Goal: Information Seeking & Learning: Learn about a topic

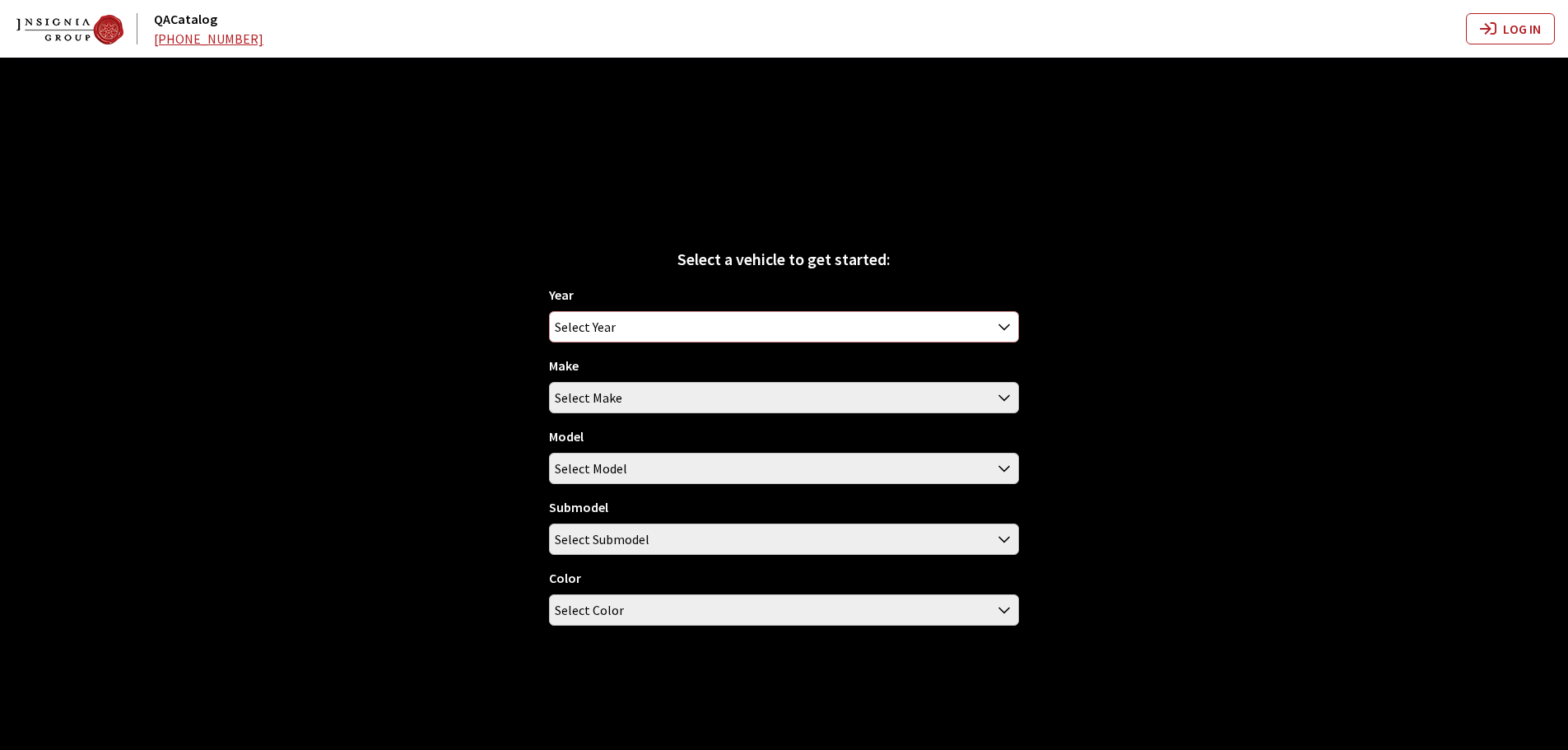
click at [592, 334] on span "Select Year" at bounding box center [585, 326] width 61 height 30
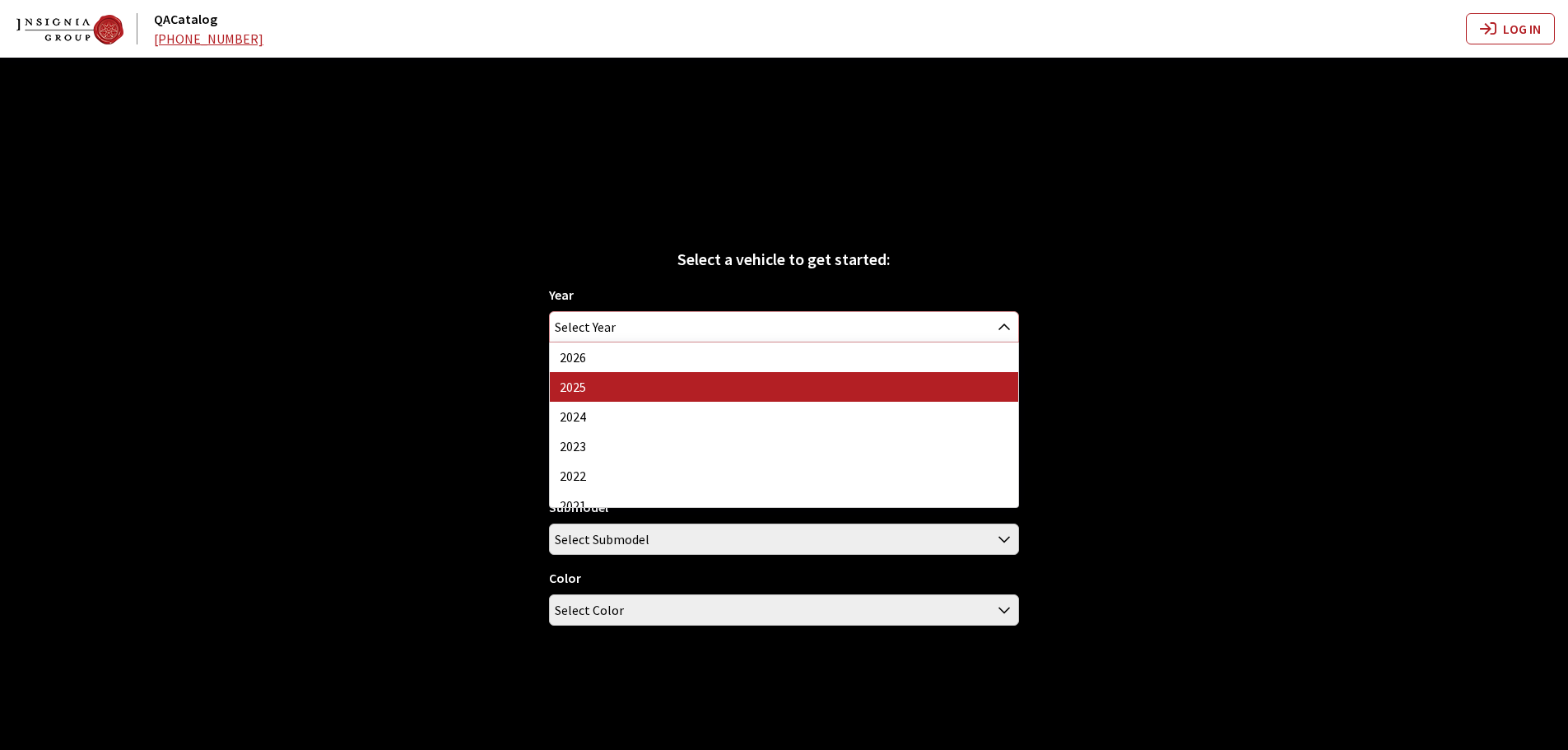
select select "43"
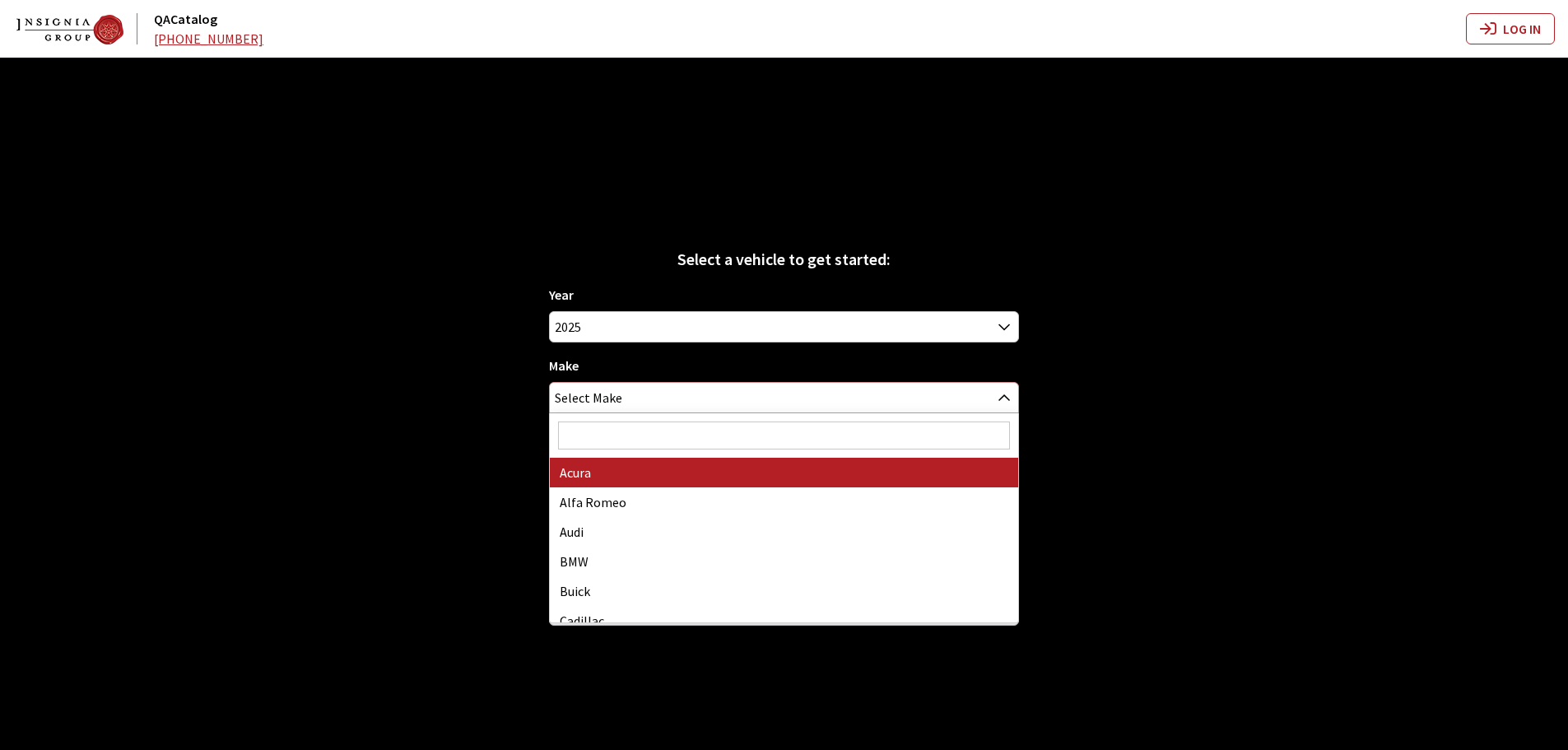
click at [605, 398] on span "Select Make" at bounding box center [589, 397] width 67 height 30
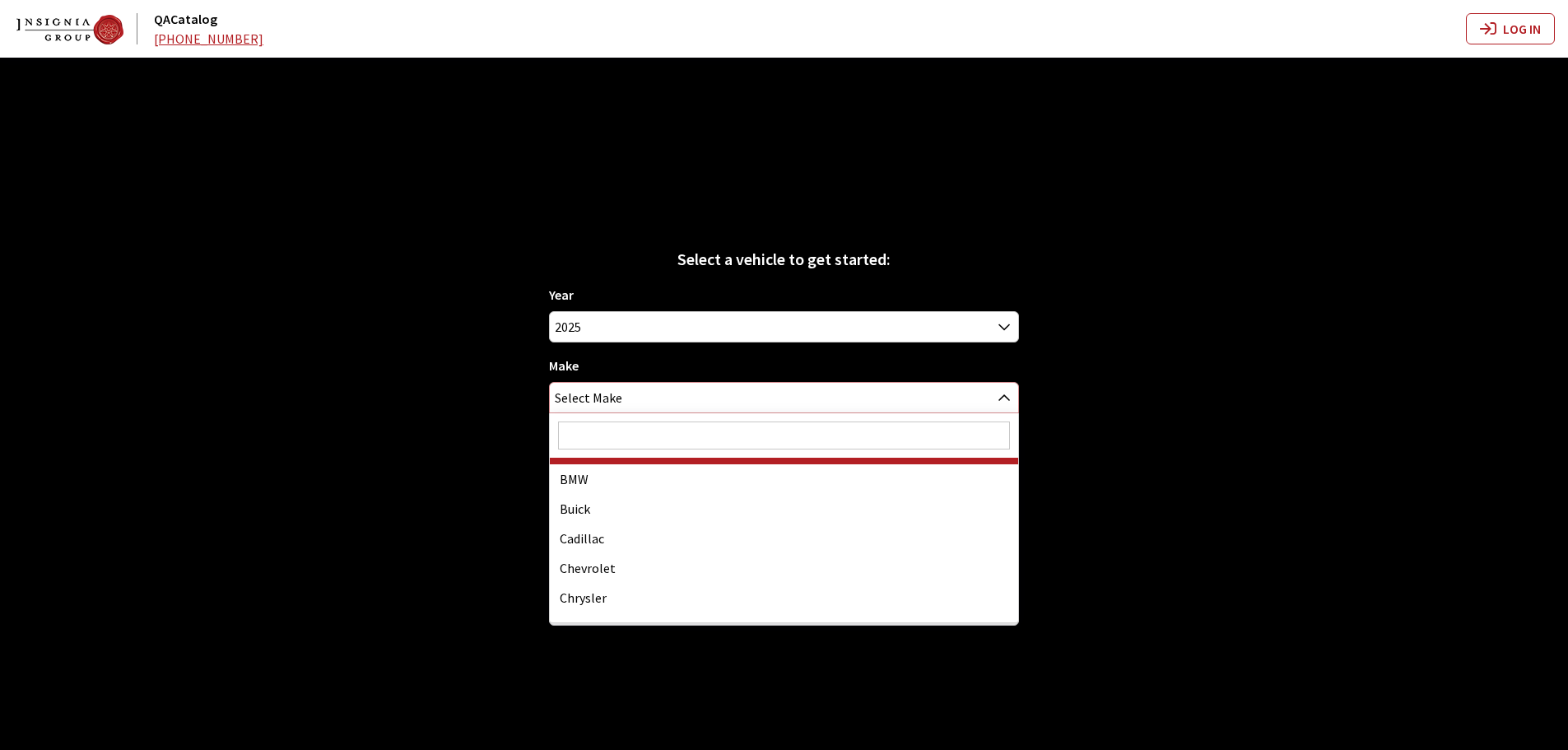
scroll to position [164, 0]
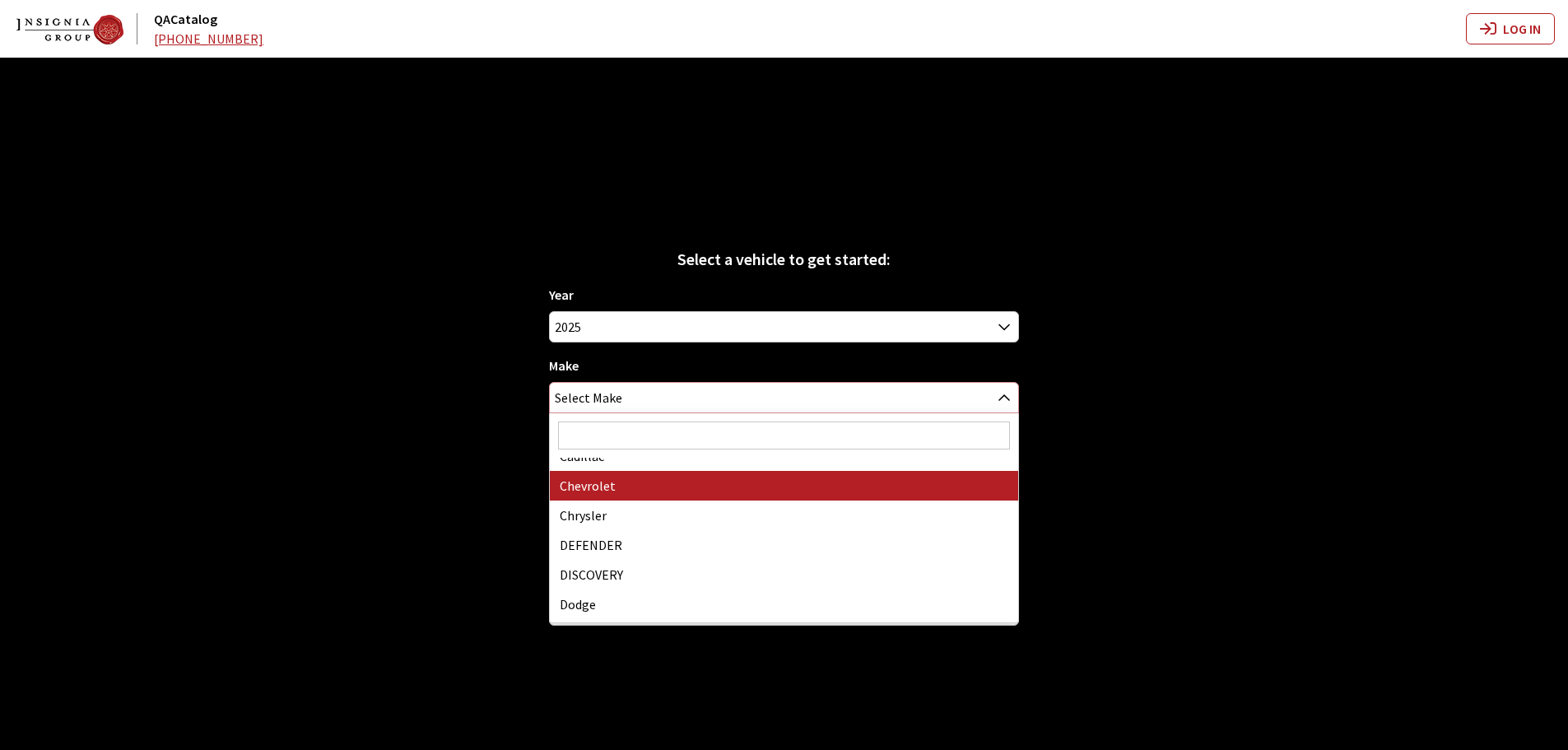
select select "3"
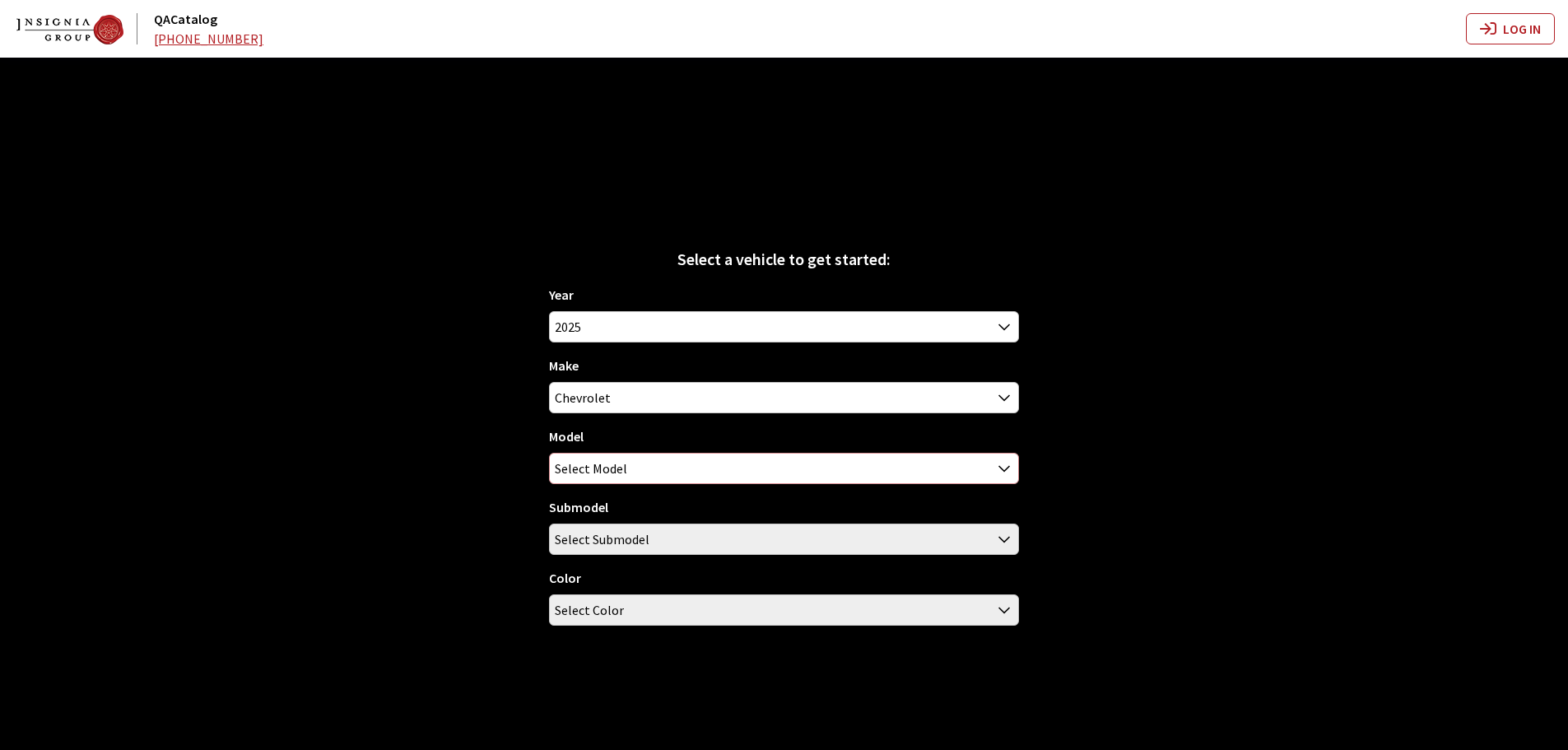
click at [610, 472] on span "Select Model" at bounding box center [591, 468] width 73 height 30
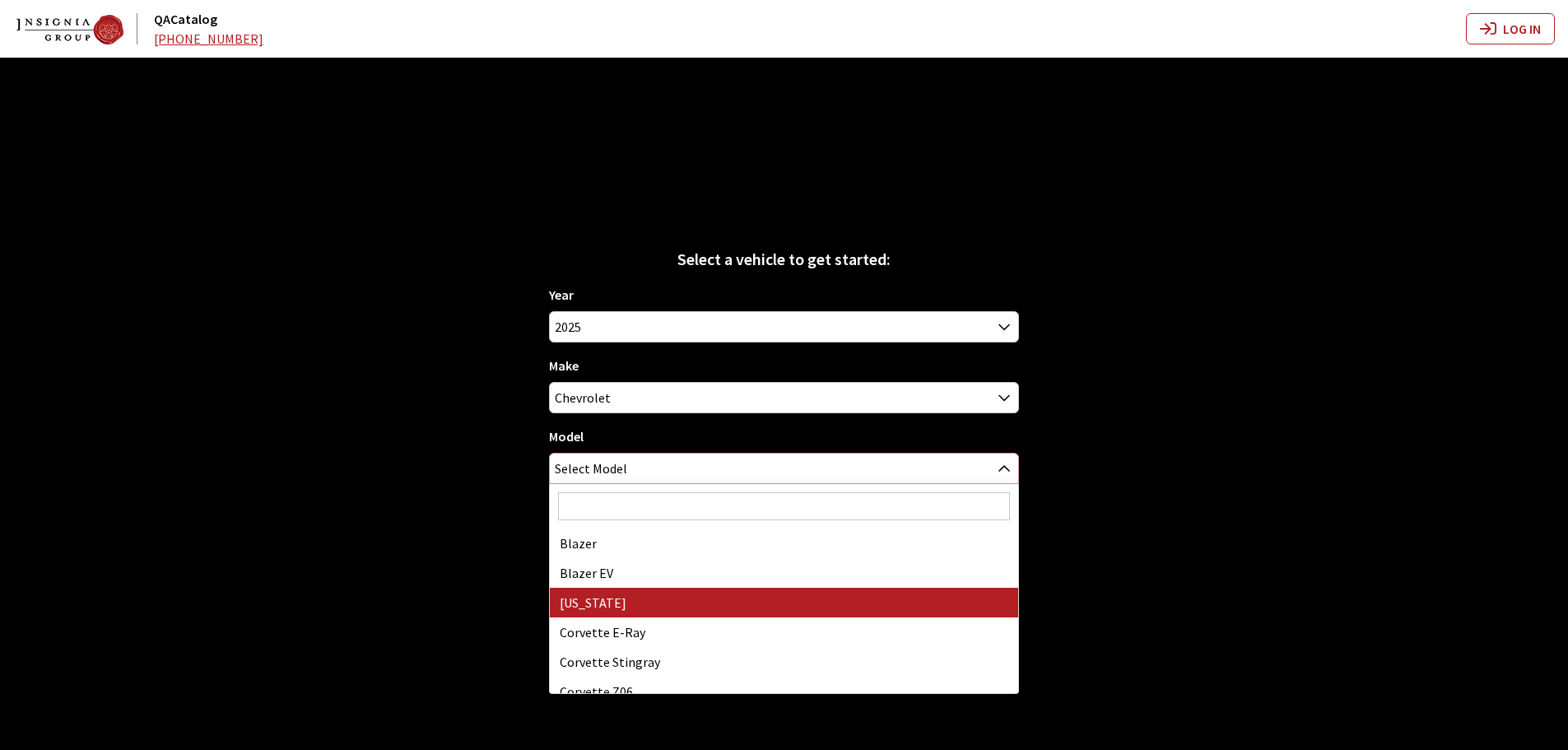
select select "73"
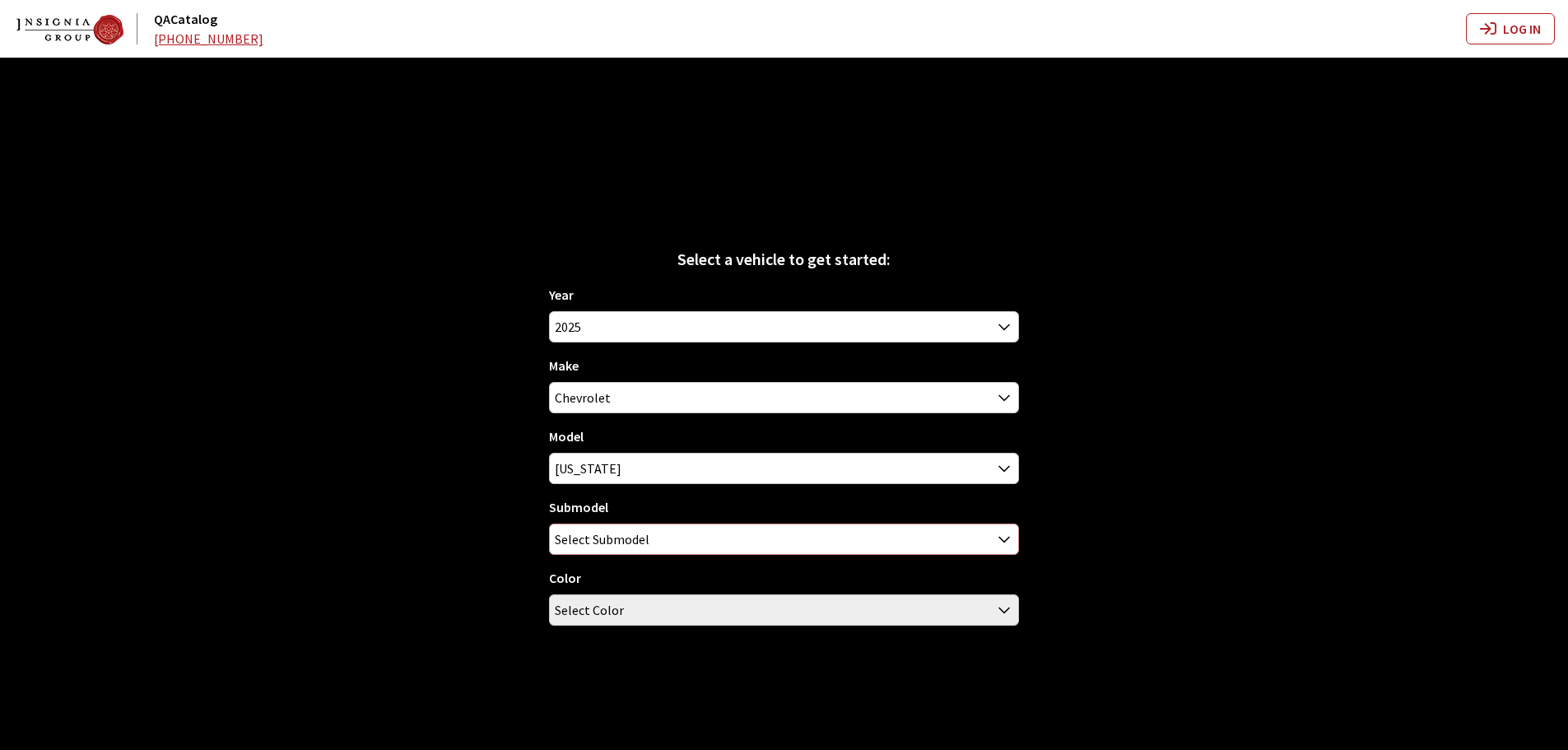
click at [628, 543] on span "Select Submodel" at bounding box center [602, 539] width 94 height 30
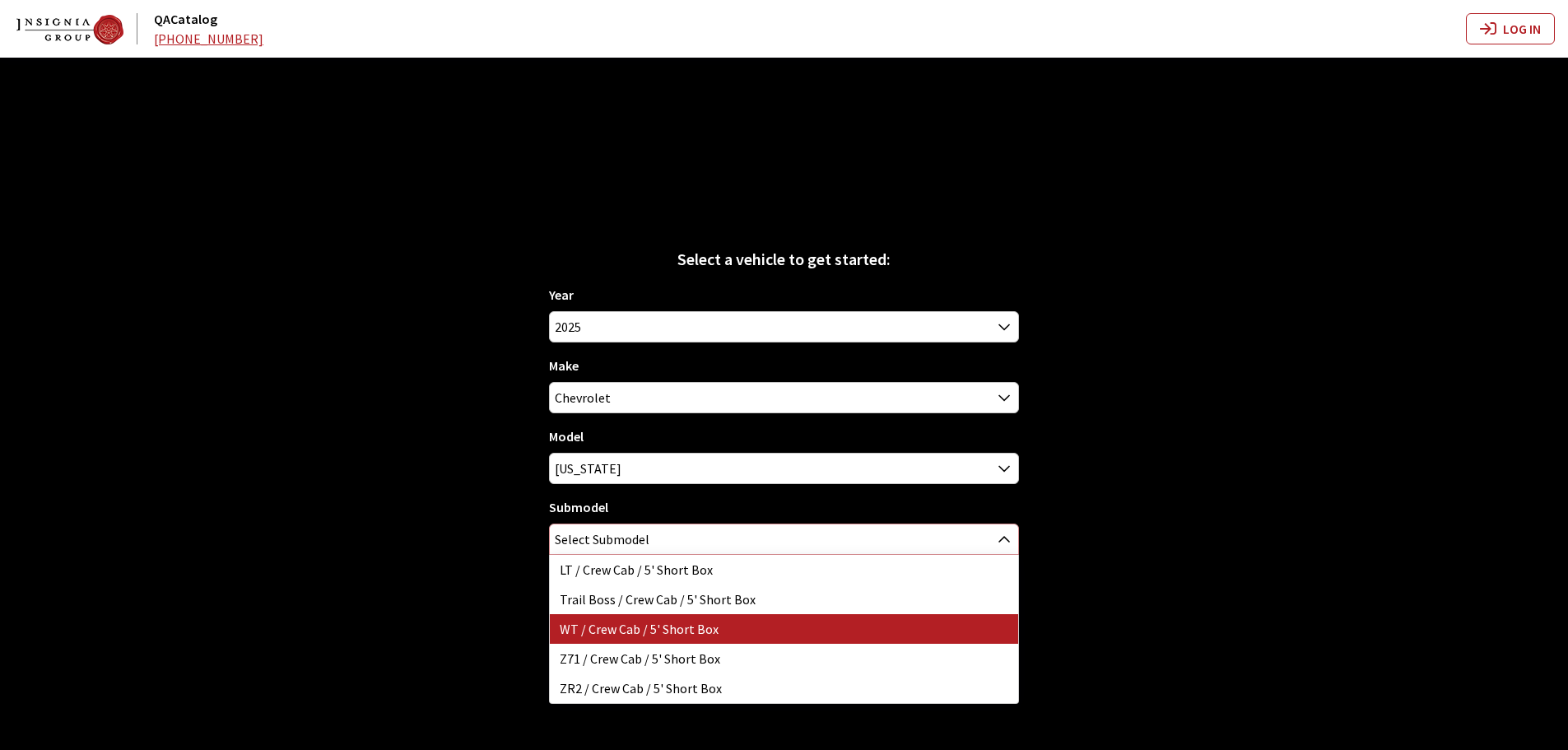
select select "3107"
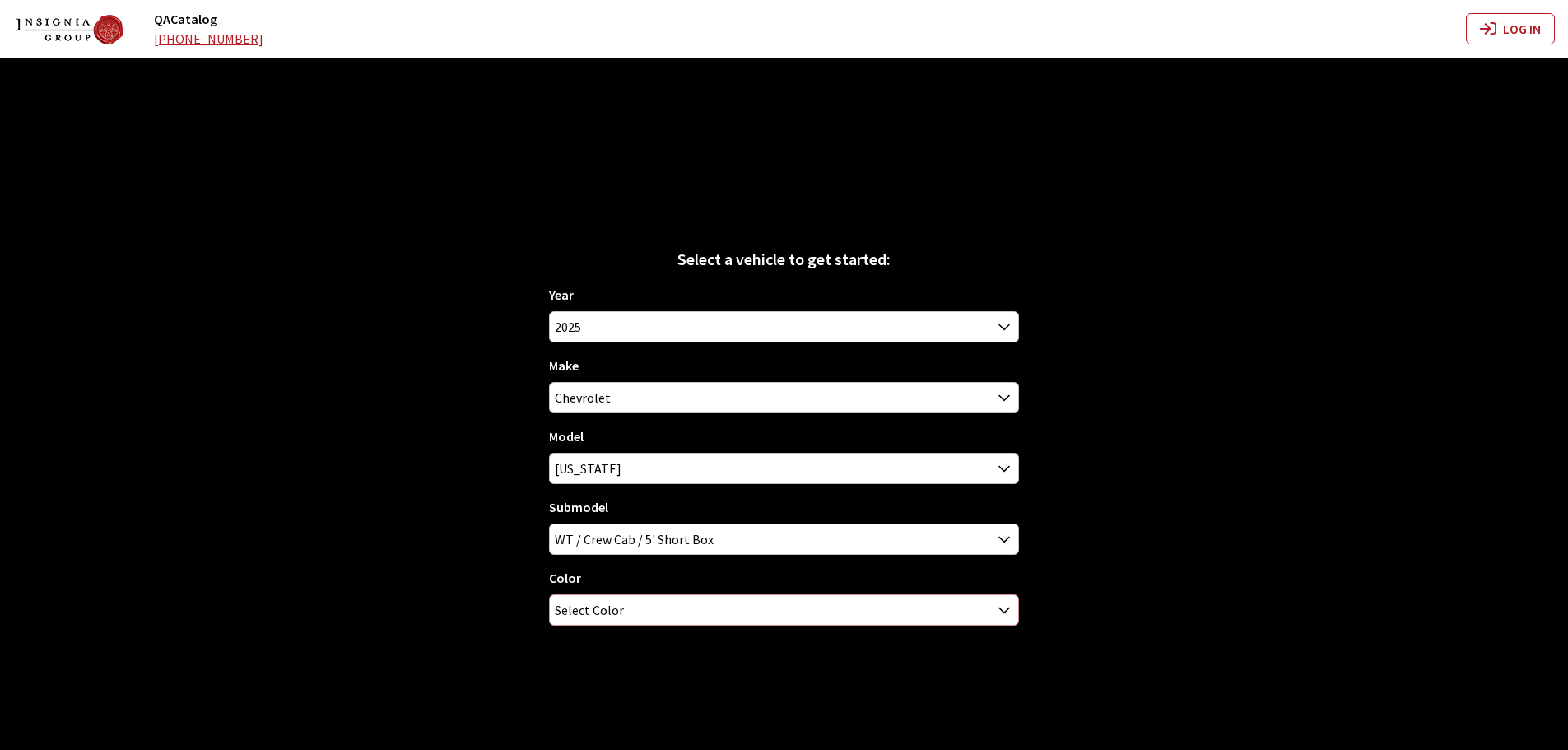
click at [619, 605] on span "Select Color" at bounding box center [589, 609] width 69 height 30
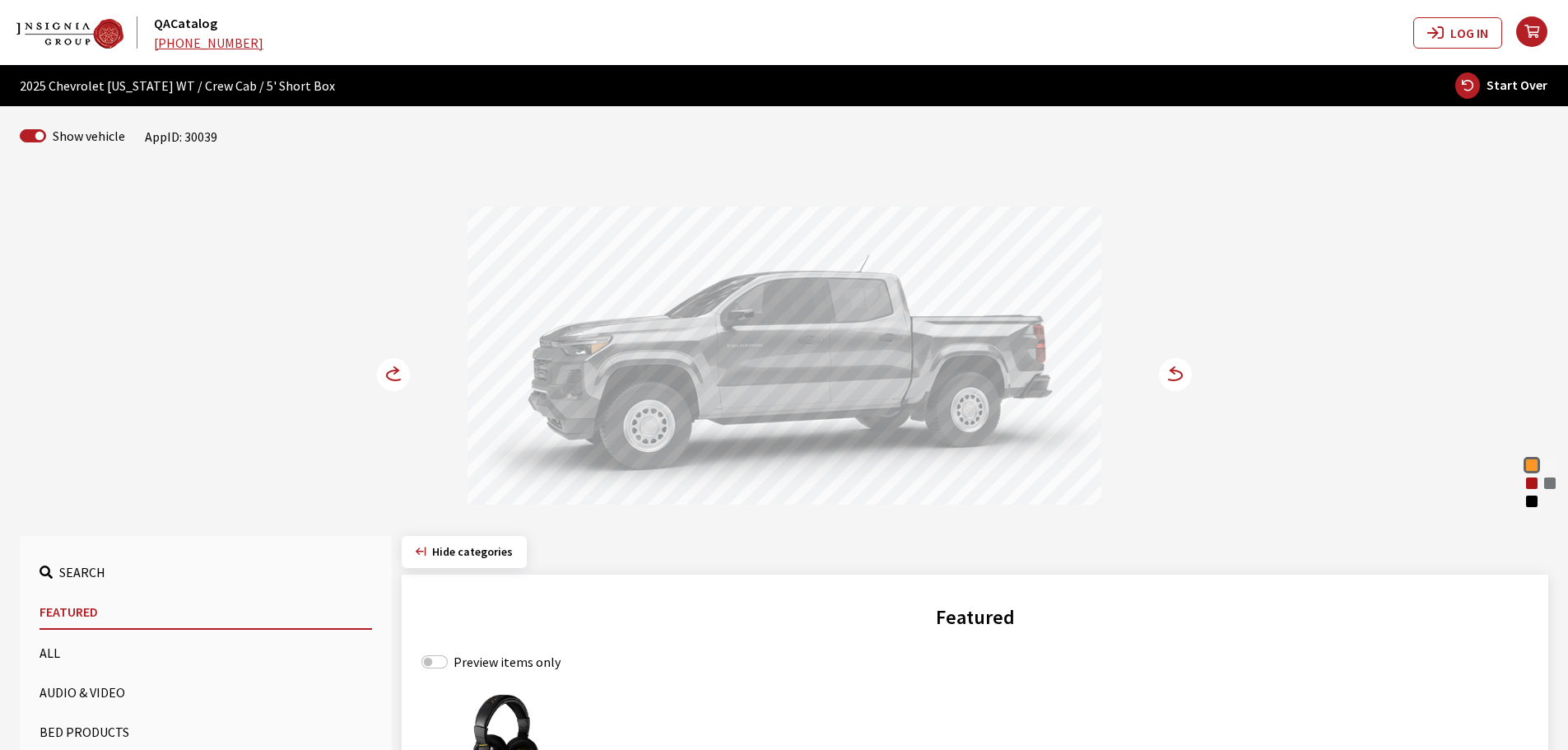
click at [1186, 384] on circle at bounding box center [1175, 375] width 33 height 33
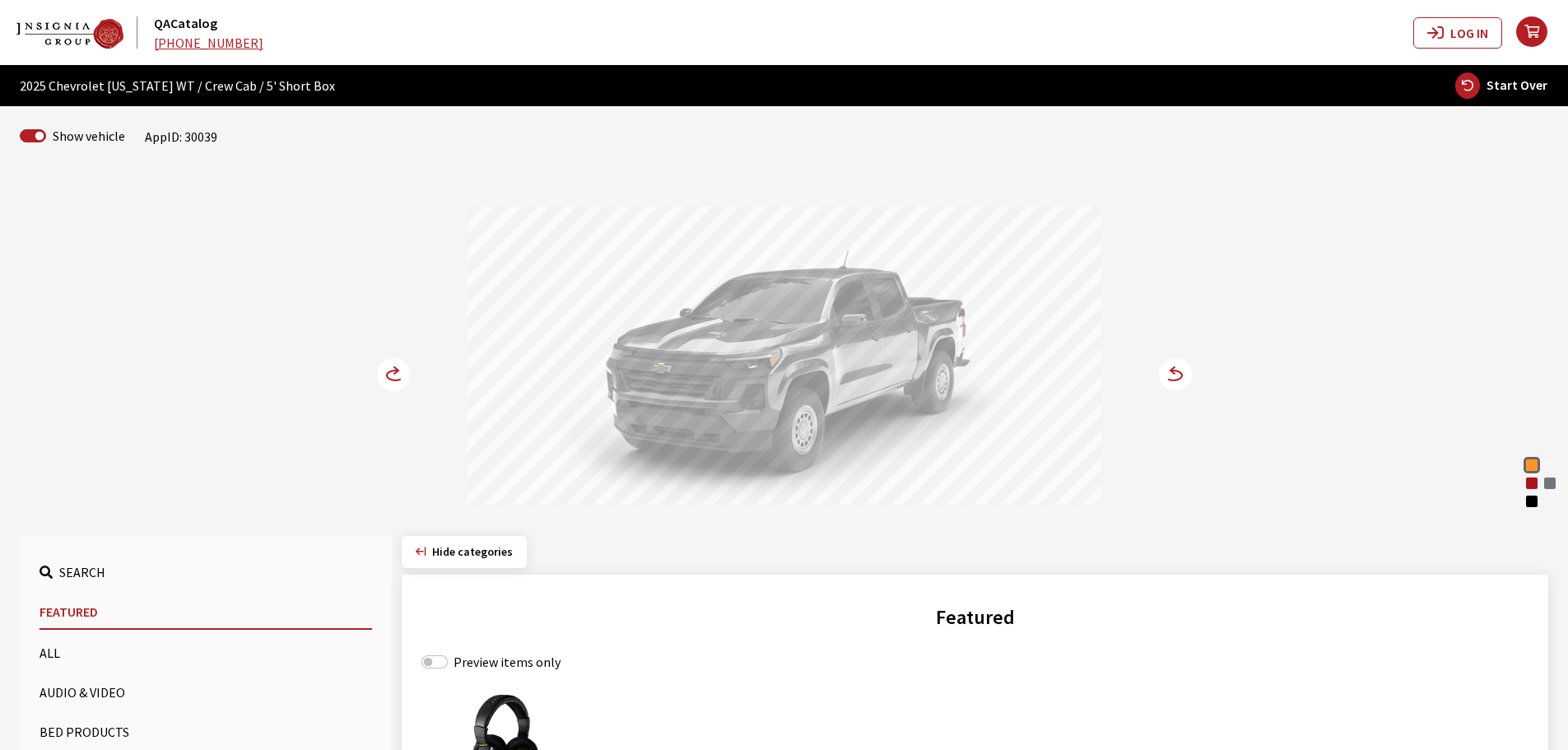
click at [1177, 380] on icon at bounding box center [1173, 375] width 17 height 10
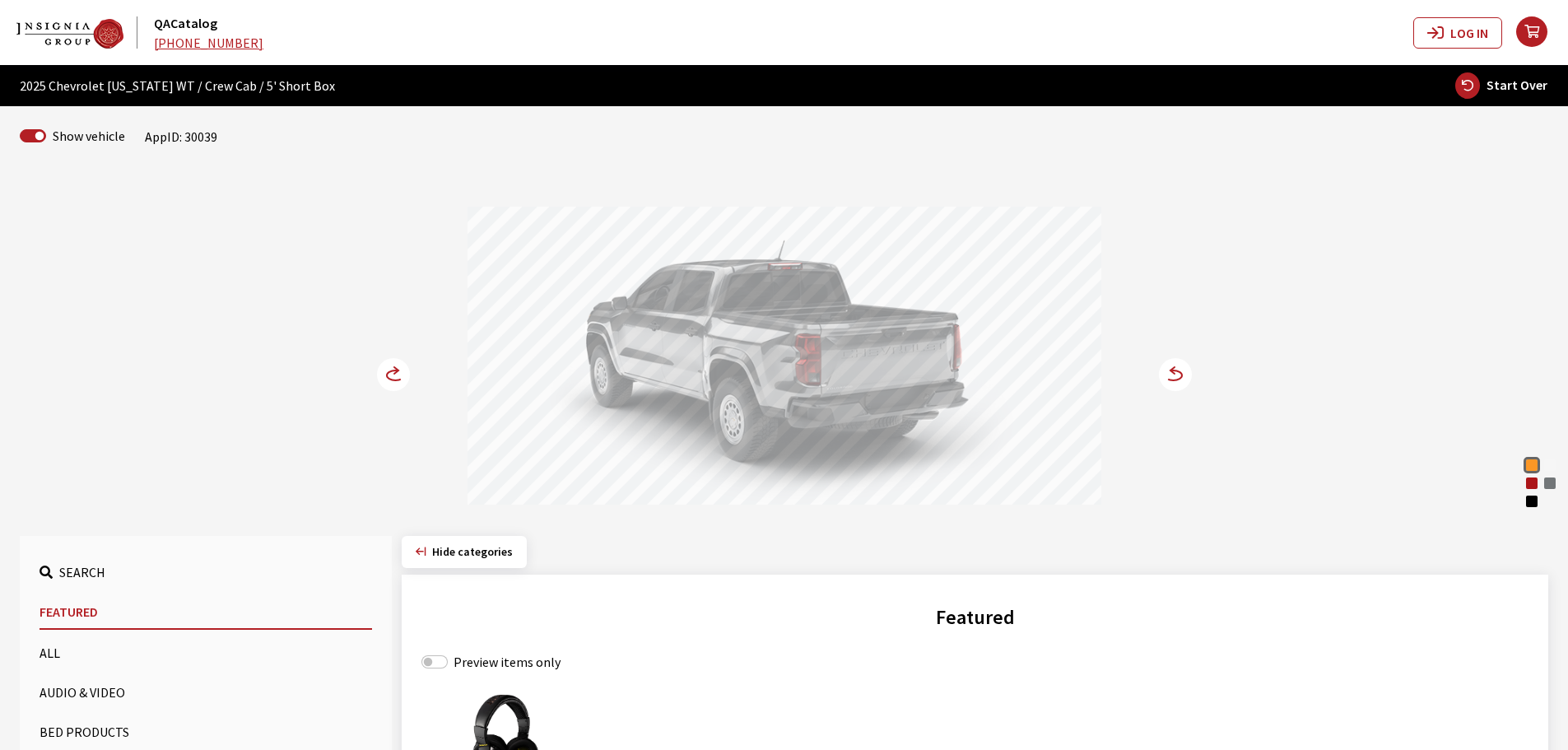
click at [1514, 83] on span "Start Over" at bounding box center [1516, 84] width 61 height 16
select select
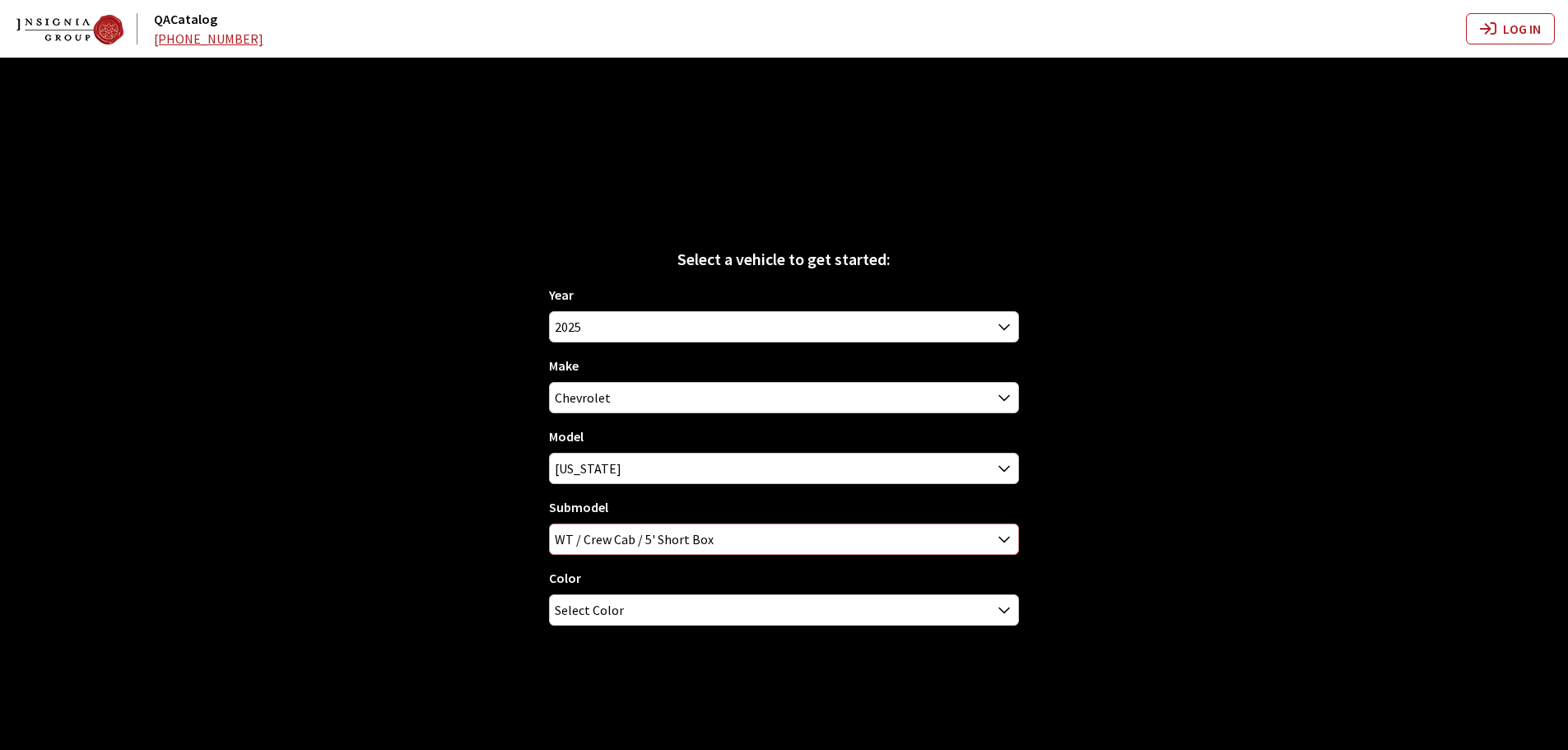
click at [619, 538] on span "WT / Crew Cab / 5' Short Box" at bounding box center [784, 539] width 468 height 30
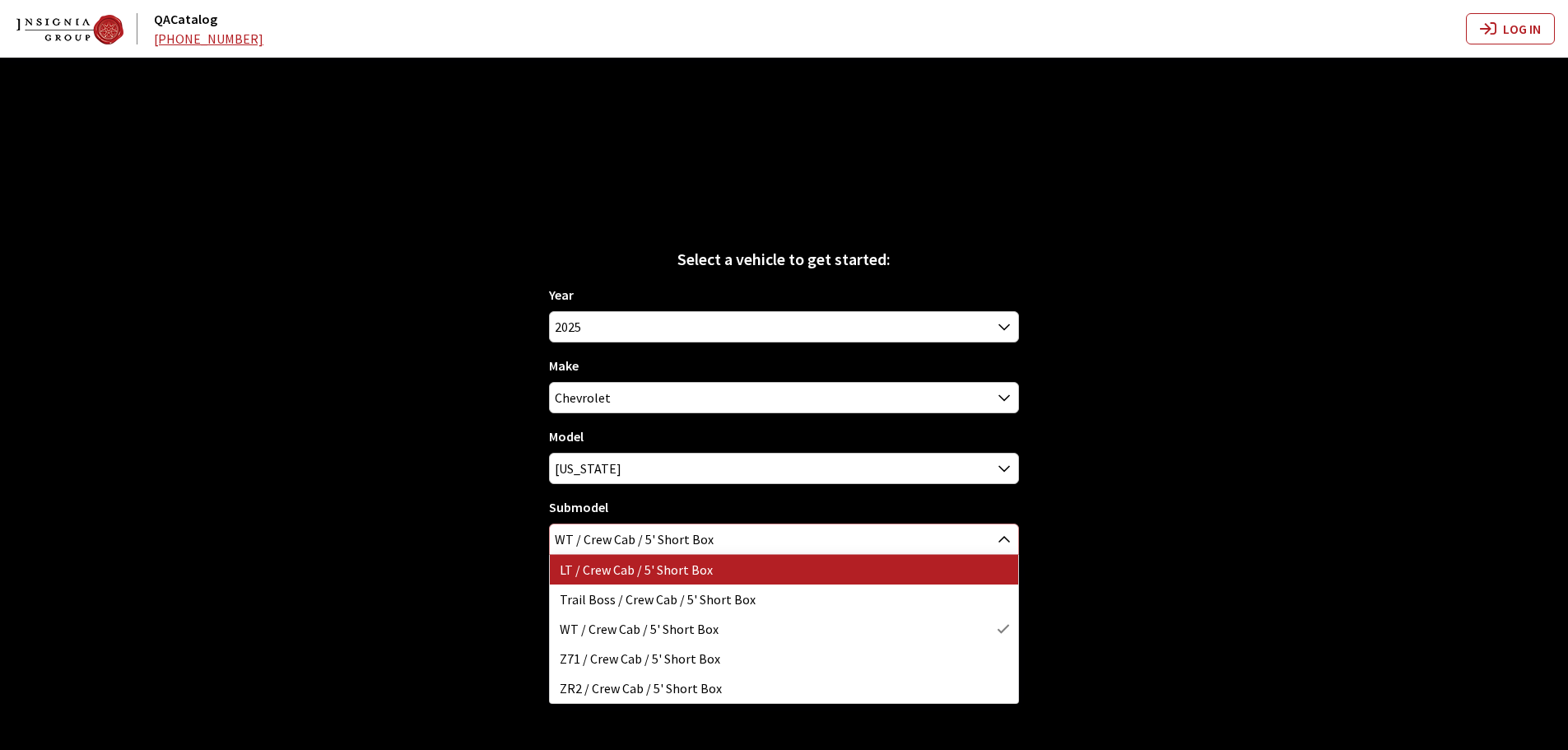
select select "3108"
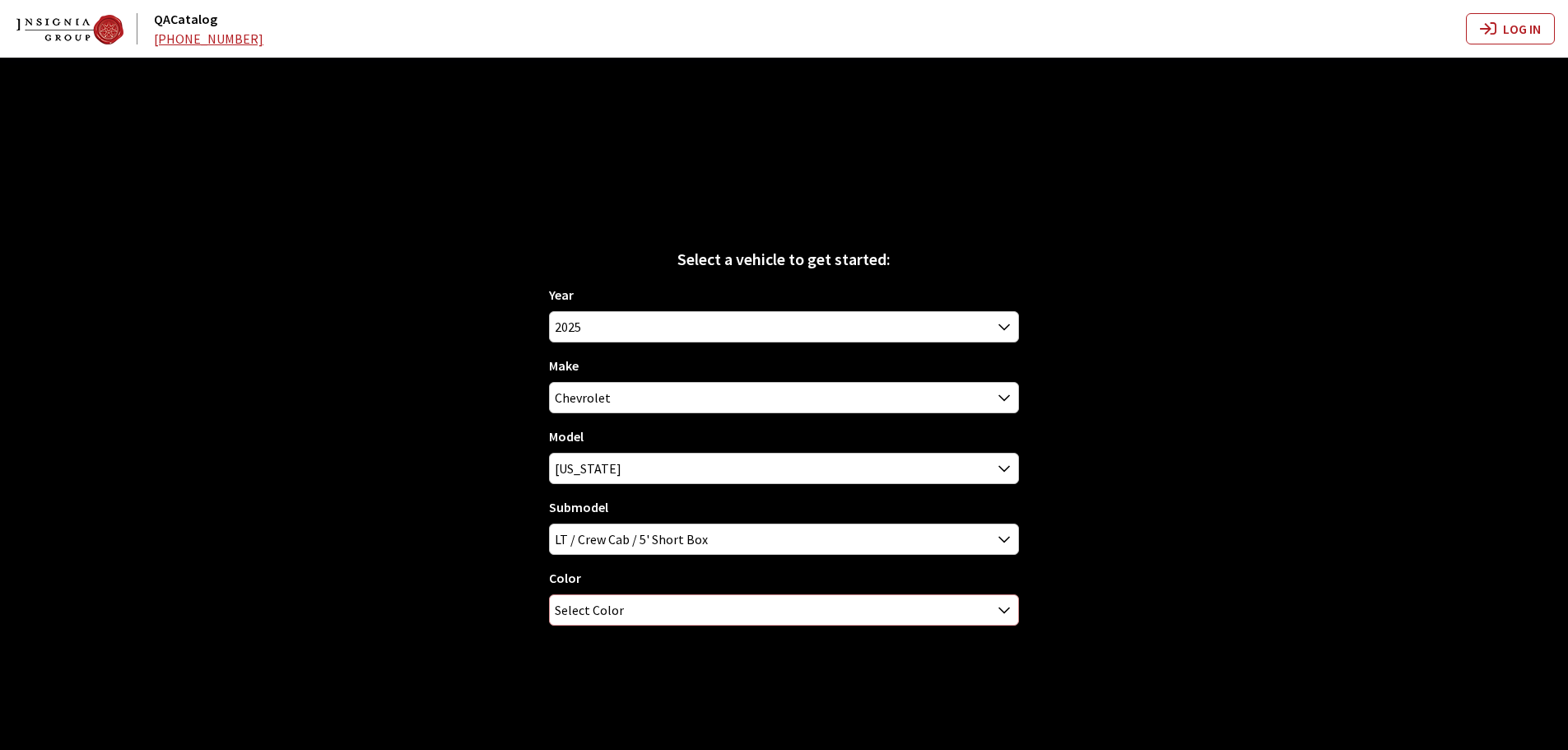
click at [601, 608] on span "Select Color" at bounding box center [589, 609] width 69 height 30
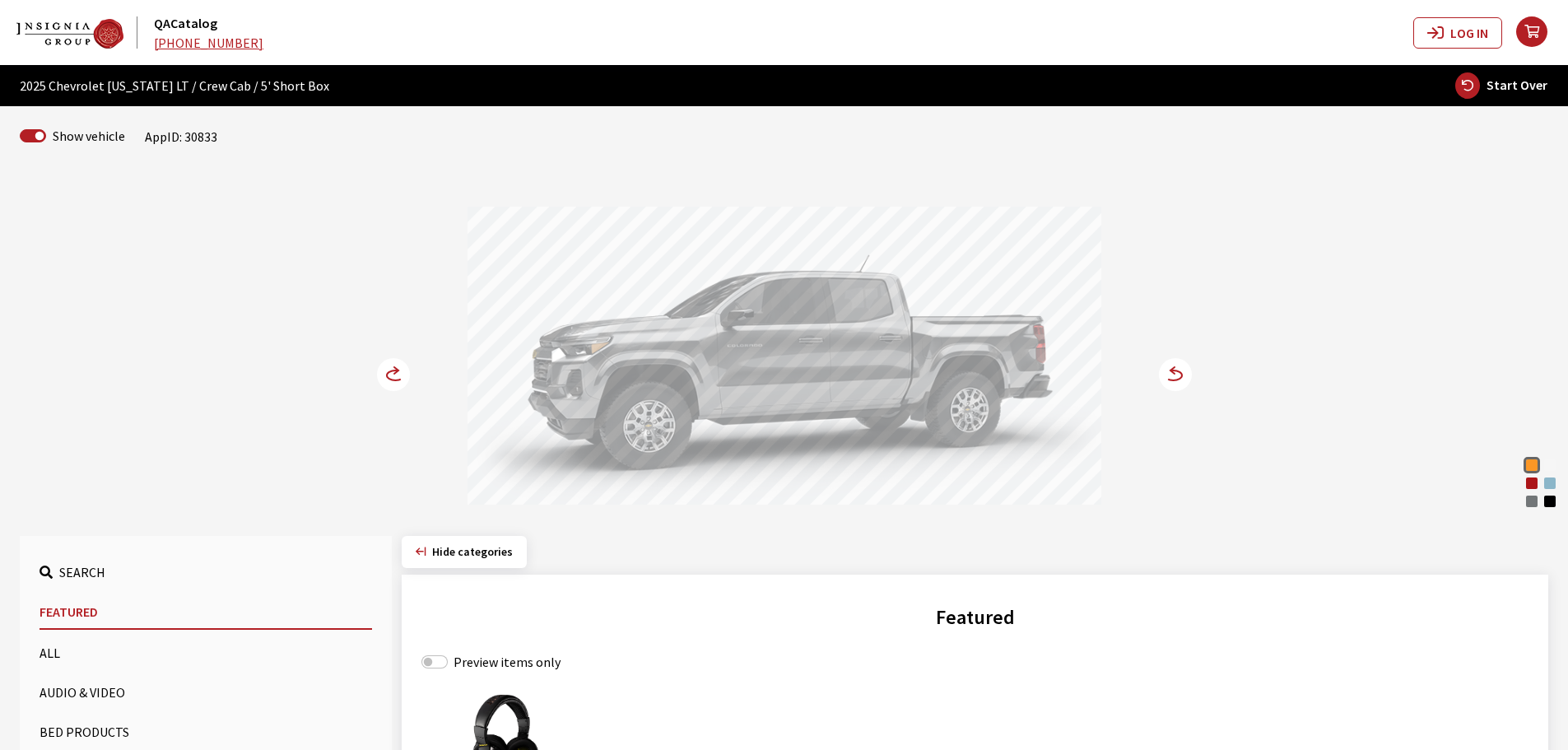
click at [394, 377] on circle at bounding box center [394, 375] width 33 height 33
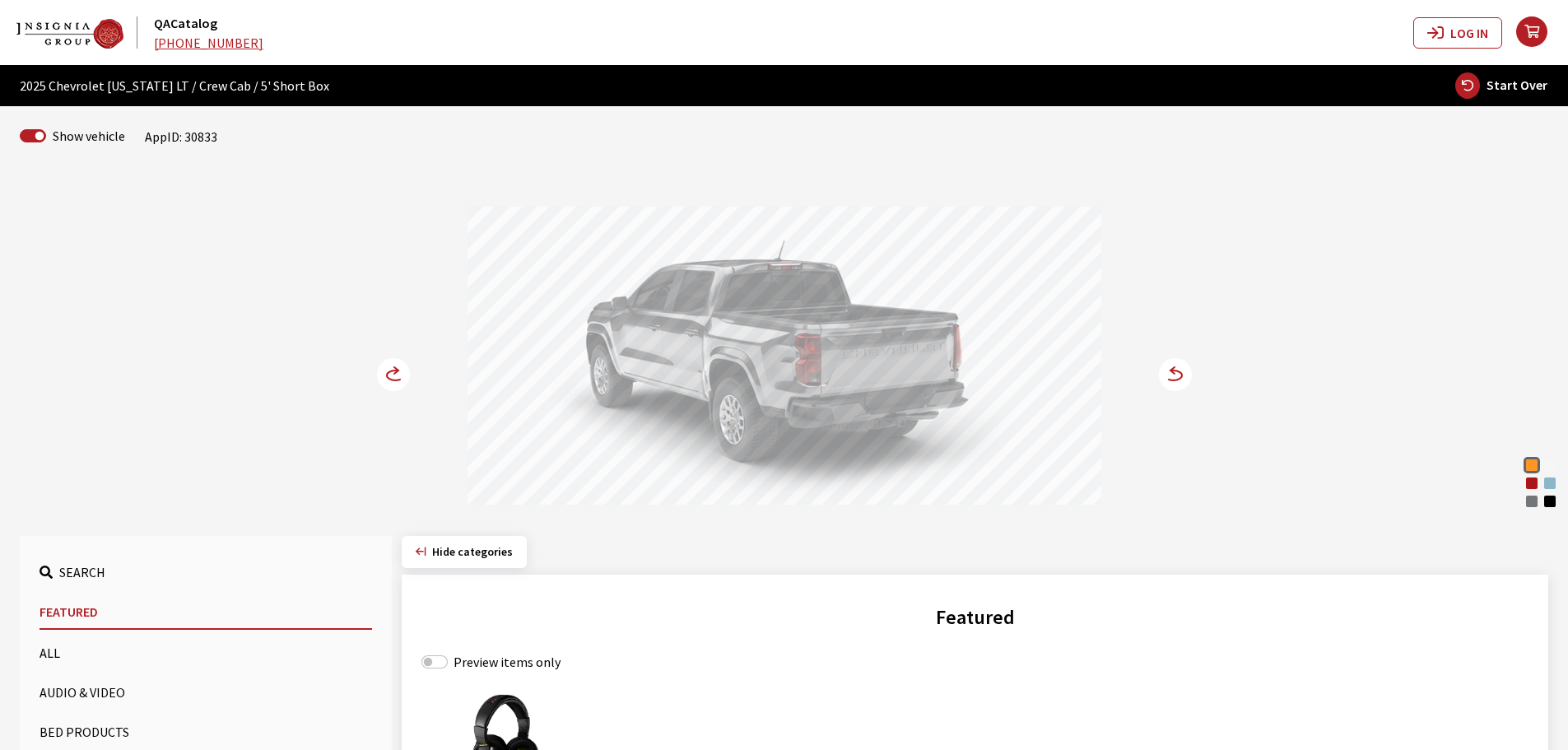
click at [394, 377] on circle at bounding box center [394, 375] width 33 height 33
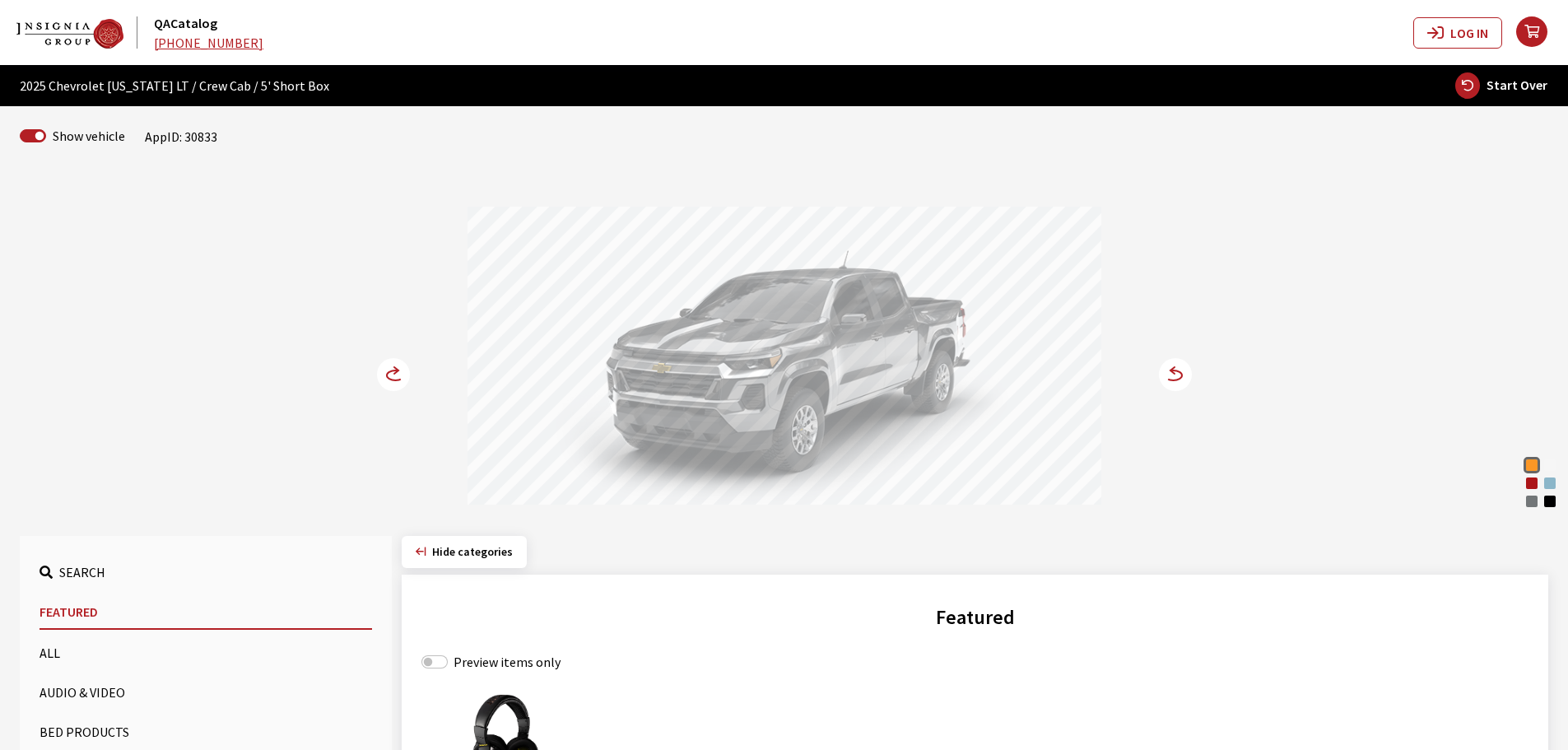
click at [395, 366] on circle at bounding box center [394, 375] width 33 height 33
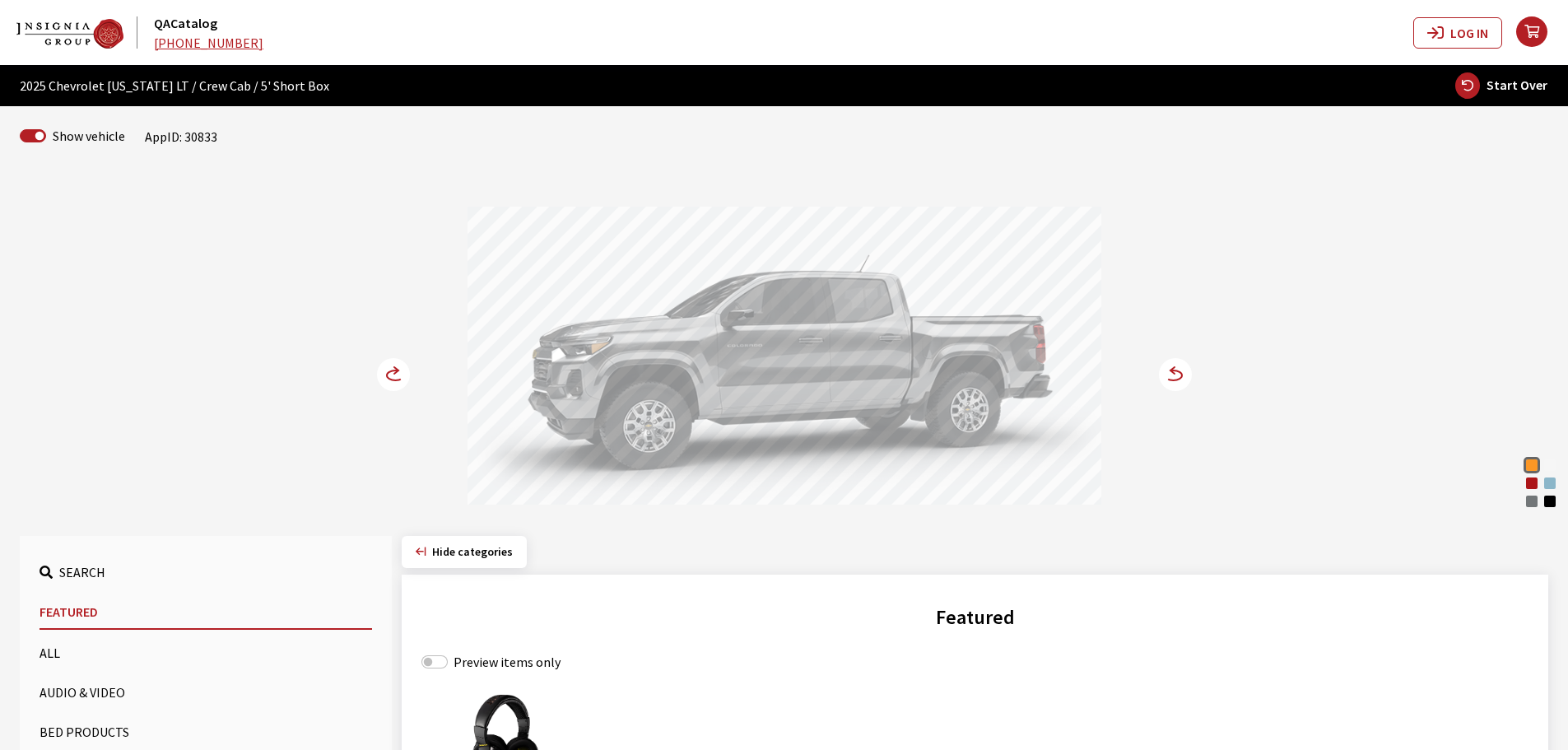
click at [1174, 378] on circle at bounding box center [1175, 375] width 33 height 33
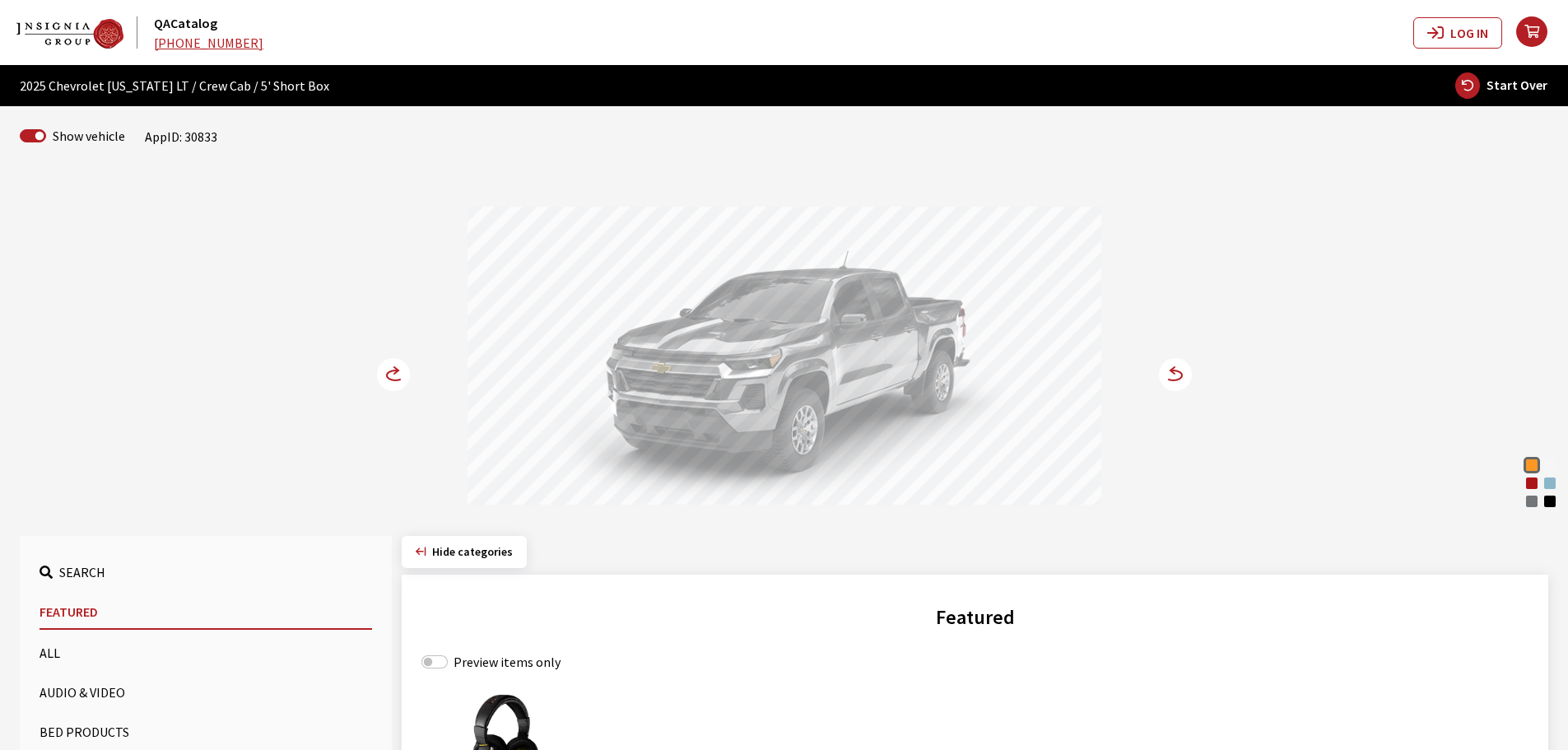
click at [1174, 378] on circle at bounding box center [1175, 375] width 33 height 33
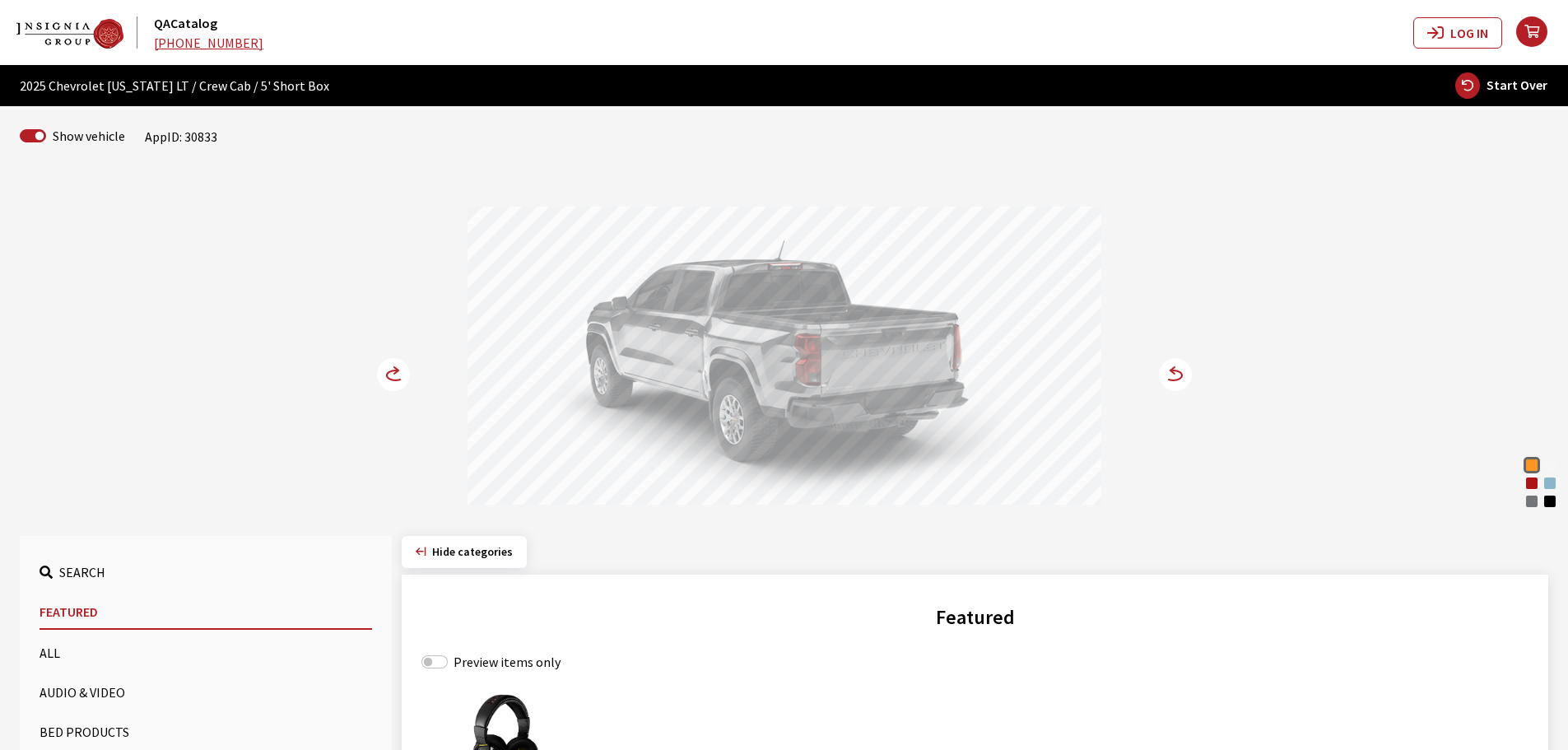
drag, startPoint x: 722, startPoint y: 367, endPoint x: 936, endPoint y: 376, distance: 214.2
click at [932, 376] on div at bounding box center [784, 358] width 634 height 303
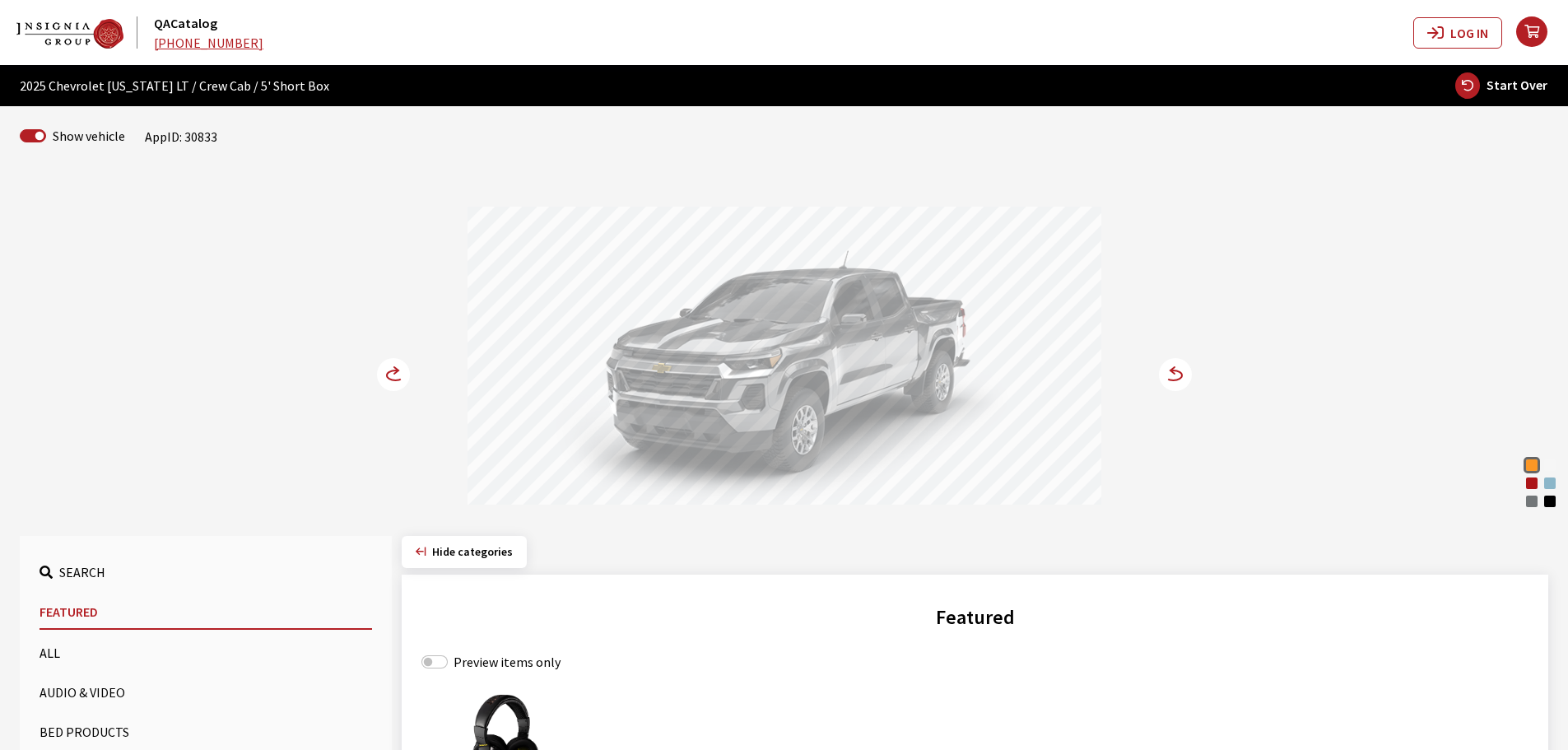
click at [1491, 83] on span "Start Over" at bounding box center [1516, 84] width 61 height 16
select select
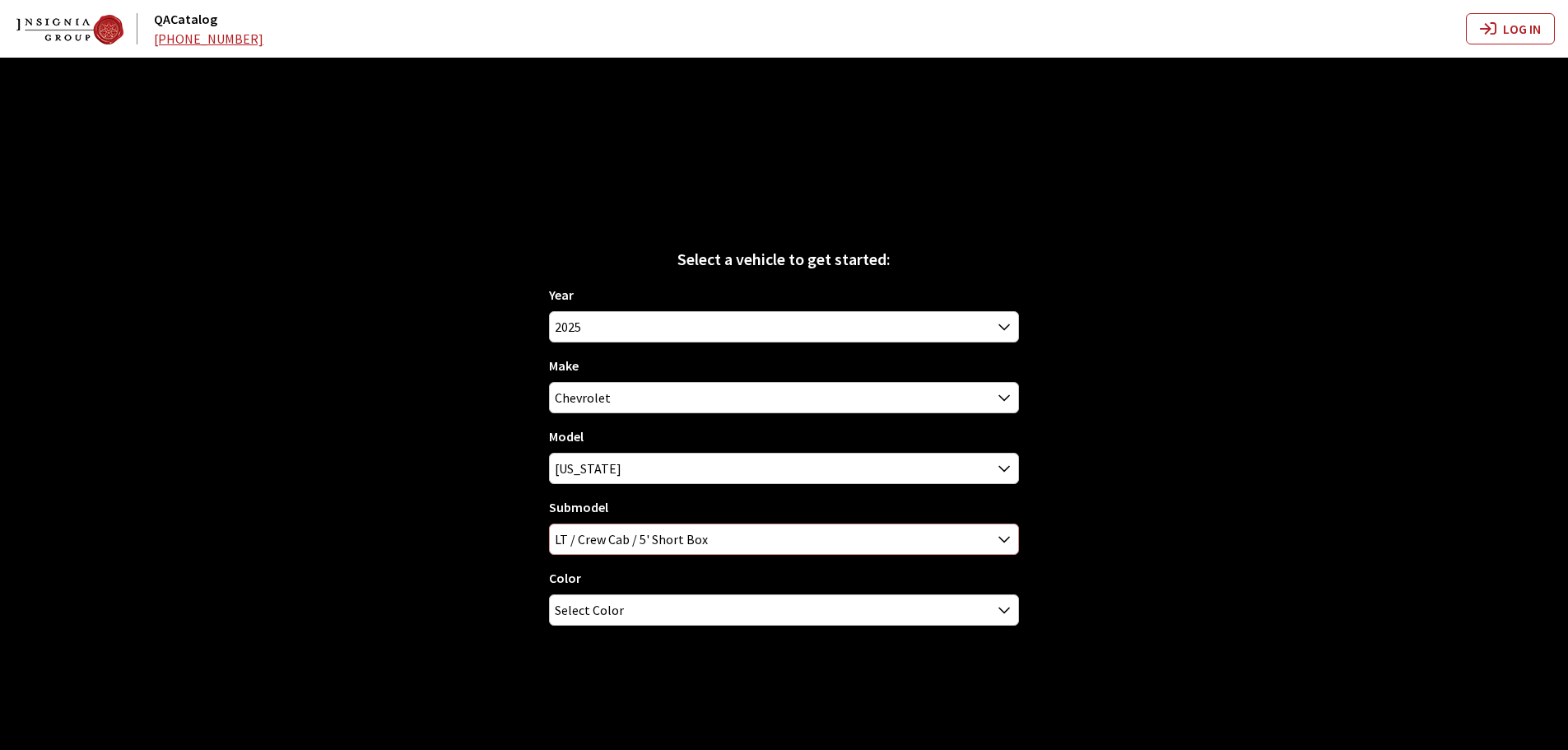
click at [635, 538] on span "LT / Crew Cab / 5' Short Box" at bounding box center [784, 539] width 468 height 30
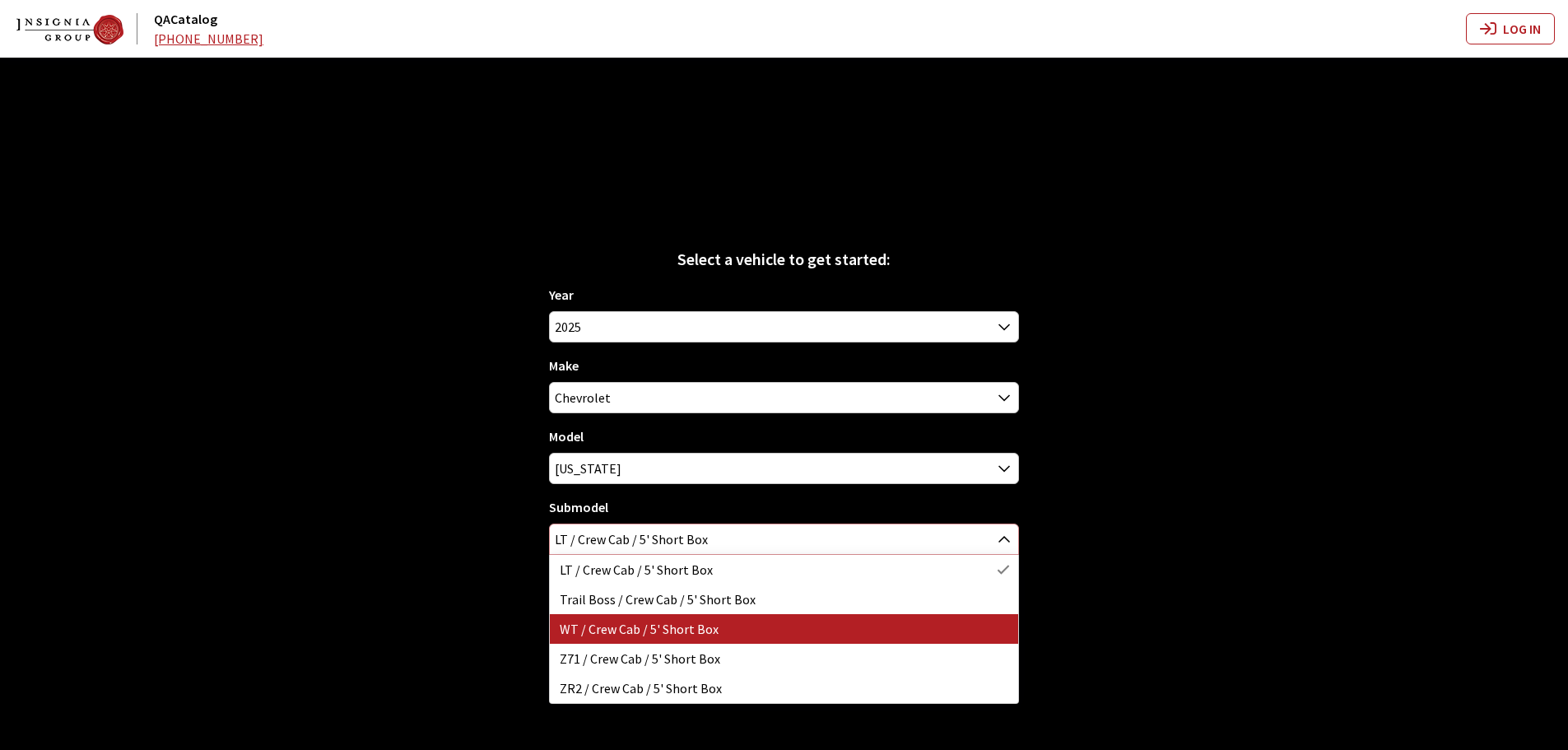
select select "3107"
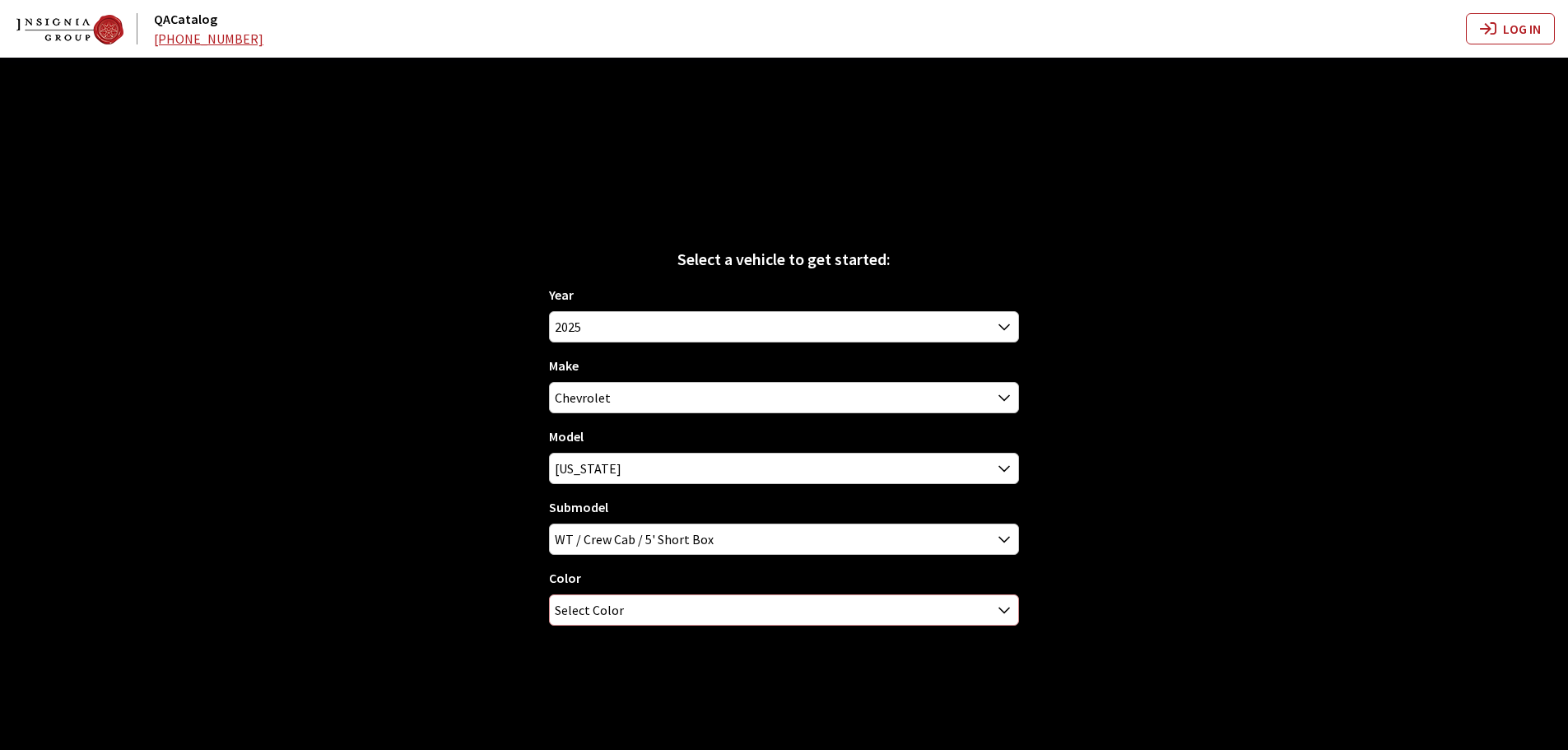
click at [595, 609] on span "Select Color" at bounding box center [589, 609] width 69 height 30
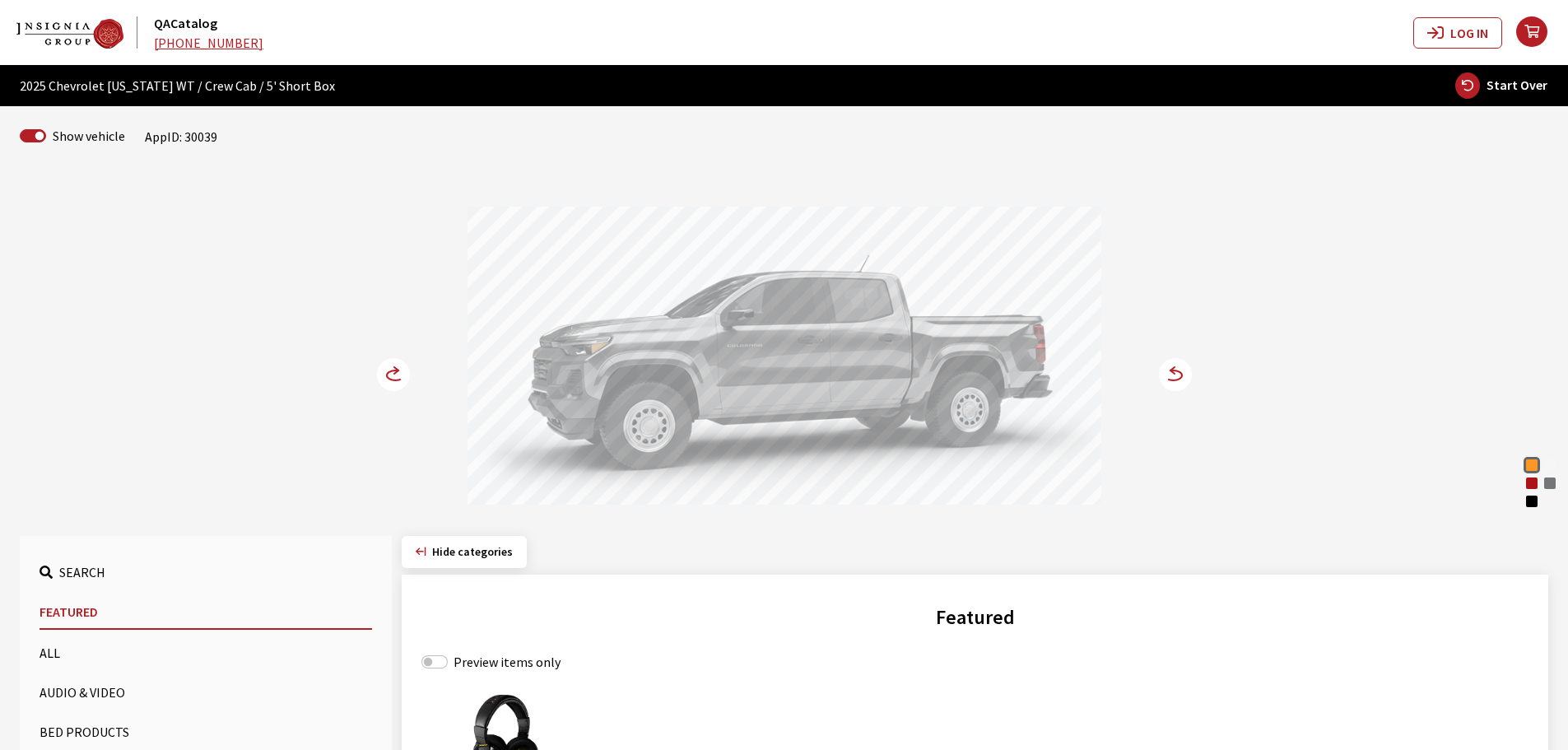
click at [1477, 79] on icon "button" at bounding box center [1466, 85] width 24 height 26
select select
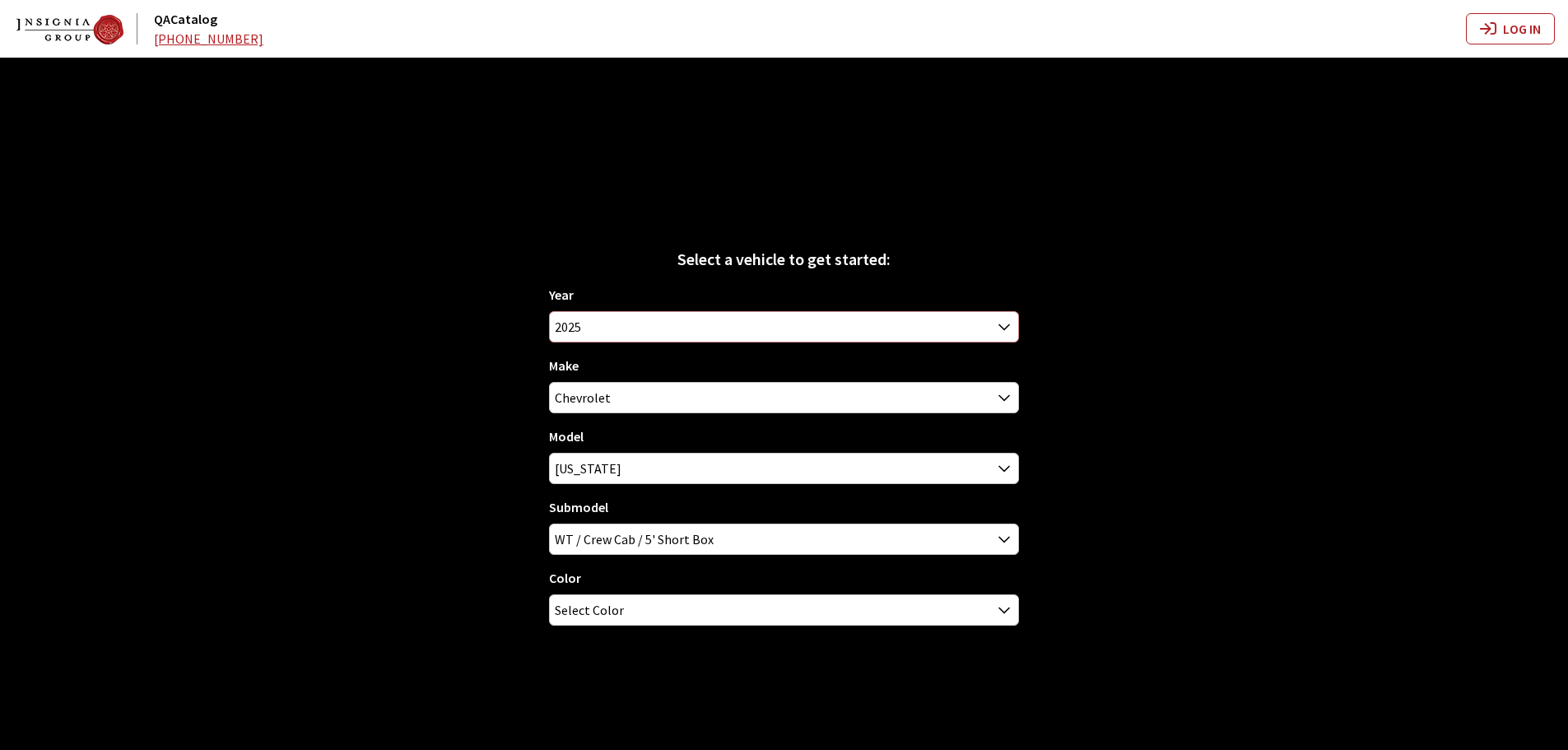
click at [605, 332] on span "2025" at bounding box center [784, 326] width 468 height 30
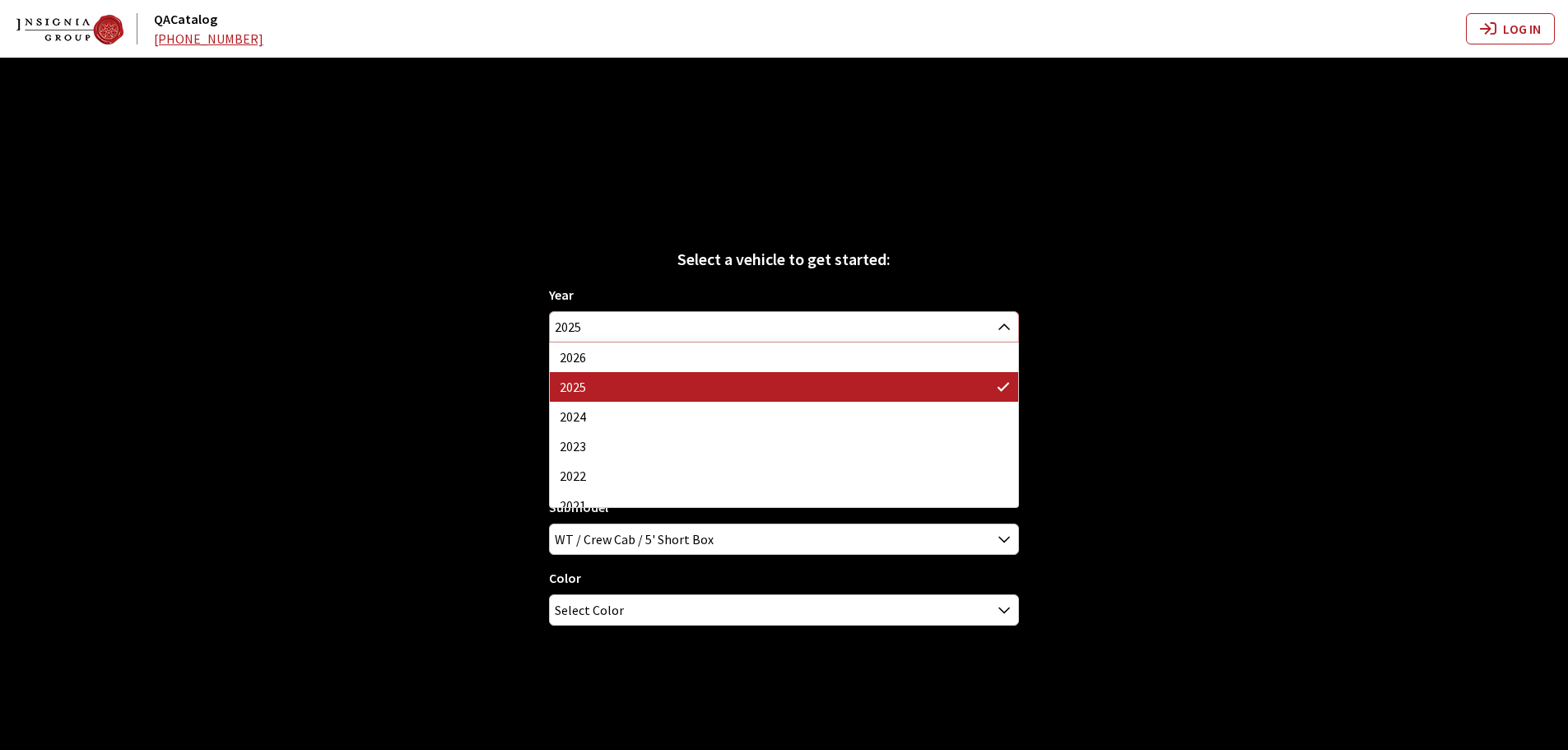
click at [605, 332] on span "2025" at bounding box center [784, 326] width 468 height 30
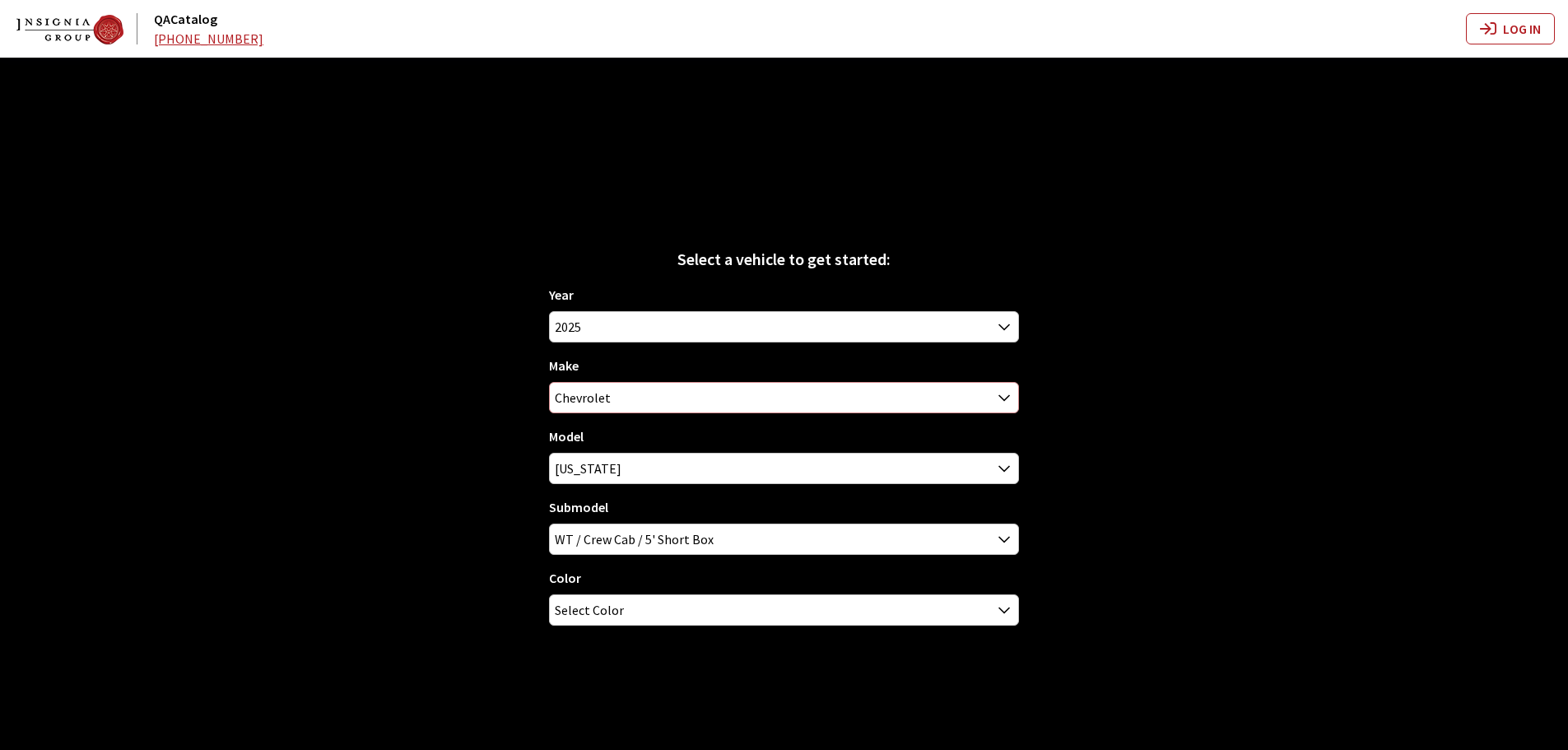
click at [597, 394] on span "Chevrolet" at bounding box center [784, 397] width 468 height 30
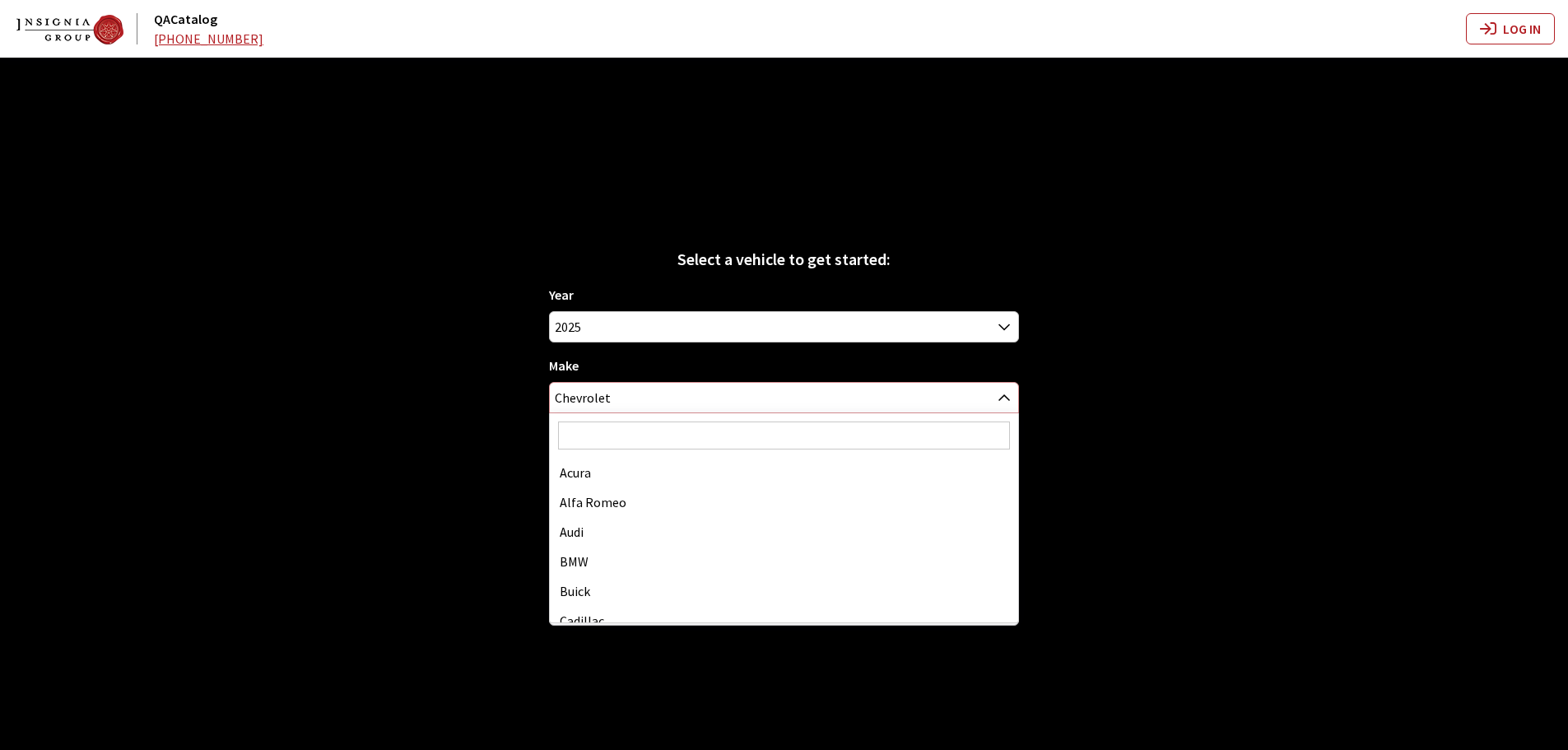
scroll to position [148, 0]
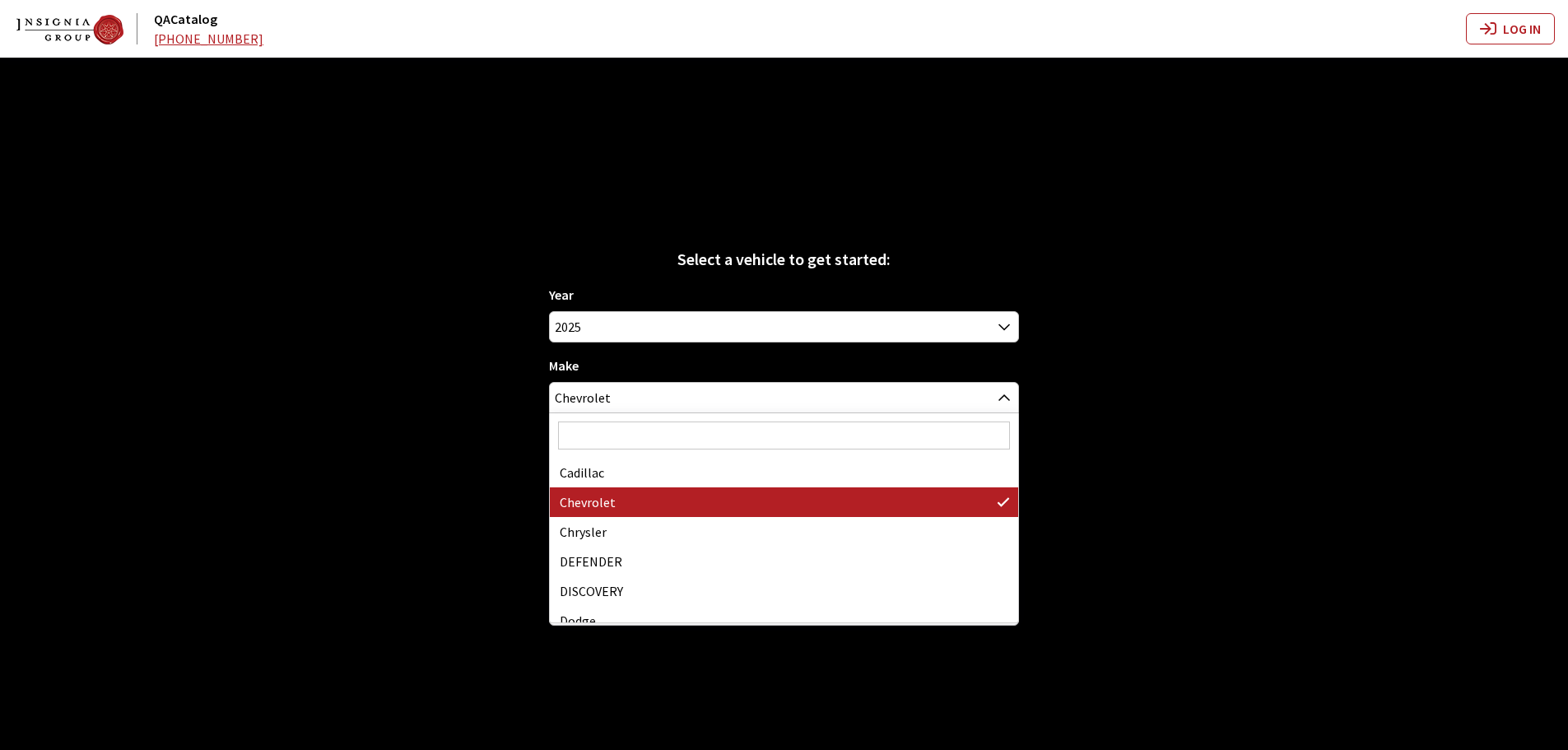
click at [597, 417] on span at bounding box center [784, 435] width 468 height 44
click at [601, 441] on input "Search" at bounding box center [784, 435] width 452 height 28
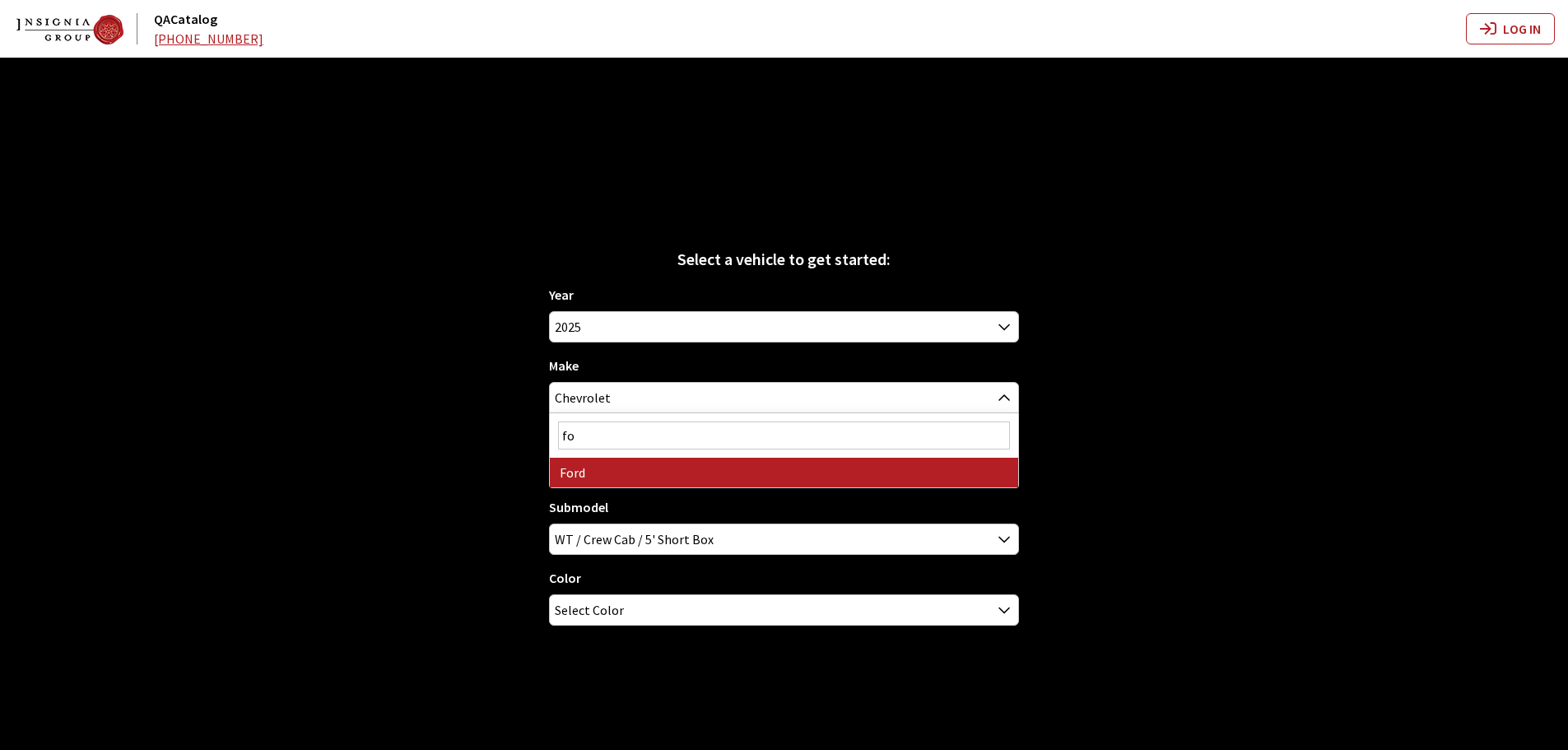
type input "for"
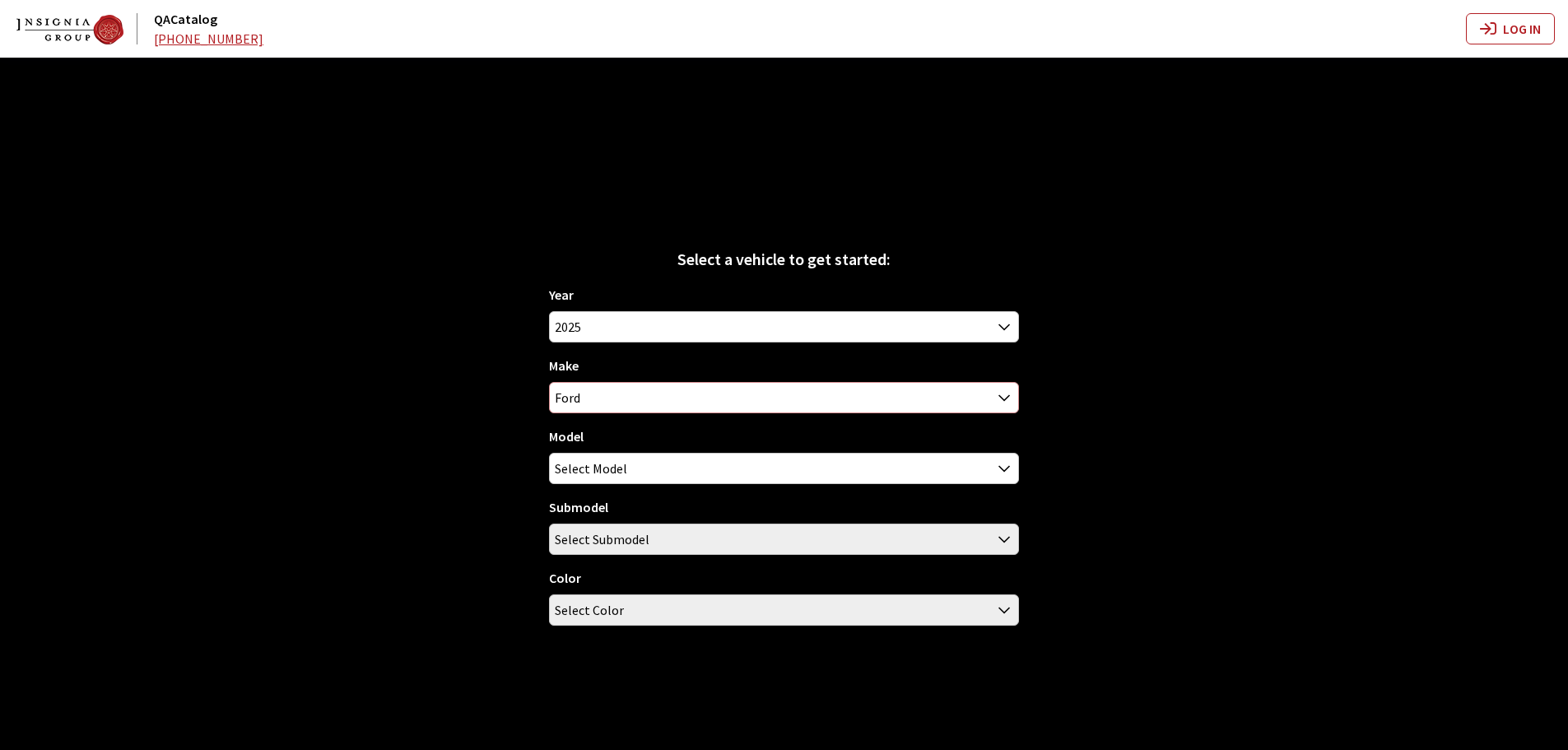
select select "11"
select select
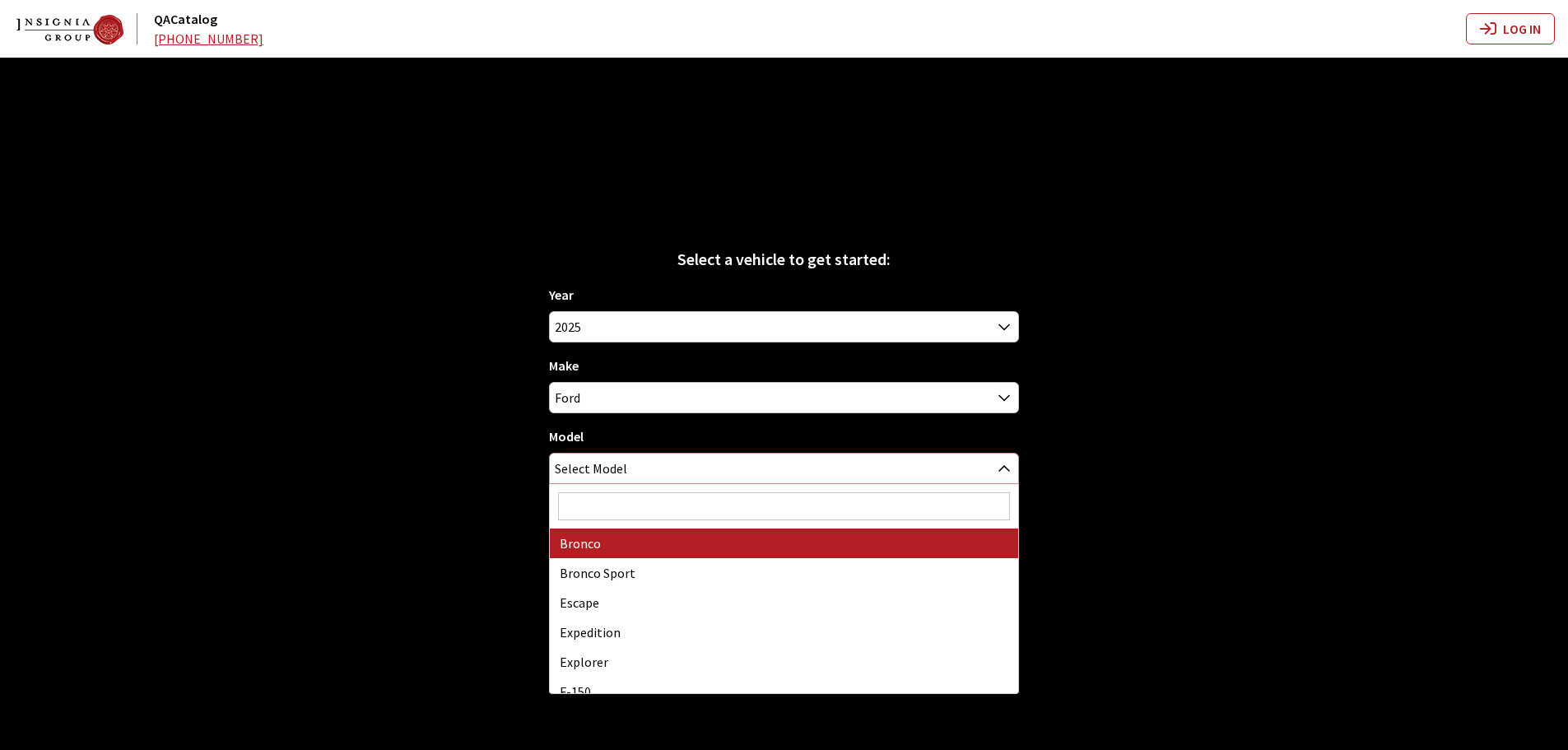
click at [599, 461] on span "Select Model" at bounding box center [591, 468] width 73 height 30
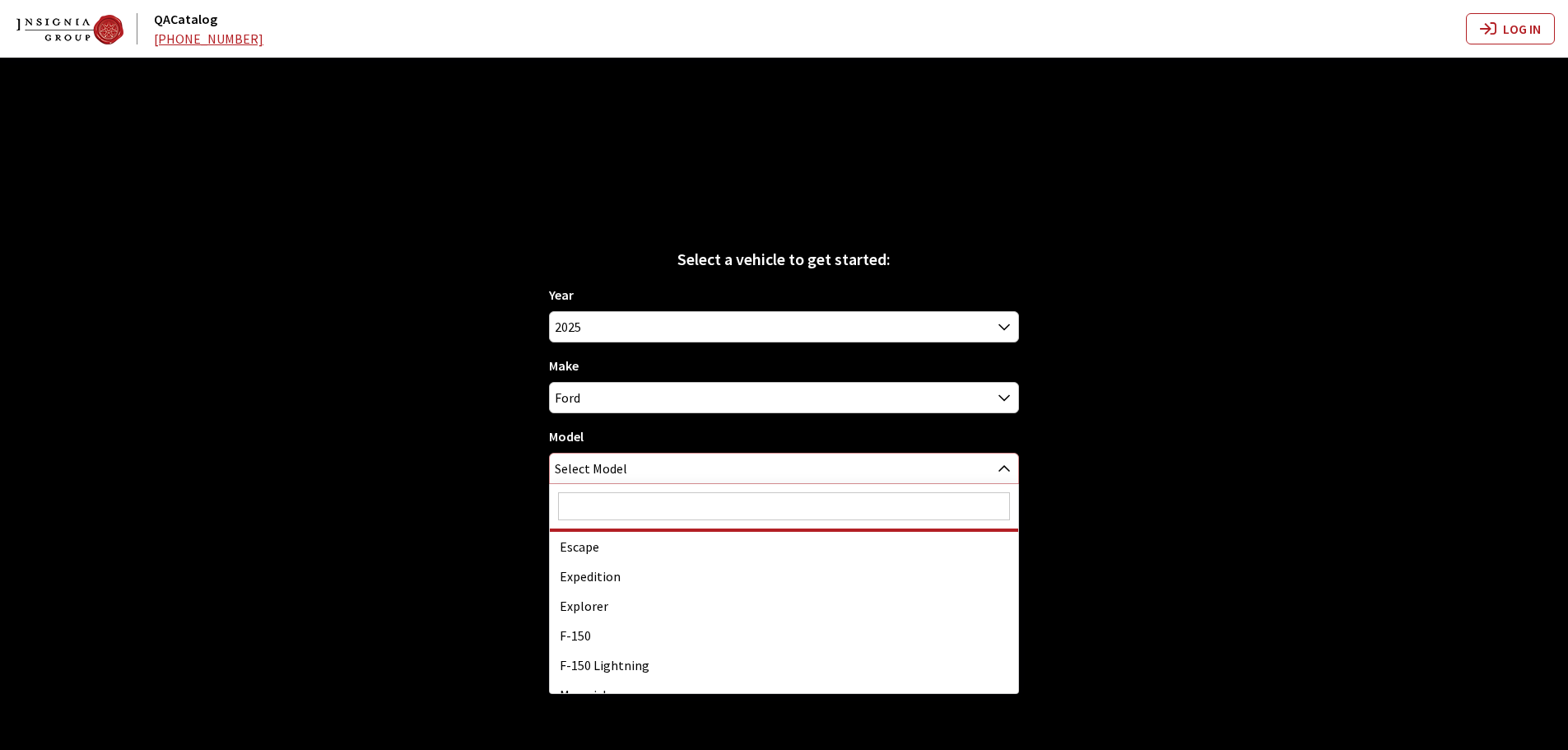
scroll to position [83, 0]
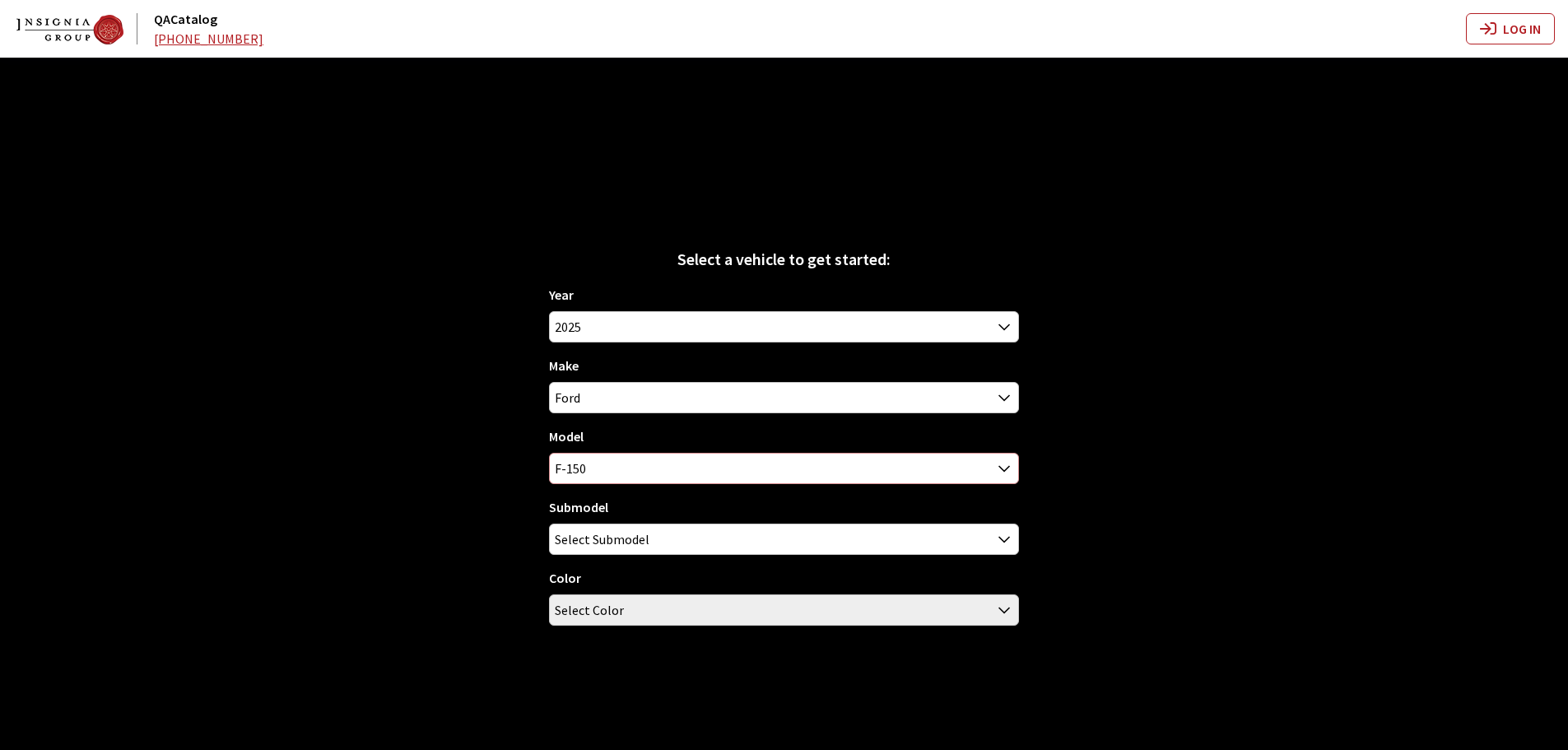
click at [614, 468] on span "F-150" at bounding box center [784, 468] width 468 height 30
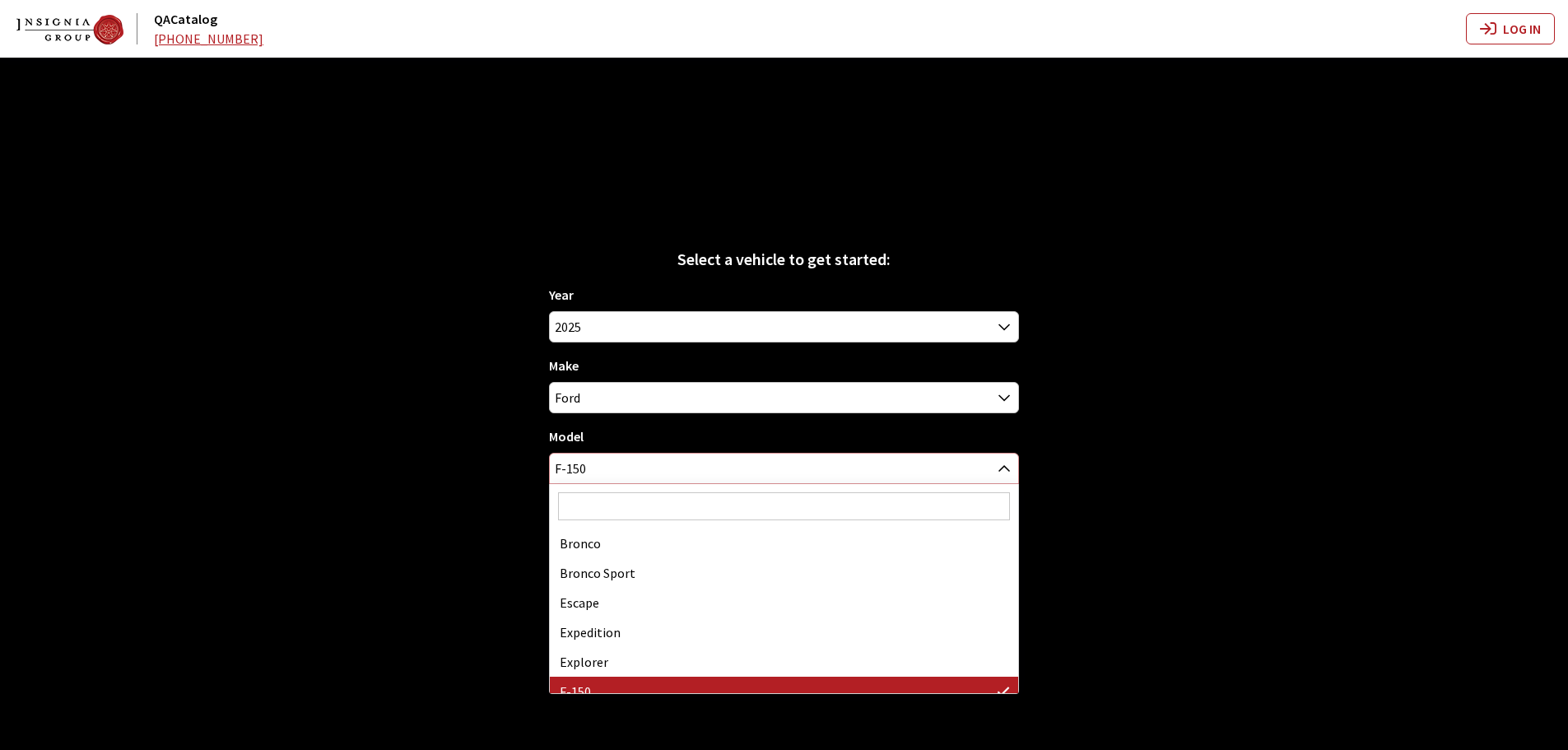
scroll to position [119, 0]
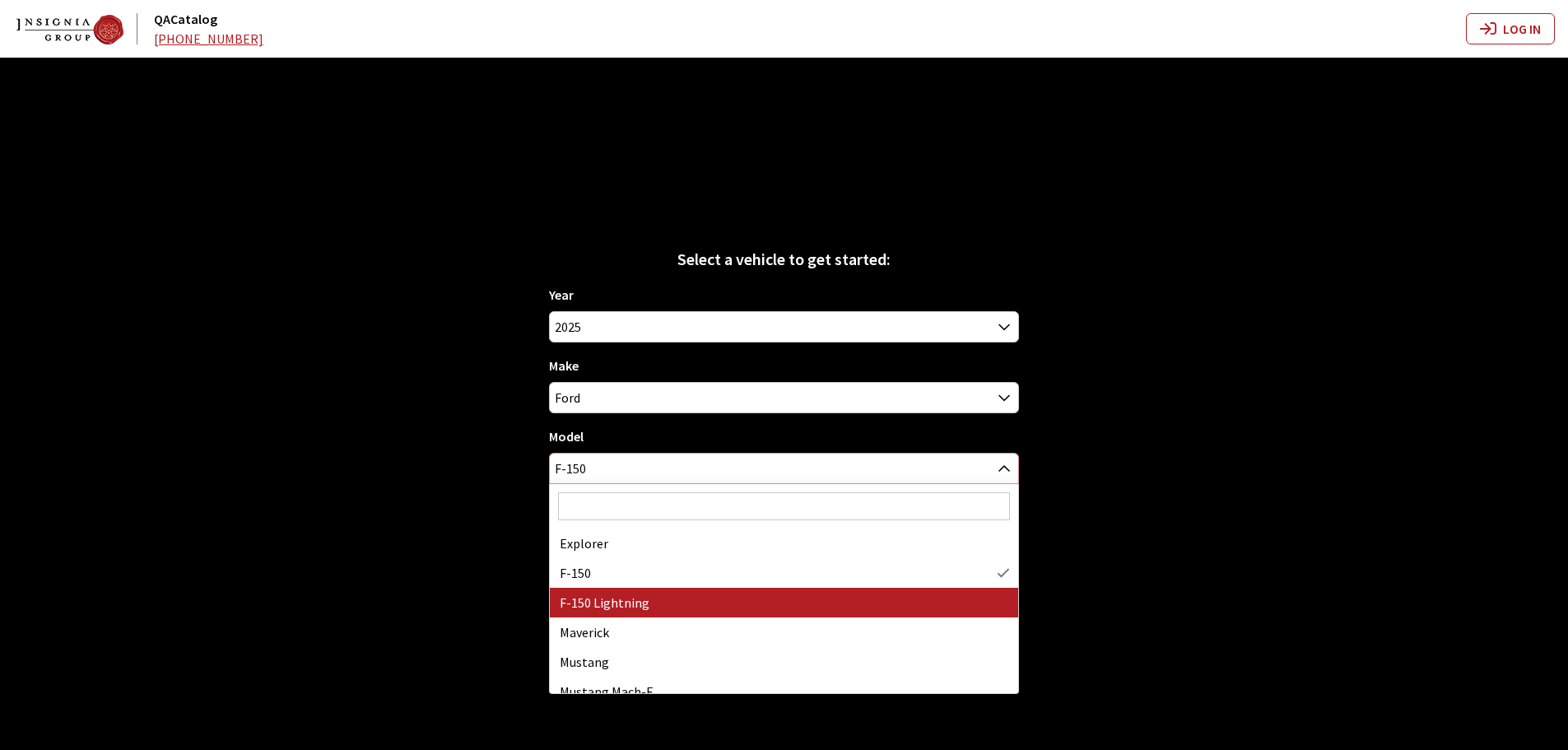
select select "1213"
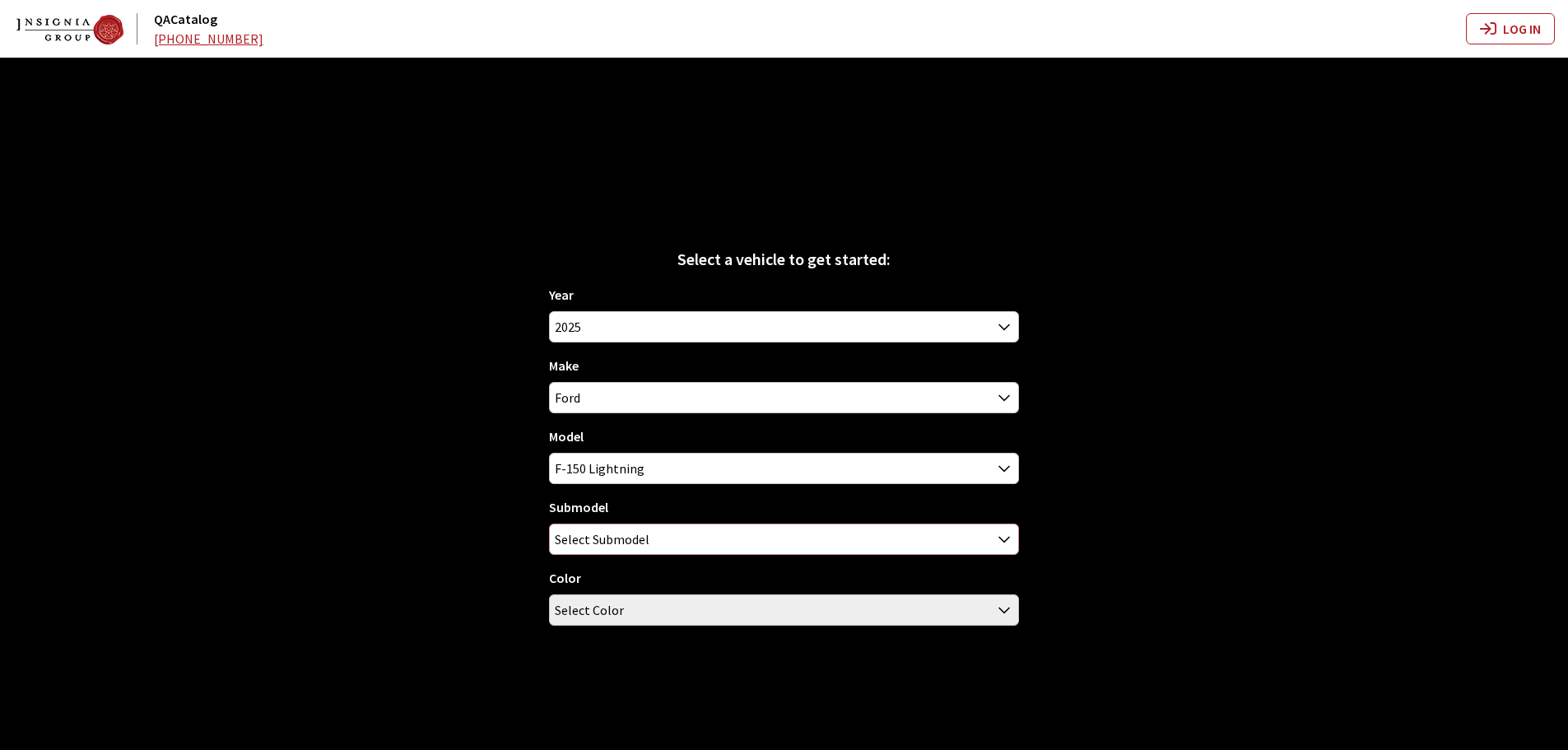
click at [638, 543] on span "Select Submodel" at bounding box center [602, 539] width 94 height 30
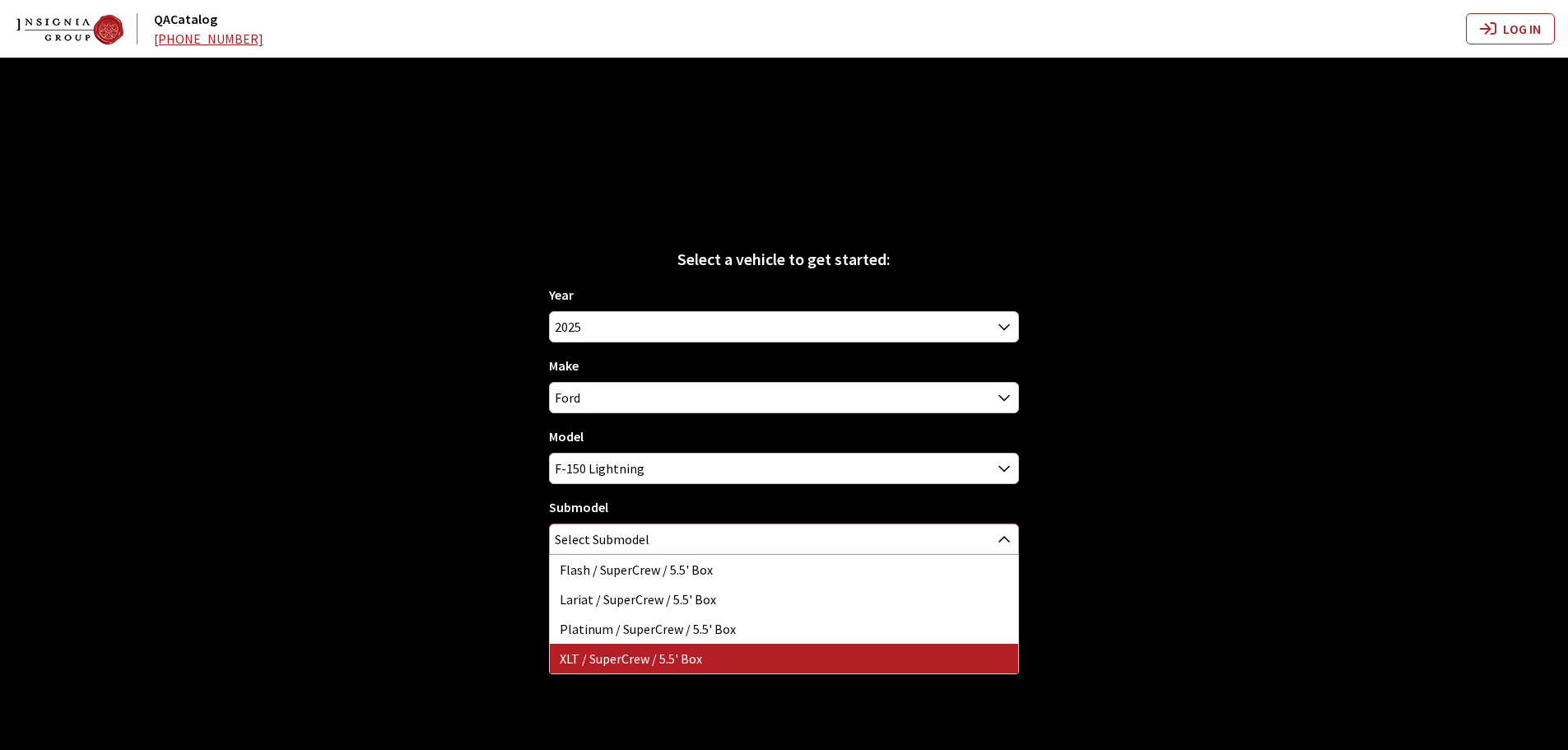
select select "3473"
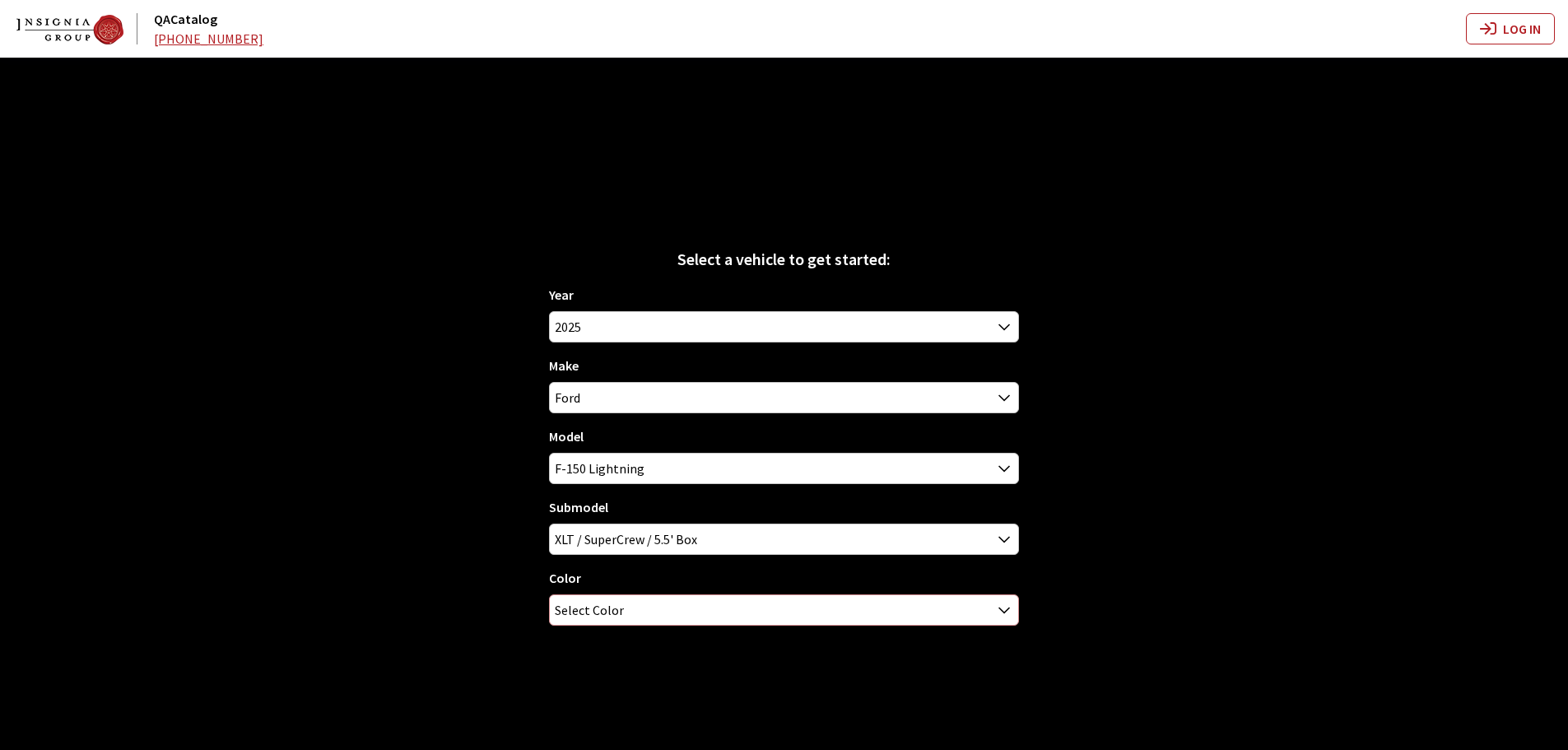
click at [634, 599] on span "Select Color" at bounding box center [784, 609] width 468 height 30
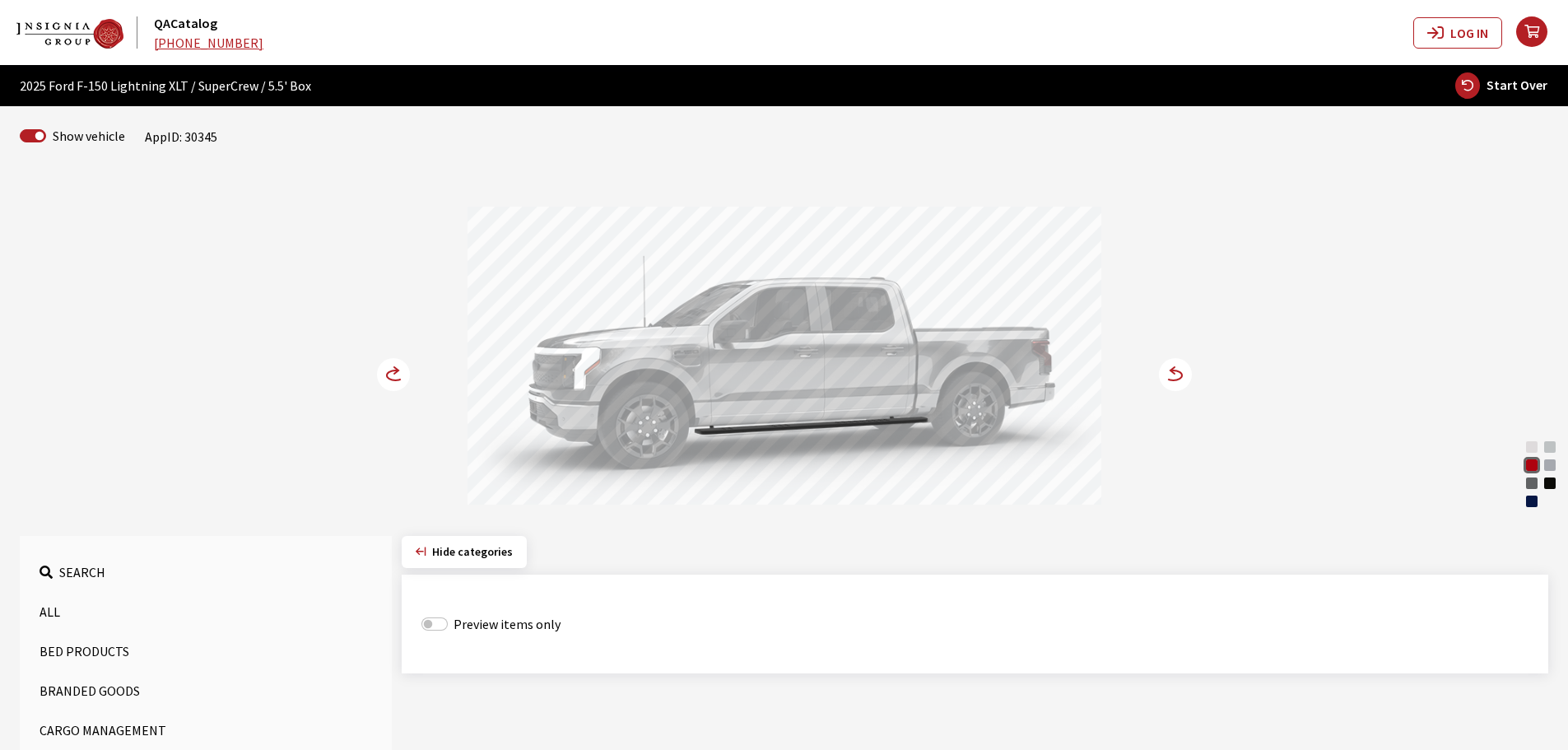
click at [395, 375] on circle at bounding box center [394, 375] width 33 height 33
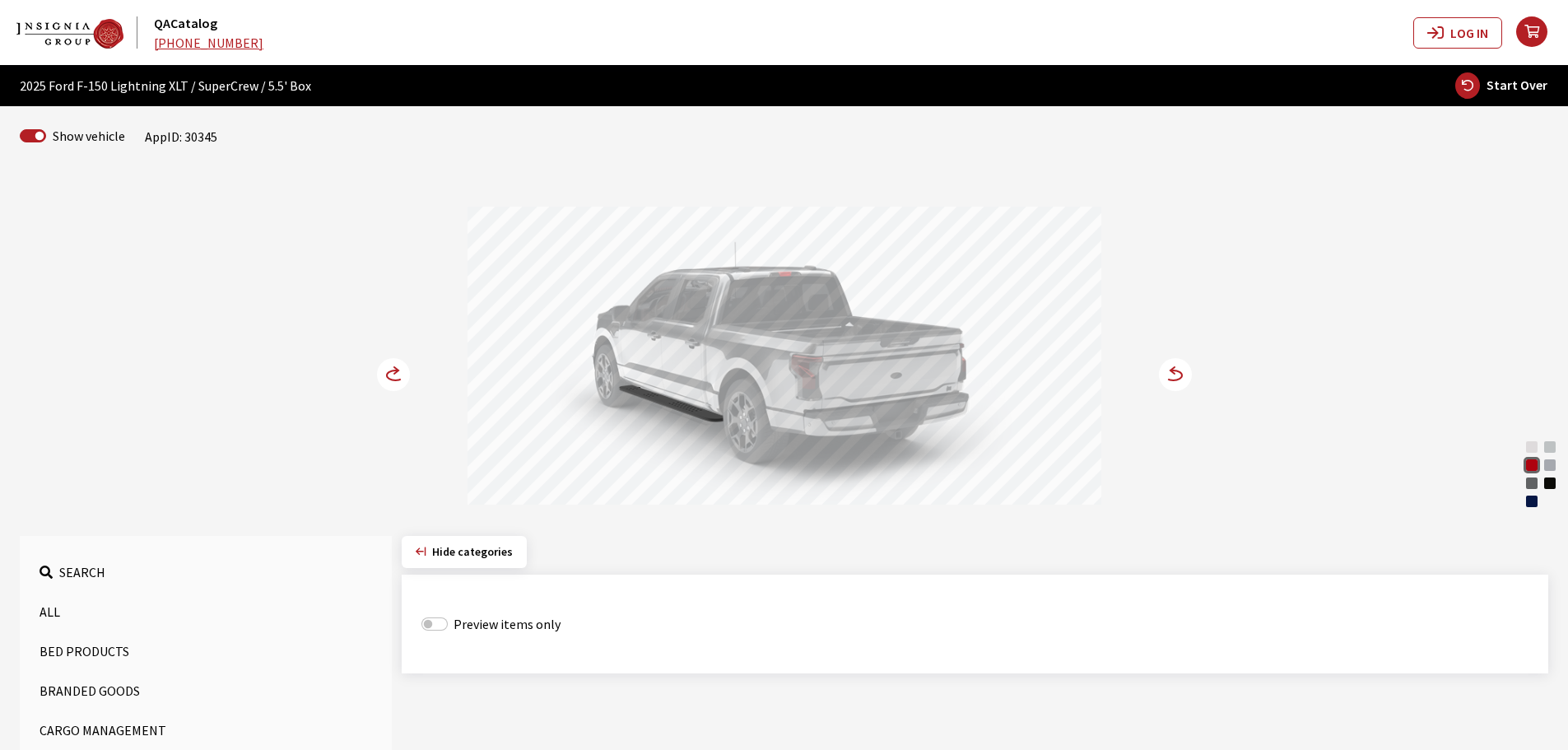
click at [395, 375] on circle at bounding box center [394, 375] width 33 height 33
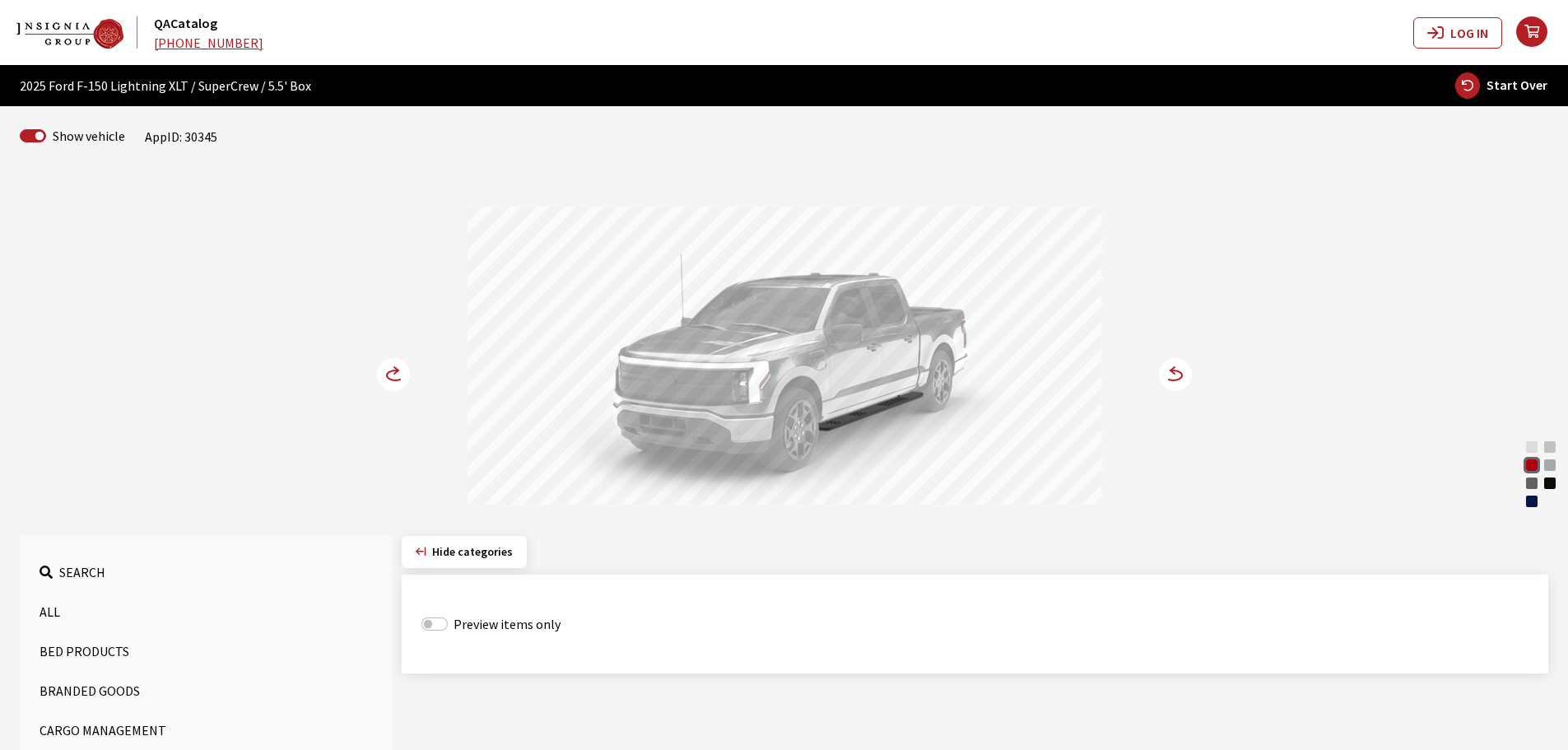
drag, startPoint x: 917, startPoint y: 365, endPoint x: 720, endPoint y: 365, distance: 197.0
click at [720, 365] on div at bounding box center [784, 358] width 634 height 303
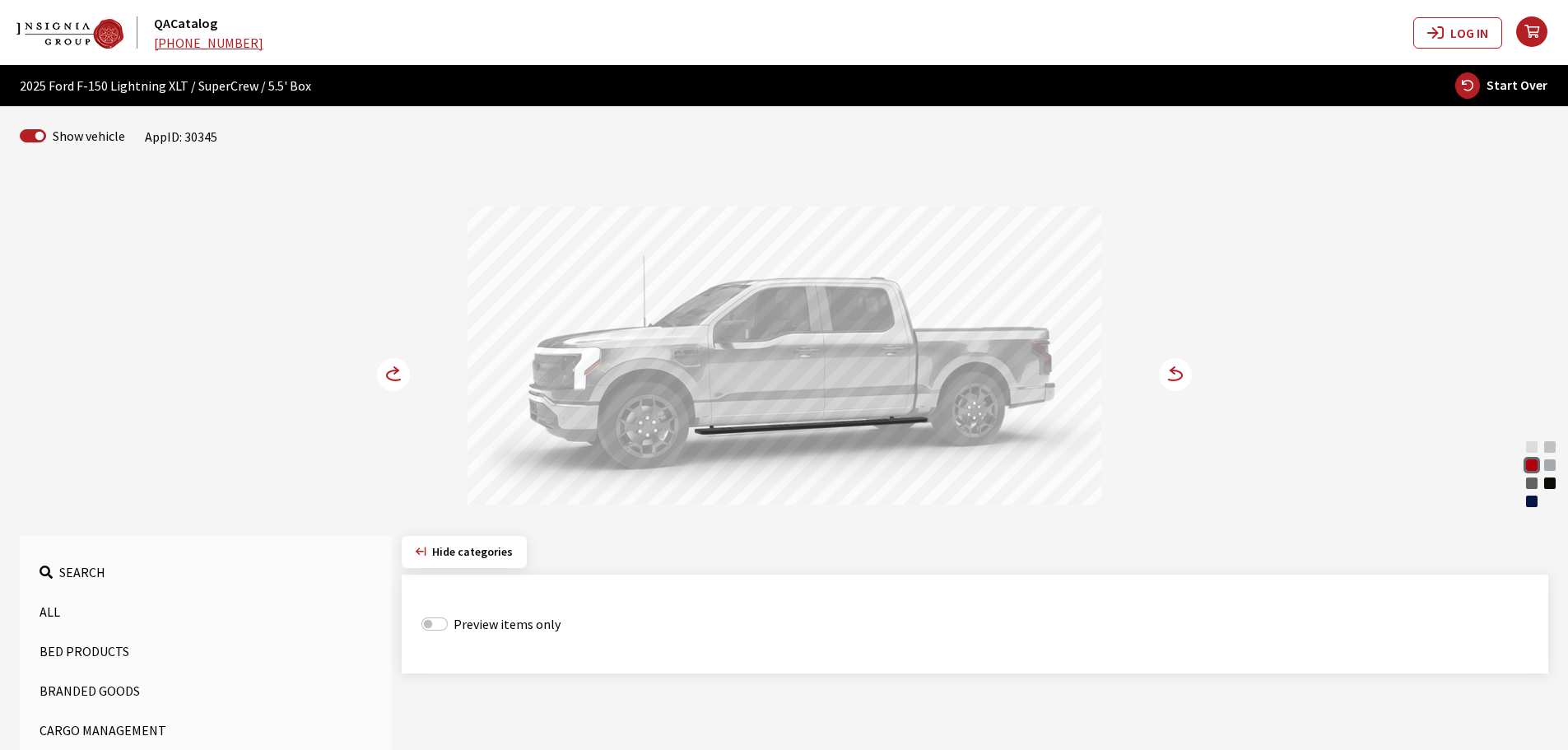
drag, startPoint x: 671, startPoint y: 369, endPoint x: 484, endPoint y: 375, distance: 187.1
click at [487, 375] on div at bounding box center [784, 358] width 634 height 303
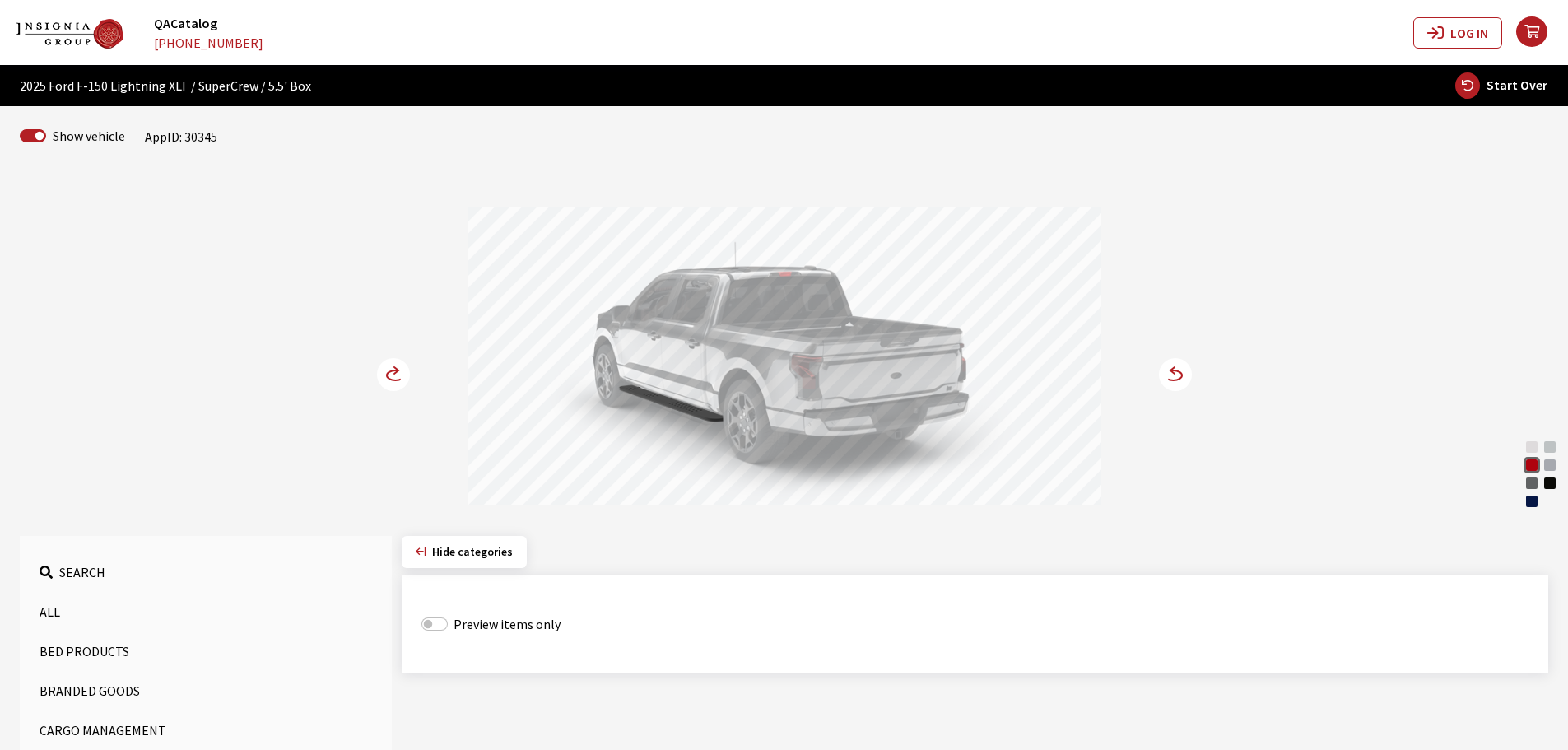
drag, startPoint x: 789, startPoint y: 367, endPoint x: 876, endPoint y: 376, distance: 87.5
click at [875, 376] on div at bounding box center [784, 358] width 634 height 303
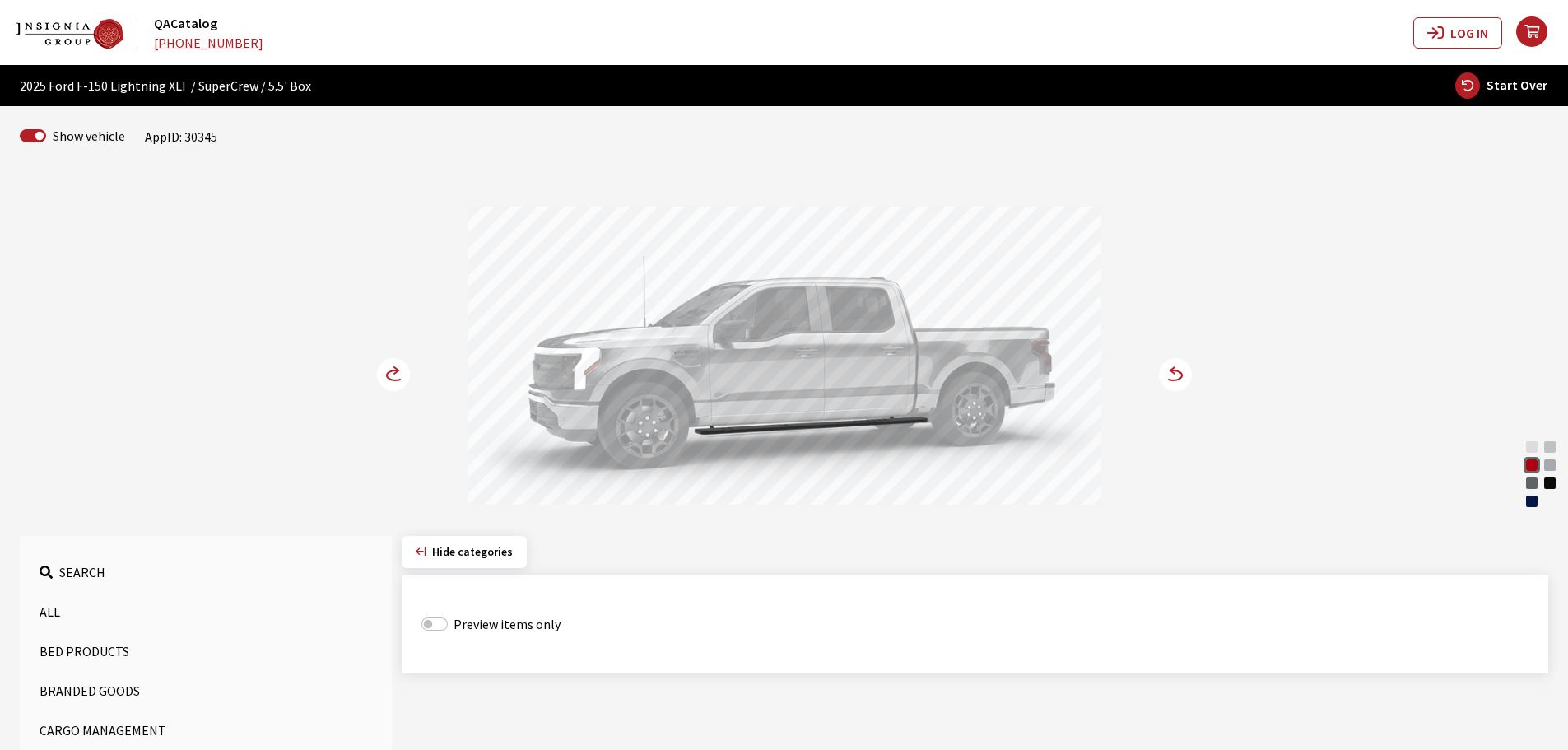
click at [396, 379] on circle at bounding box center [394, 375] width 33 height 33
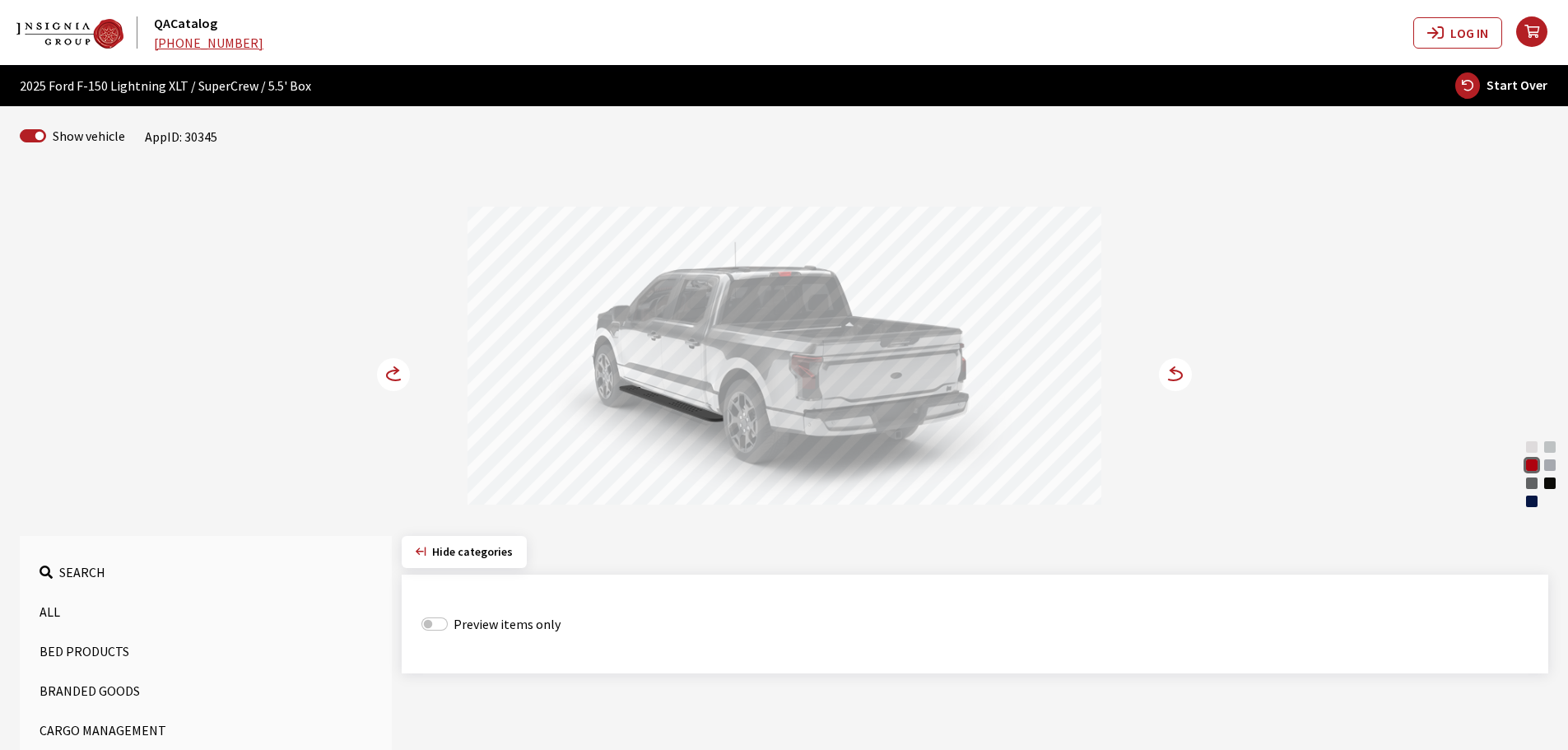
click at [396, 379] on circle at bounding box center [394, 375] width 33 height 33
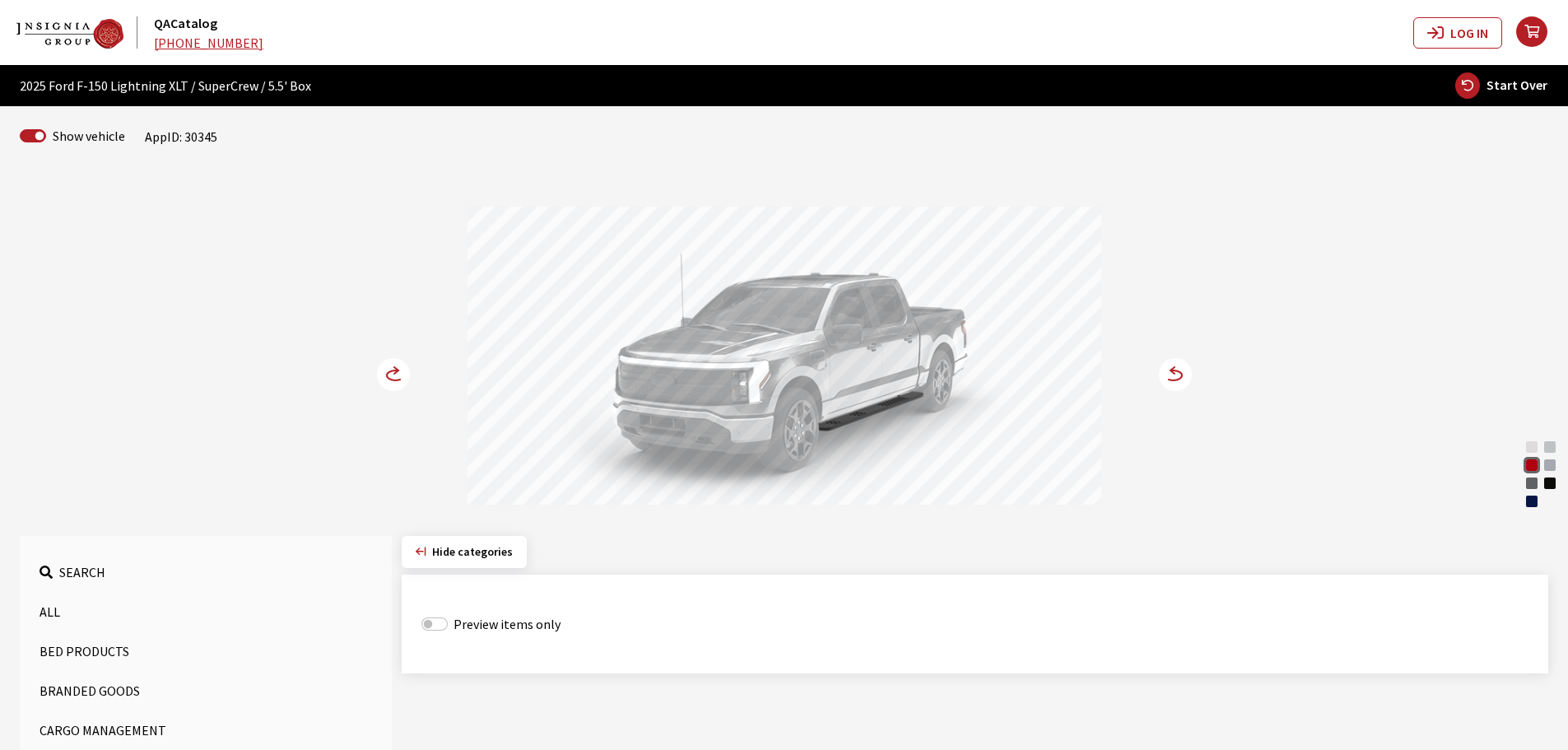
click at [1506, 83] on span "Start Over" at bounding box center [1516, 84] width 61 height 16
select select
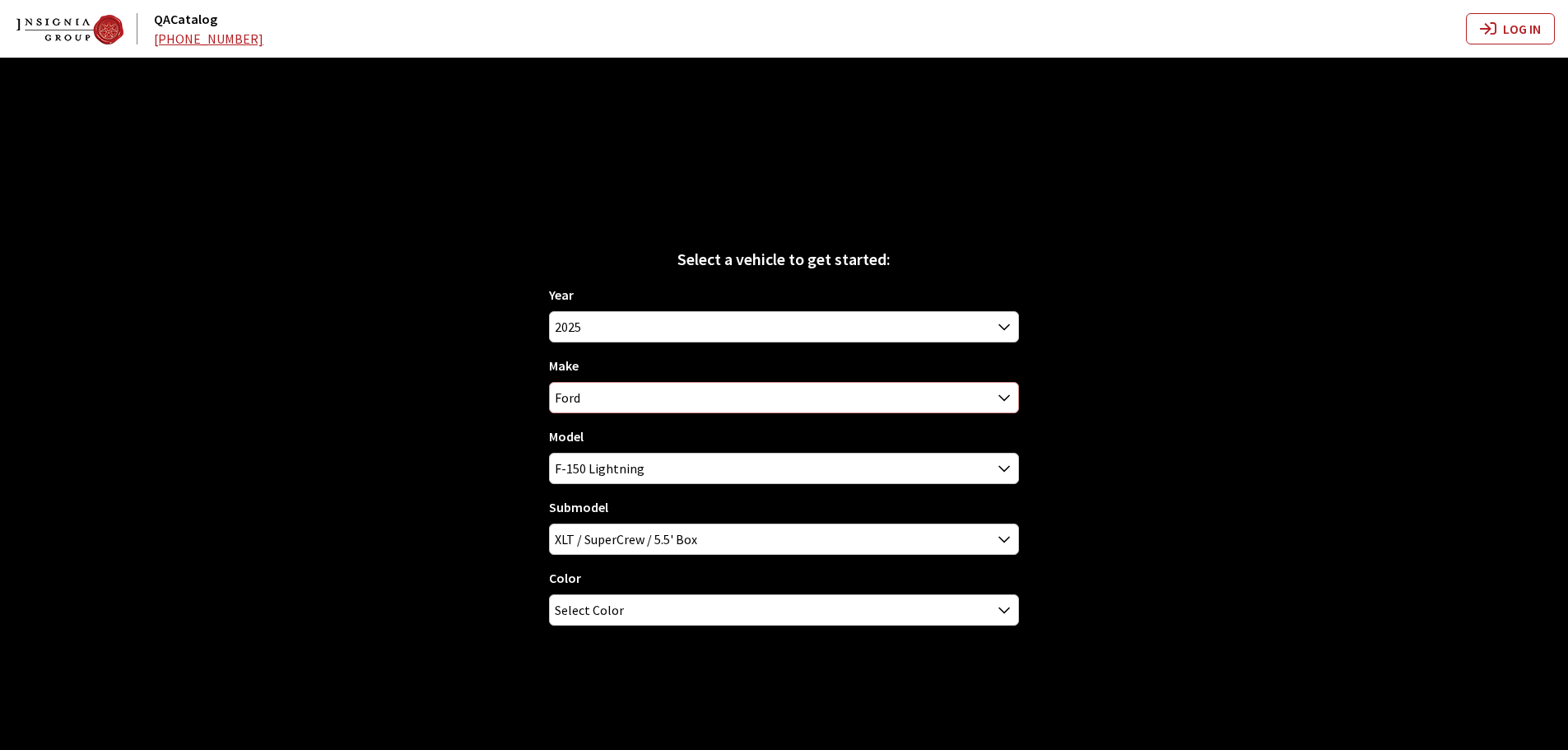
click at [601, 397] on span "Ford" at bounding box center [784, 397] width 468 height 30
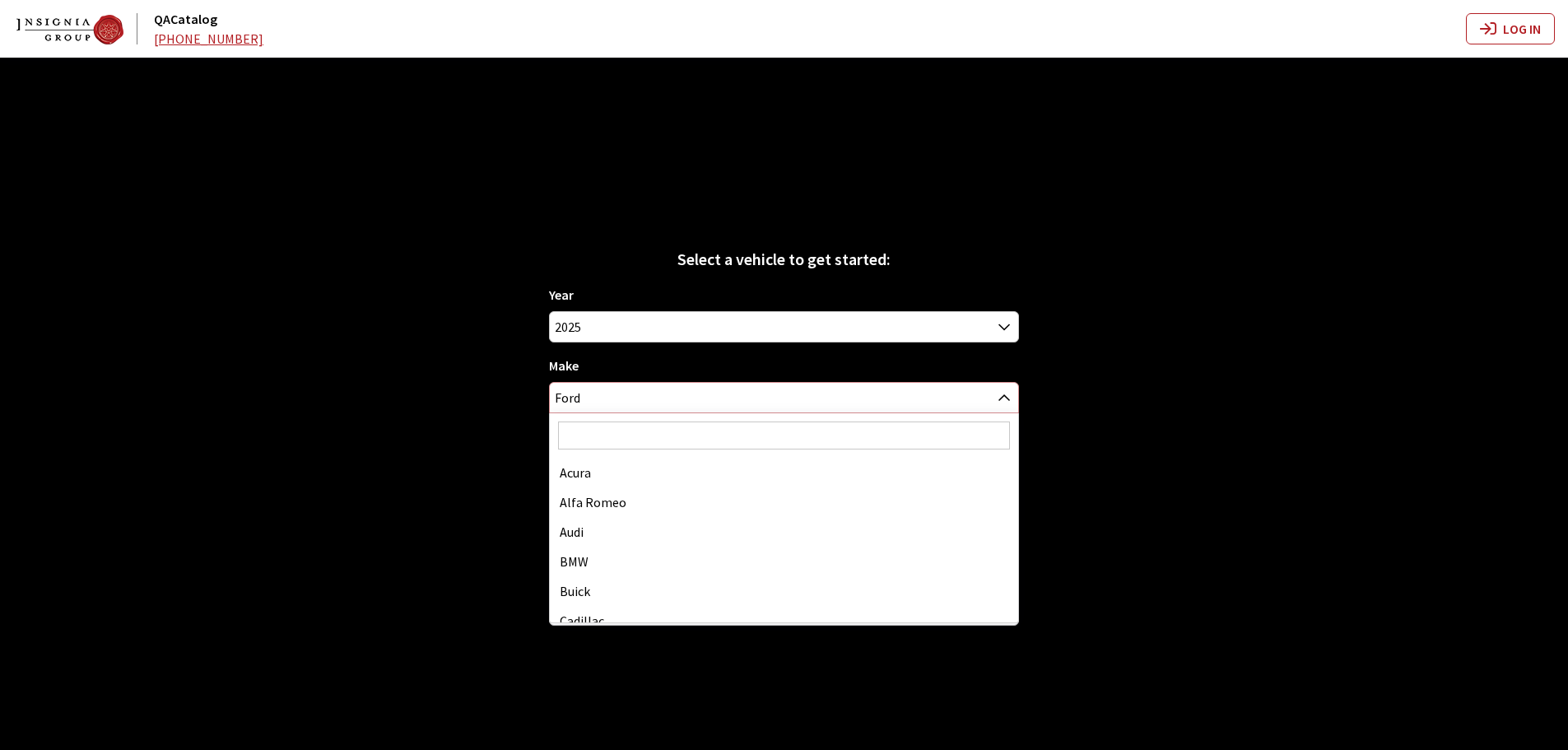
scroll to position [267, 0]
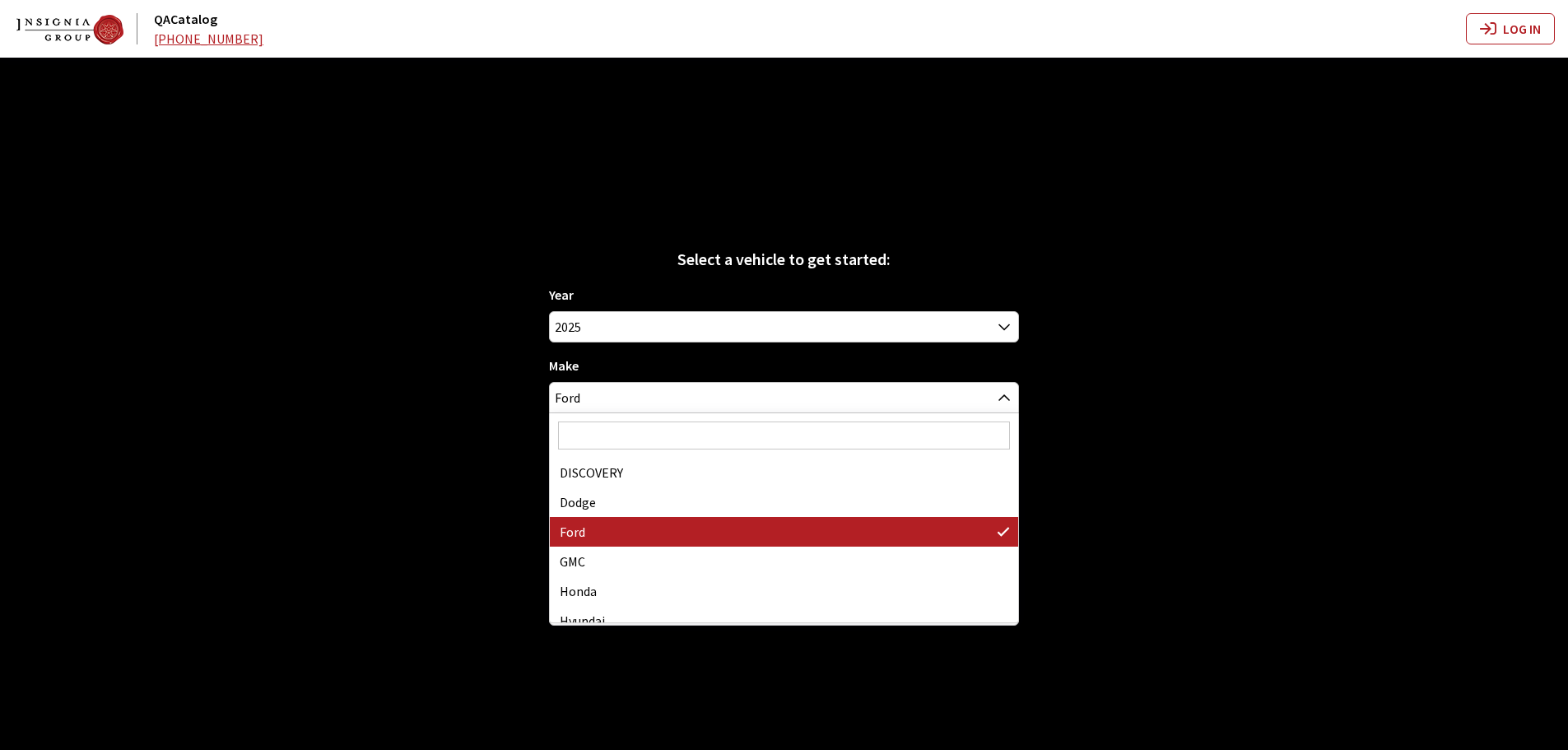
click at [597, 433] on input "Search" at bounding box center [784, 435] width 452 height 28
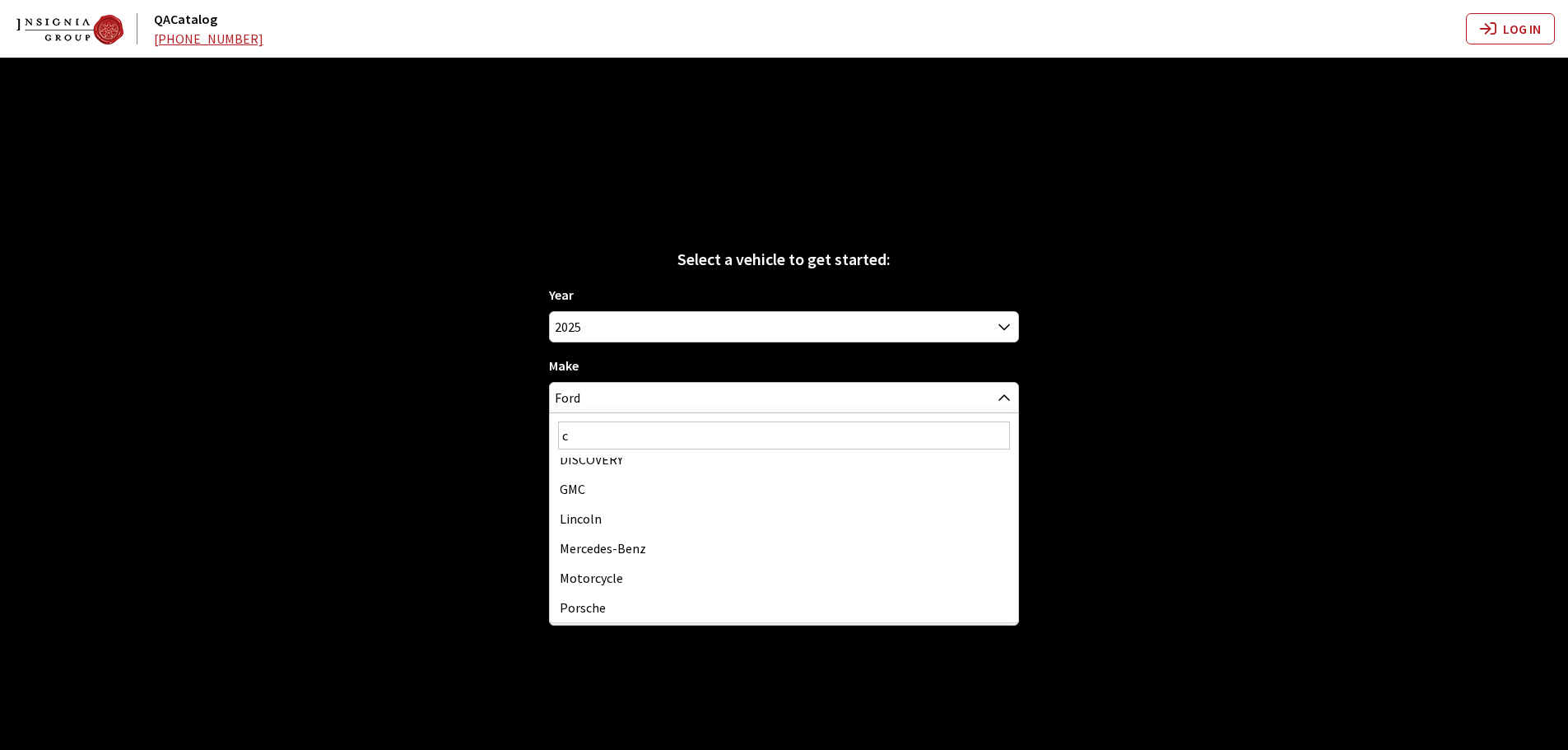
scroll to position [0, 0]
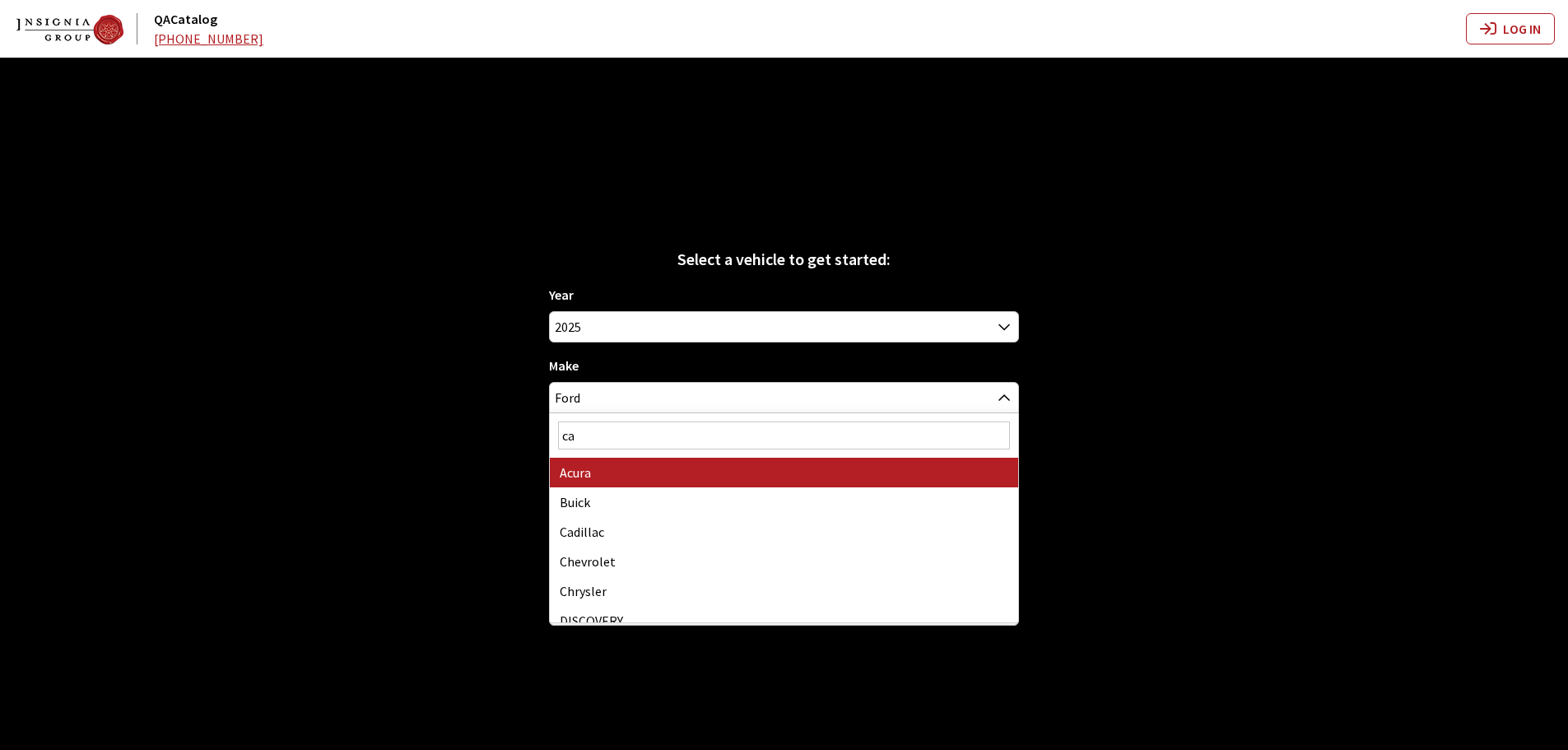
type input "cad"
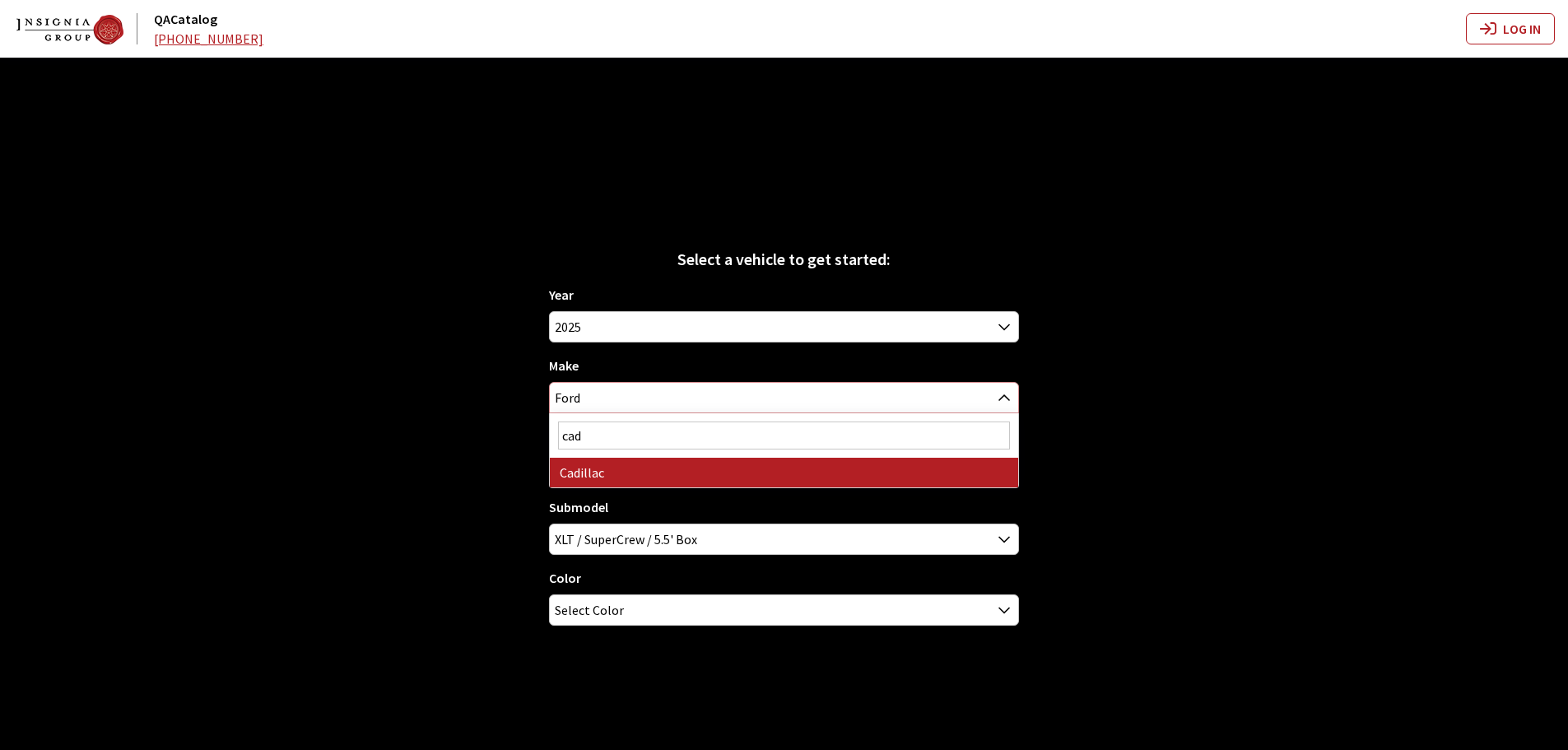
select select "2"
select select
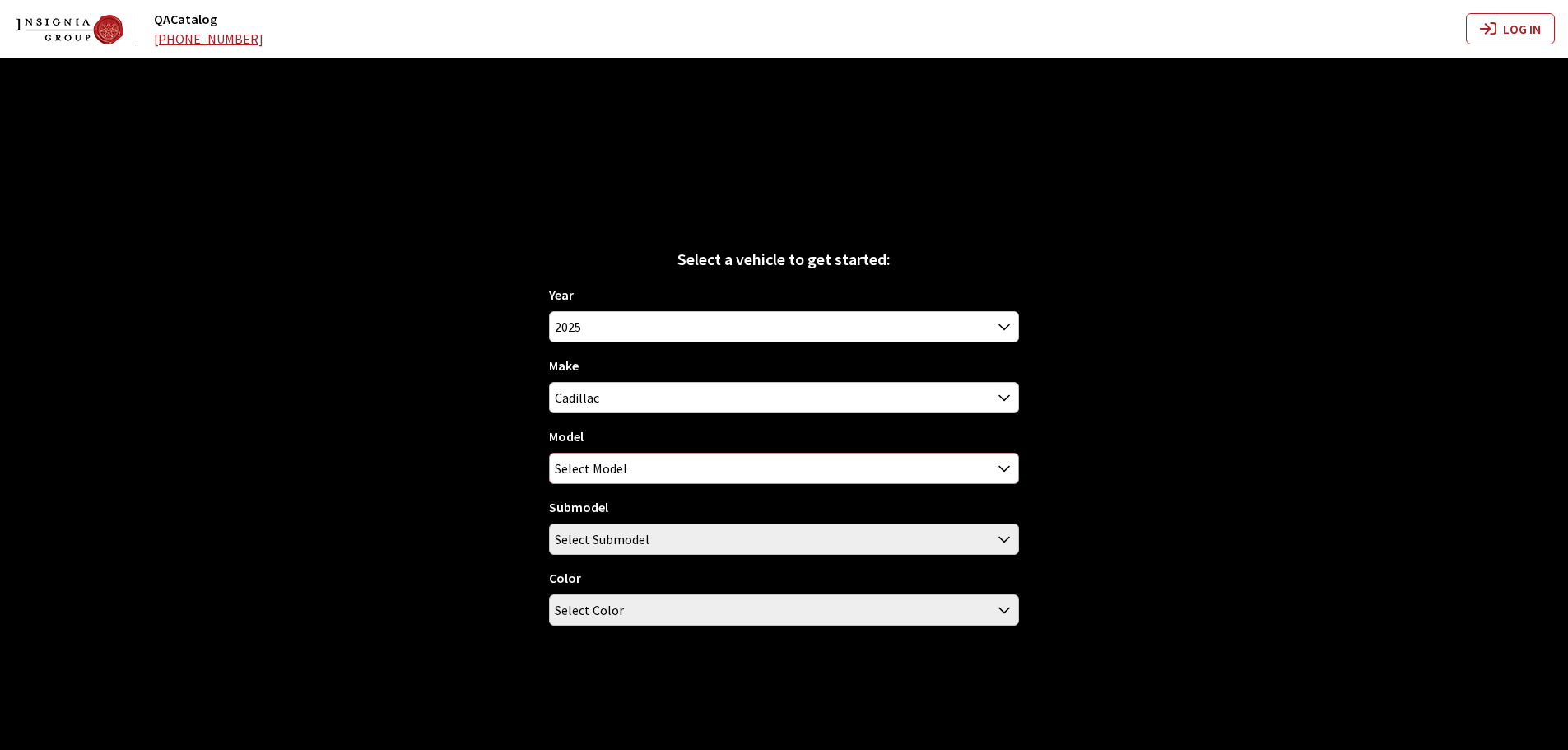
click at [589, 472] on span "Select Model" at bounding box center [591, 468] width 73 height 30
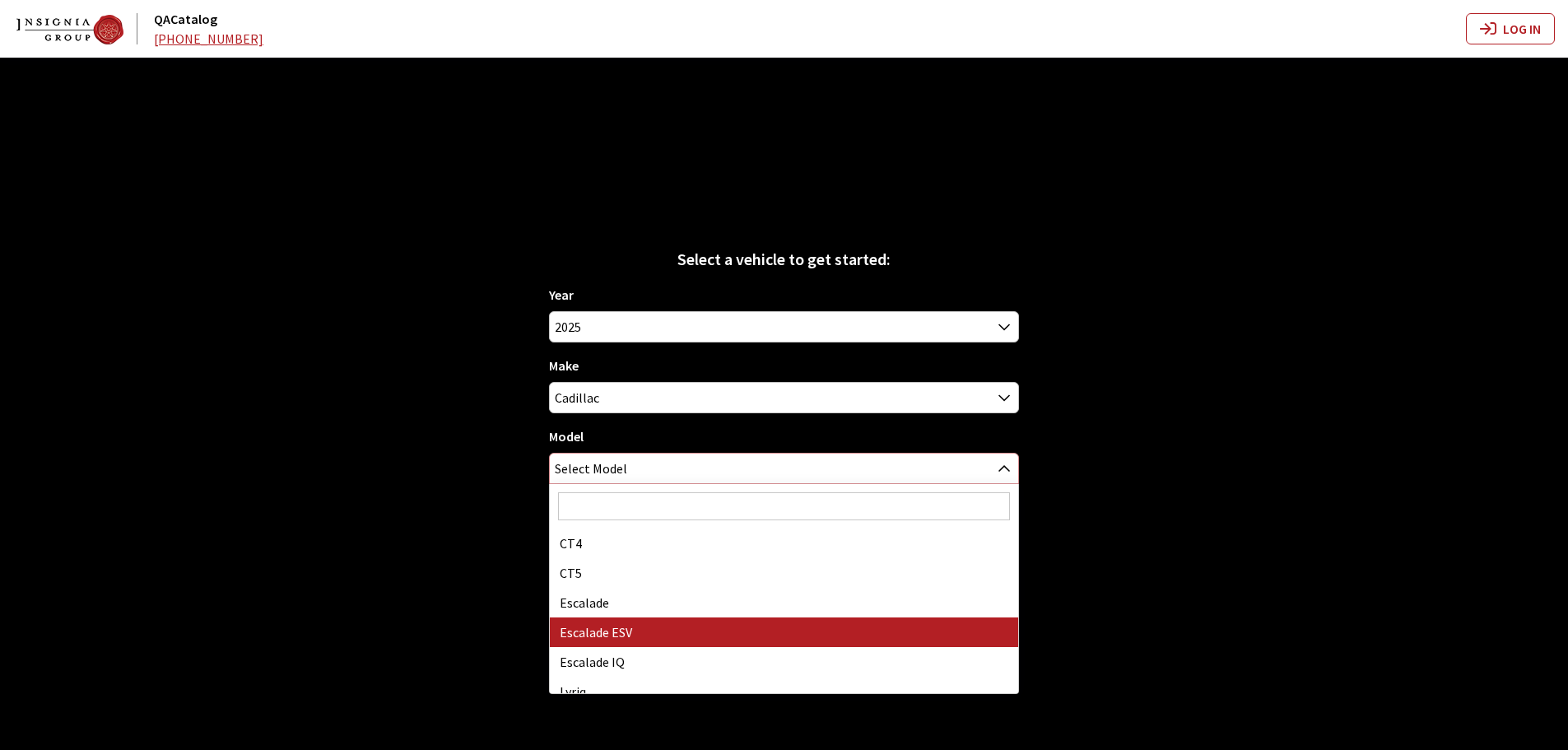
select select "65"
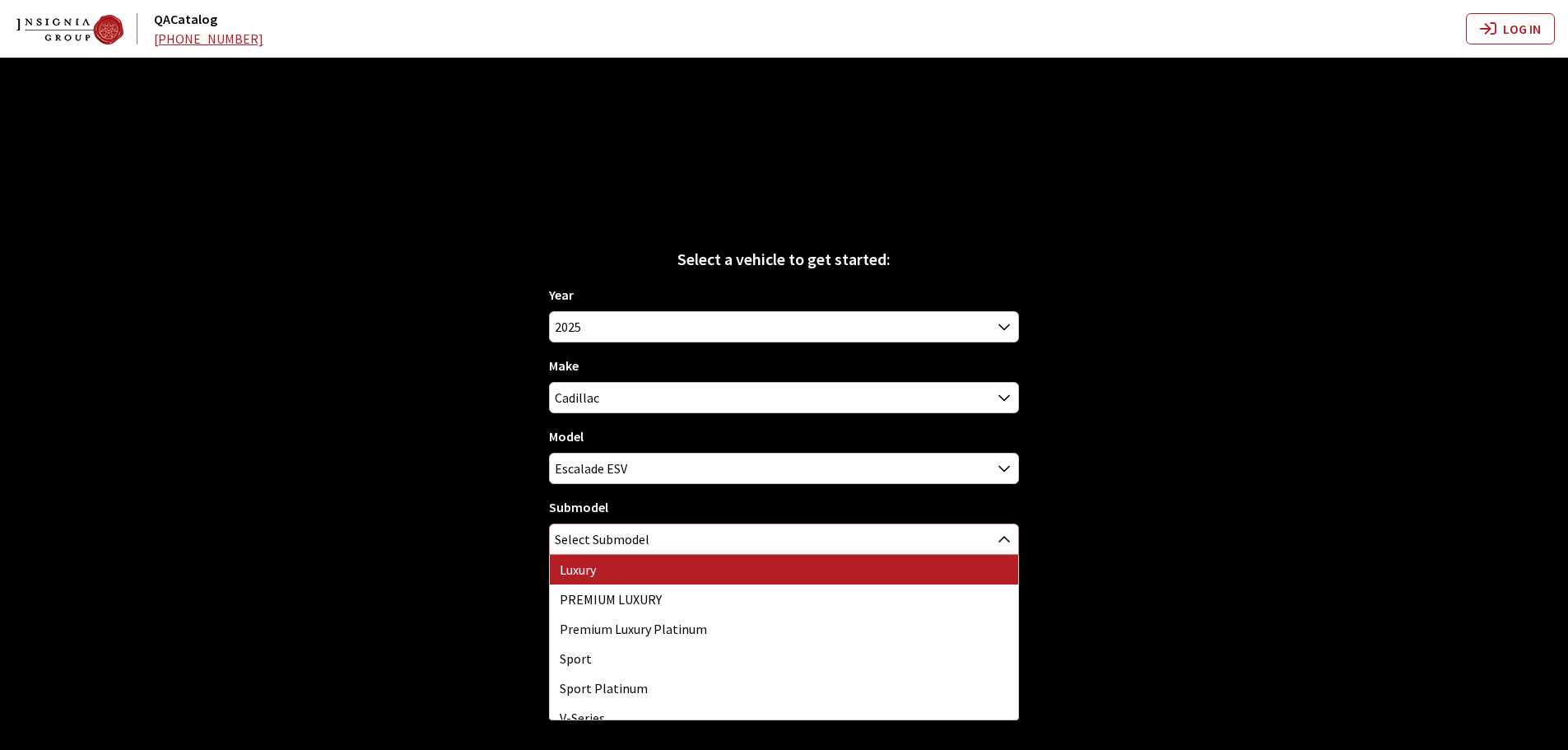
click at [615, 531] on span "Select Submodel" at bounding box center [602, 539] width 94 height 30
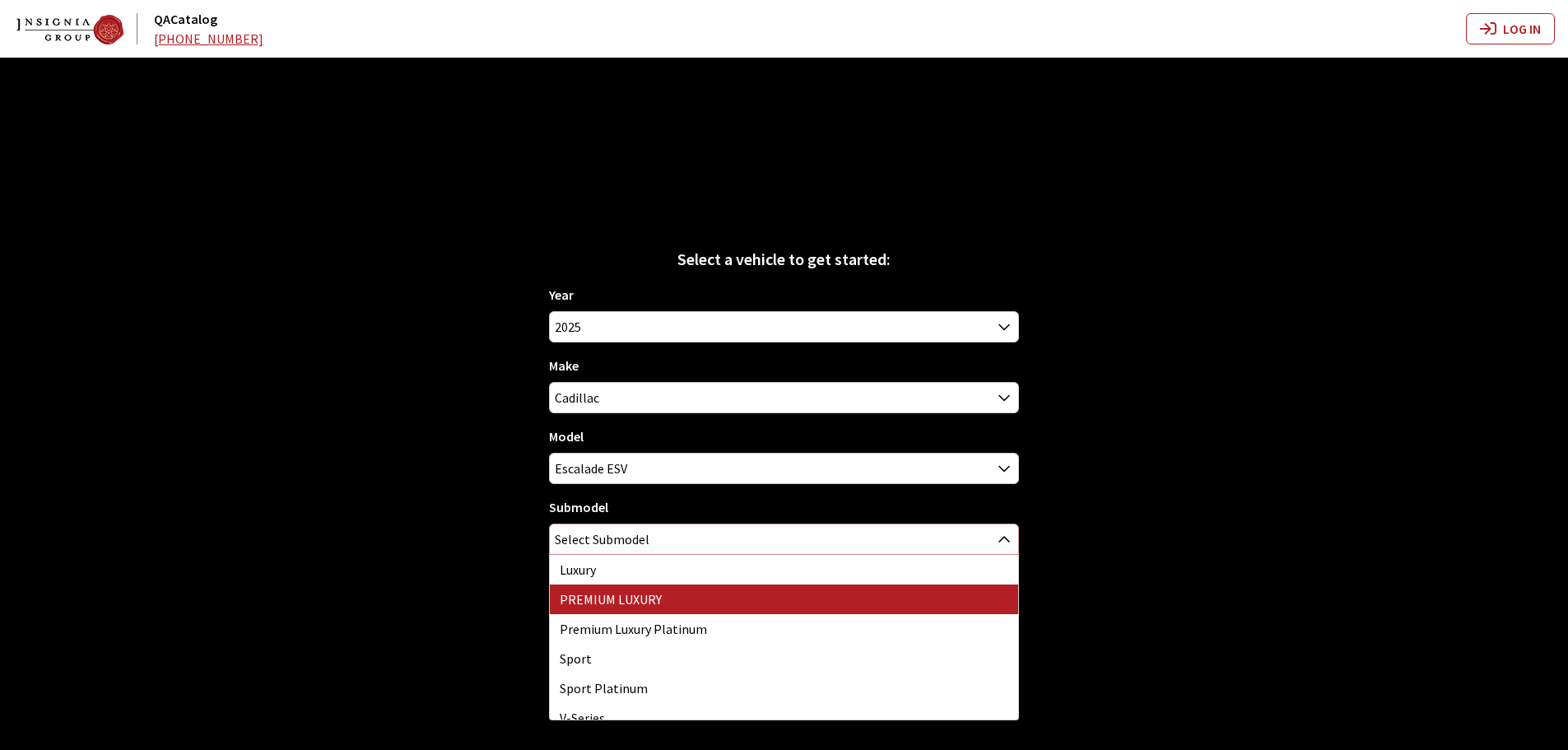
select select "1671"
click at [618, 543] on span "PREMIUM LUXURY" at bounding box center [784, 539] width 468 height 30
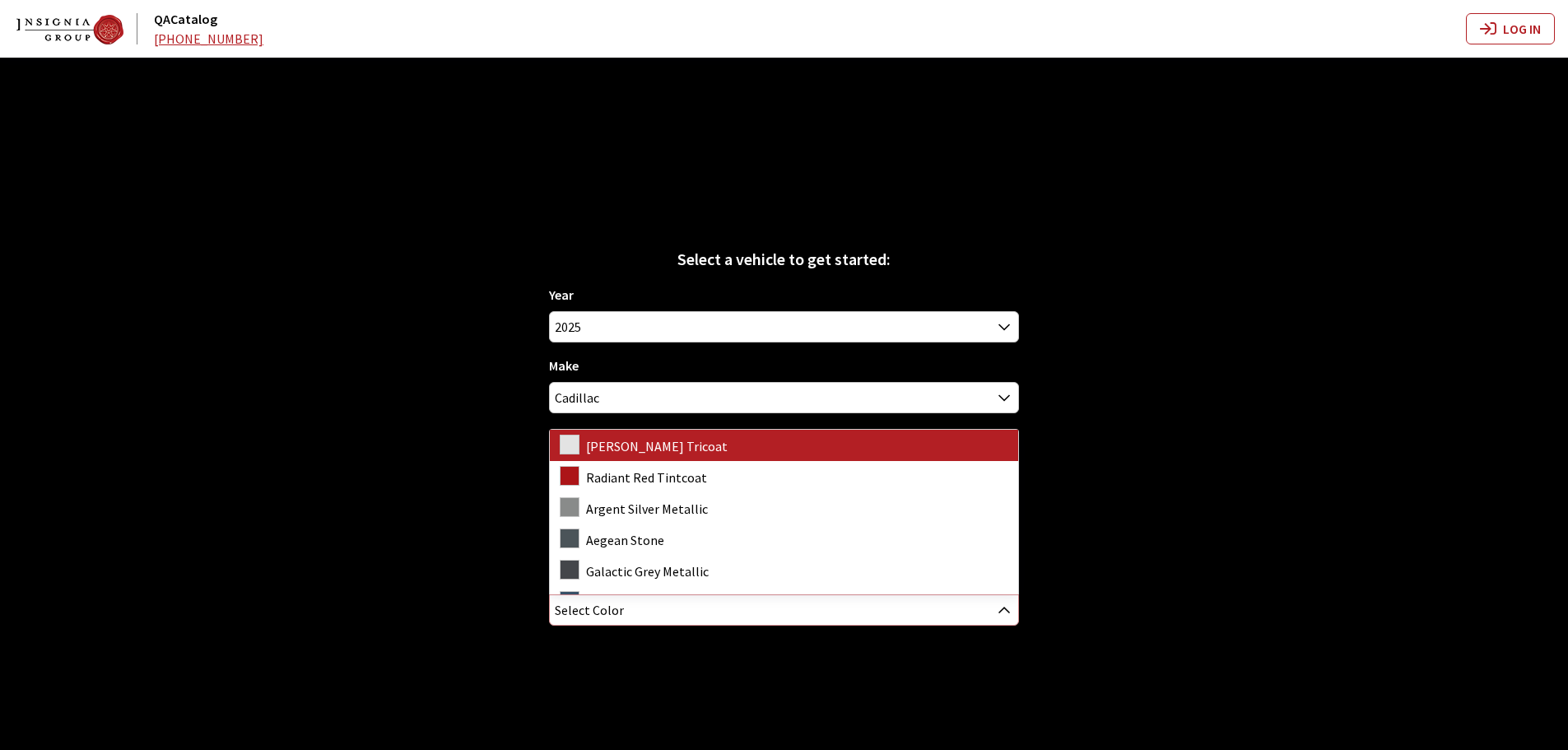
click at [614, 612] on span "Select Color" at bounding box center [589, 609] width 69 height 30
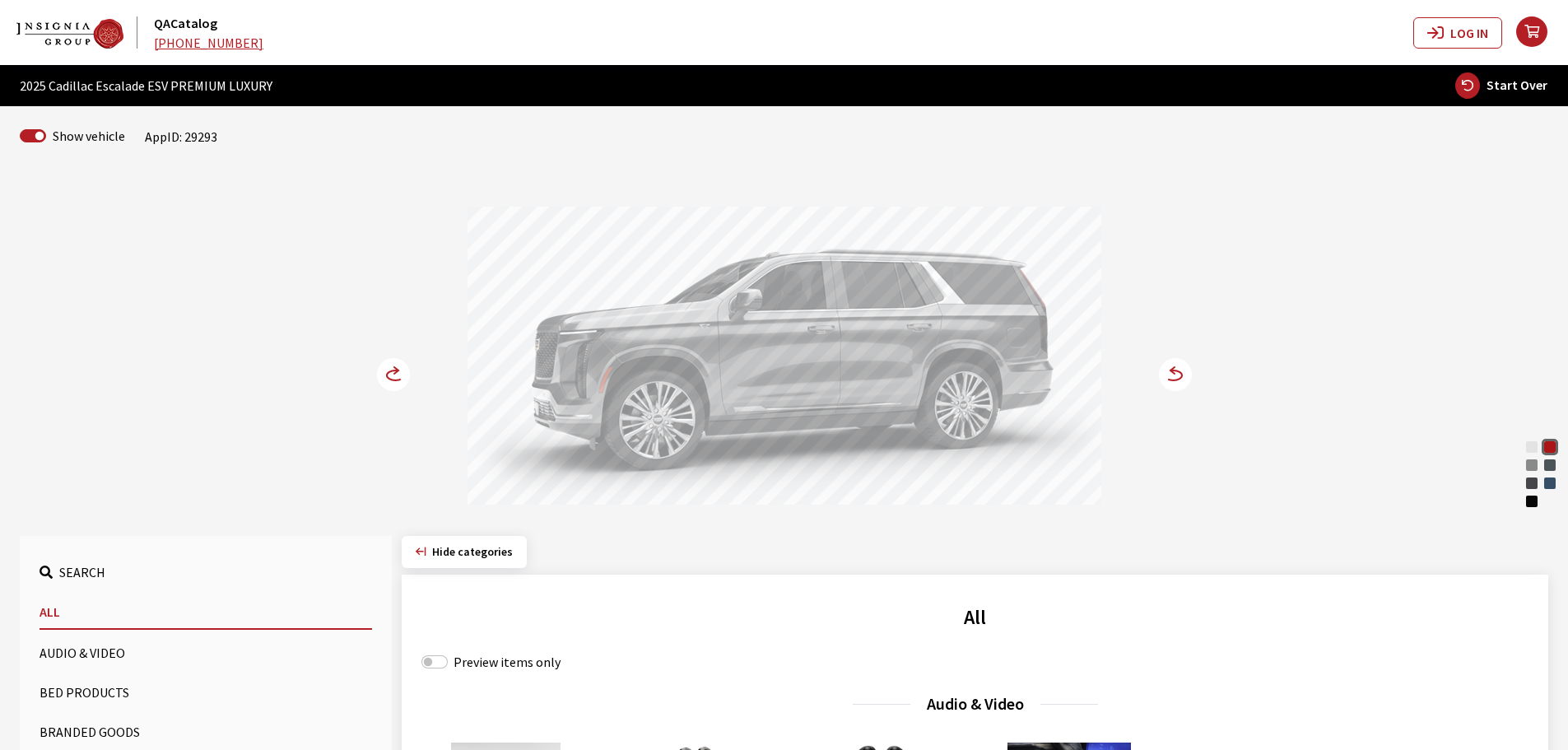
click at [401, 379] on icon at bounding box center [403, 375] width 12 height 14
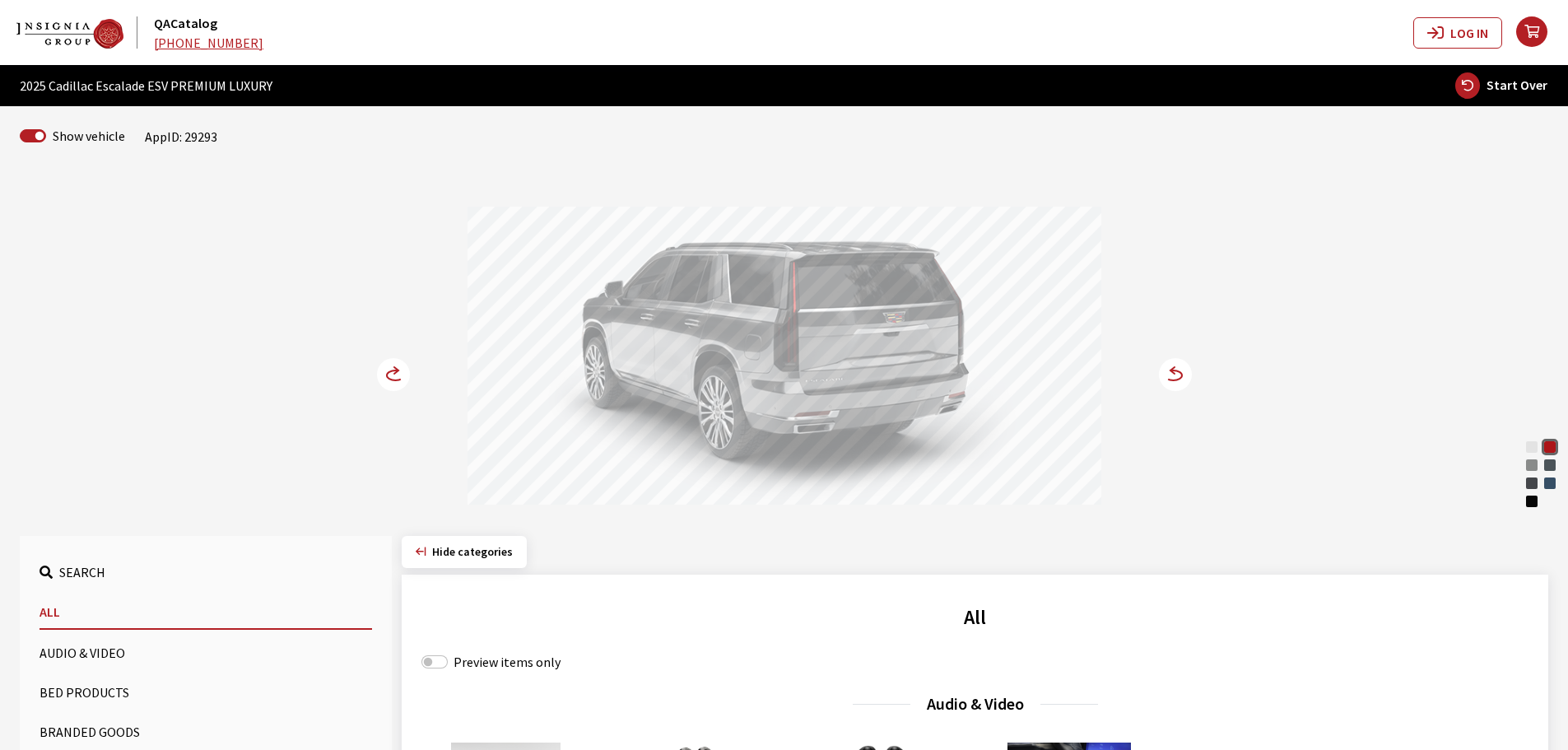
click at [401, 379] on icon at bounding box center [403, 375] width 12 height 14
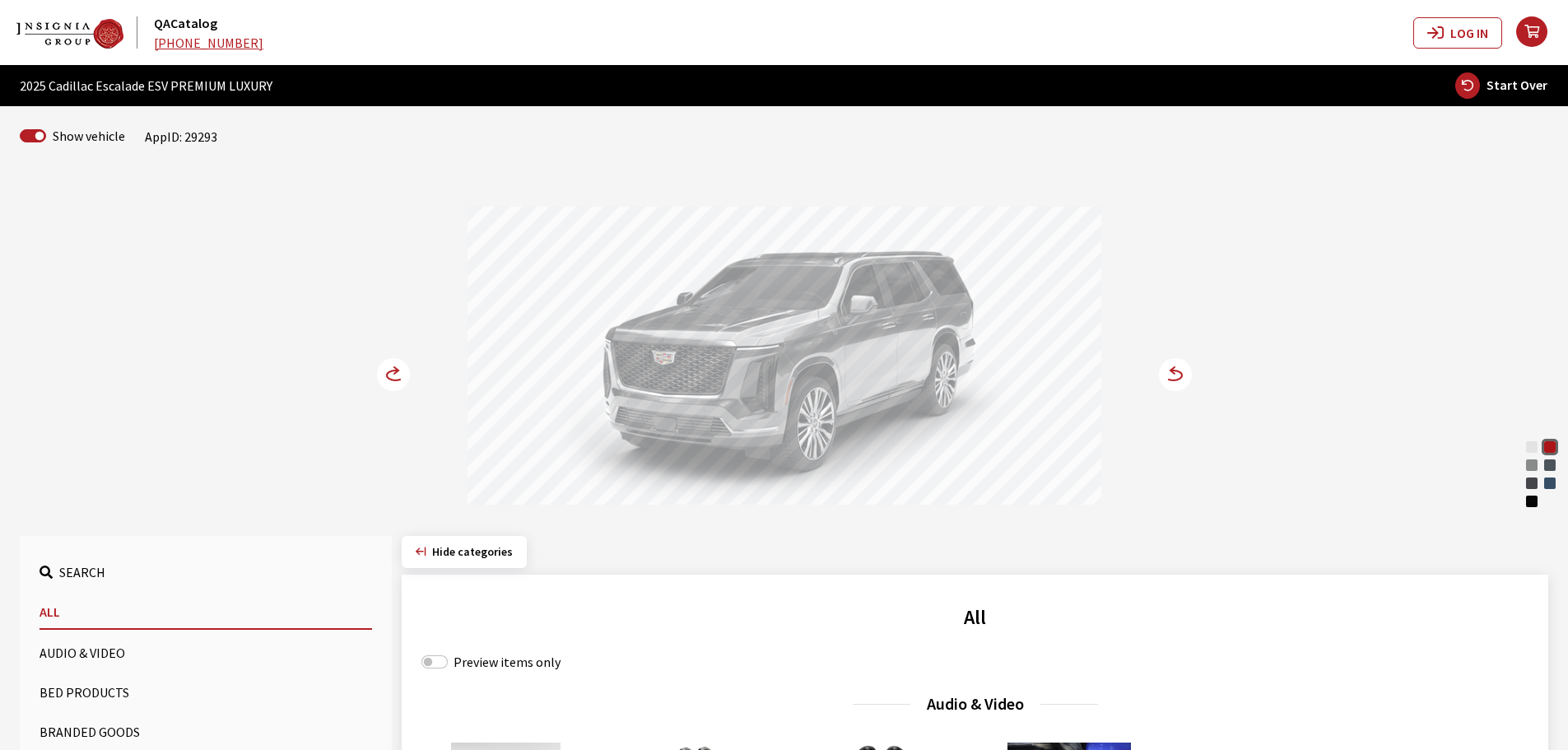
drag, startPoint x: 757, startPoint y: 368, endPoint x: 633, endPoint y: 369, distance: 124.0
click at [648, 369] on div at bounding box center [784, 358] width 634 height 303
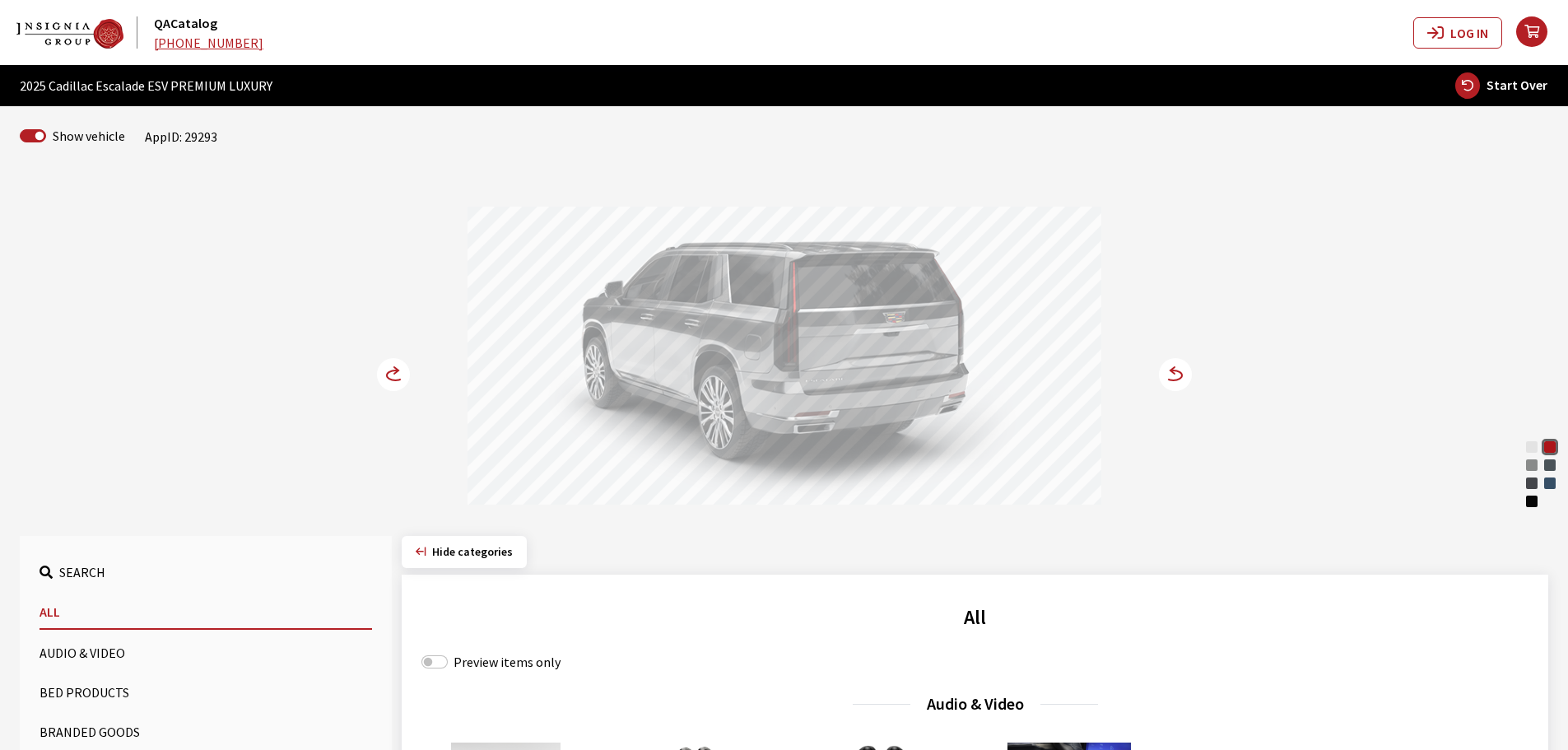
drag, startPoint x: 725, startPoint y: 369, endPoint x: 628, endPoint y: 369, distance: 97.0
click at [641, 369] on div at bounding box center [784, 358] width 634 height 303
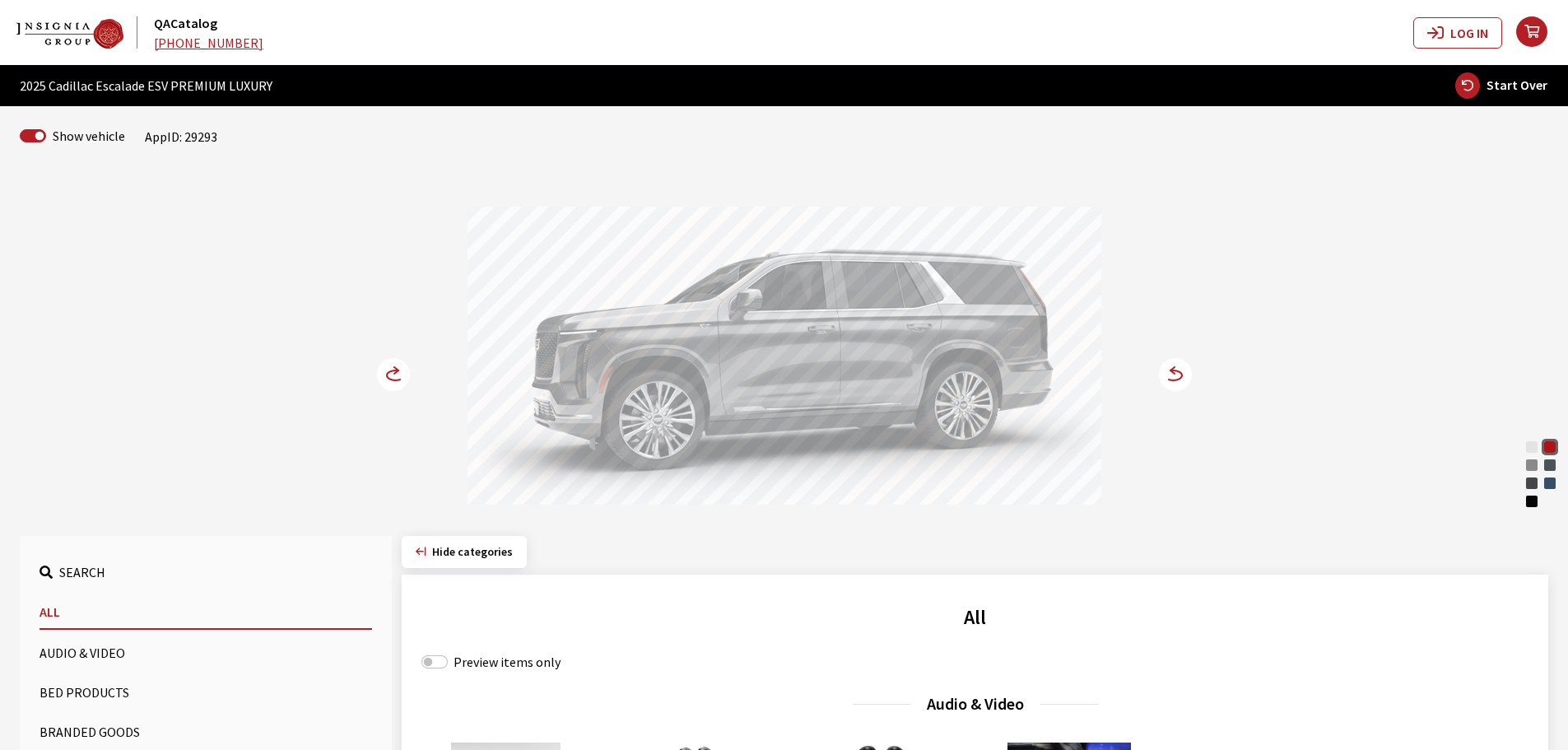
drag, startPoint x: 865, startPoint y: 366, endPoint x: 987, endPoint y: 367, distance: 122.0
click at [978, 367] on div at bounding box center [784, 358] width 634 height 303
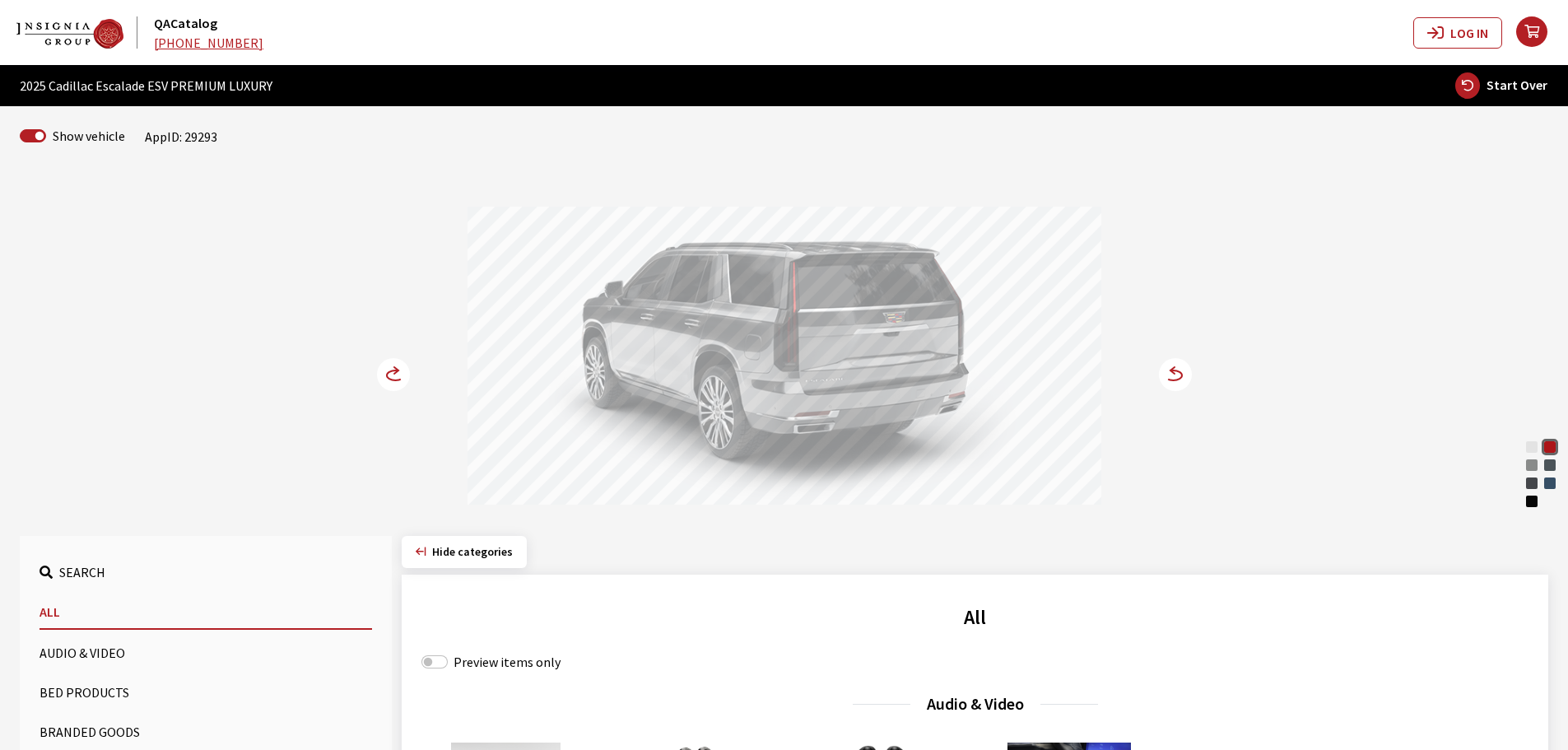
drag, startPoint x: 783, startPoint y: 369, endPoint x: 907, endPoint y: 369, distance: 124.0
click at [901, 369] on div at bounding box center [784, 358] width 634 height 303
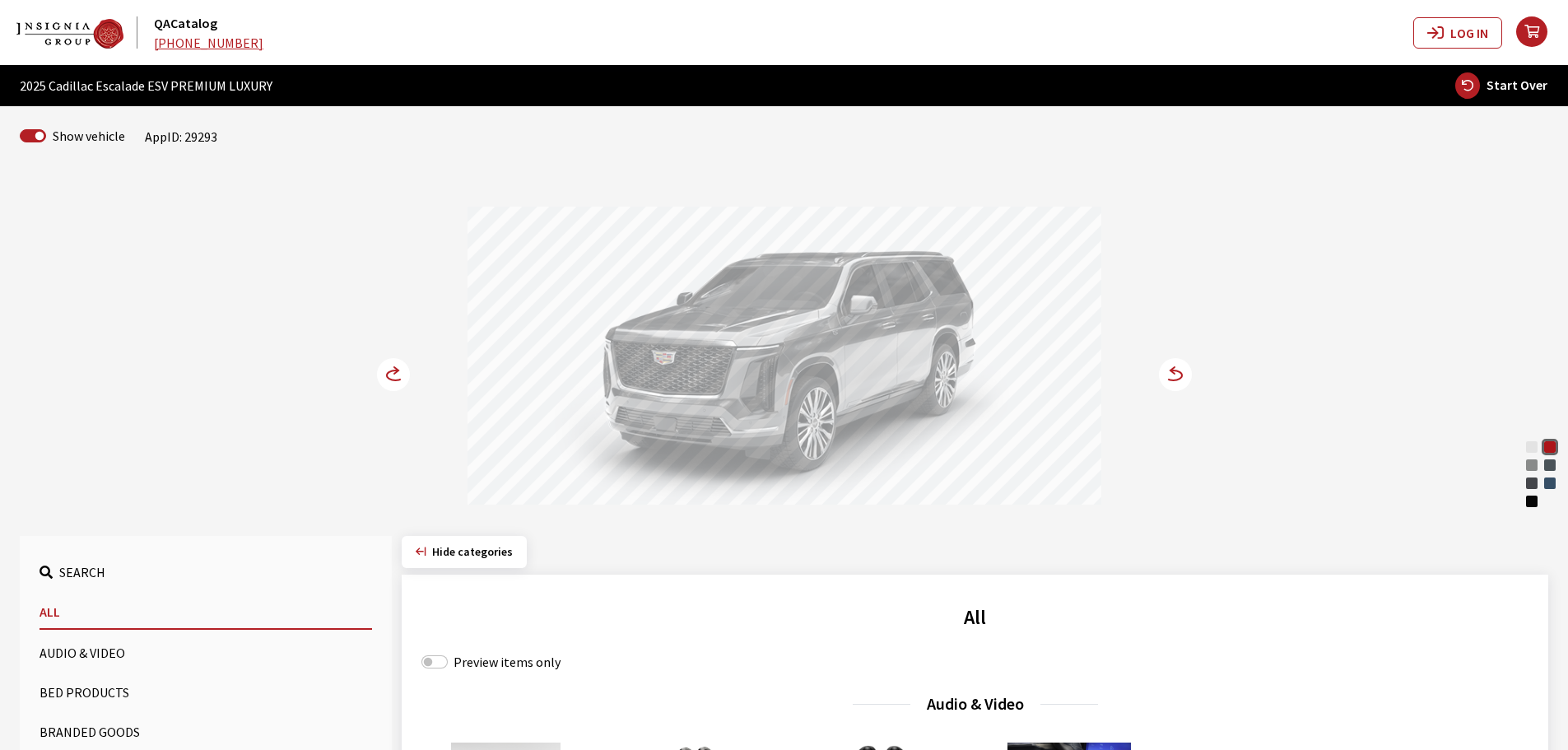
drag, startPoint x: 894, startPoint y: 369, endPoint x: 747, endPoint y: 382, distance: 147.6
click at [747, 382] on div at bounding box center [784, 358] width 634 height 303
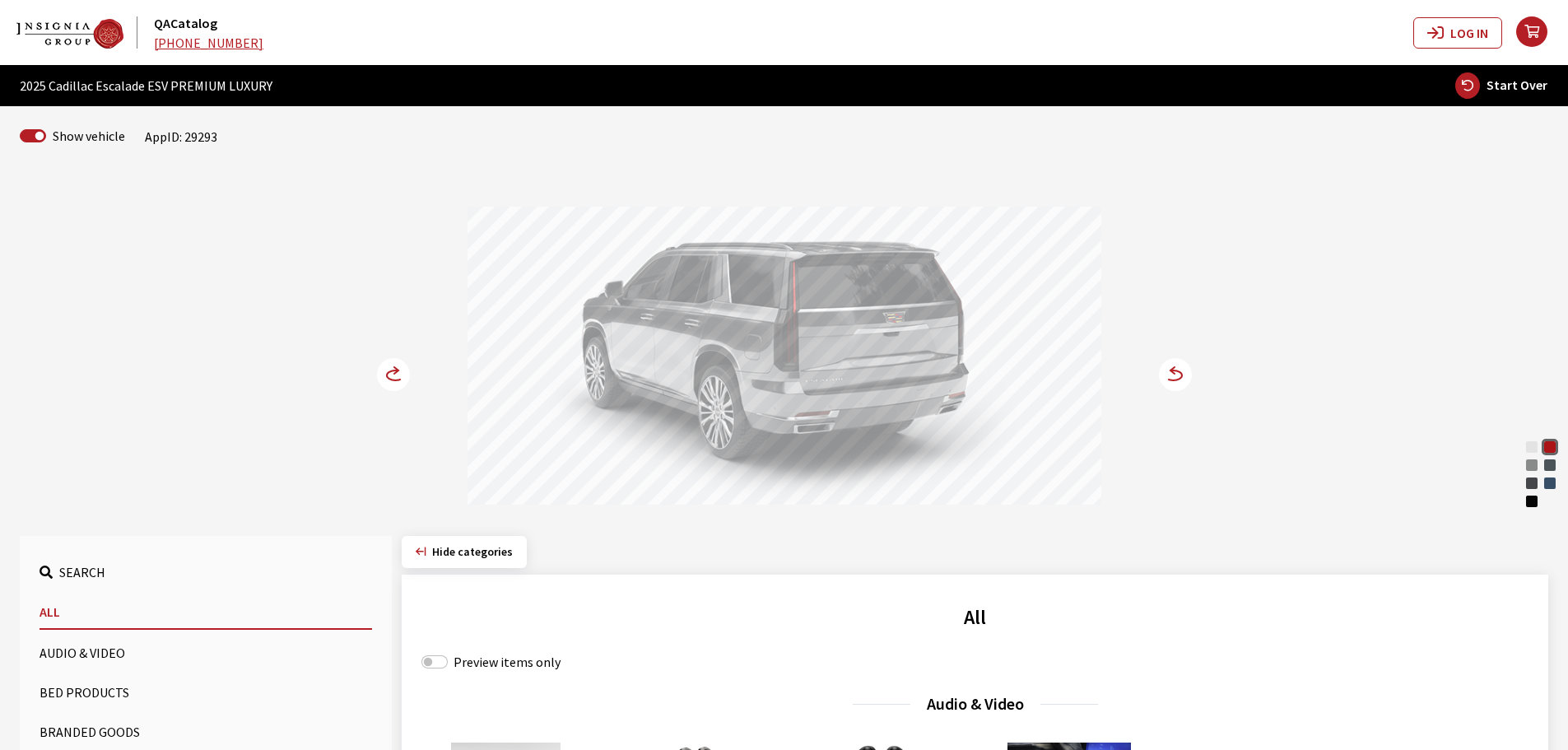
drag, startPoint x: 697, startPoint y: 382, endPoint x: 817, endPoint y: 382, distance: 120.0
click at [831, 382] on div at bounding box center [784, 358] width 634 height 303
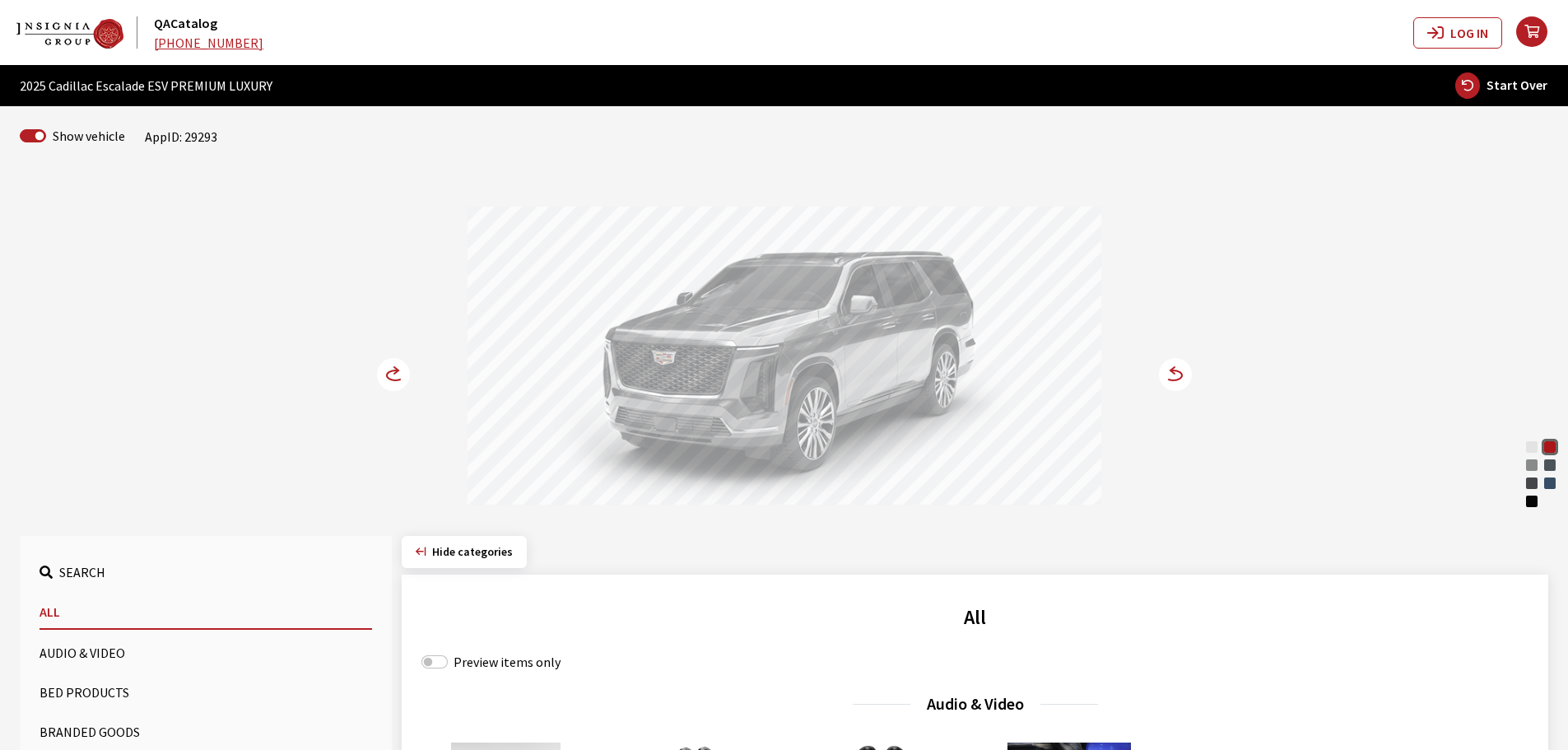
drag, startPoint x: 784, startPoint y: 382, endPoint x: 875, endPoint y: 382, distance: 91.0
click at [875, 382] on div at bounding box center [784, 358] width 634 height 303
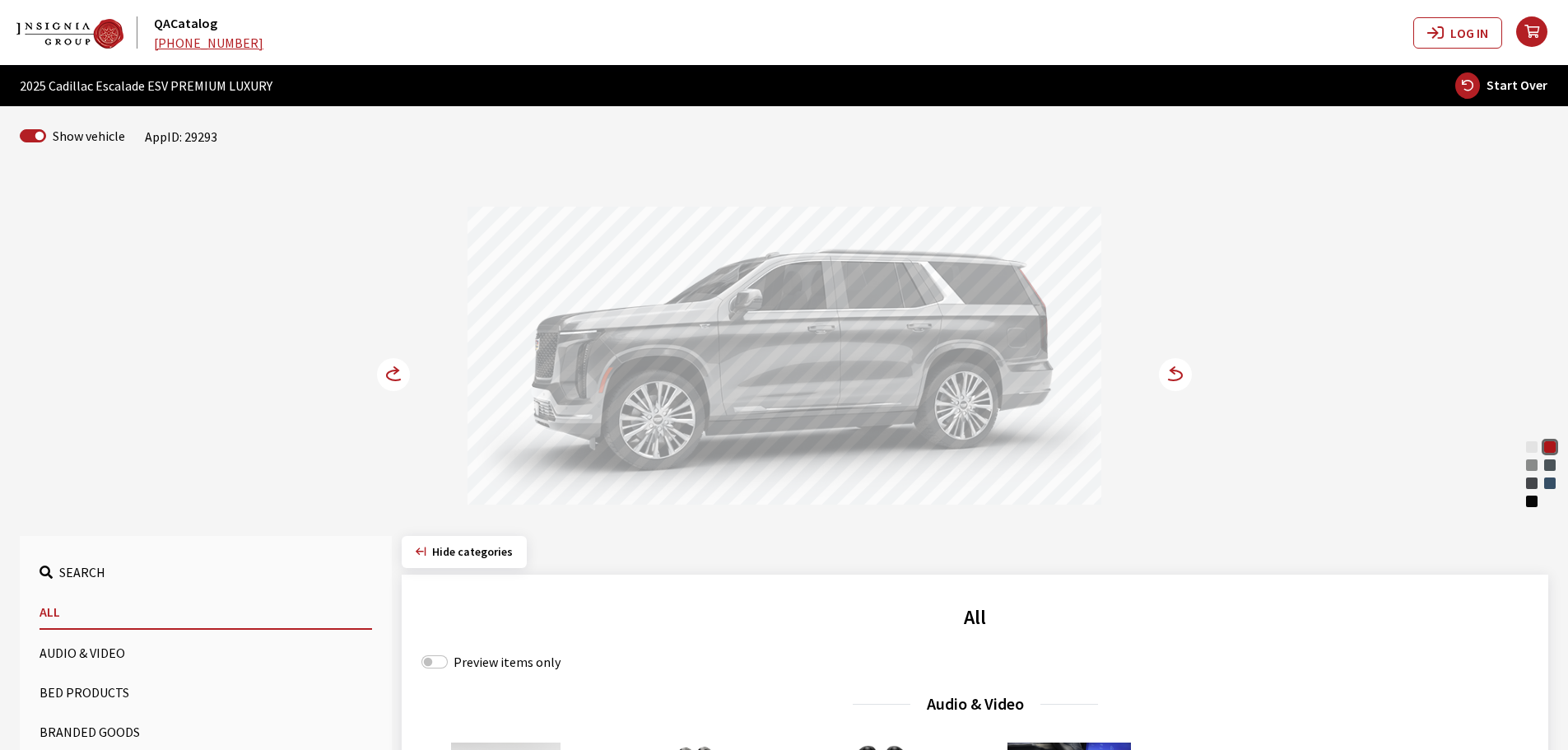
drag, startPoint x: 706, startPoint y: 385, endPoint x: 844, endPoint y: 385, distance: 138.0
click at [841, 385] on div at bounding box center [784, 358] width 634 height 303
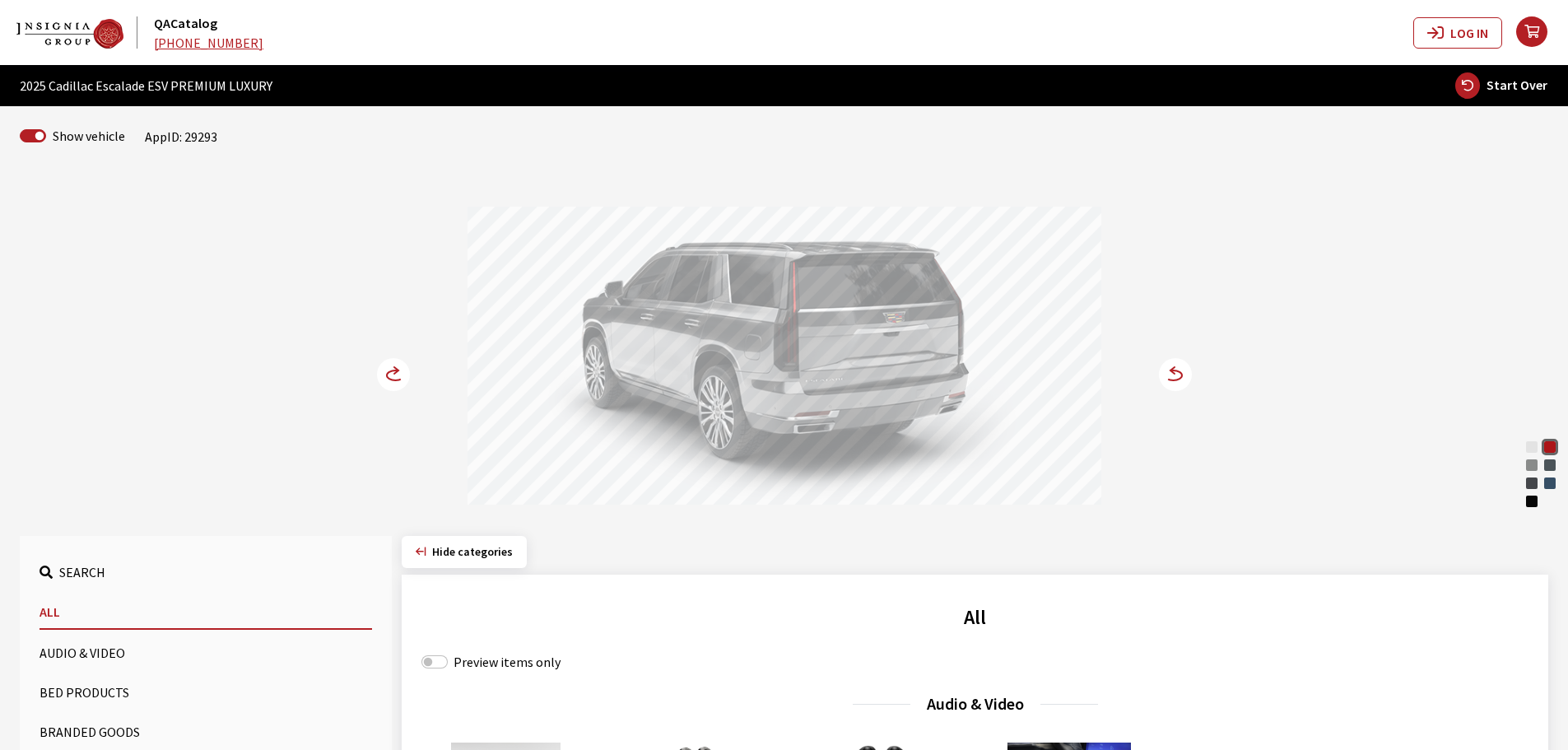
drag, startPoint x: 713, startPoint y: 359, endPoint x: 839, endPoint y: 363, distance: 126.1
click at [835, 363] on div at bounding box center [784, 358] width 634 height 303
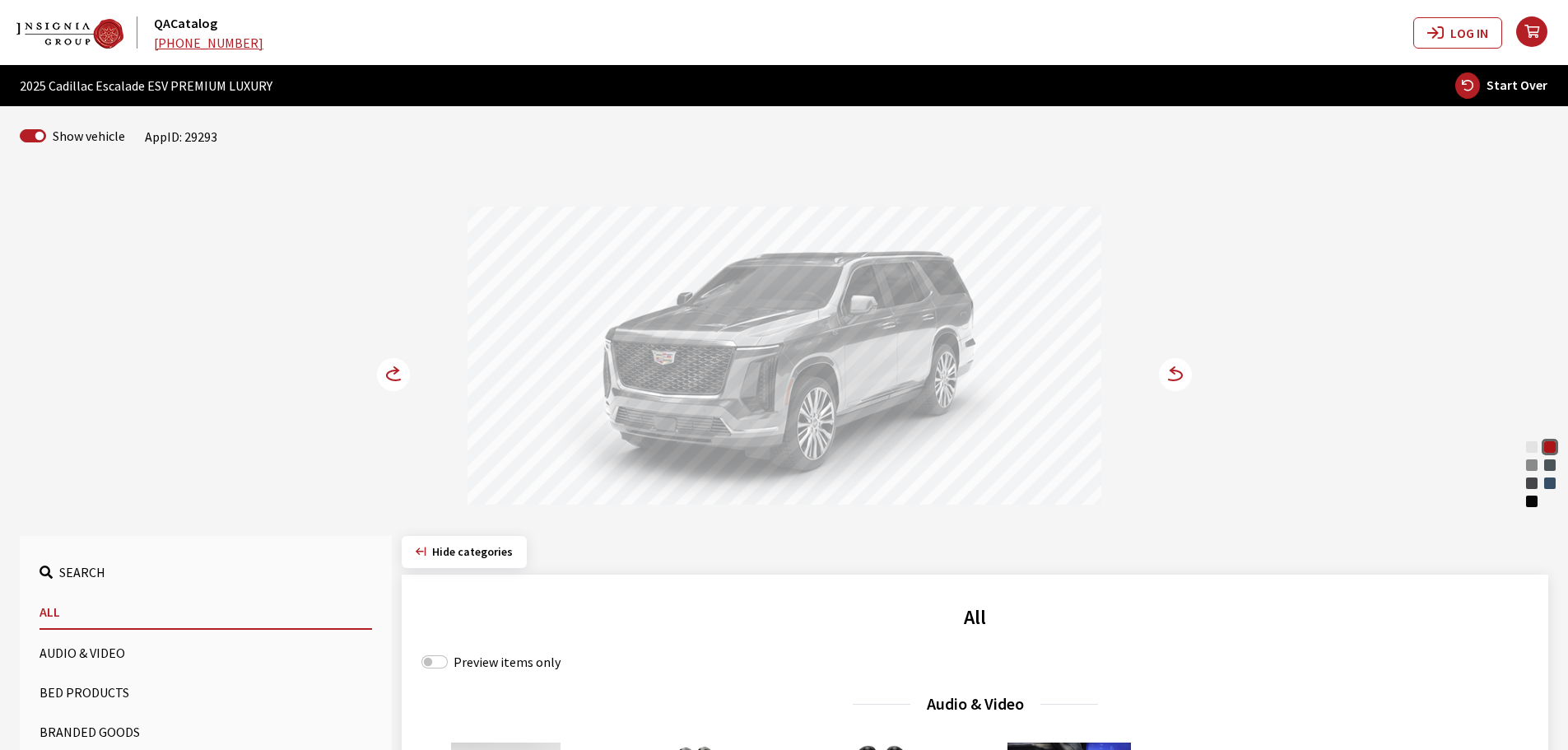
drag, startPoint x: 836, startPoint y: 364, endPoint x: 688, endPoint y: 375, distance: 148.4
click at [688, 375] on div at bounding box center [784, 358] width 634 height 303
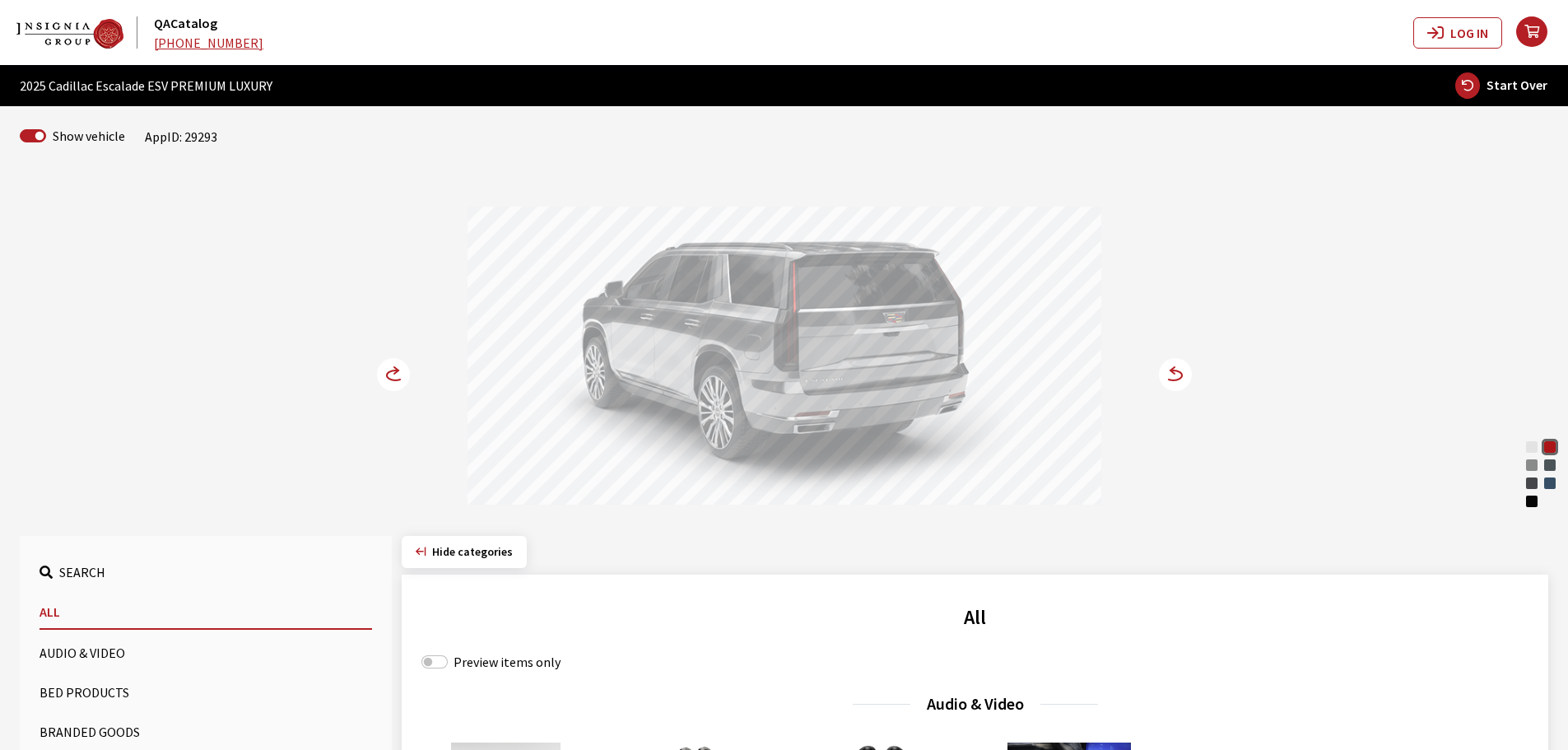
drag, startPoint x: 688, startPoint y: 375, endPoint x: 550, endPoint y: 375, distance: 138.0
click at [550, 375] on div at bounding box center [784, 358] width 634 height 303
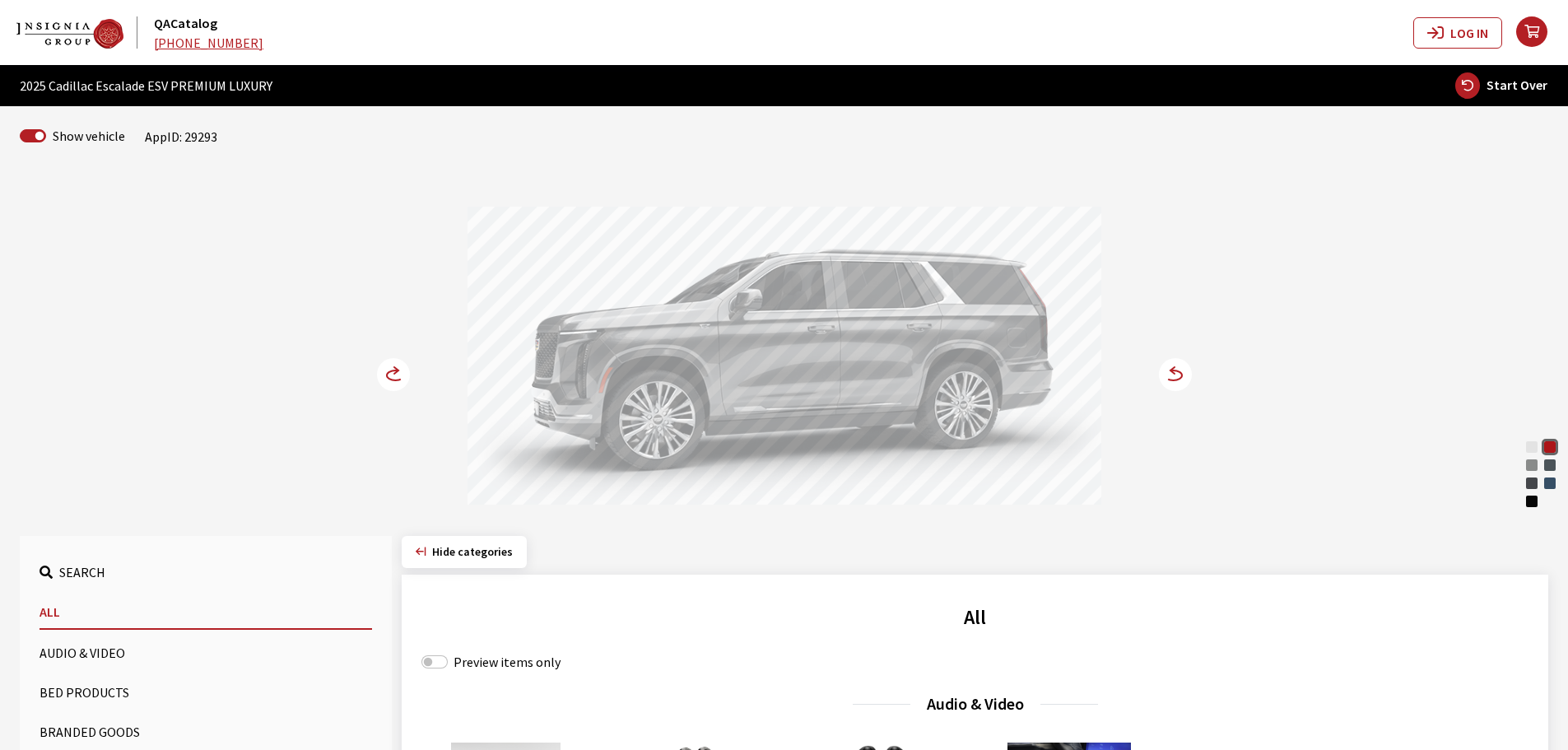
drag, startPoint x: 780, startPoint y: 370, endPoint x: 673, endPoint y: 369, distance: 107.0
click at [673, 369] on div at bounding box center [784, 358] width 634 height 303
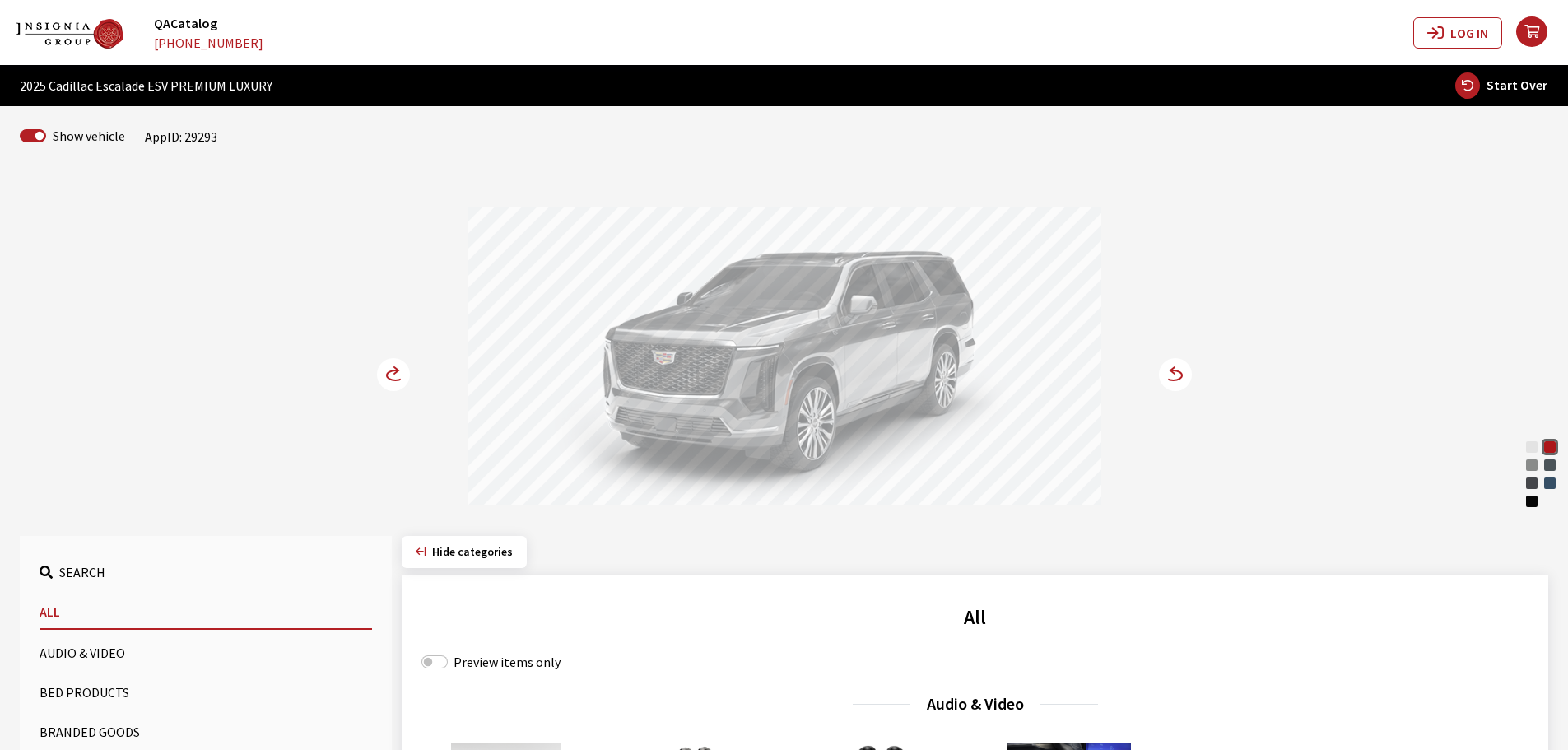
drag, startPoint x: 673, startPoint y: 369, endPoint x: 564, endPoint y: 369, distance: 109.0
click at [573, 369] on div at bounding box center [784, 358] width 634 height 303
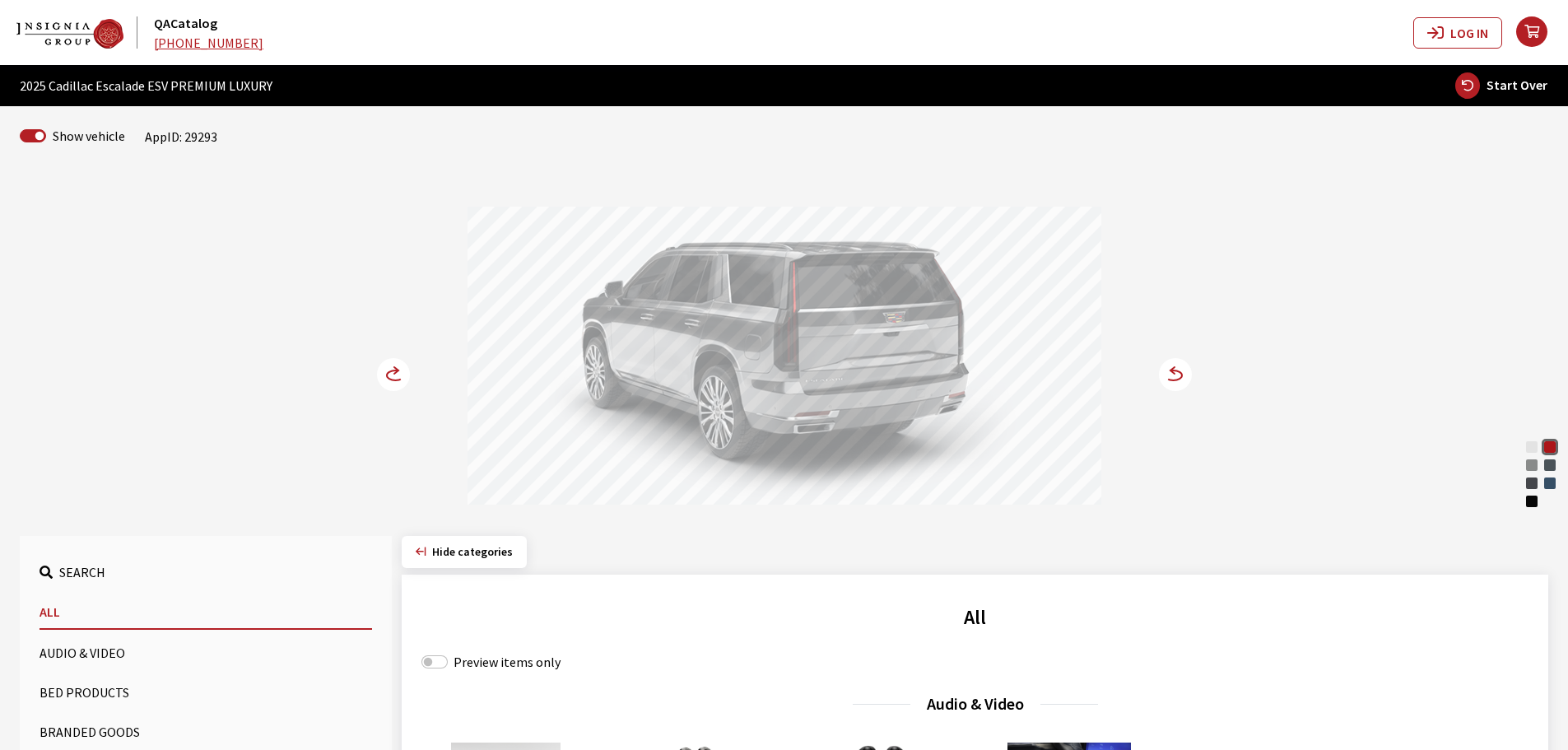
drag, startPoint x: 723, startPoint y: 336, endPoint x: 866, endPoint y: 343, distance: 143.2
click at [885, 338] on div at bounding box center [784, 358] width 634 height 303
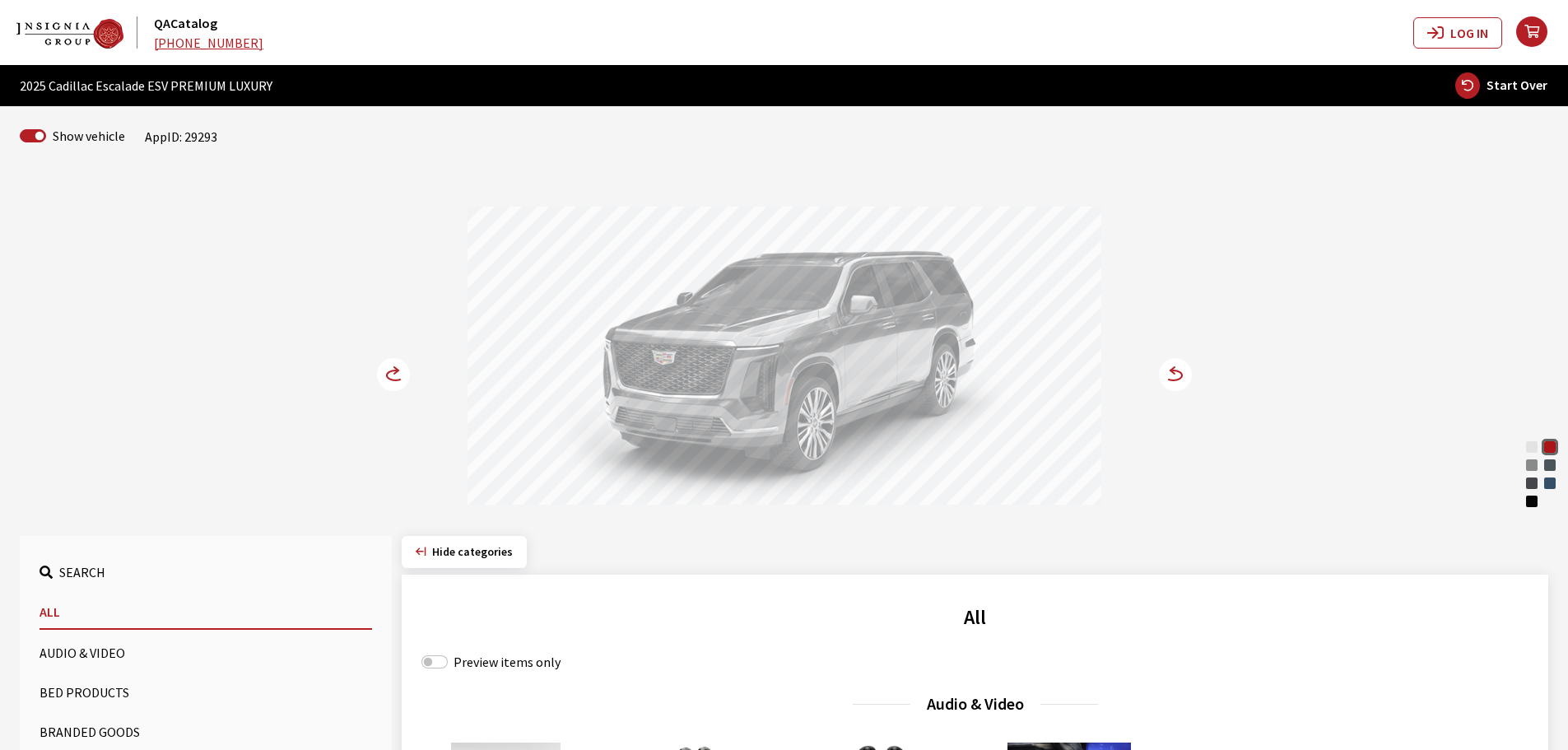
click at [1500, 82] on span "Start Over" at bounding box center [1516, 84] width 61 height 16
select select
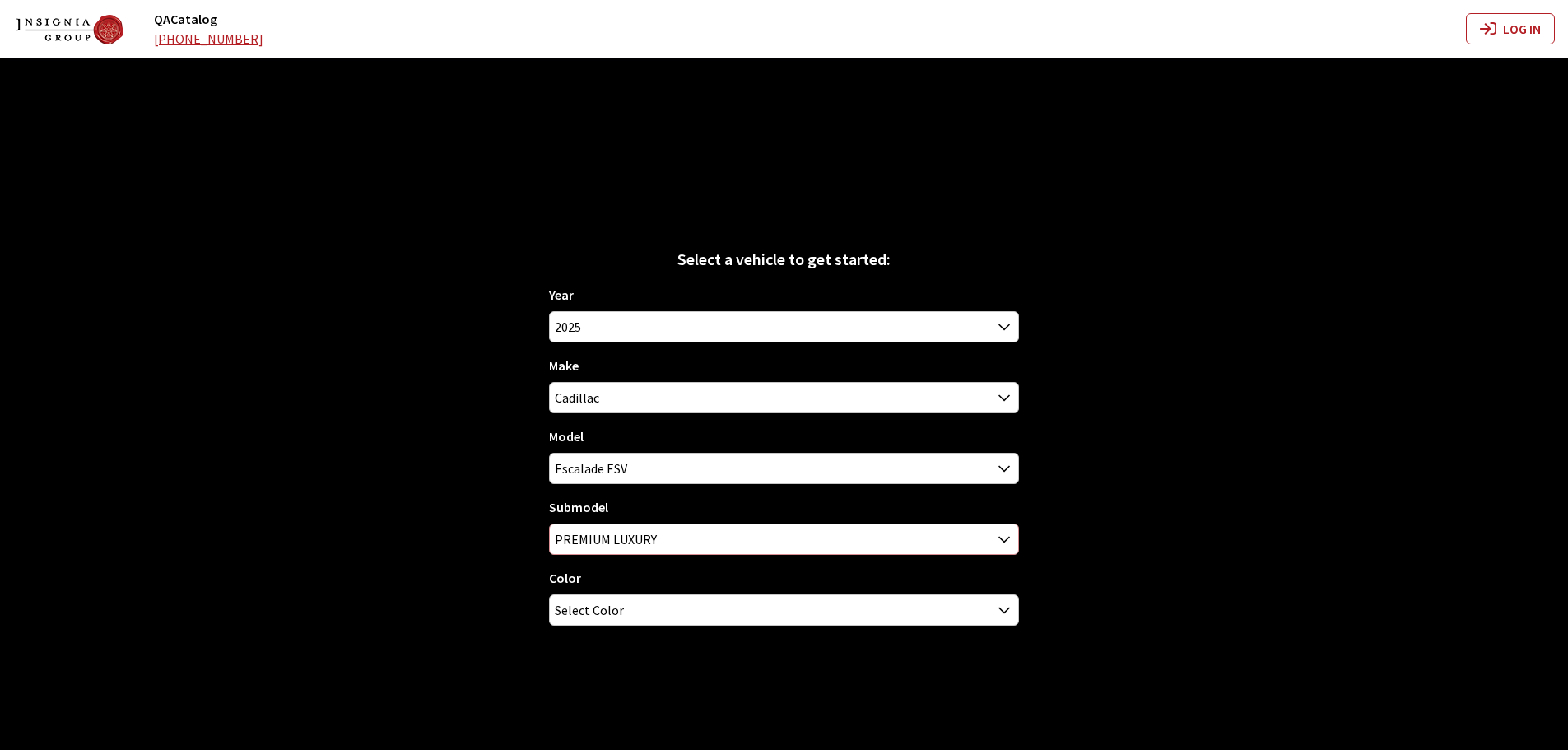
click at [690, 529] on span "PREMIUM LUXURY" at bounding box center [784, 539] width 468 height 30
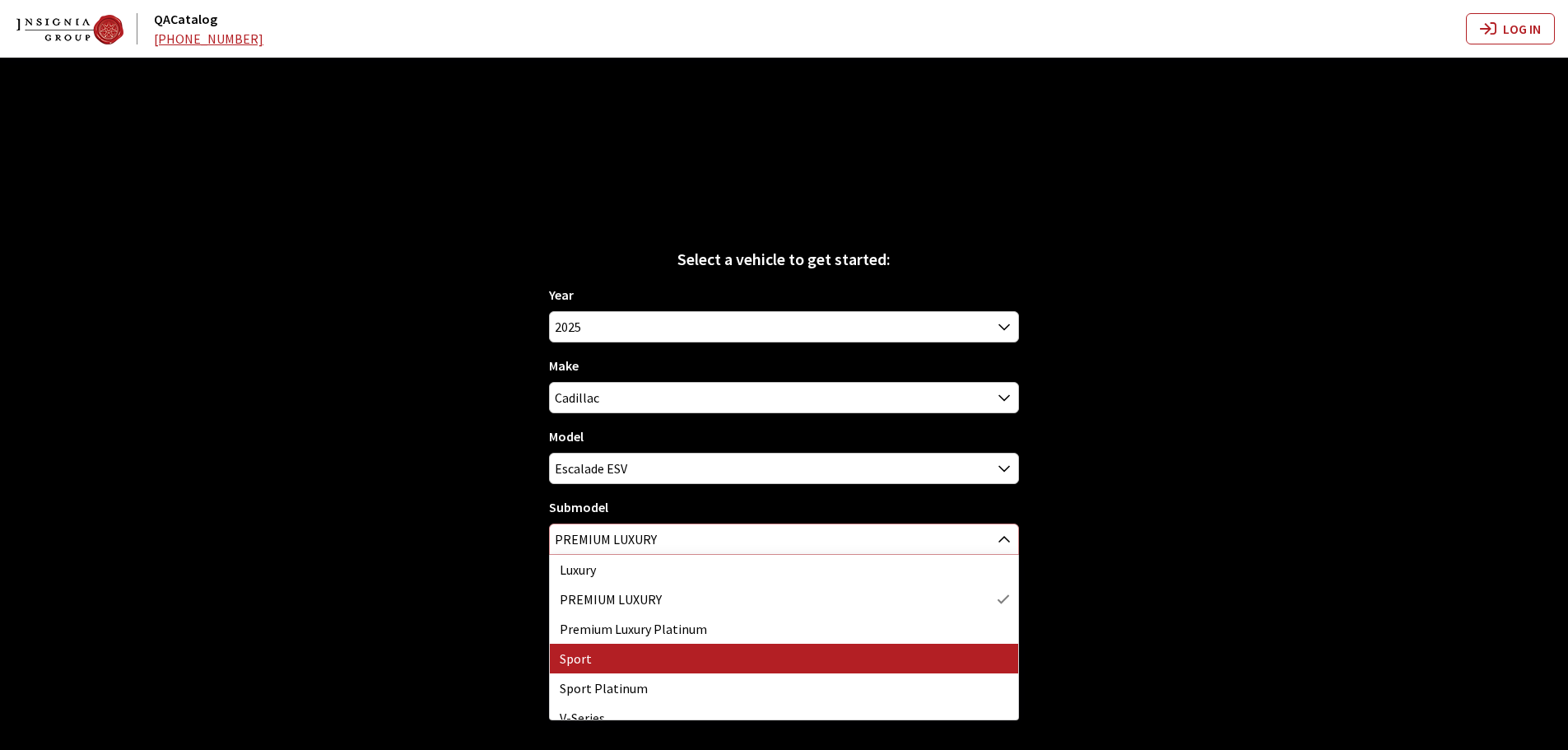
select select "90"
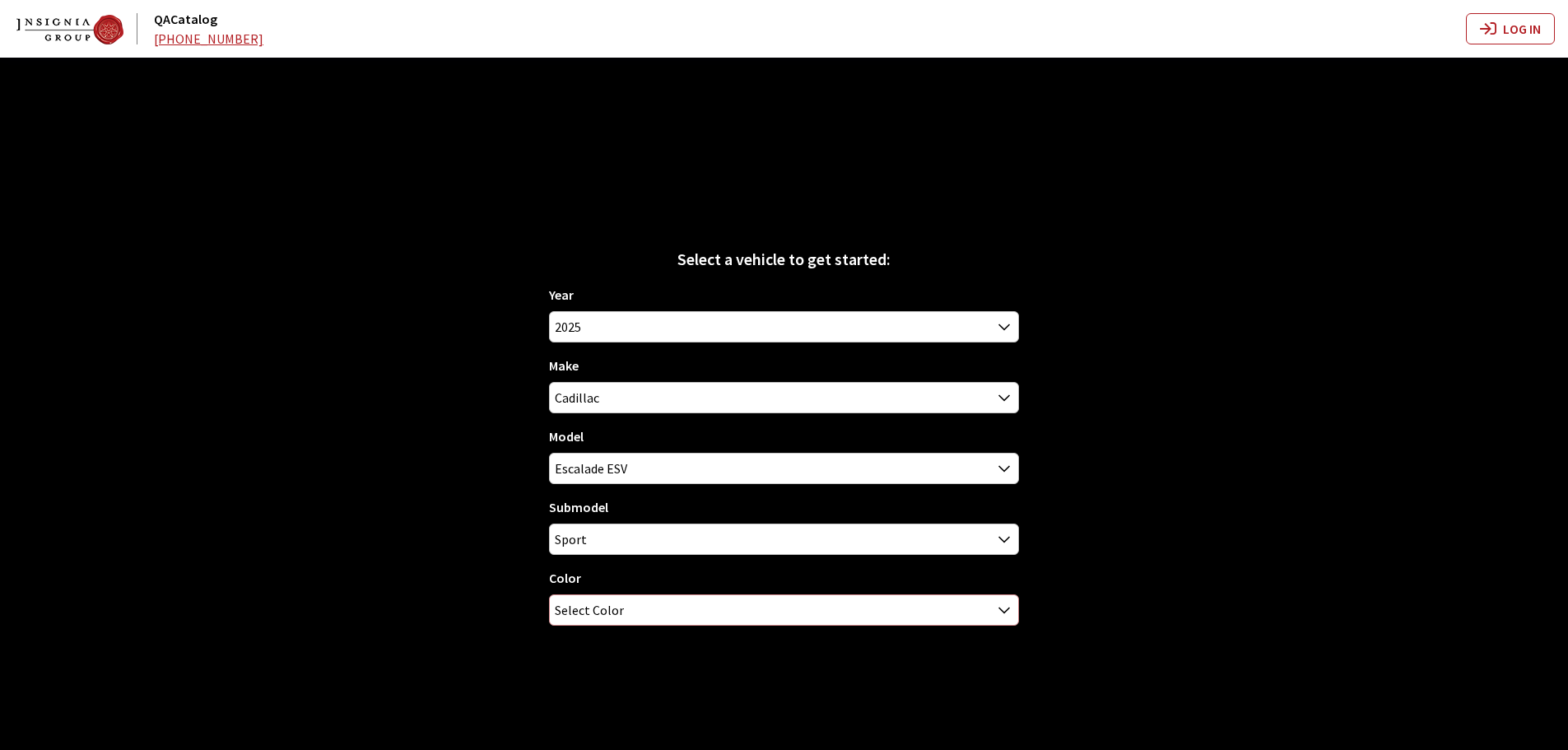
click at [628, 609] on span "Select Color" at bounding box center [784, 609] width 468 height 30
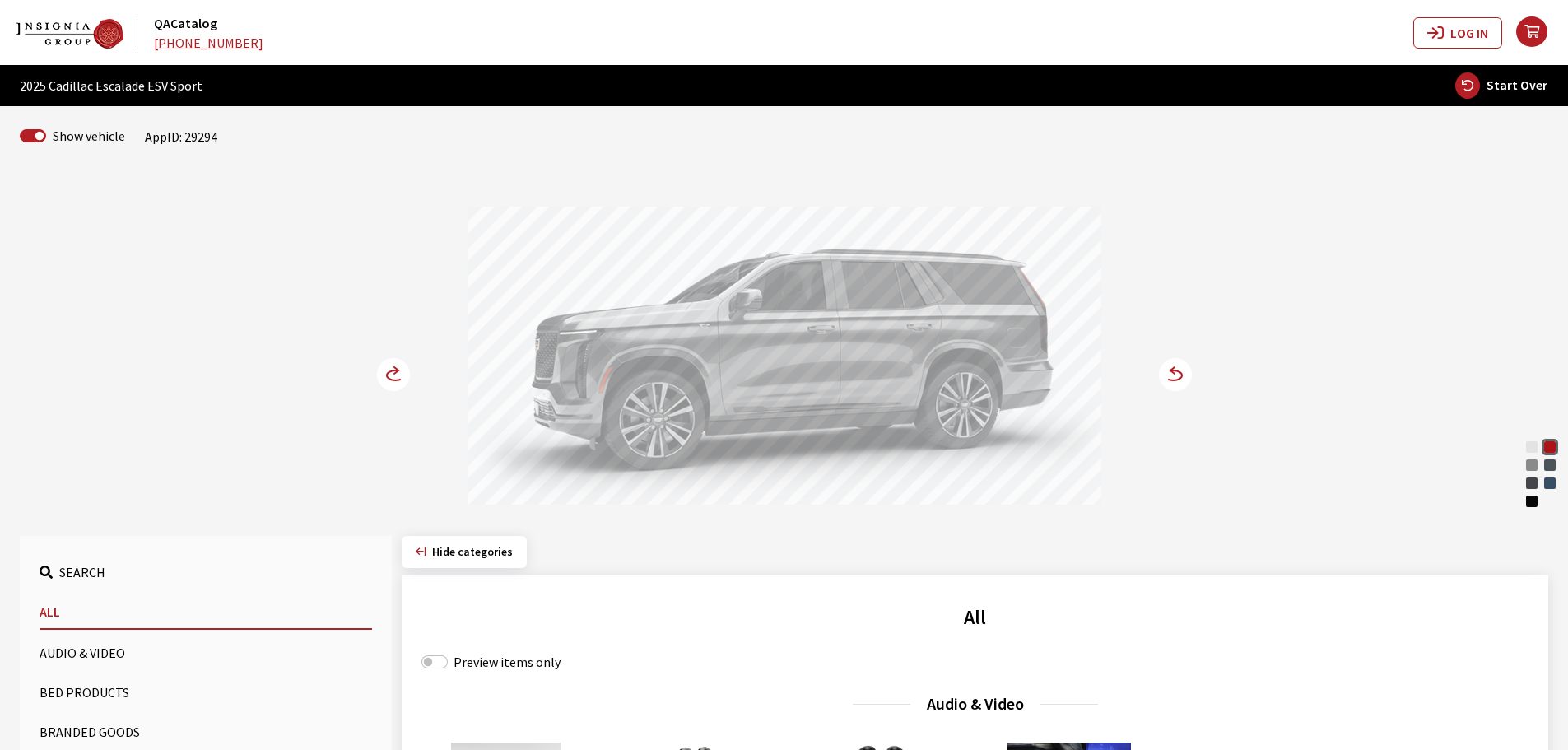
click at [393, 372] on circle at bounding box center [394, 375] width 33 height 33
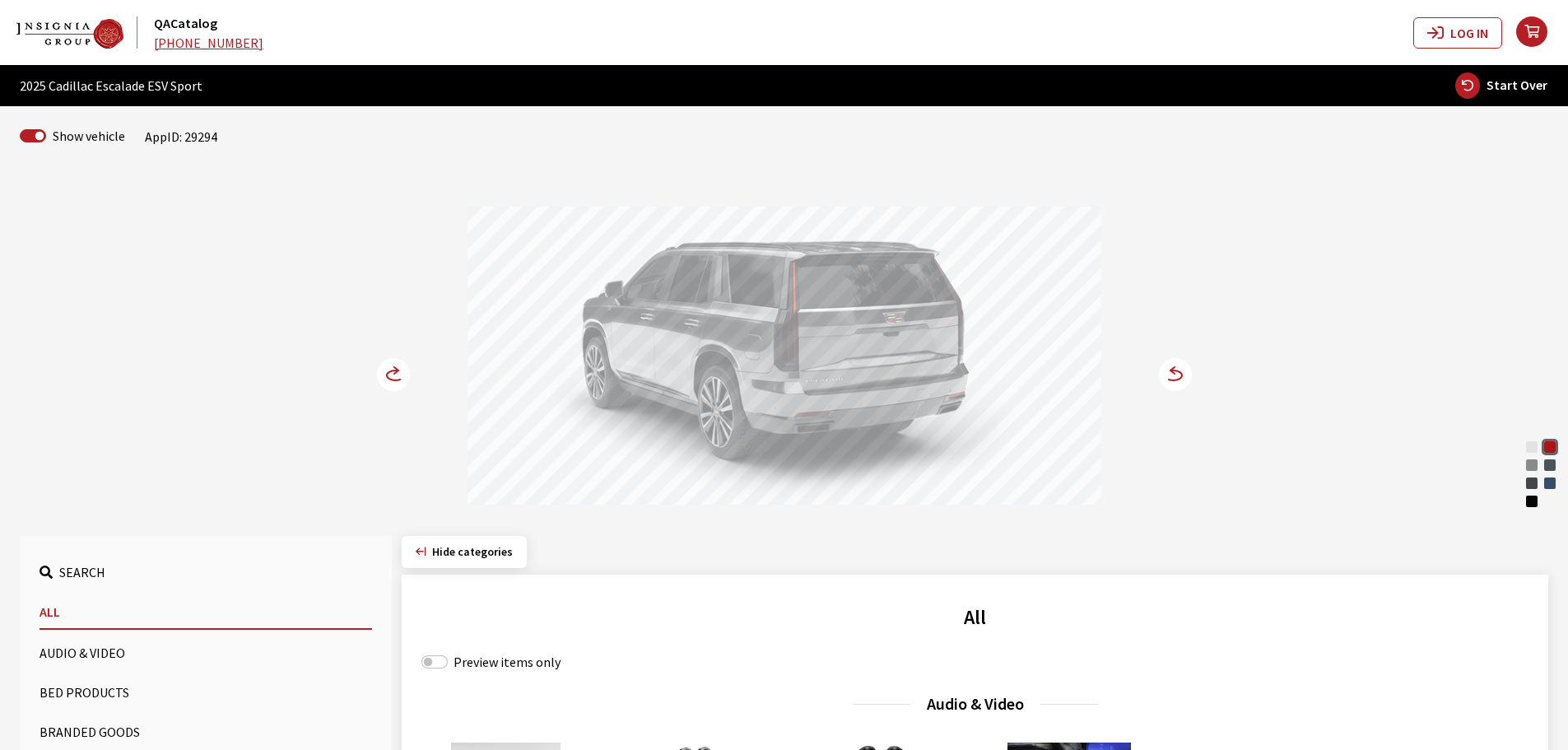
click at [393, 372] on circle at bounding box center [394, 375] width 33 height 33
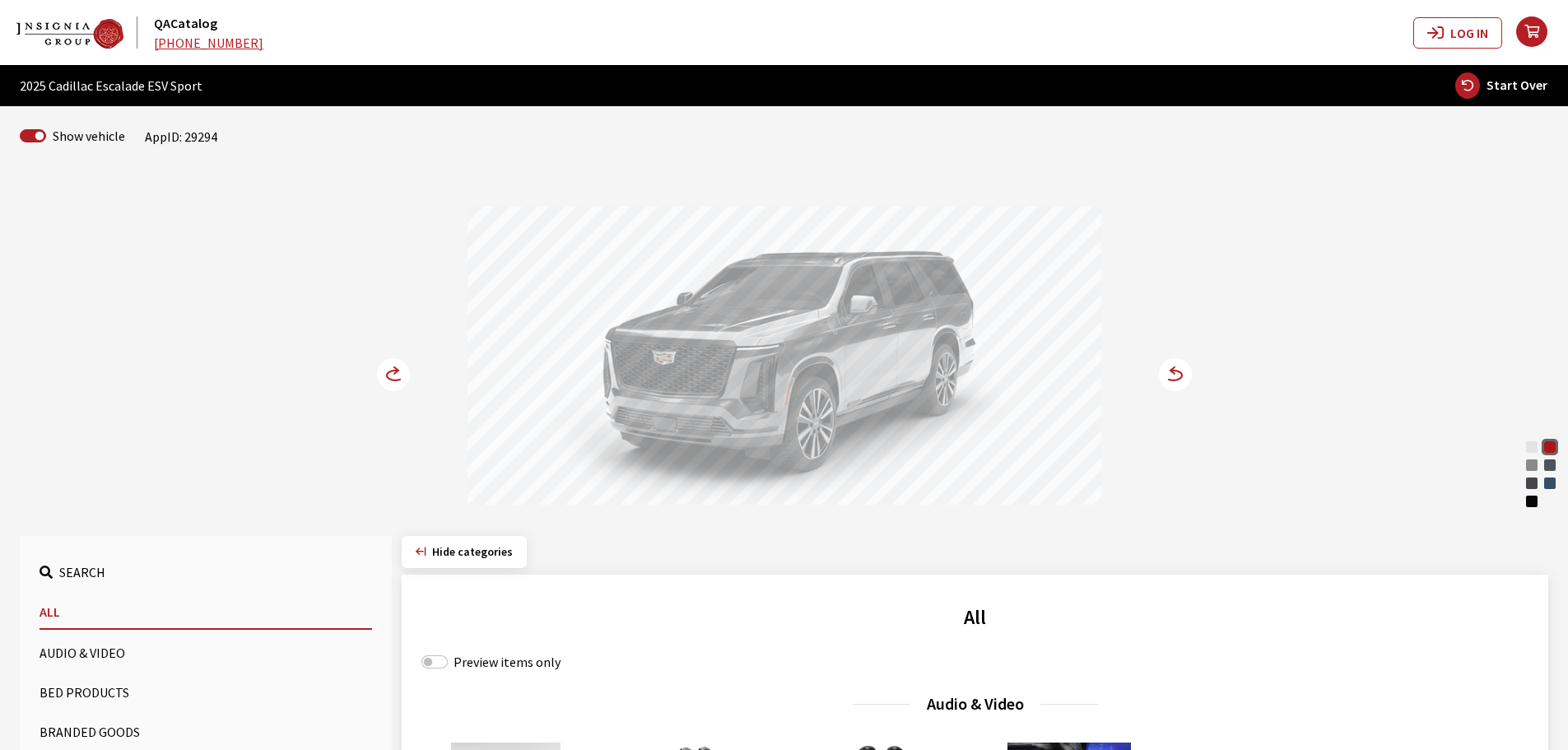
drag, startPoint x: 838, startPoint y: 369, endPoint x: 763, endPoint y: 374, distance: 75.2
click at [765, 374] on div at bounding box center [784, 358] width 634 height 303
click at [390, 375] on circle at bounding box center [394, 375] width 33 height 33
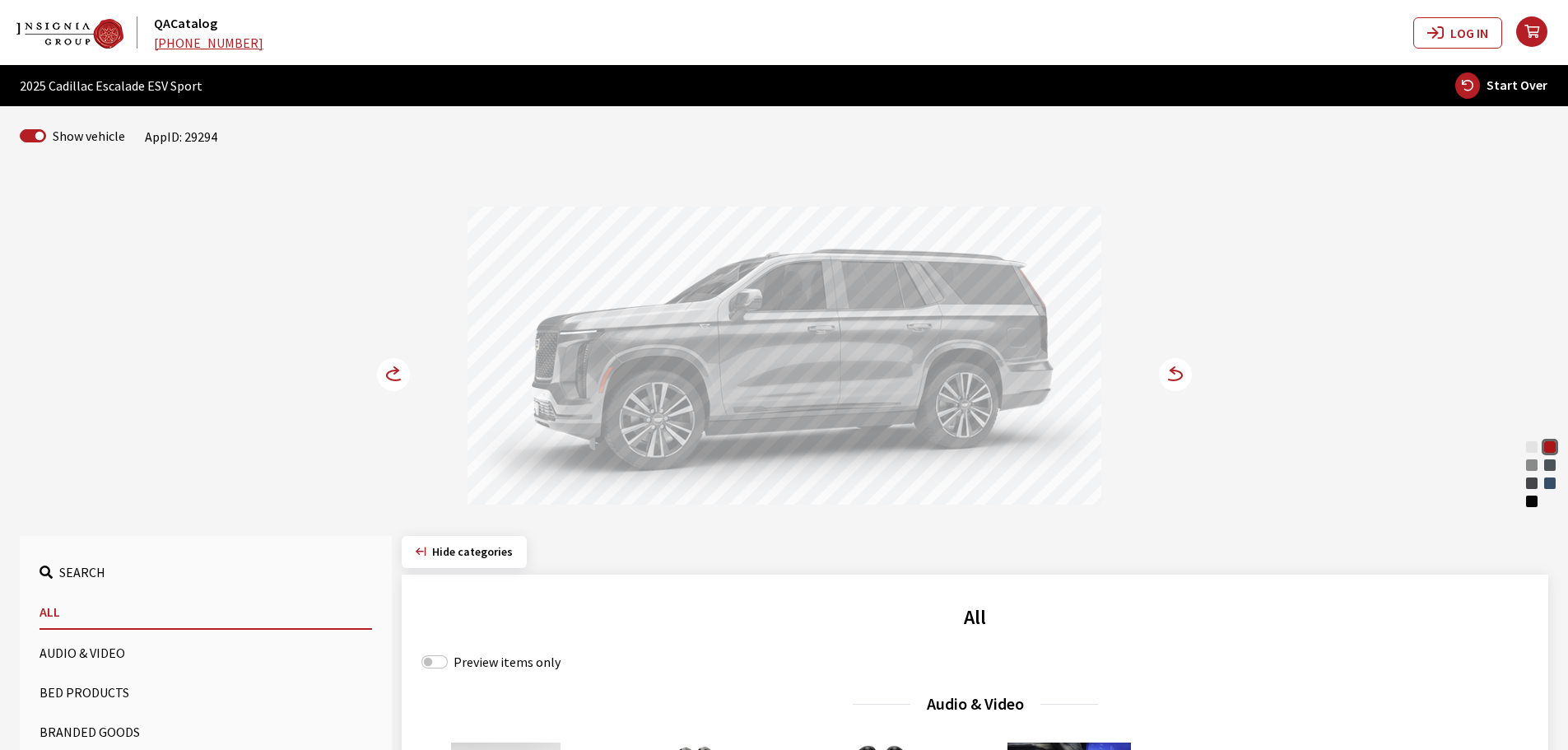
drag, startPoint x: 762, startPoint y: 323, endPoint x: 521, endPoint y: 332, distance: 241.2
click at [521, 332] on div at bounding box center [784, 358] width 634 height 303
click at [384, 371] on circle at bounding box center [394, 375] width 33 height 33
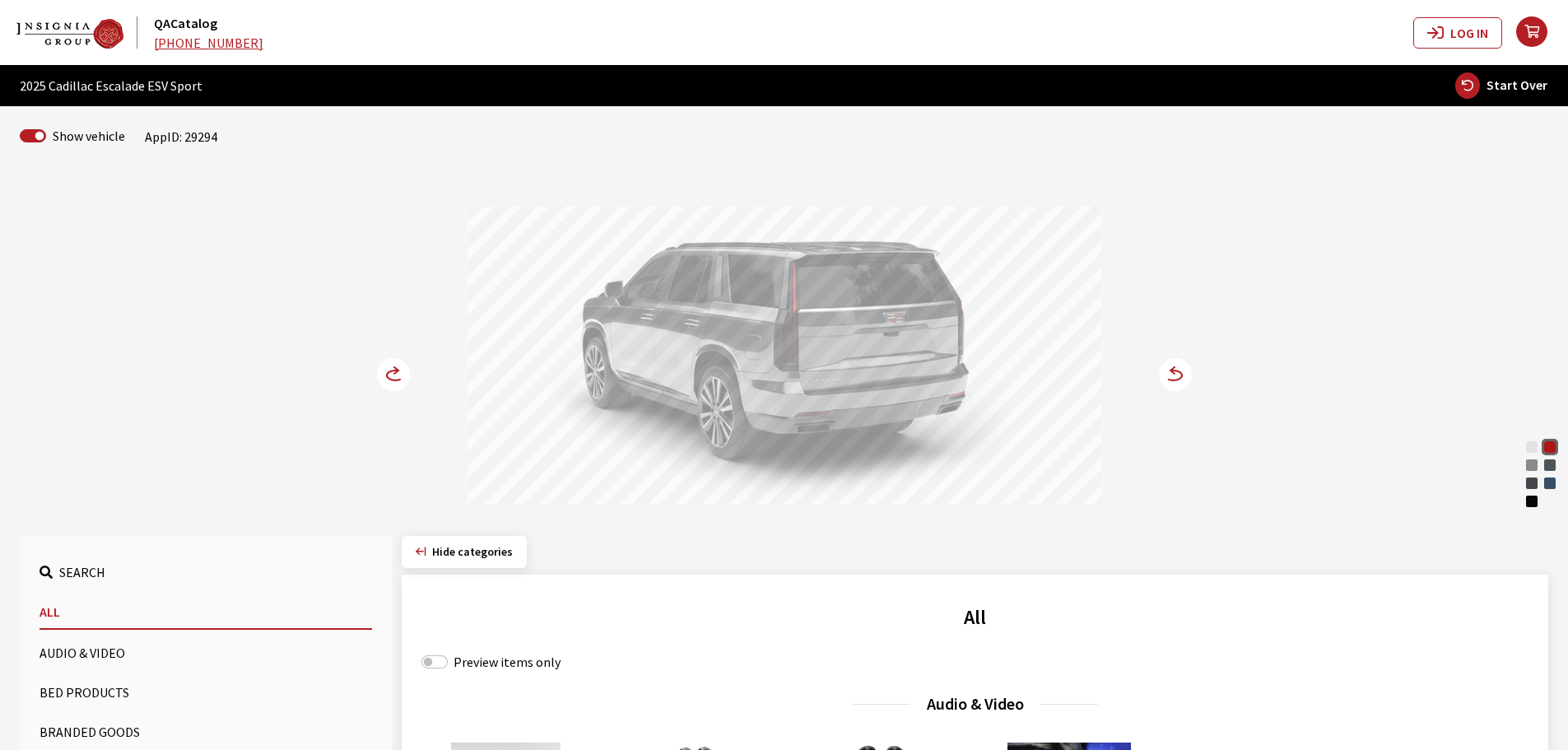
click at [394, 374] on icon at bounding box center [396, 370] width 5 height 6
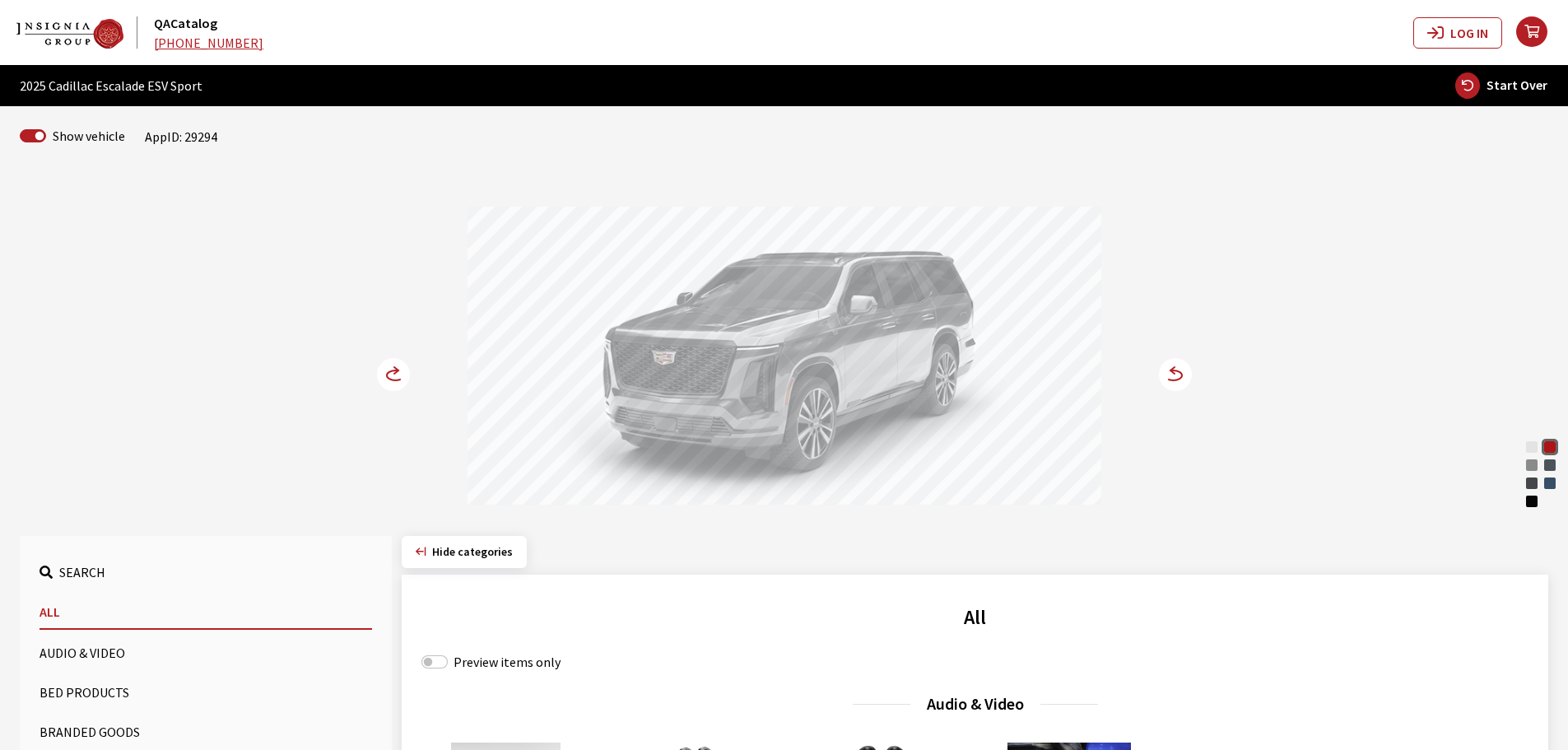
click at [1478, 88] on icon "button" at bounding box center [1466, 85] width 24 height 26
select select
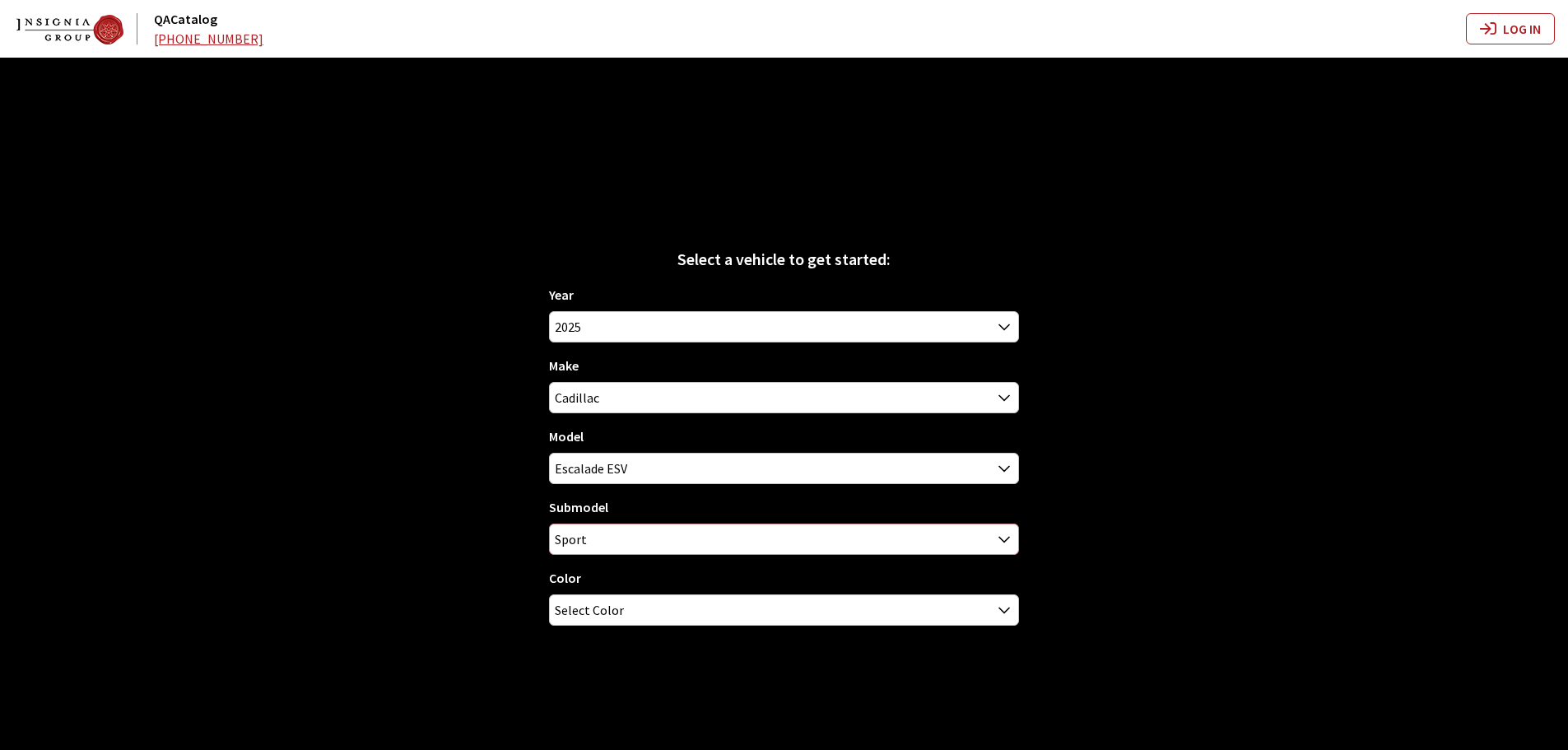
click at [703, 535] on span "Sport" at bounding box center [784, 539] width 468 height 30
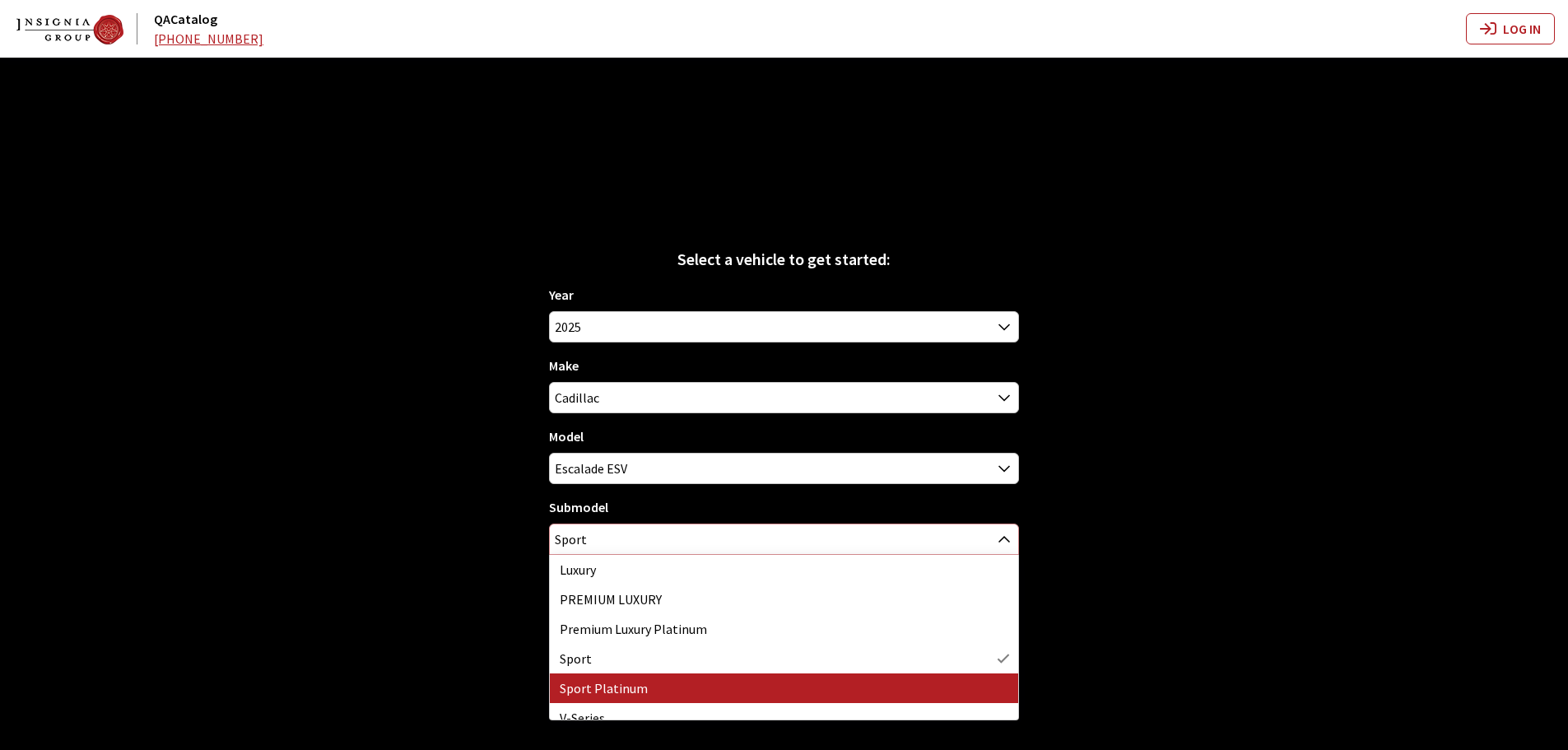
select select "3120"
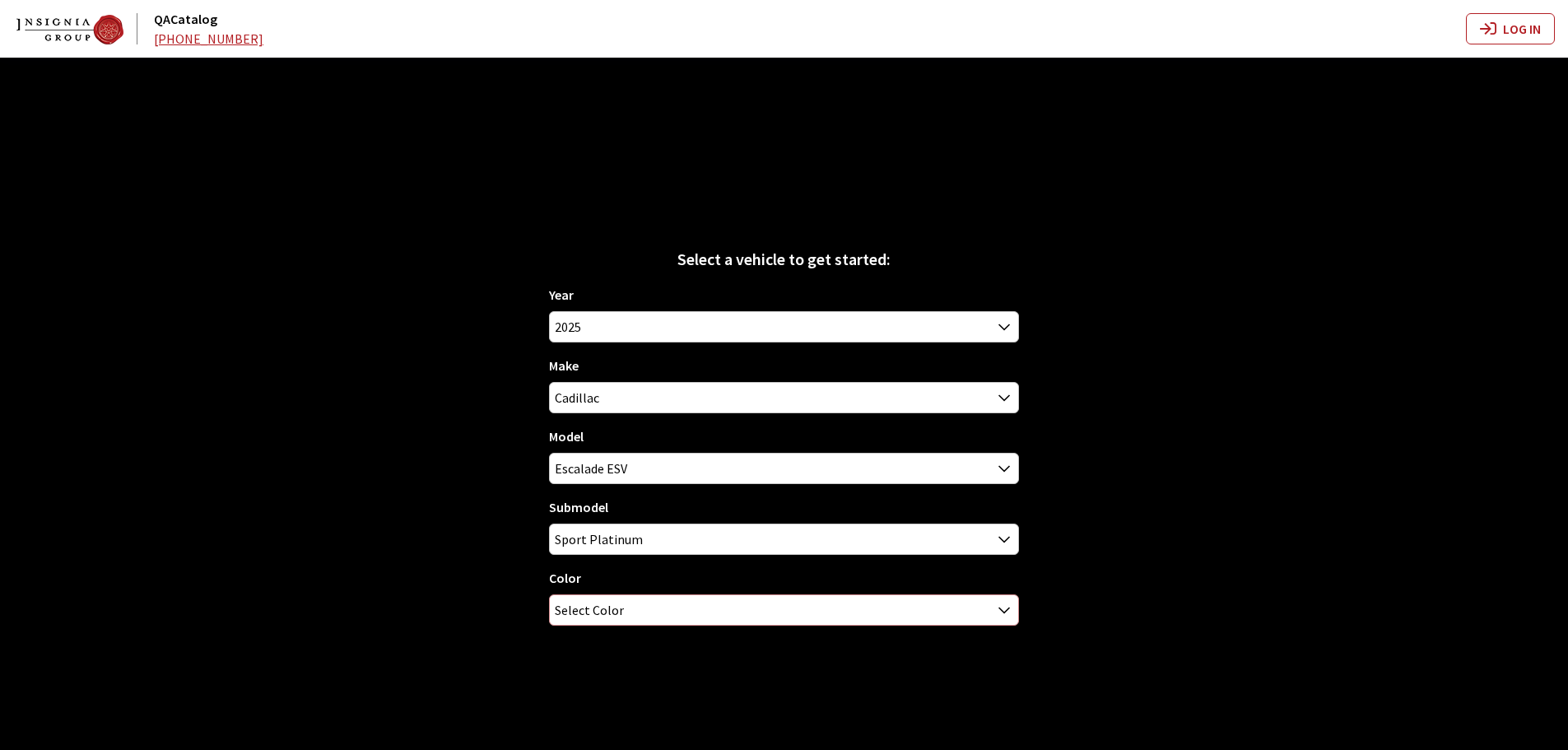
click at [632, 609] on span "Select Color" at bounding box center [784, 609] width 468 height 30
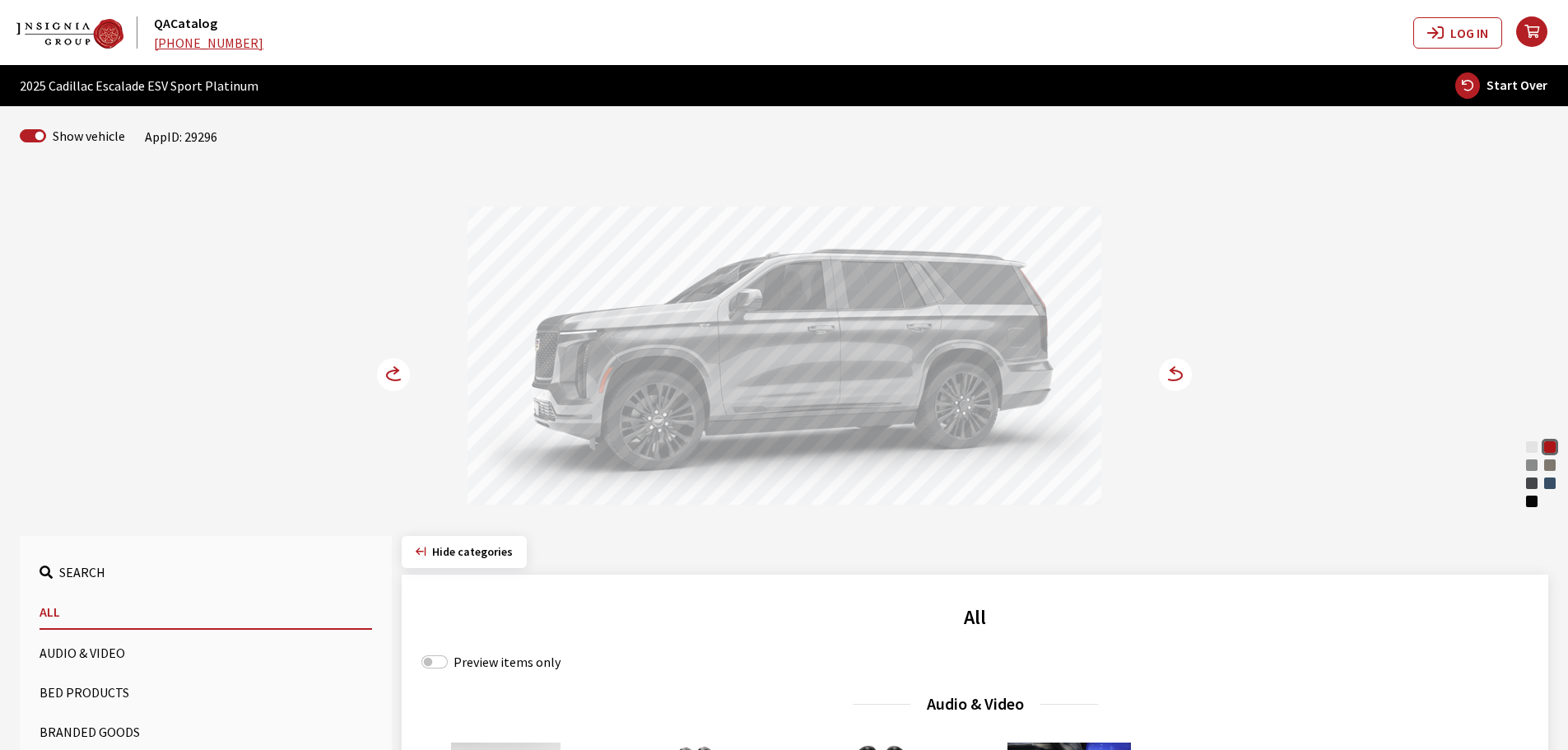
click at [391, 376] on circle at bounding box center [394, 375] width 33 height 33
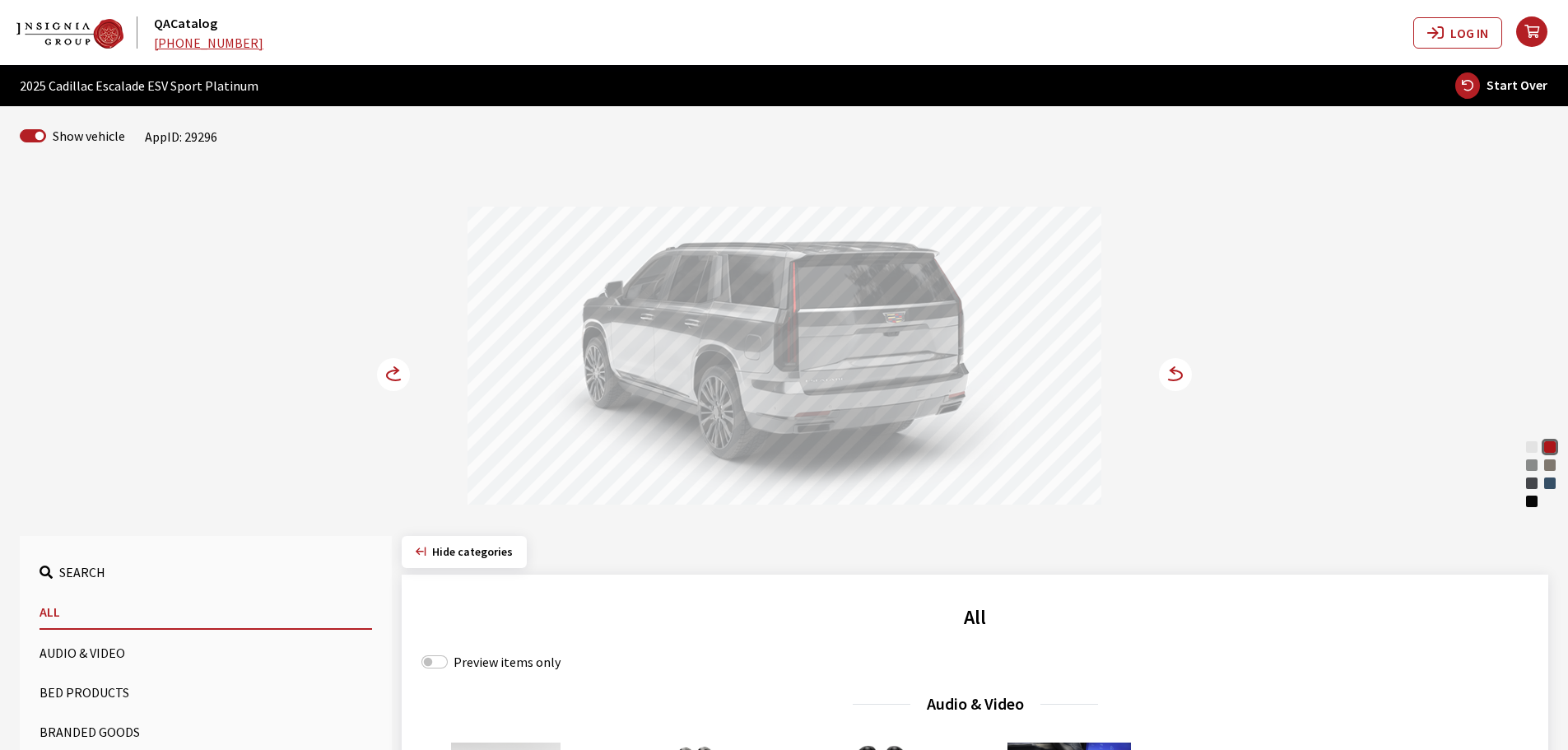
click at [391, 376] on circle at bounding box center [394, 375] width 33 height 33
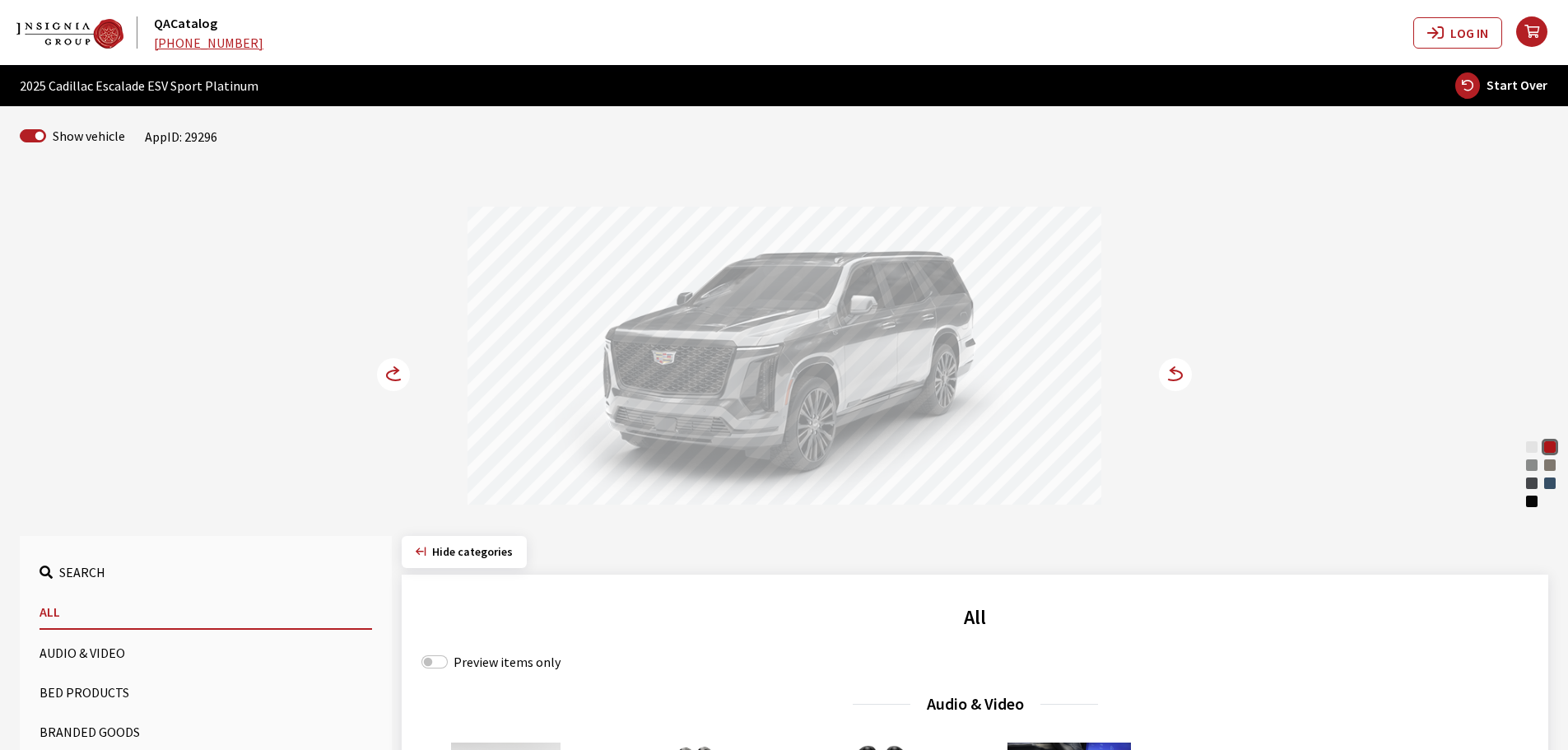
click at [396, 377] on circle at bounding box center [394, 375] width 33 height 33
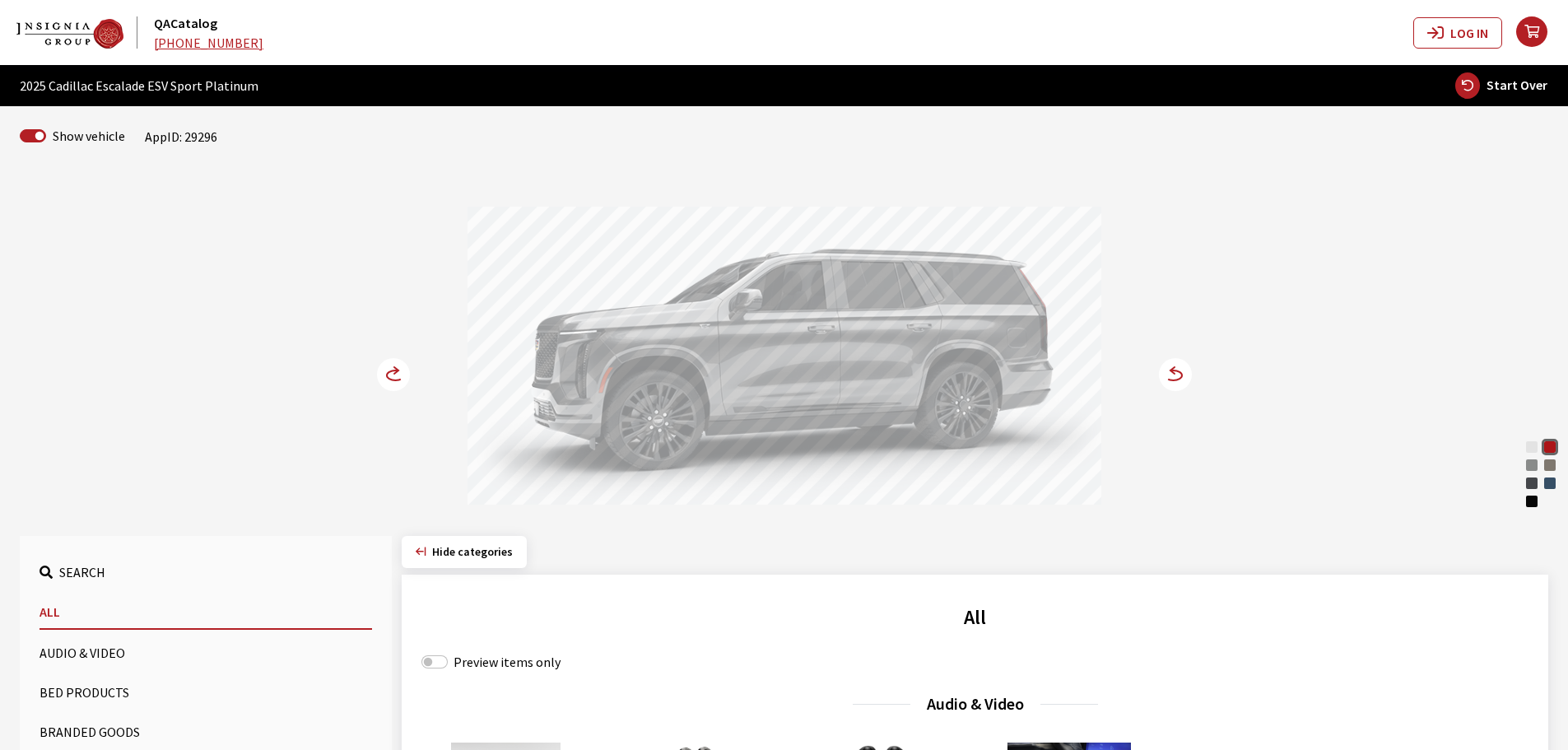
click at [396, 377] on circle at bounding box center [394, 375] width 33 height 33
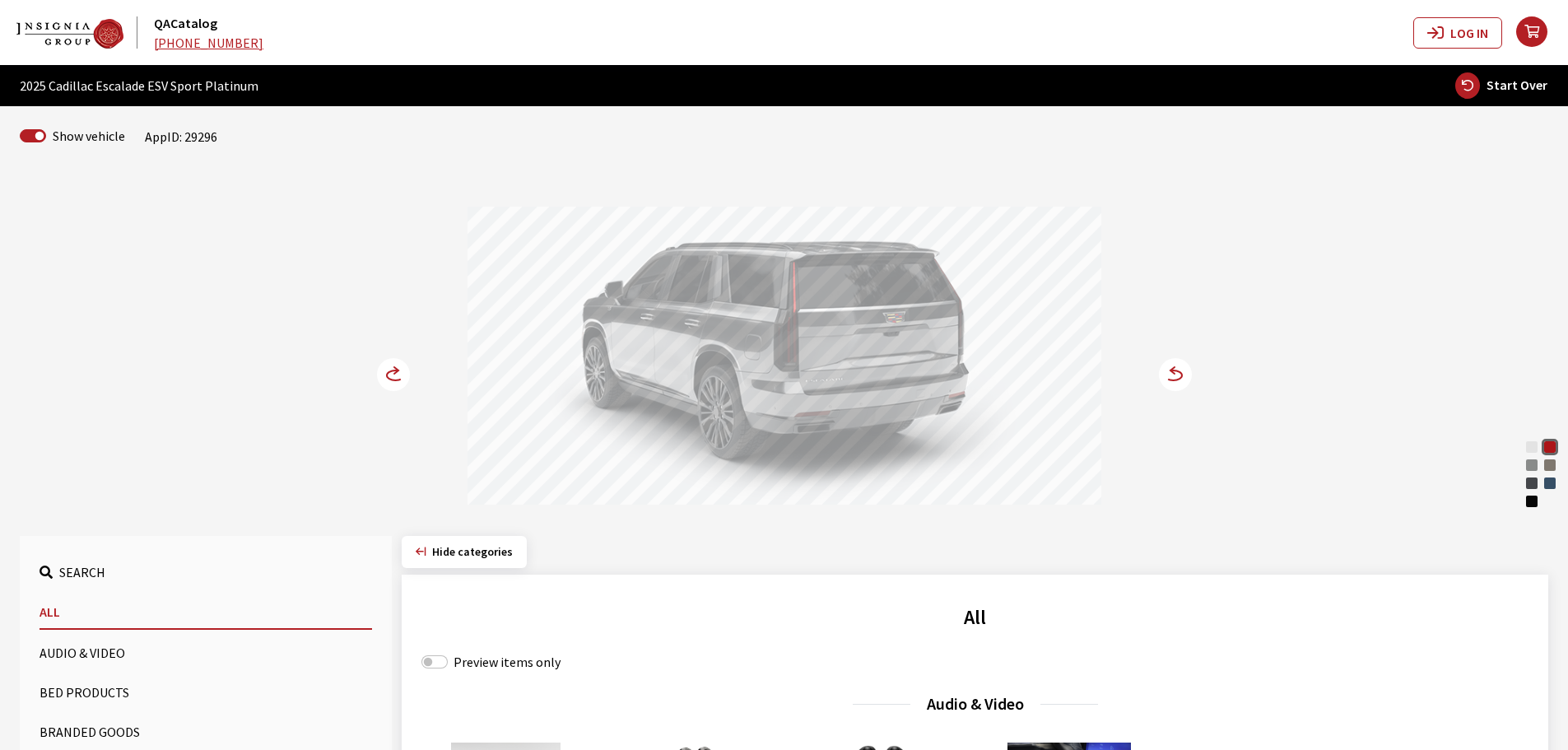
click at [1483, 91] on button "Start Over" at bounding box center [1500, 85] width 93 height 28
select select
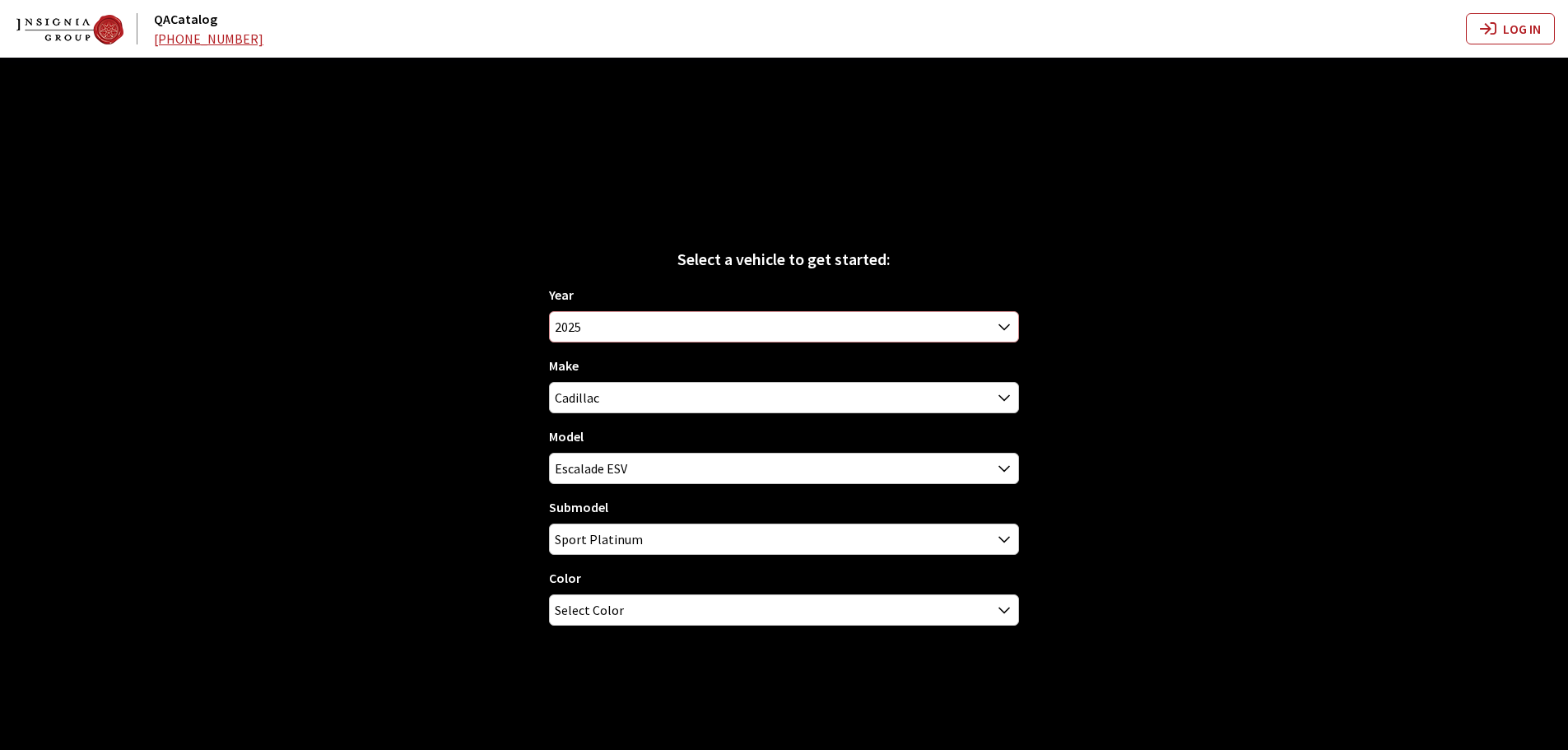
click at [627, 320] on span "2025" at bounding box center [784, 326] width 468 height 30
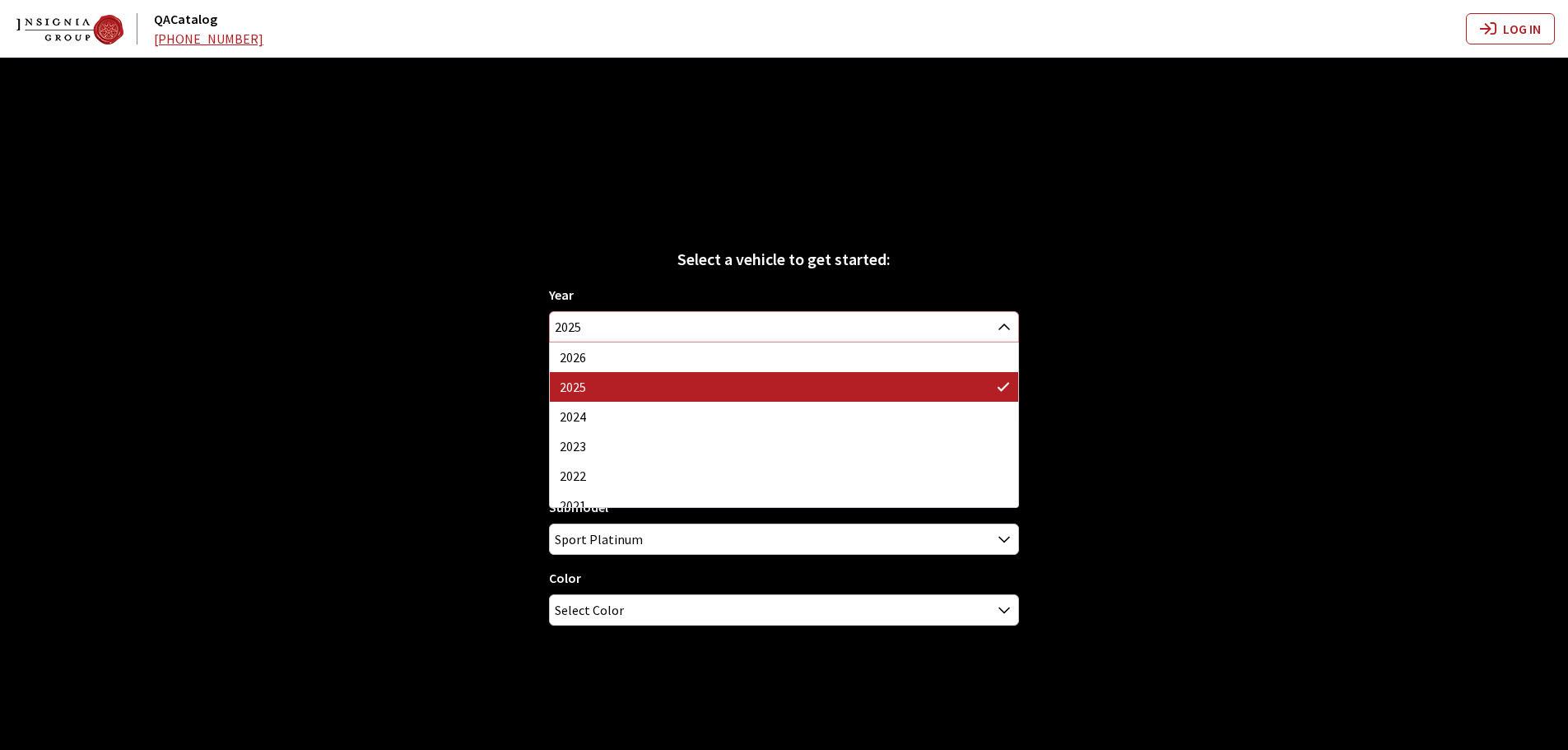
select select "44"
select select
select select "2"
select select
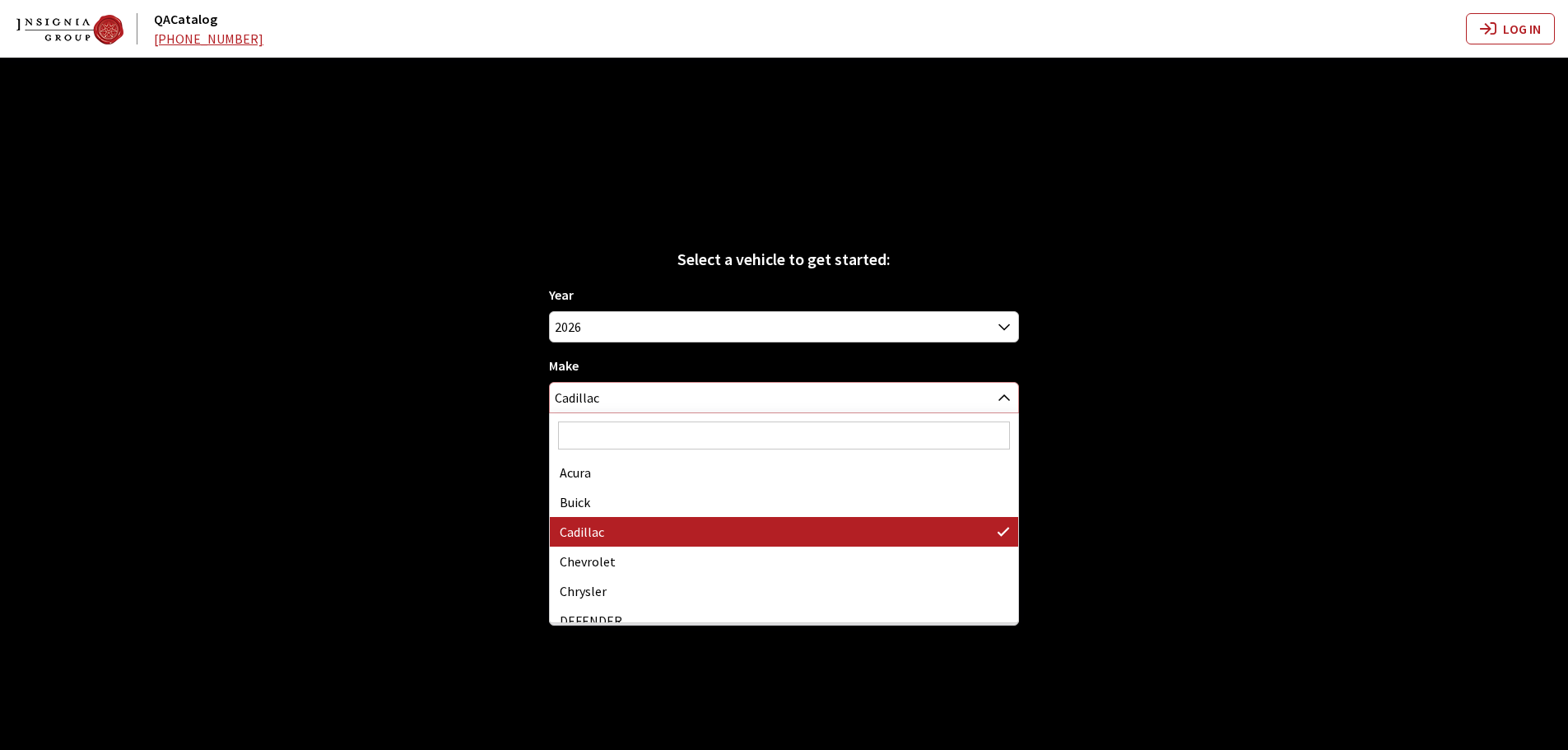
click at [589, 402] on span "Cadillac" at bounding box center [784, 397] width 468 height 30
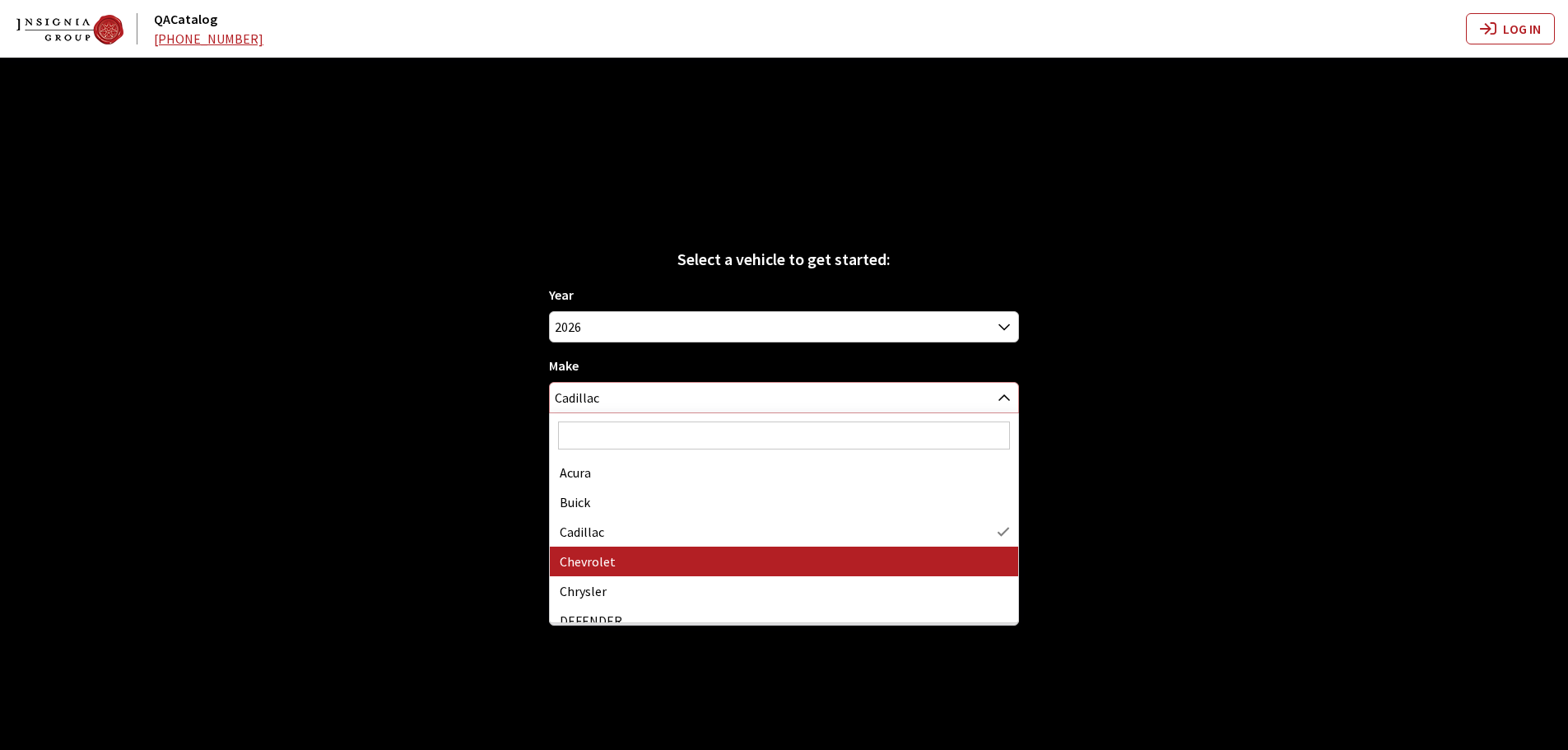
select select "3"
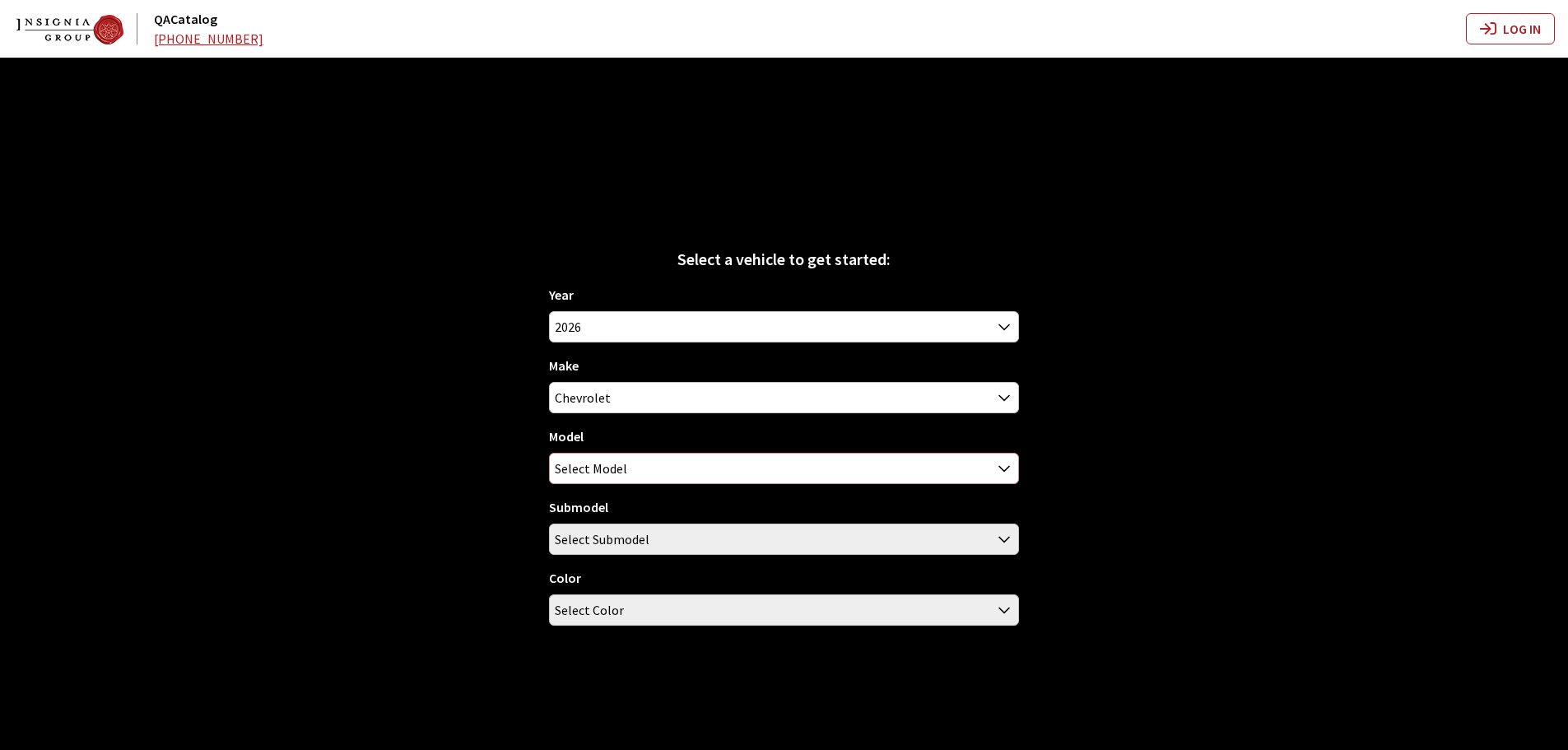
click at [592, 460] on span "Select Model" at bounding box center [591, 468] width 73 height 30
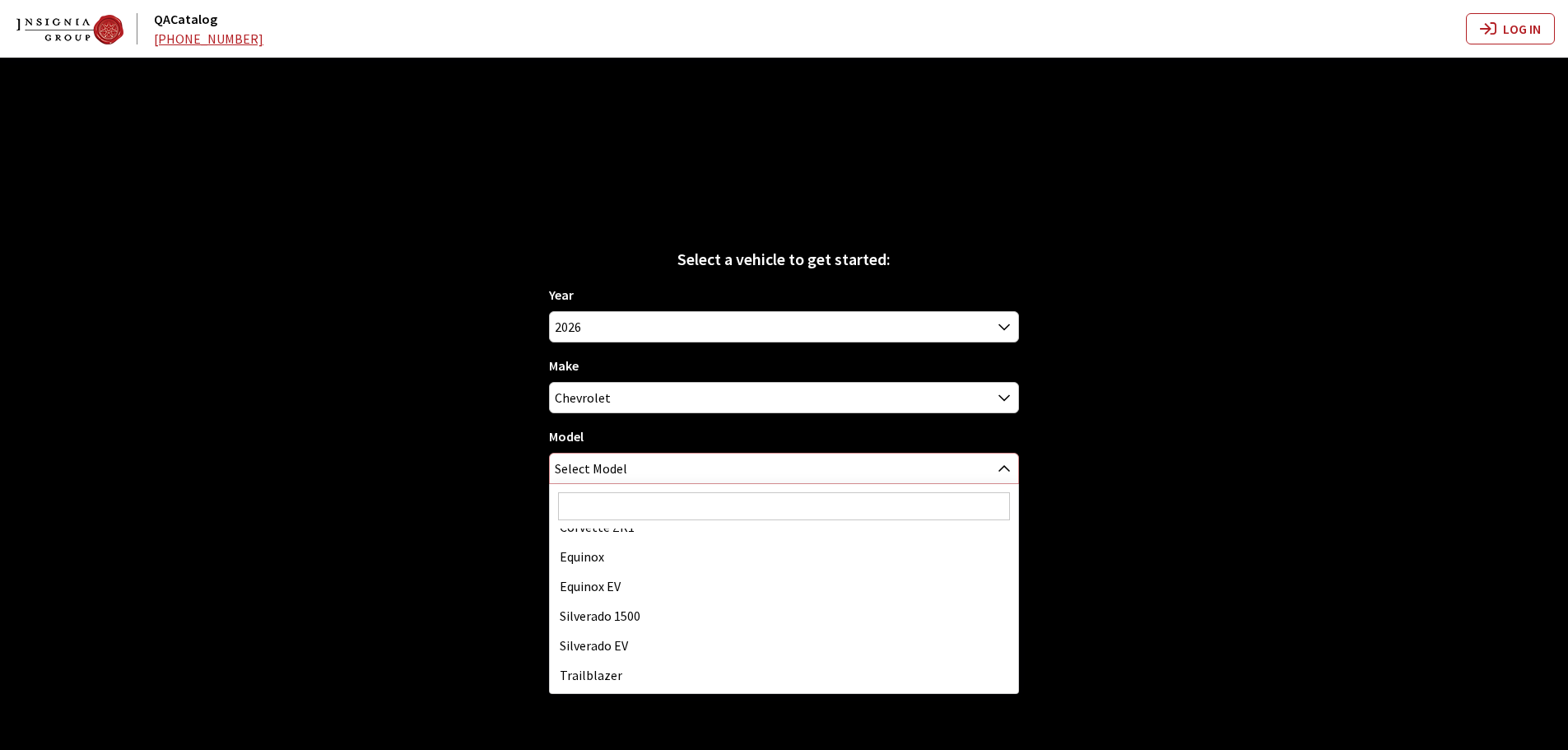
scroll to position [83, 0]
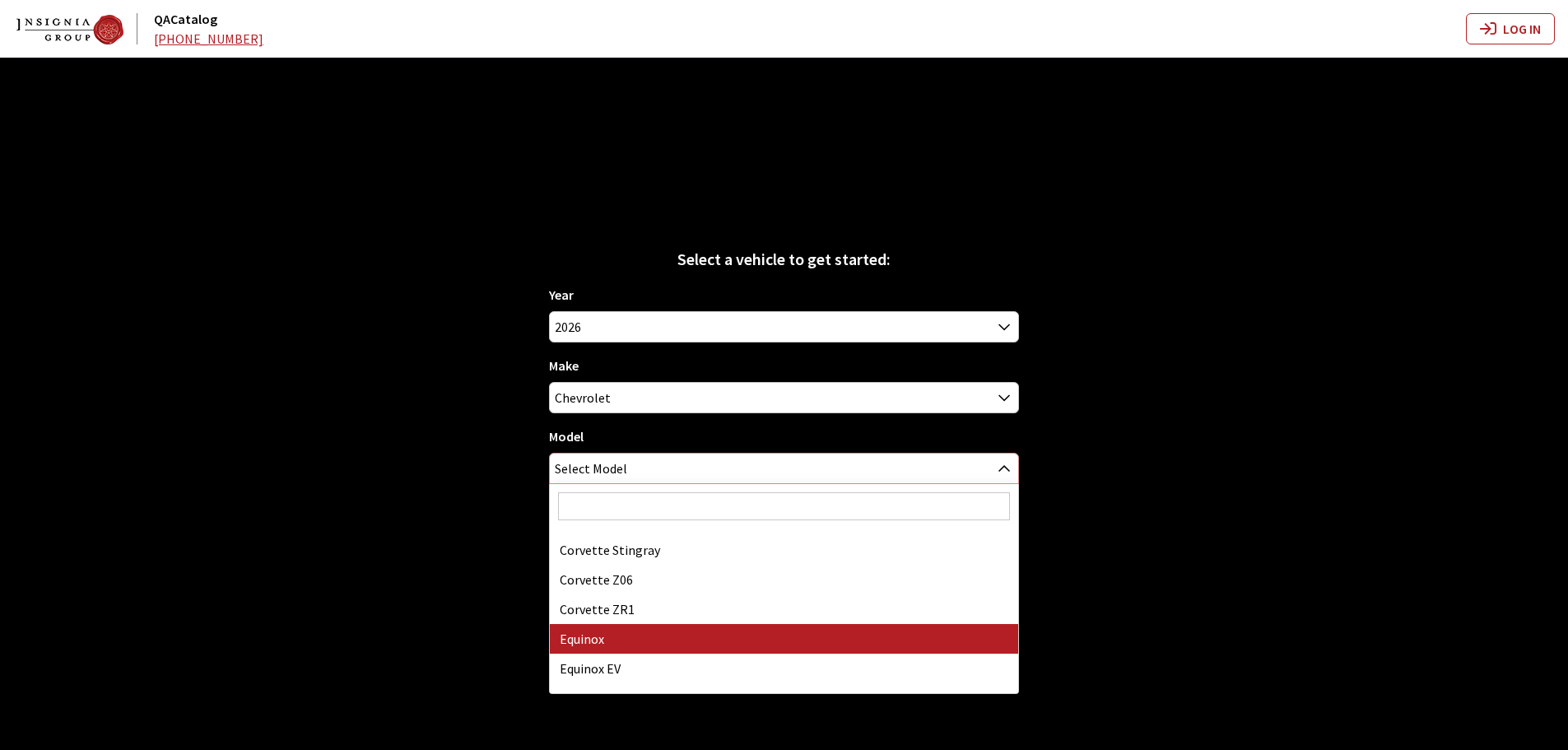
select select "80"
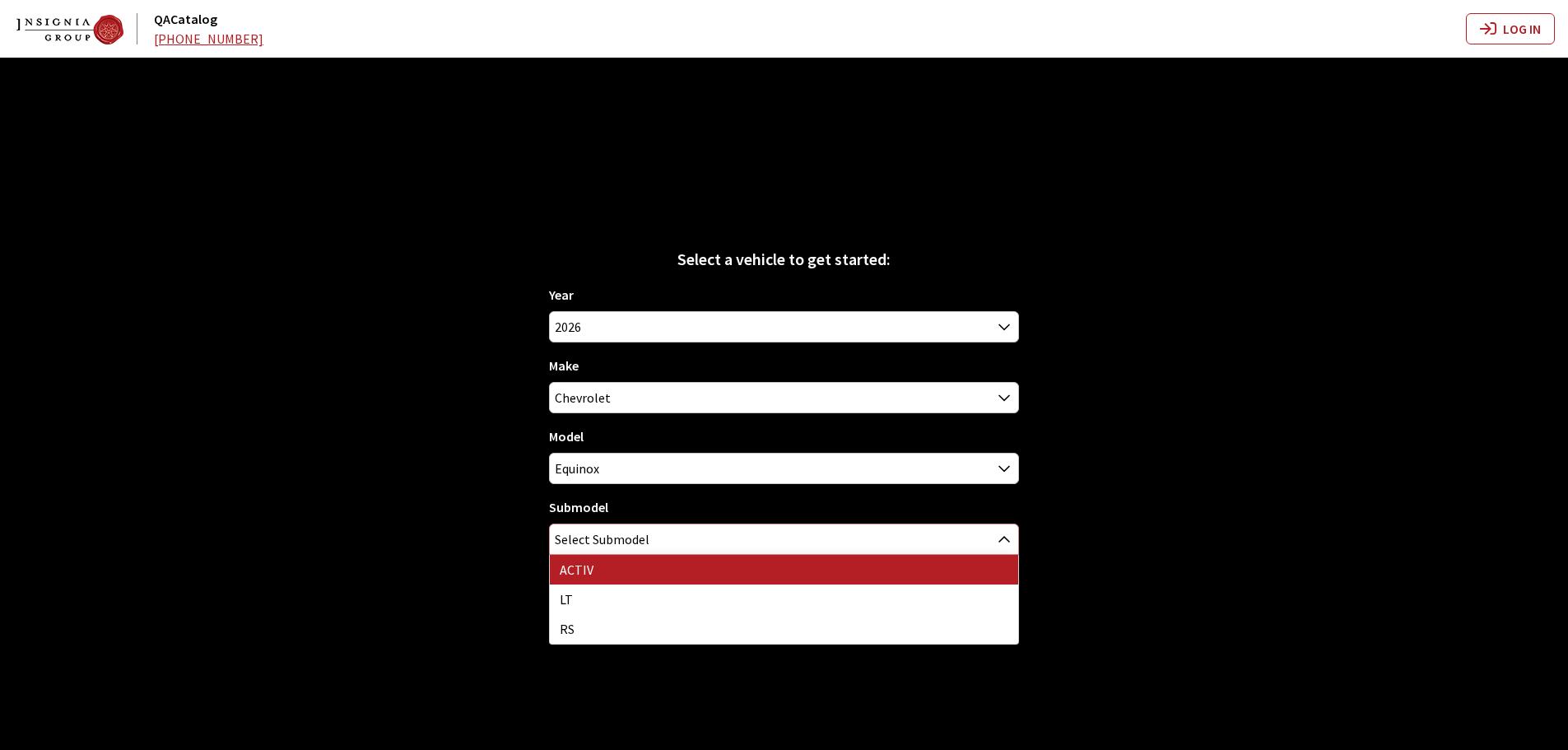
click at [599, 545] on span "Select Submodel" at bounding box center [602, 539] width 94 height 30
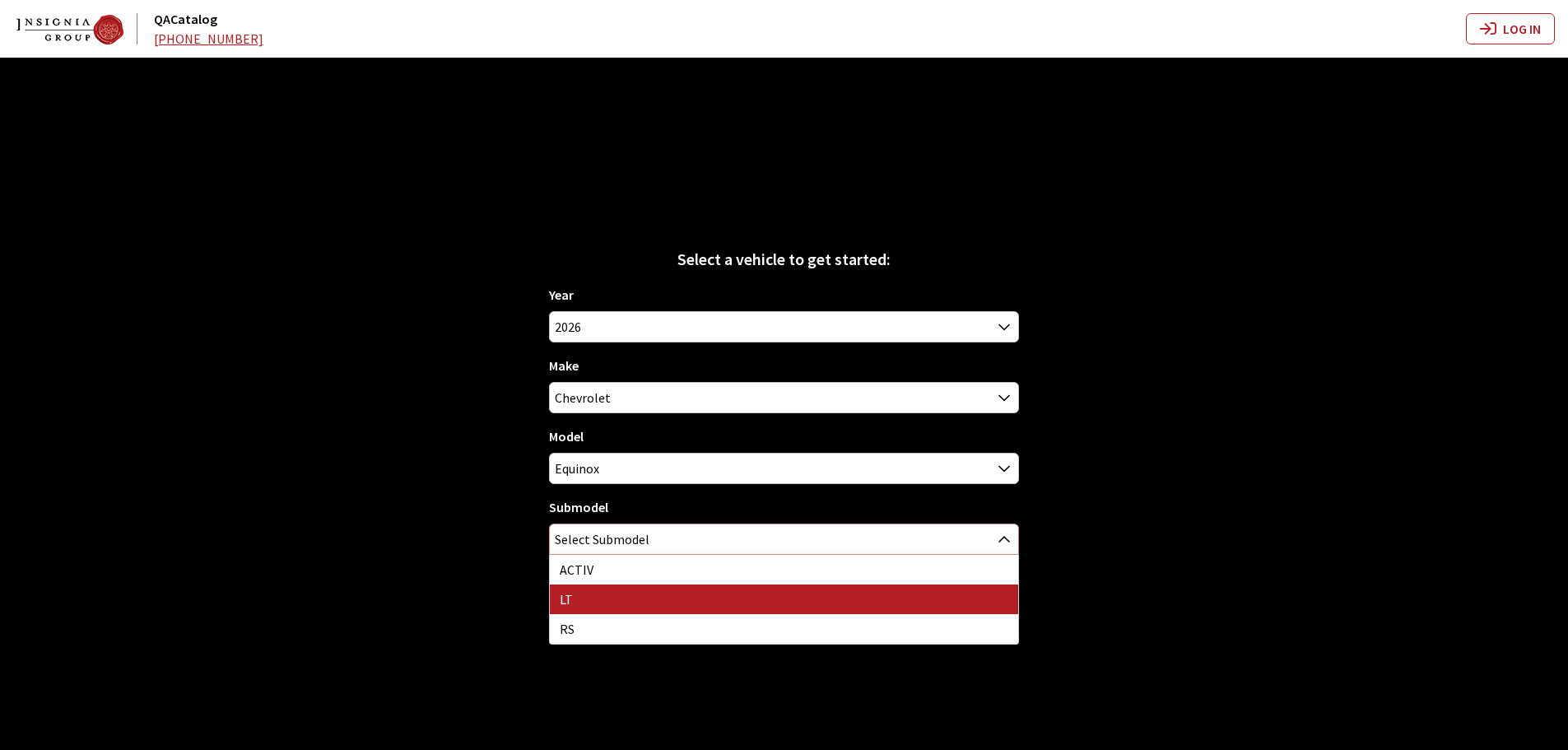
select select "47"
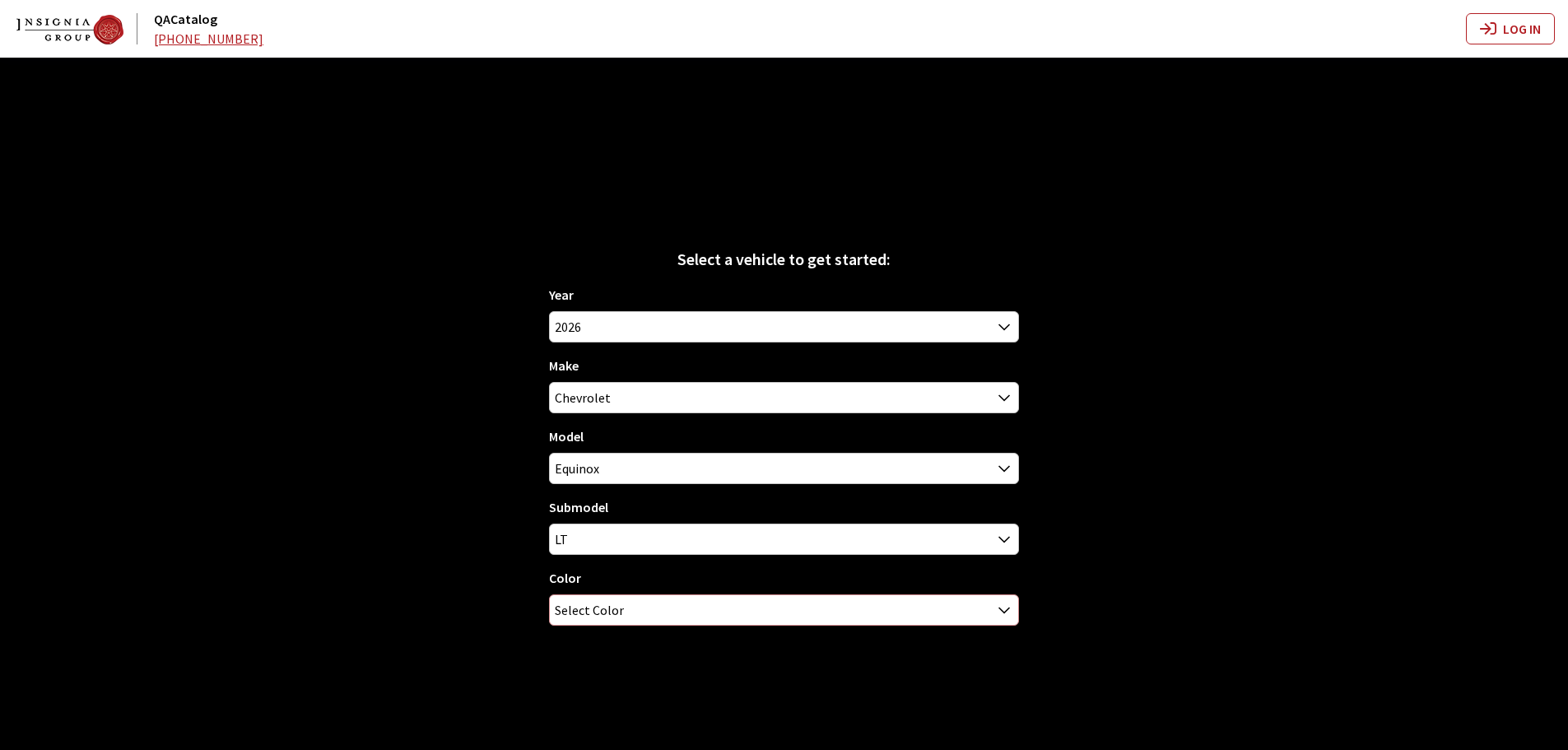
click at [599, 595] on span "Select Color" at bounding box center [589, 609] width 69 height 30
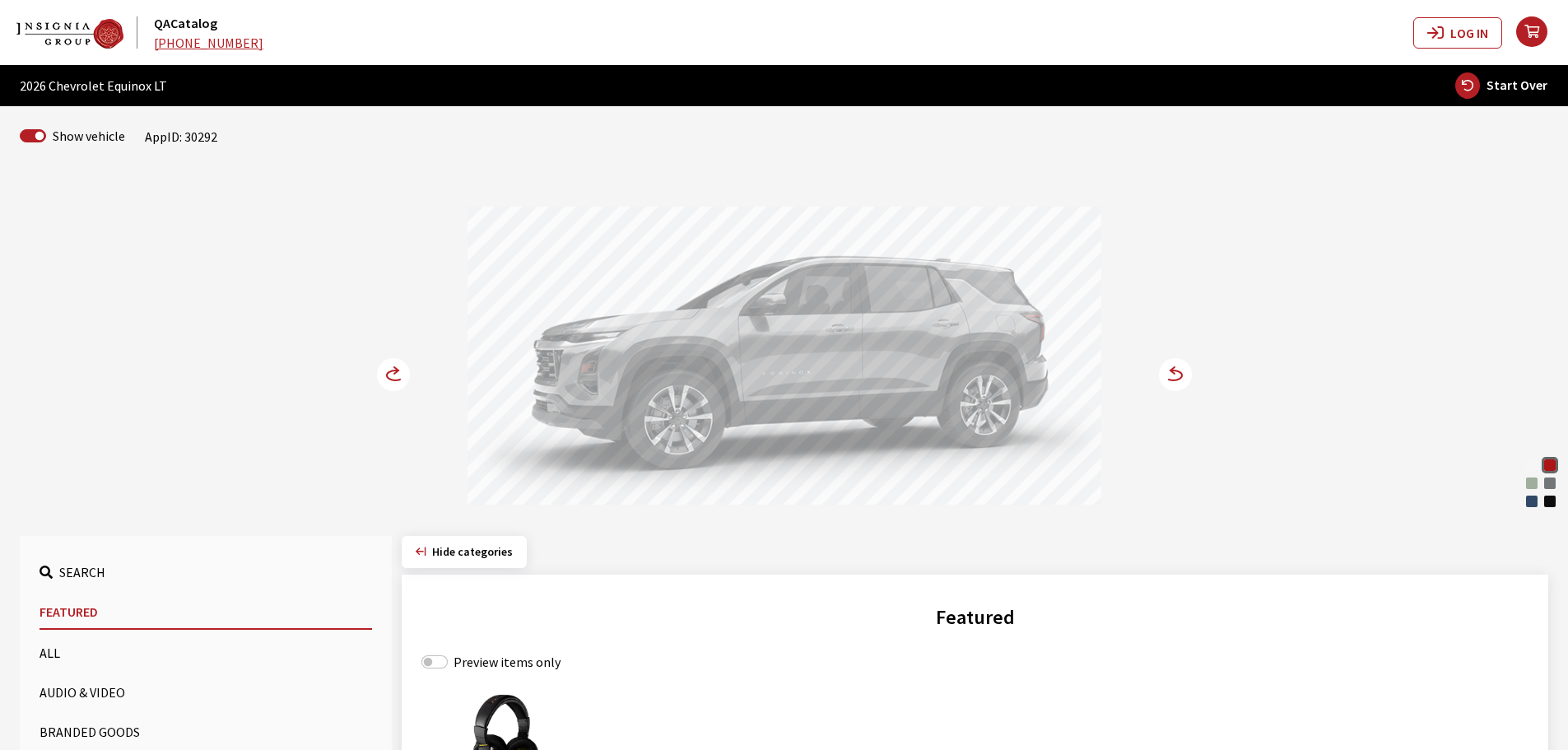
click at [397, 377] on circle at bounding box center [394, 375] width 33 height 33
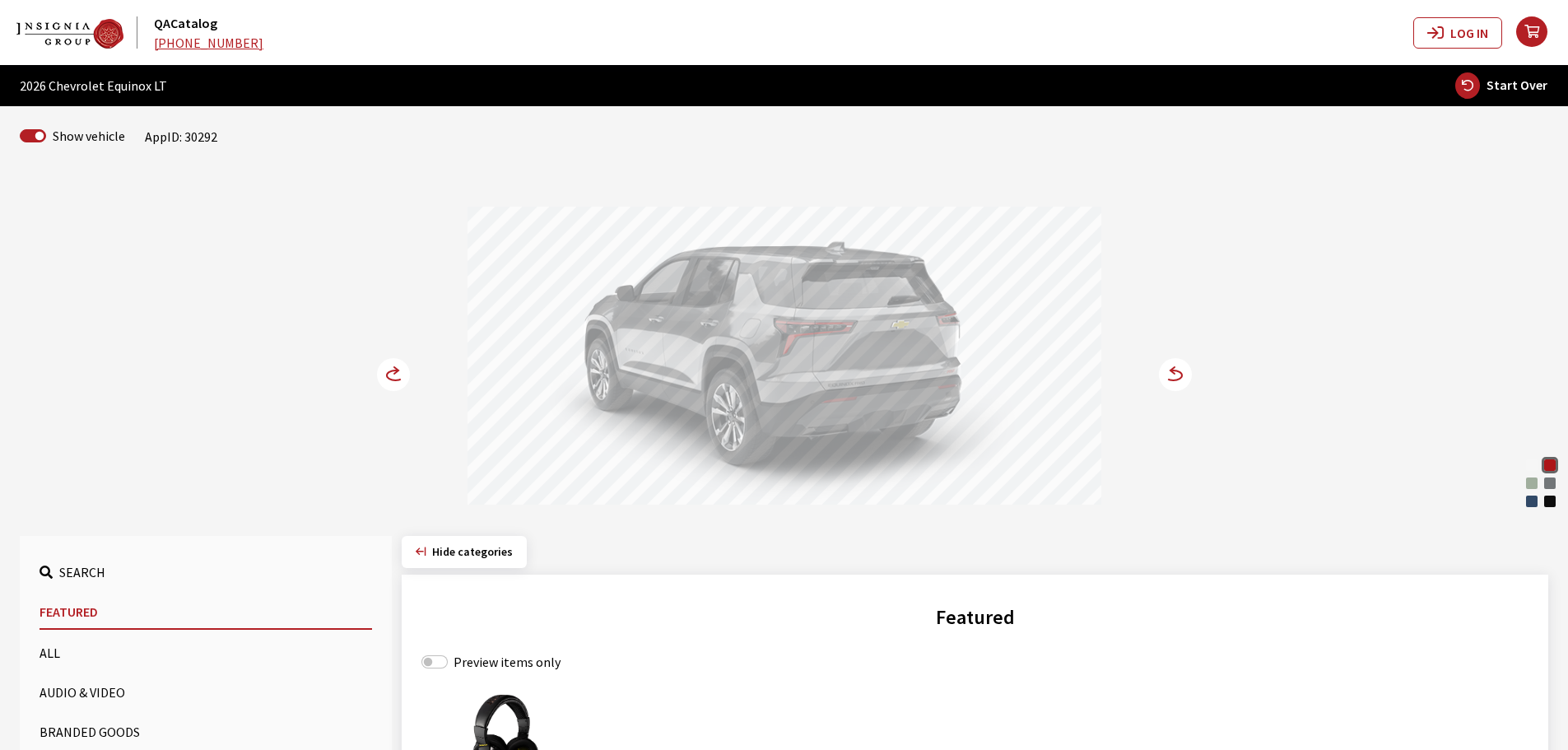
click at [397, 377] on circle at bounding box center [394, 375] width 33 height 33
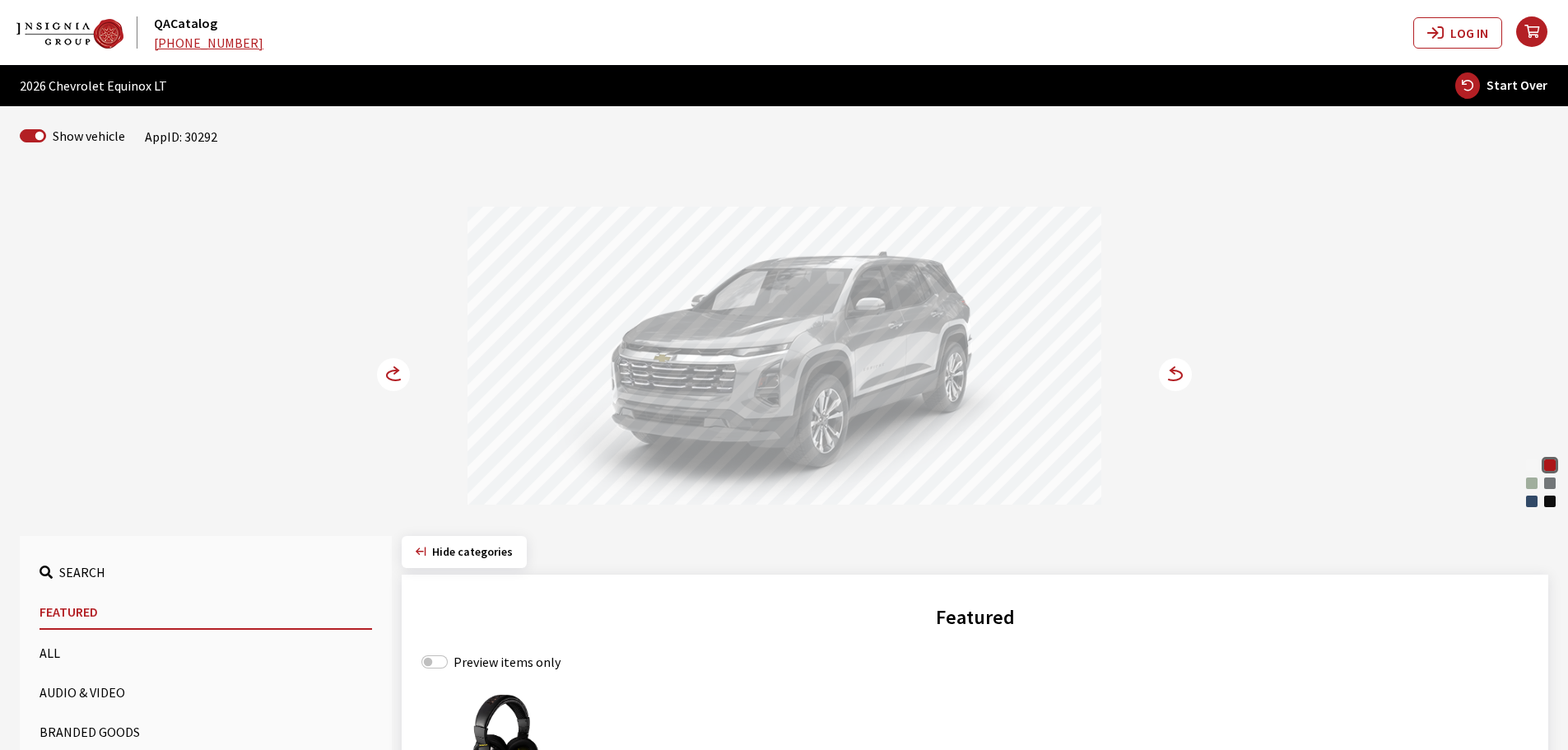
click at [1176, 371] on icon at bounding box center [1173, 375] width 17 height 10
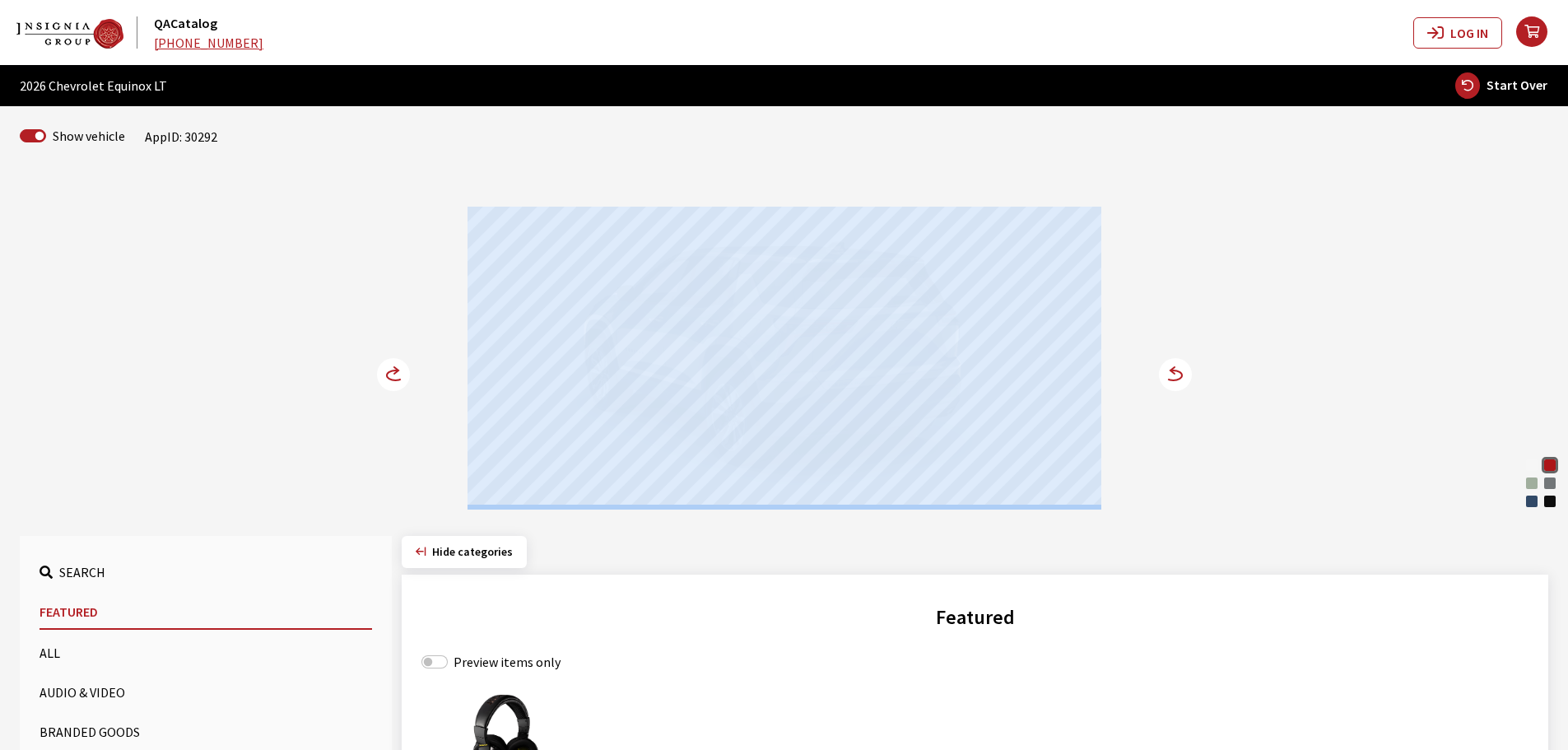
drag, startPoint x: 458, startPoint y: 372, endPoint x: 675, endPoint y: 370, distance: 217.0
click at [675, 370] on div "Summit White Radiant Red Tintcoat Cacti Green [PERSON_NAME] Metallic Lakeshore …" at bounding box center [784, 341] width 1086 height 336
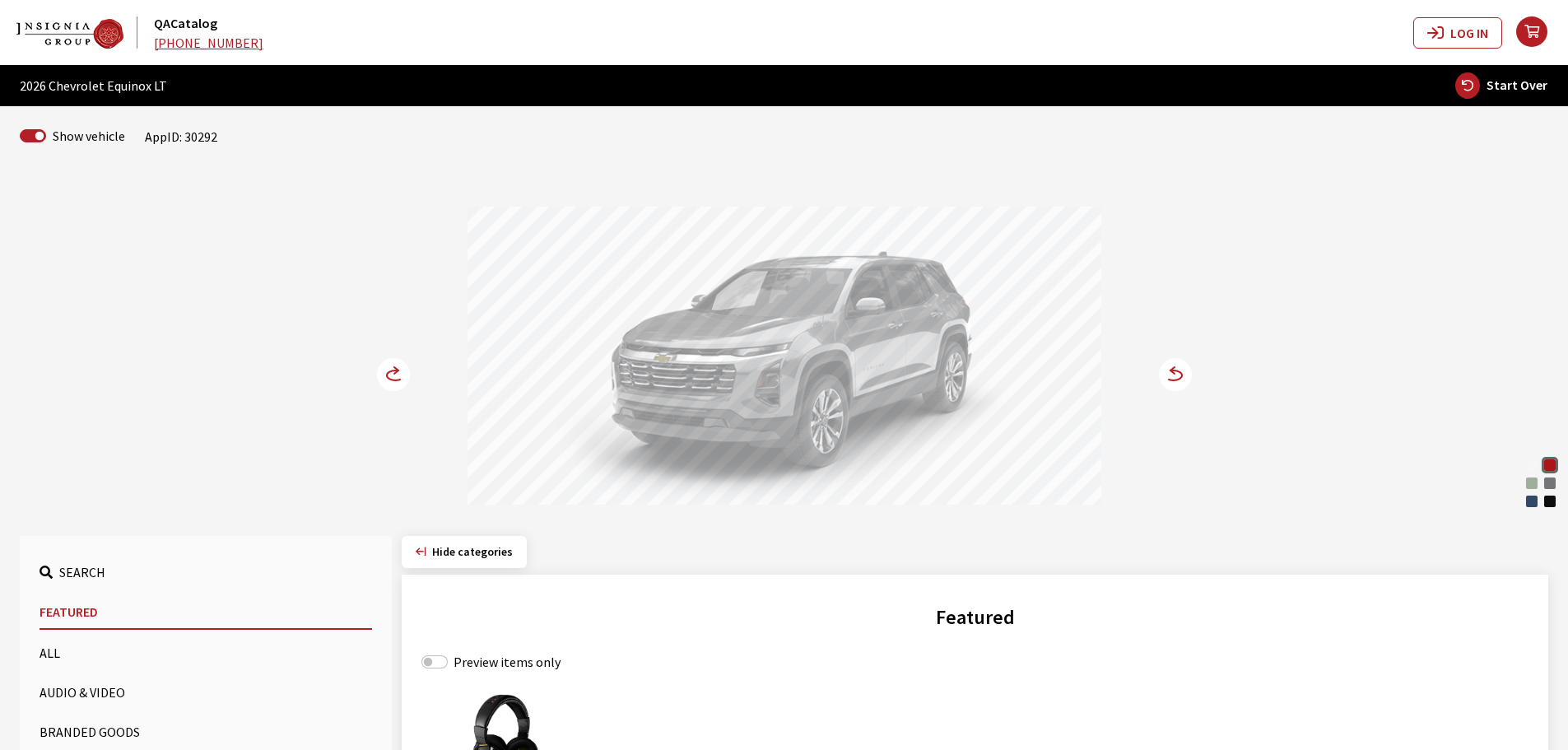
click at [1173, 371] on icon at bounding box center [1173, 375] width 17 height 10
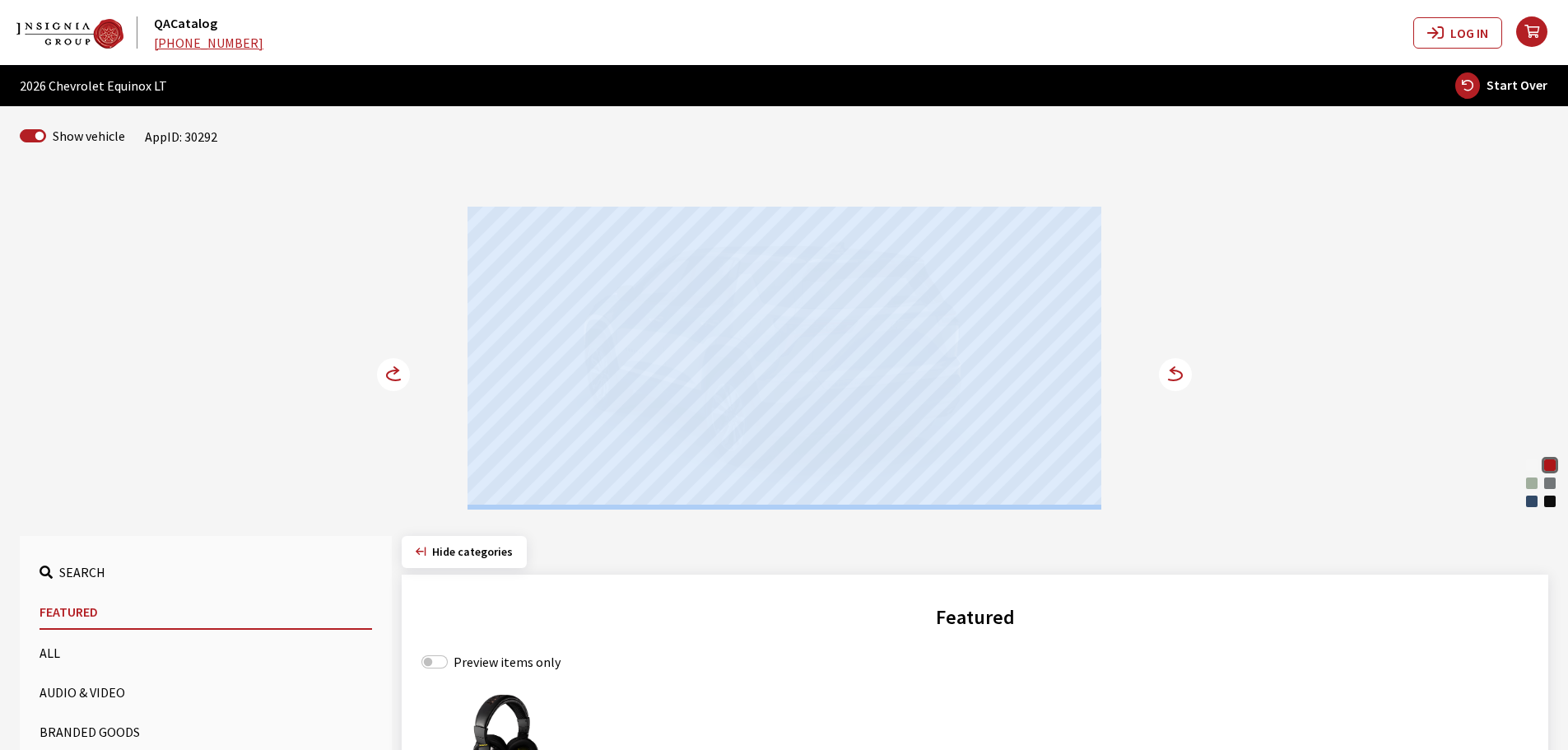
click at [814, 369] on div at bounding box center [784, 358] width 634 height 303
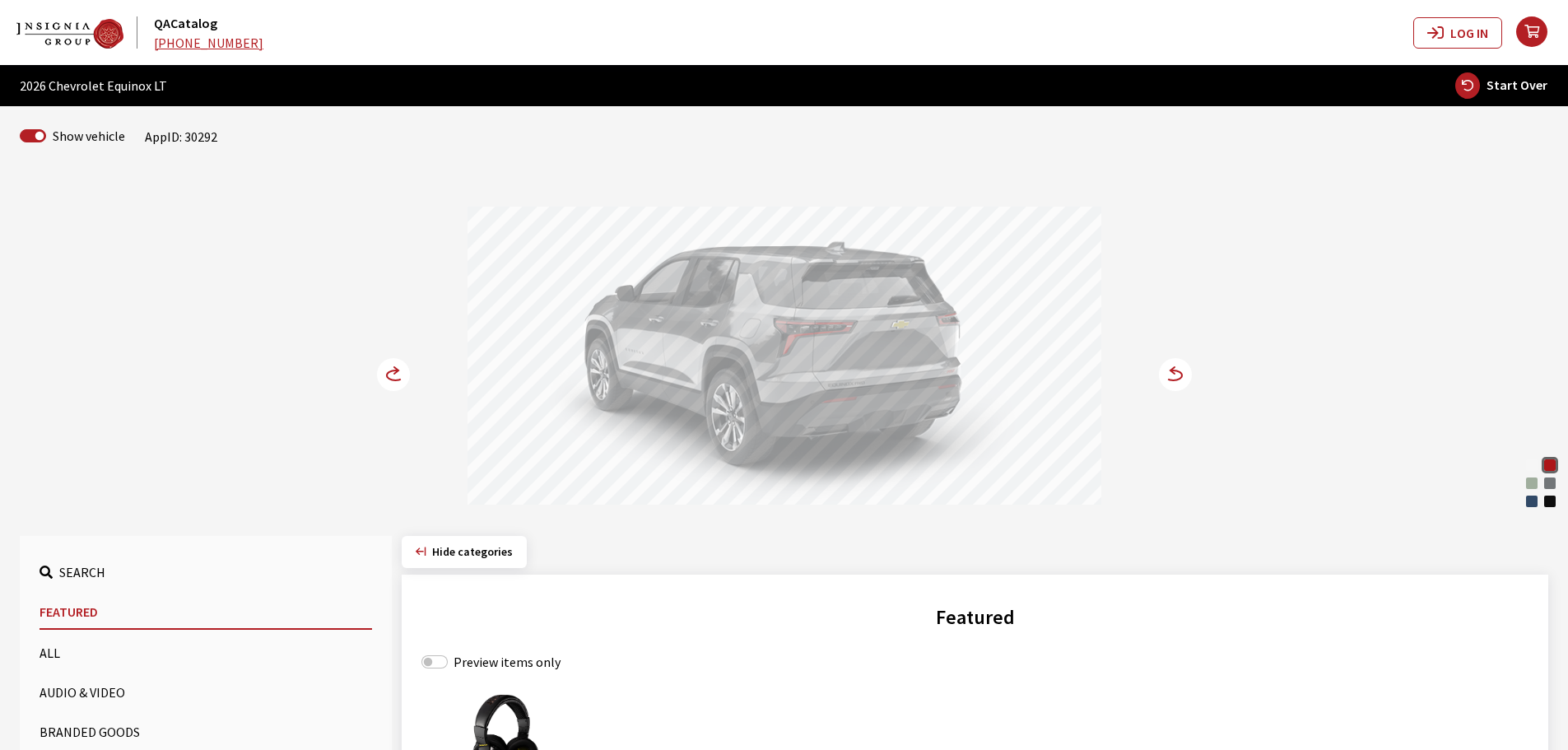
click at [386, 377] on icon at bounding box center [394, 375] width 17 height 10
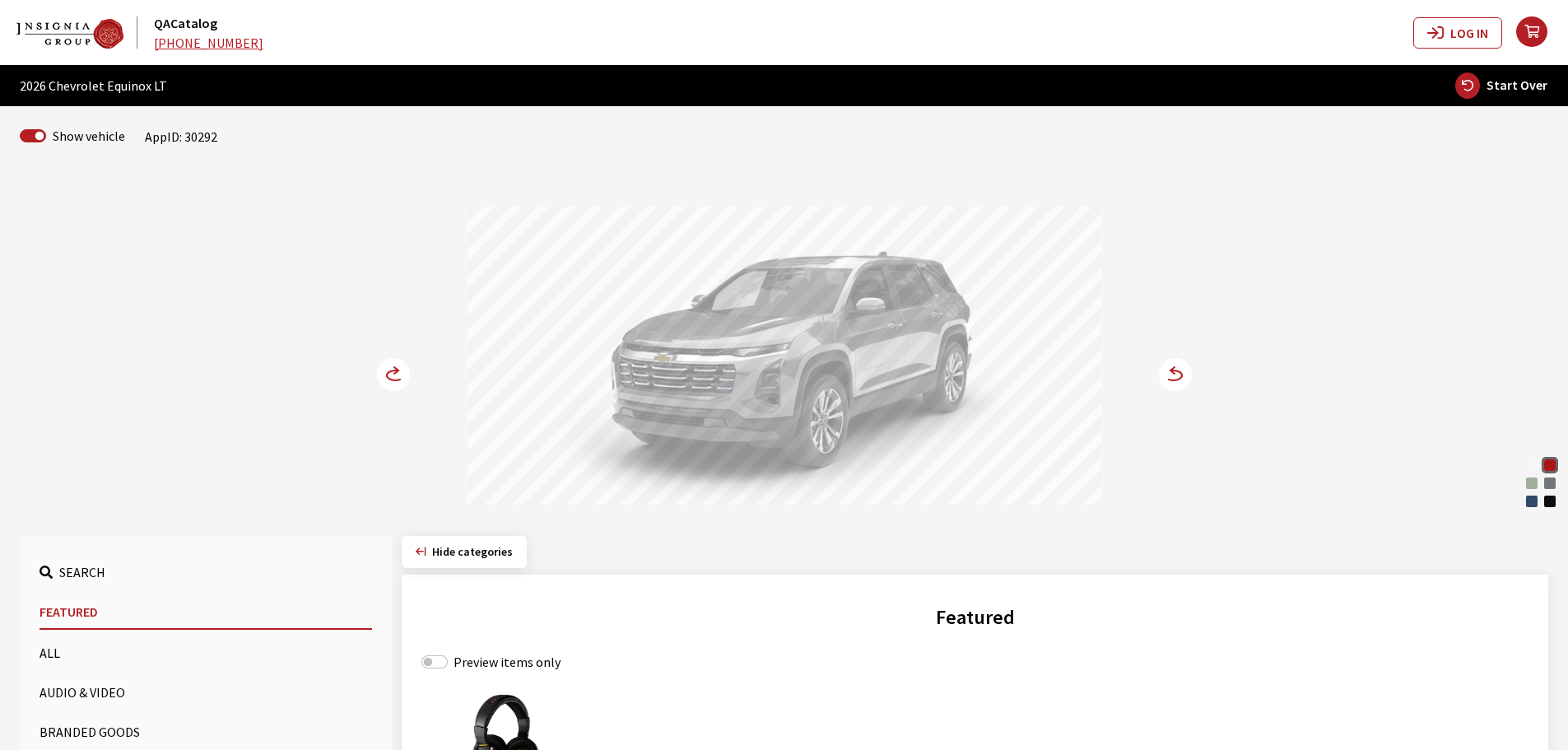
click at [386, 377] on icon at bounding box center [394, 375] width 17 height 10
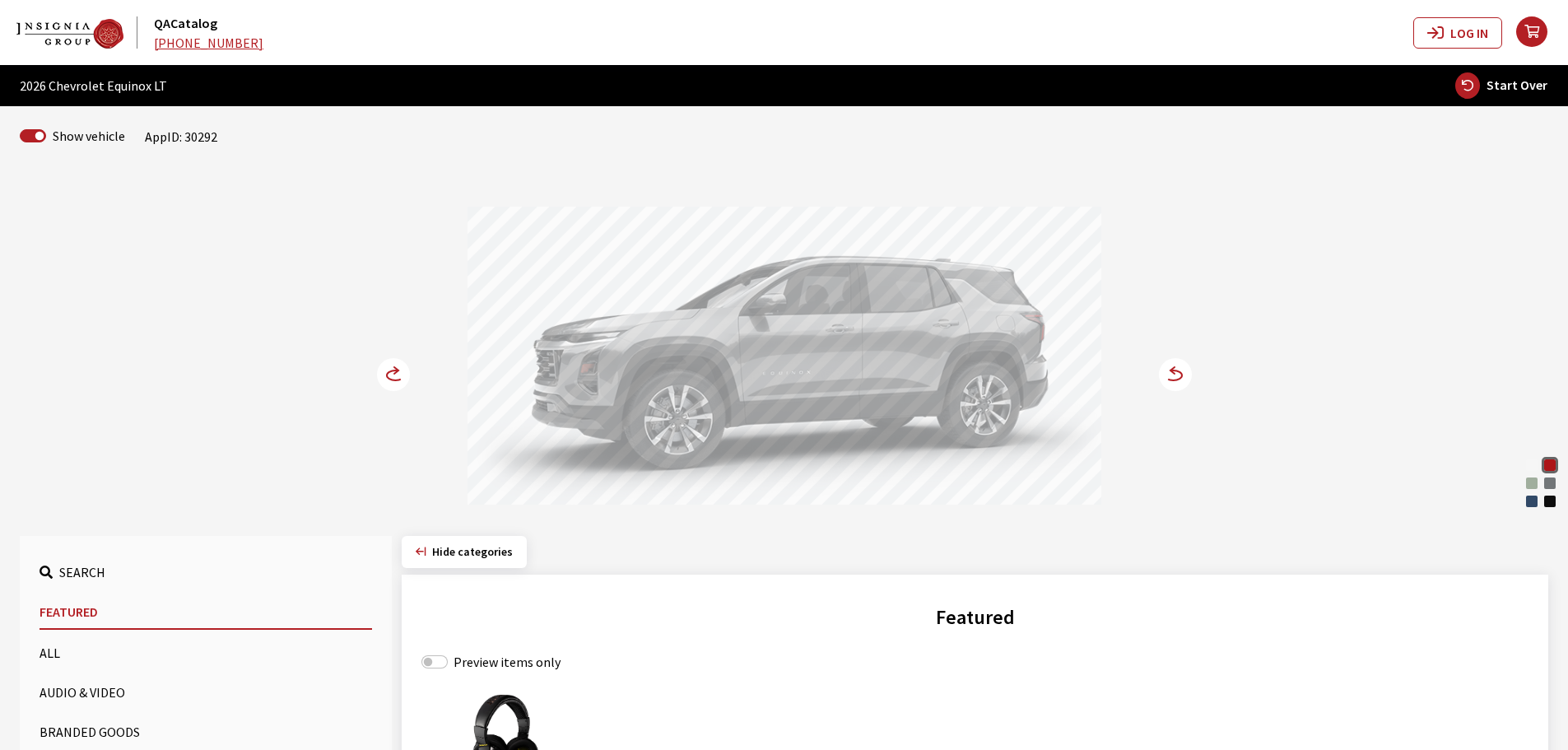
click at [395, 376] on circle at bounding box center [394, 375] width 33 height 33
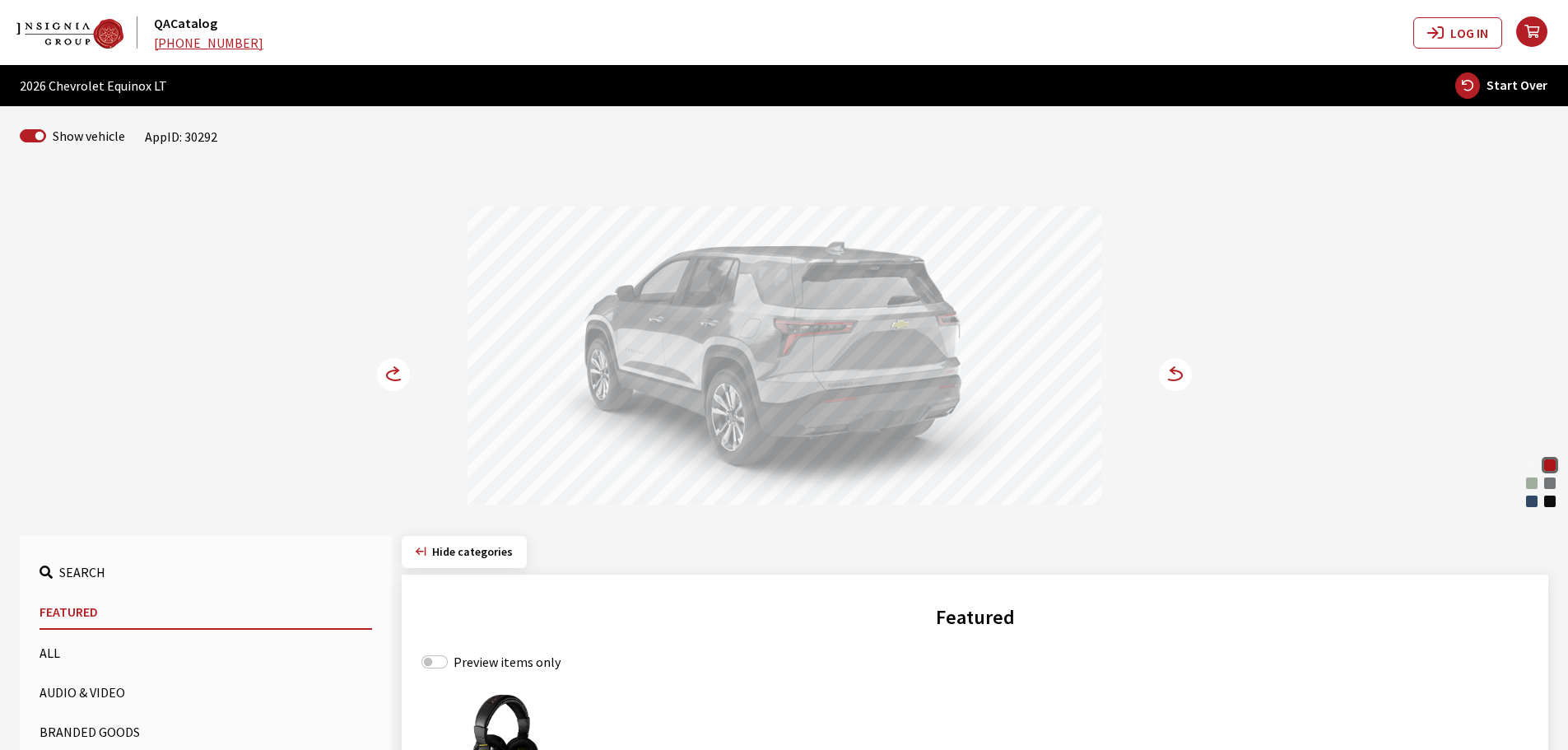
click at [1505, 85] on span "Start Over" at bounding box center [1516, 84] width 61 height 16
select select
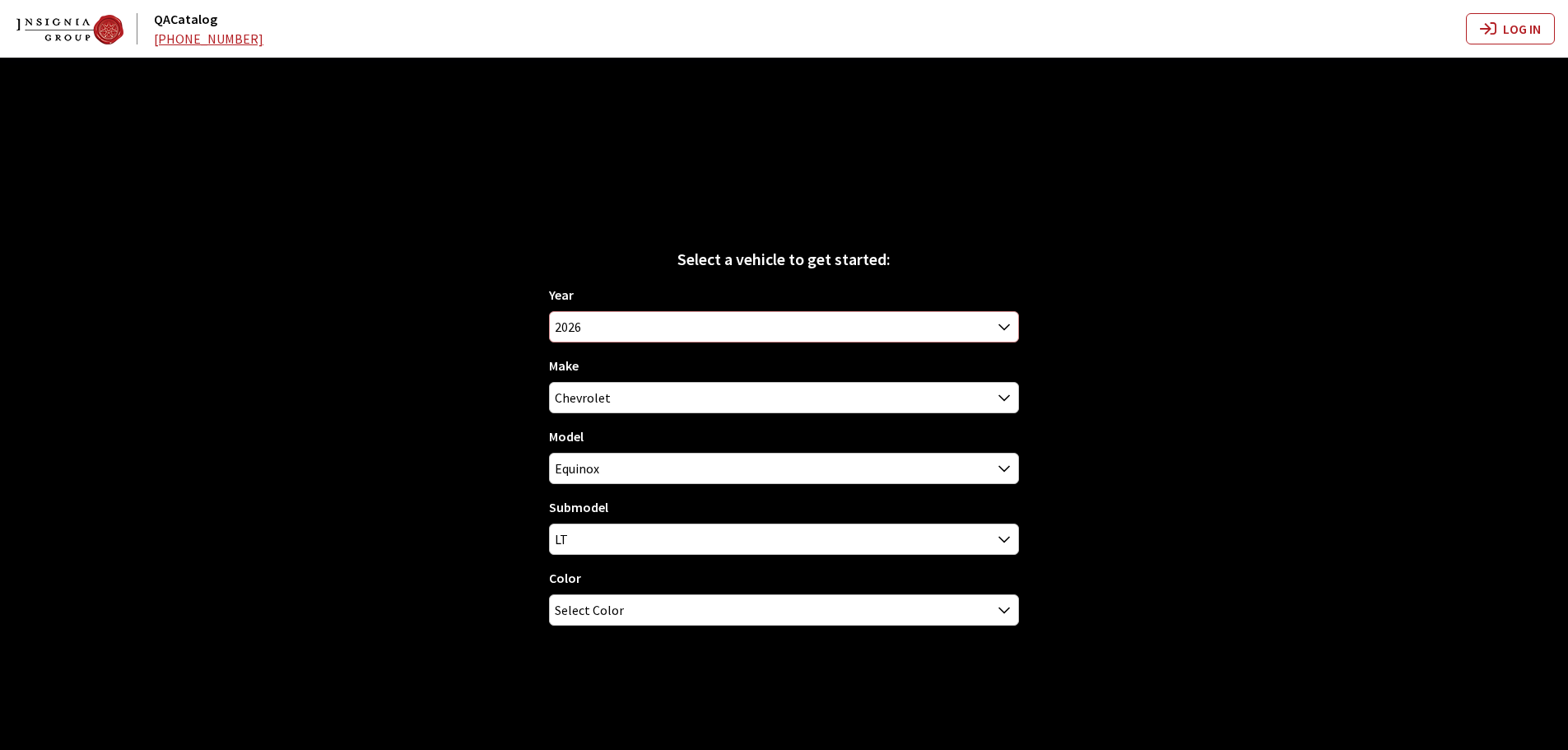
click at [772, 325] on span "2026" at bounding box center [784, 326] width 468 height 30
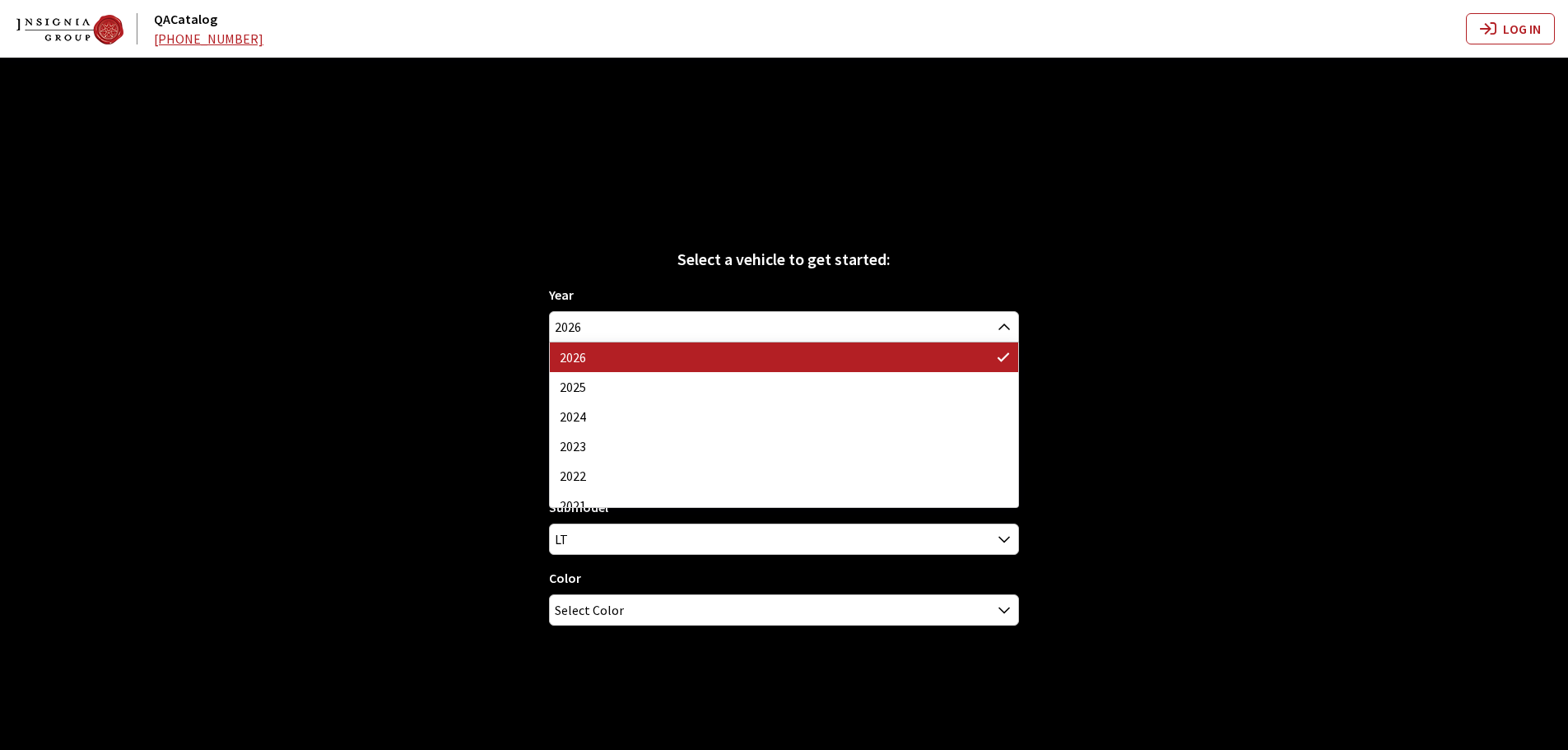
click at [471, 278] on div "Select a vehicle to get started: Year [DATE] 2025 2024 2023 2022 2021 2020 2019…" at bounding box center [784, 433] width 1568 height 750
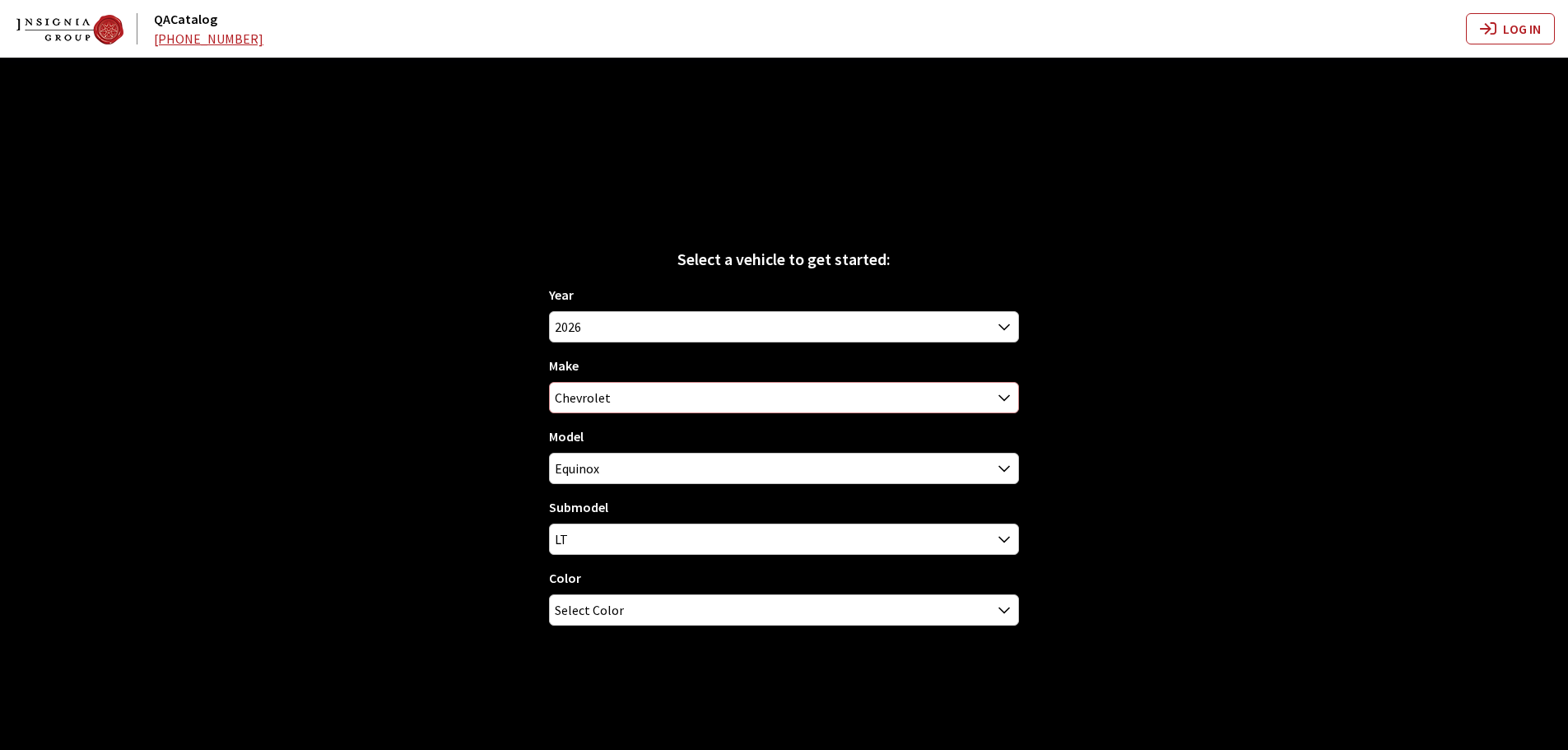
click at [593, 397] on span "Chevrolet" at bounding box center [784, 397] width 468 height 30
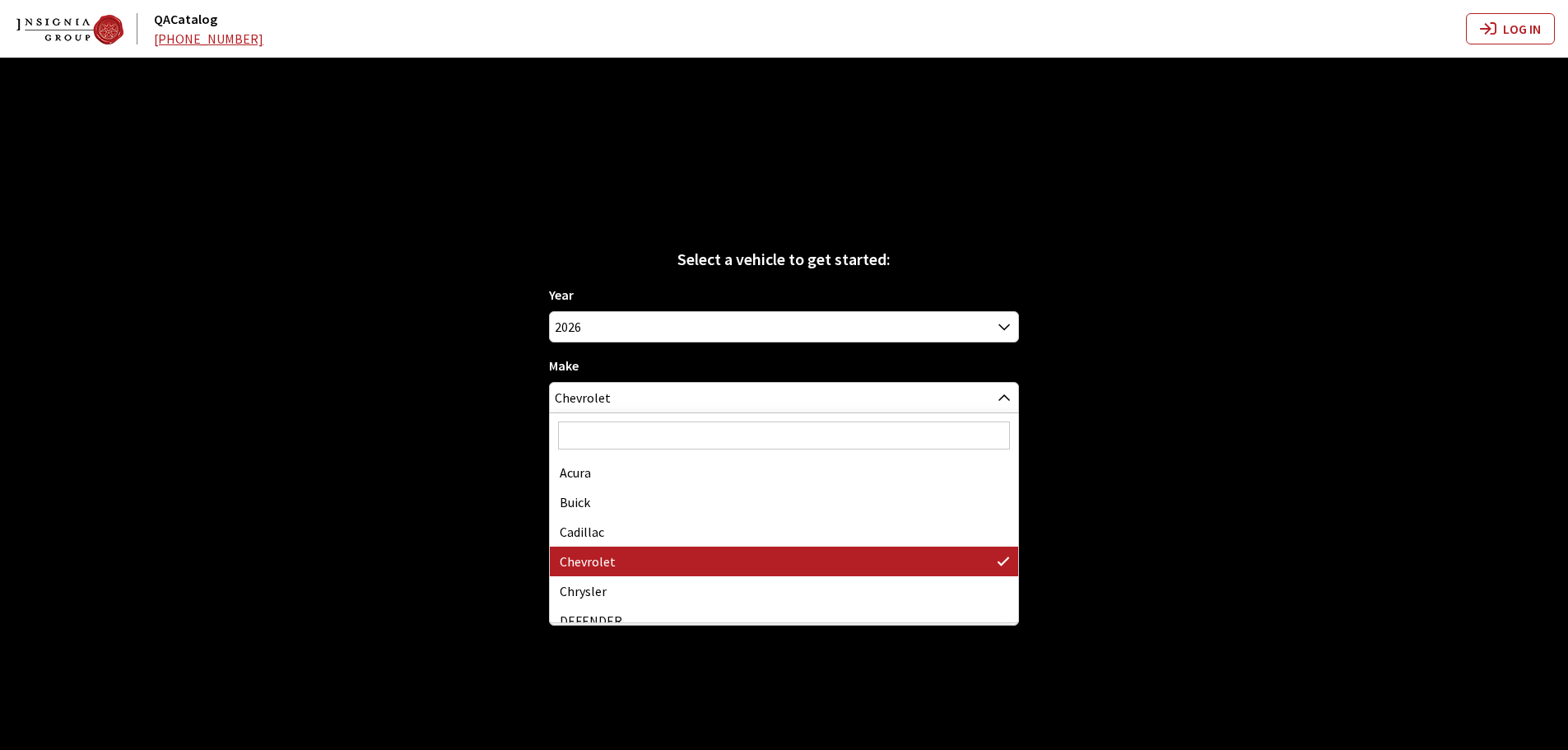
click at [608, 427] on input "Search" at bounding box center [784, 435] width 452 height 28
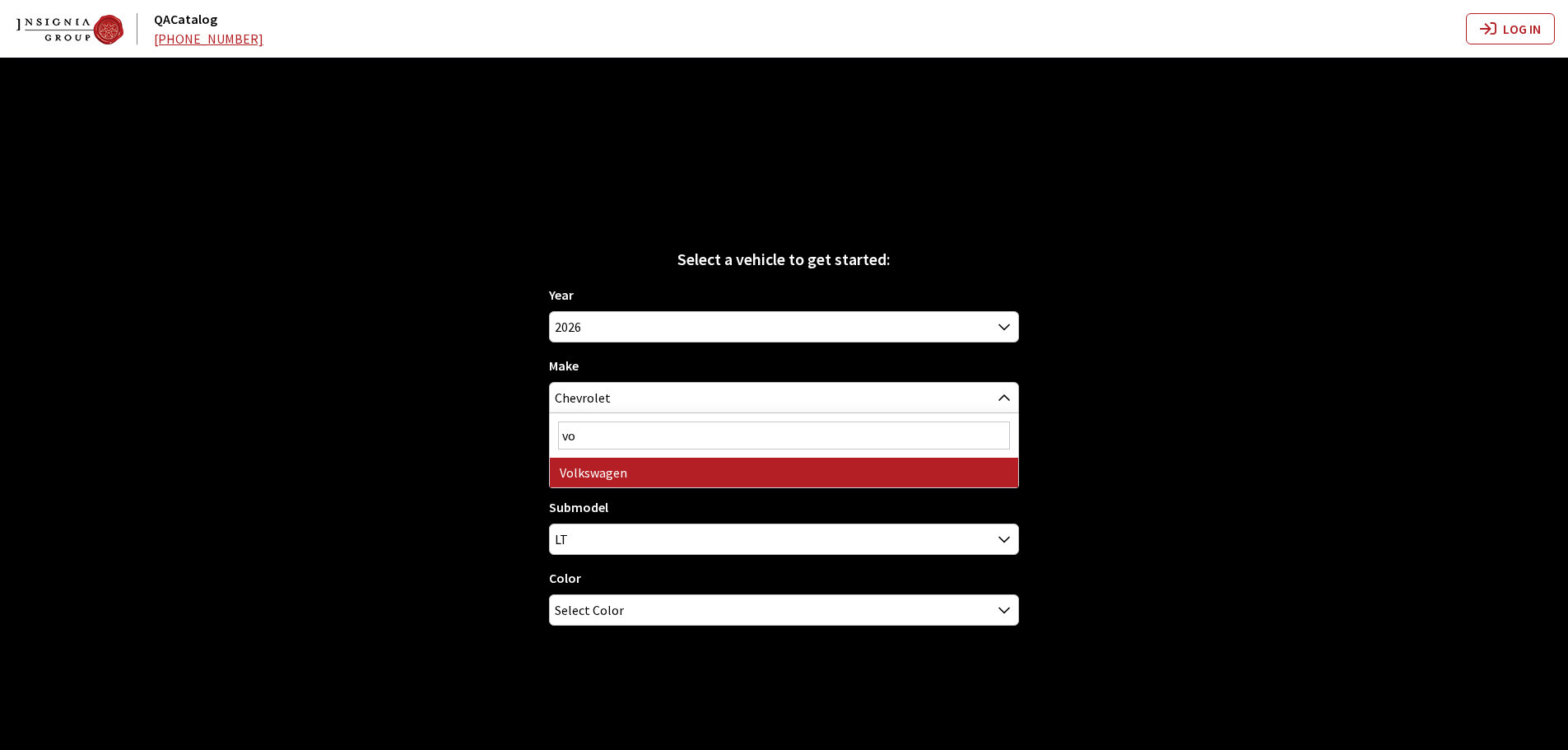
type input "vol"
select select "25"
select select
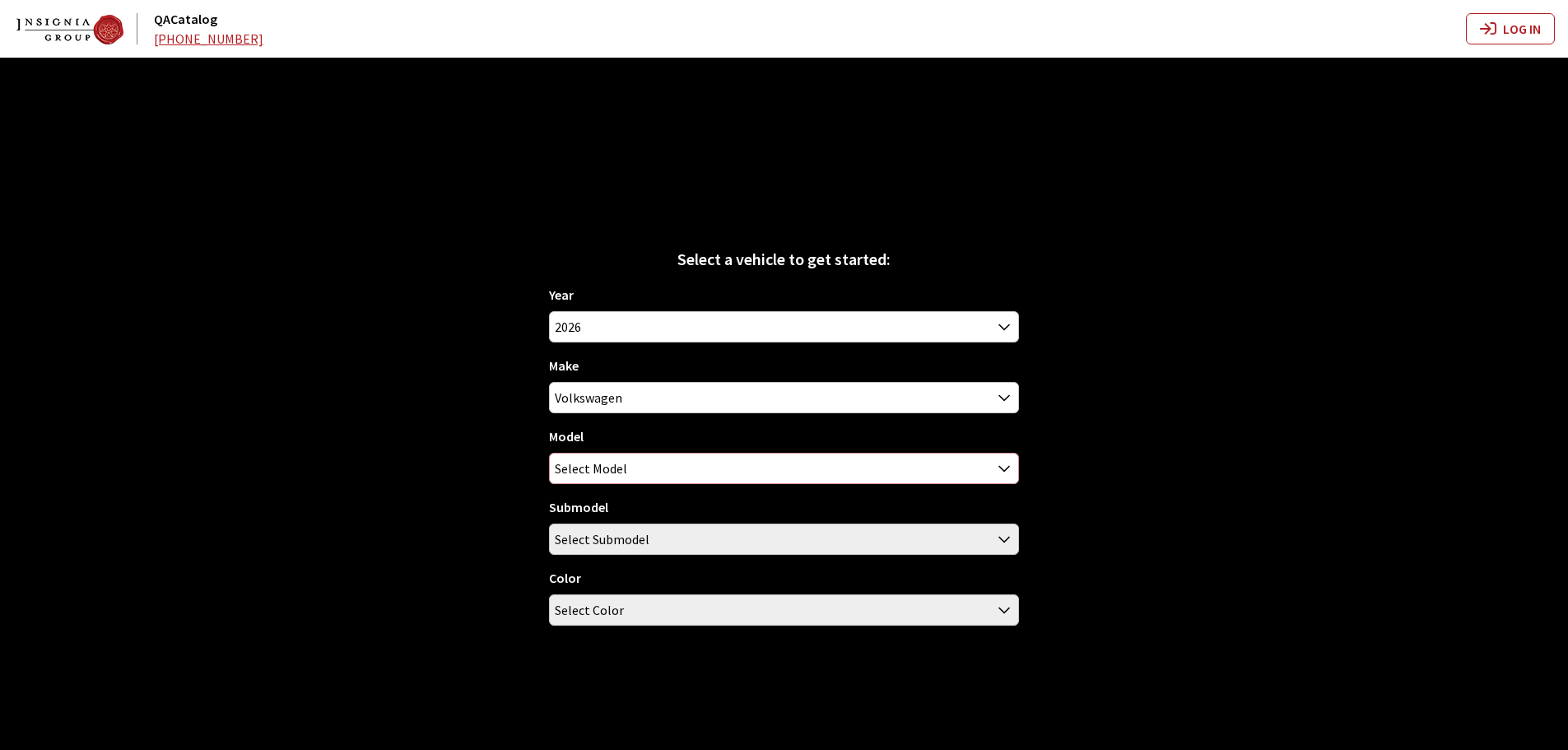
click at [604, 470] on span "Select Model" at bounding box center [591, 468] width 73 height 30
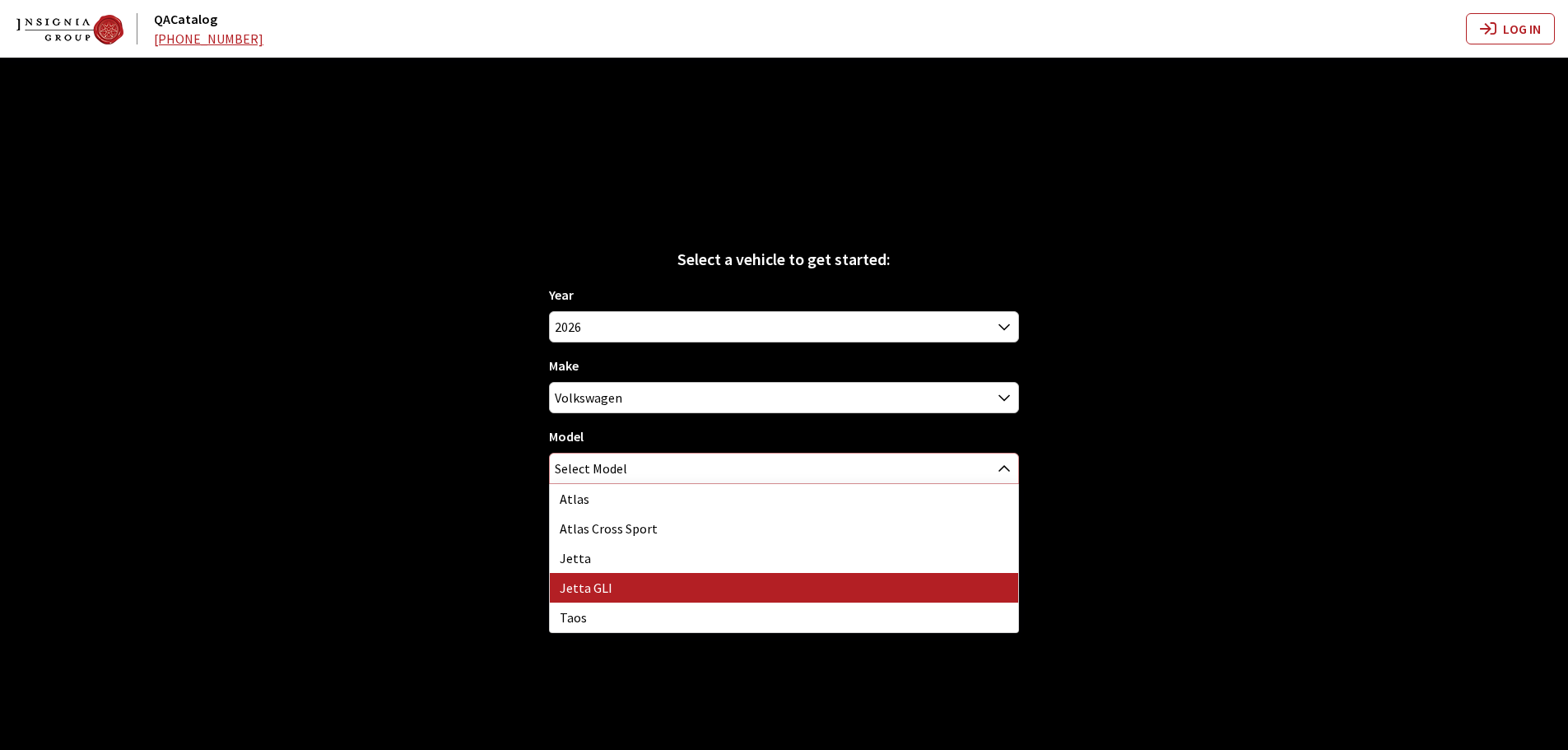
select select "1047"
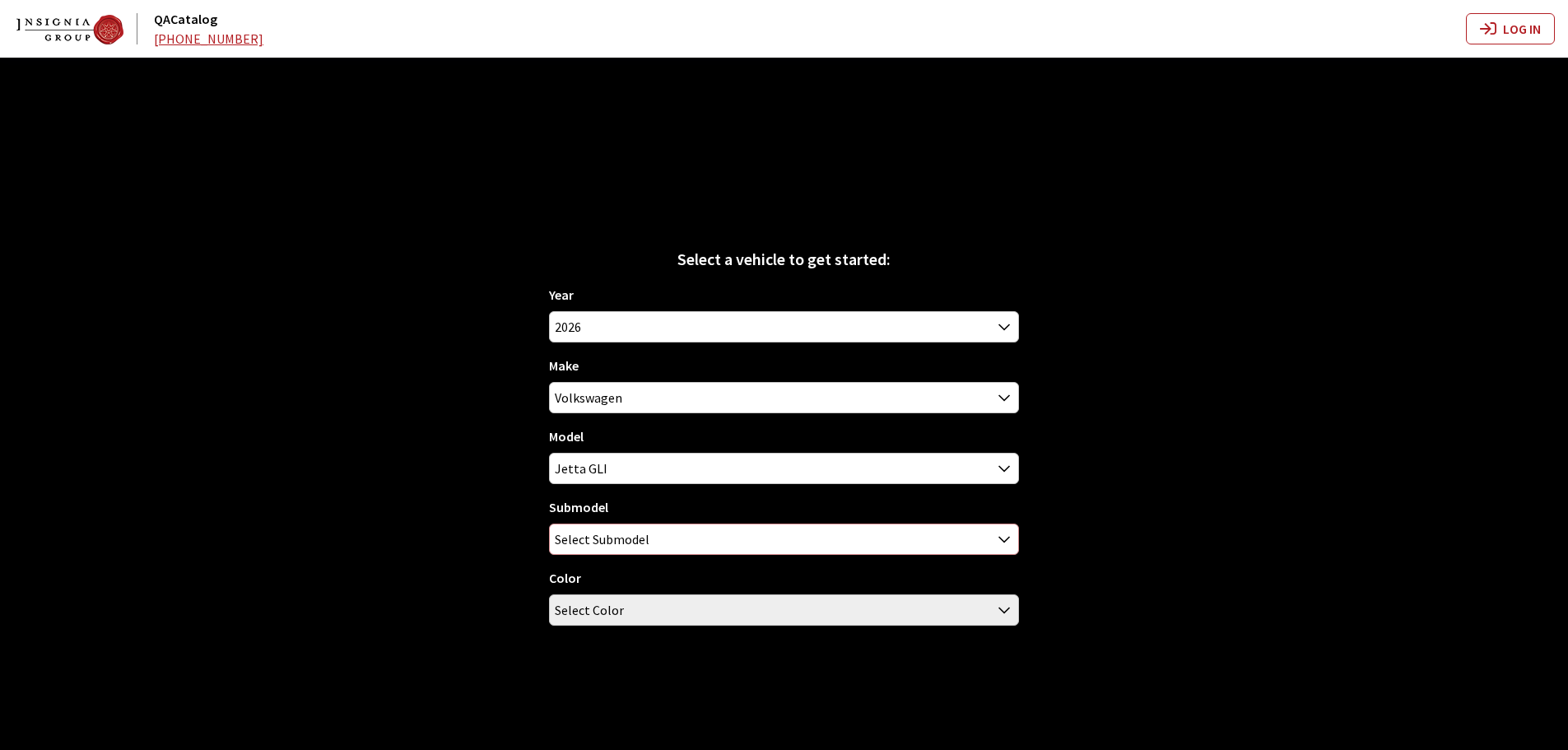
click at [635, 540] on span "Select Submodel" at bounding box center [602, 539] width 94 height 30
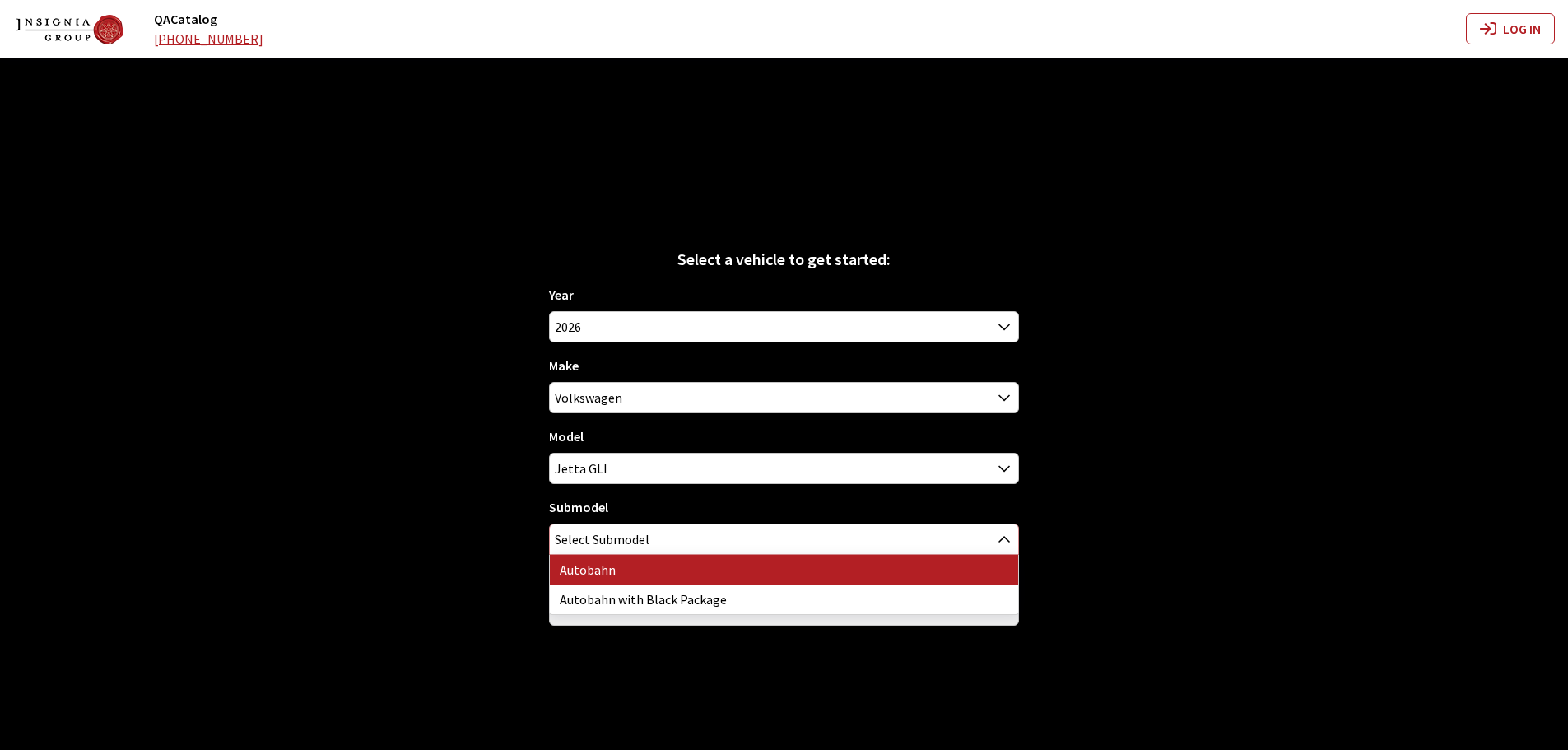
select select "1272"
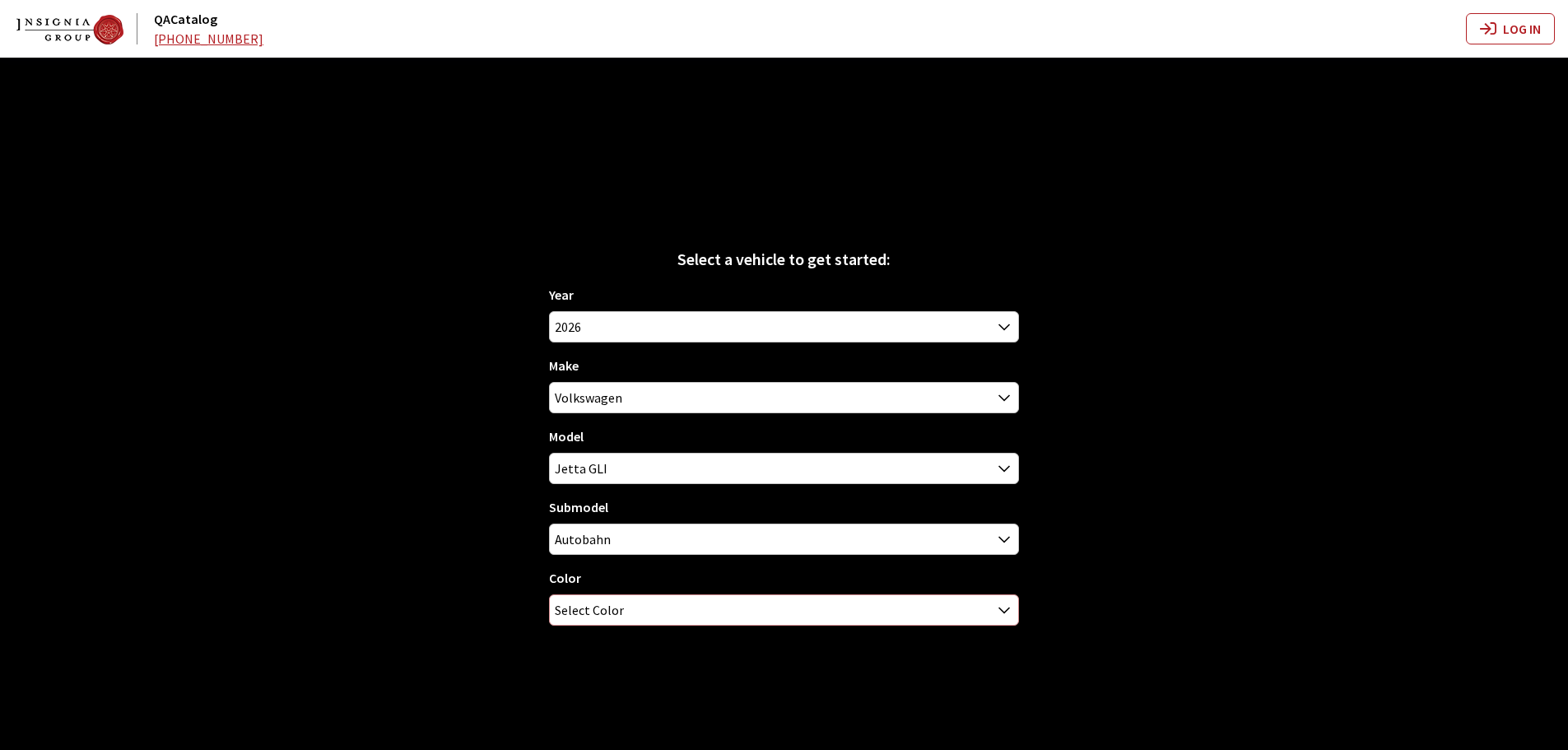
click at [595, 599] on span "Select Color" at bounding box center [589, 609] width 69 height 30
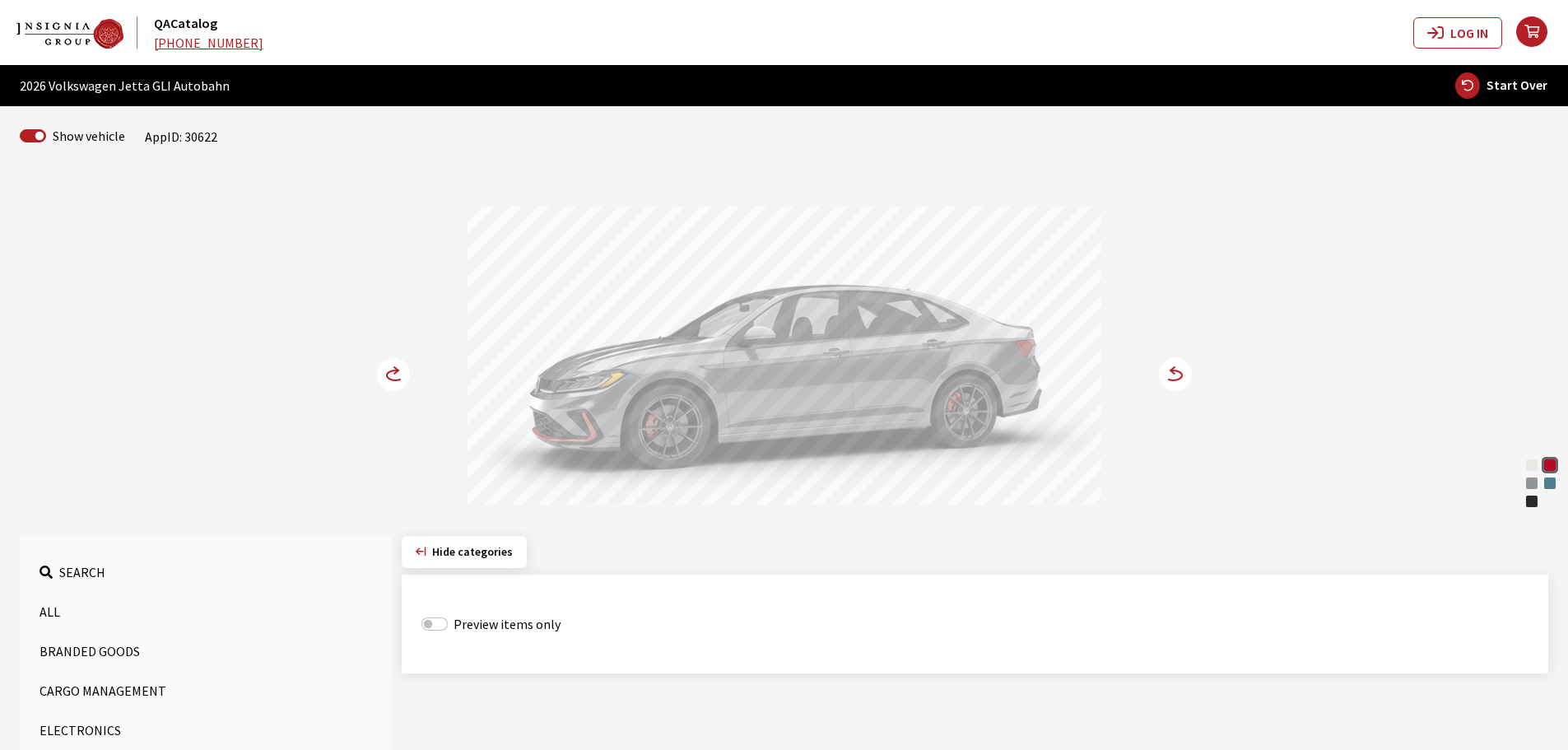
click at [393, 389] on circle at bounding box center [394, 375] width 33 height 33
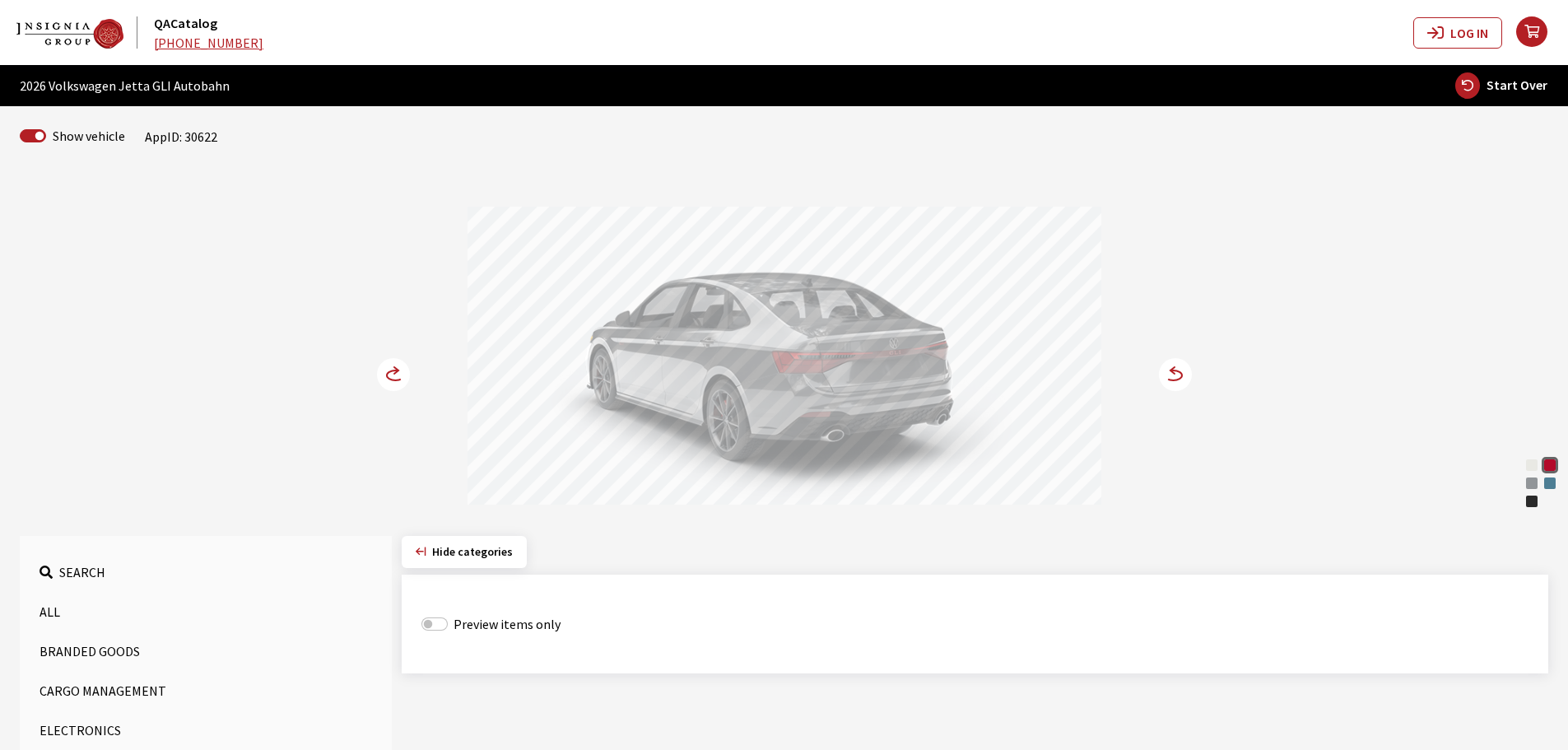
click at [395, 379] on circle at bounding box center [394, 375] width 33 height 33
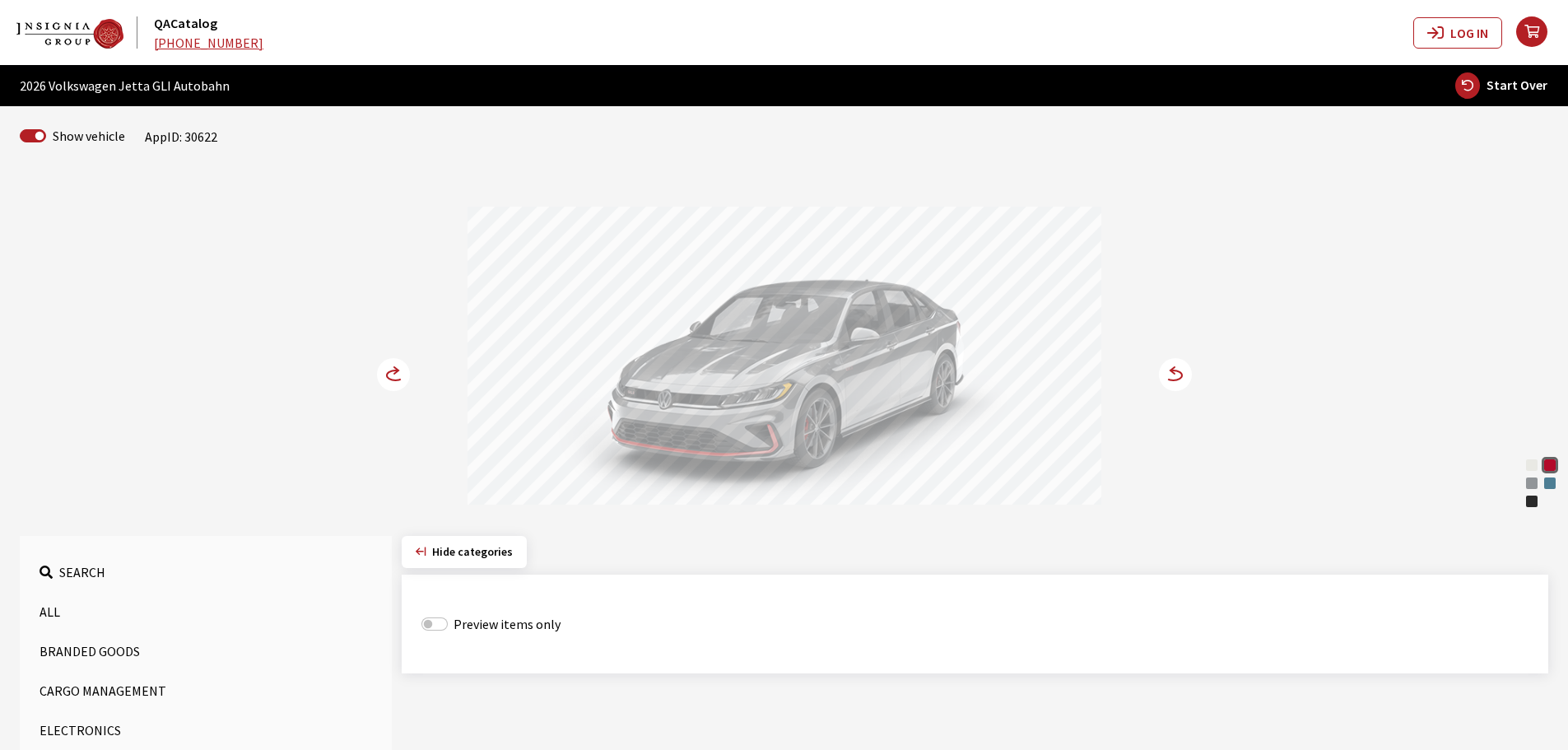
click at [1531, 466] on div "Pure White" at bounding box center [1532, 465] width 16 height 16
click at [1552, 479] on div "Monterey Blue" at bounding box center [1550, 483] width 16 height 16
click at [1530, 502] on div "Deep Black Pearl" at bounding box center [1532, 502] width 16 height 16
click at [1549, 457] on div "Kings Red Metallic" at bounding box center [1550, 465] width 16 height 16
click at [1531, 502] on div "Deep Black Pearl" at bounding box center [1532, 502] width 16 height 16
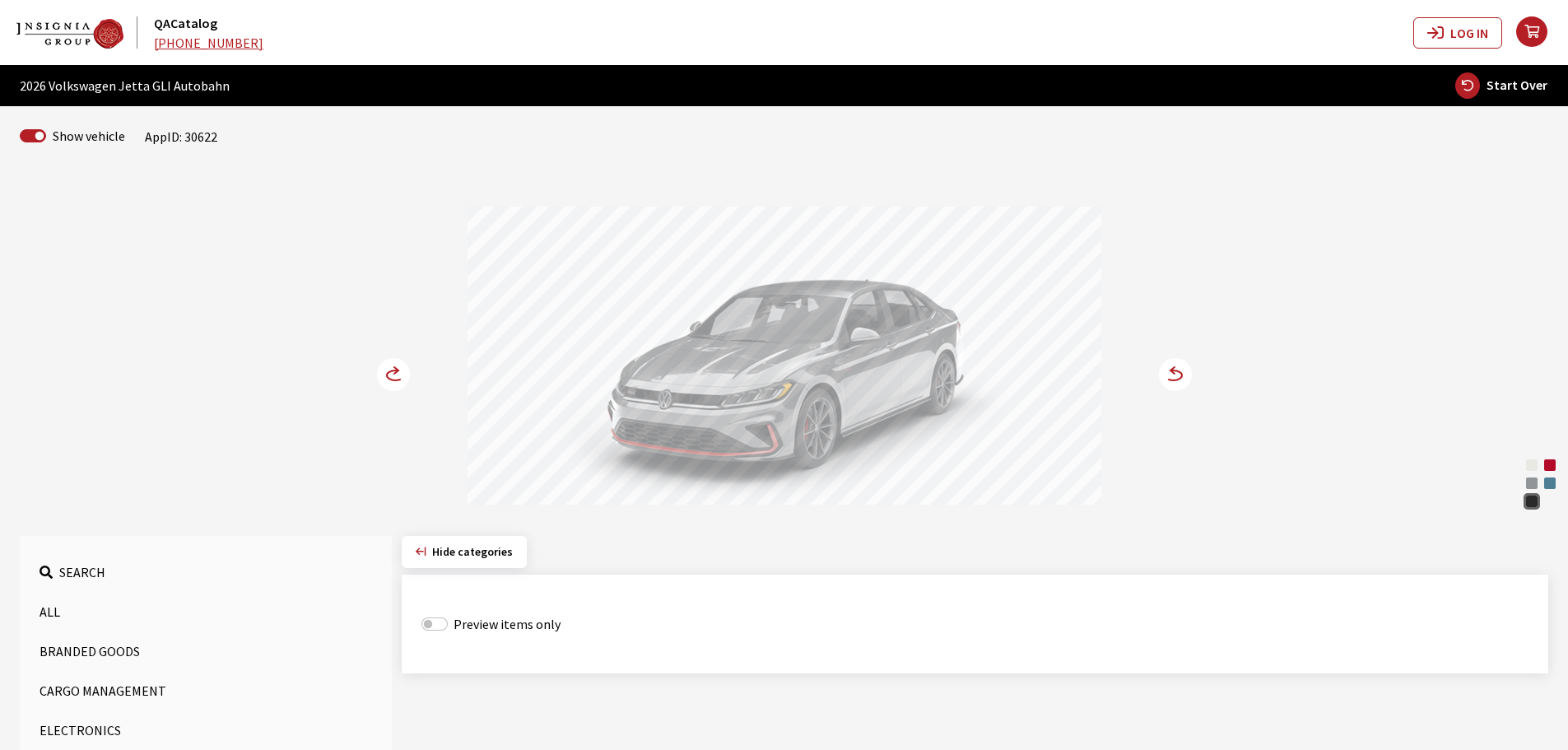
click at [1526, 482] on div "Monument Gray" at bounding box center [1532, 483] width 16 height 16
click at [1524, 461] on div "Pure White" at bounding box center [1532, 465] width 16 height 16
click at [1177, 376] on circle at bounding box center [1175, 375] width 33 height 33
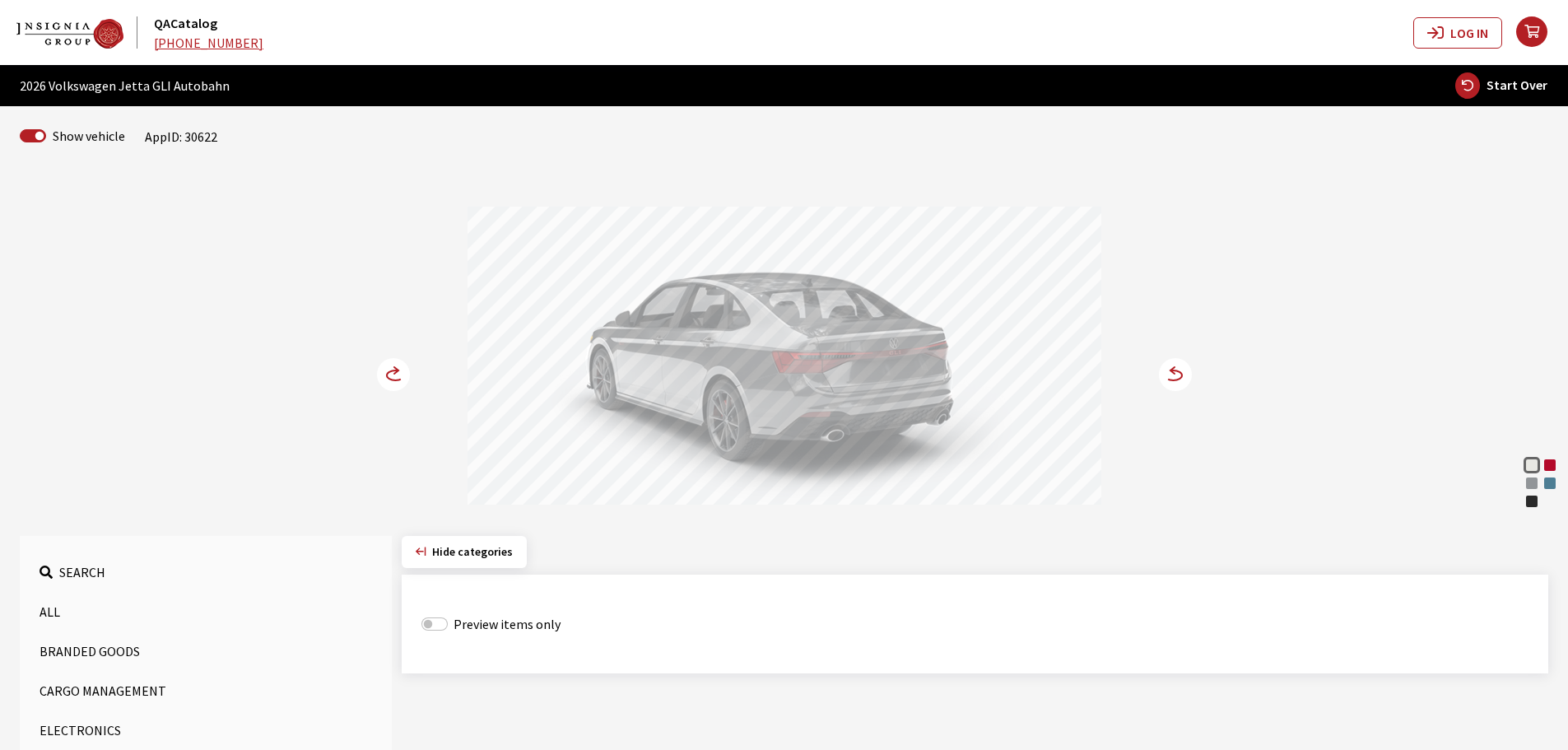
click at [1177, 376] on circle at bounding box center [1175, 375] width 33 height 33
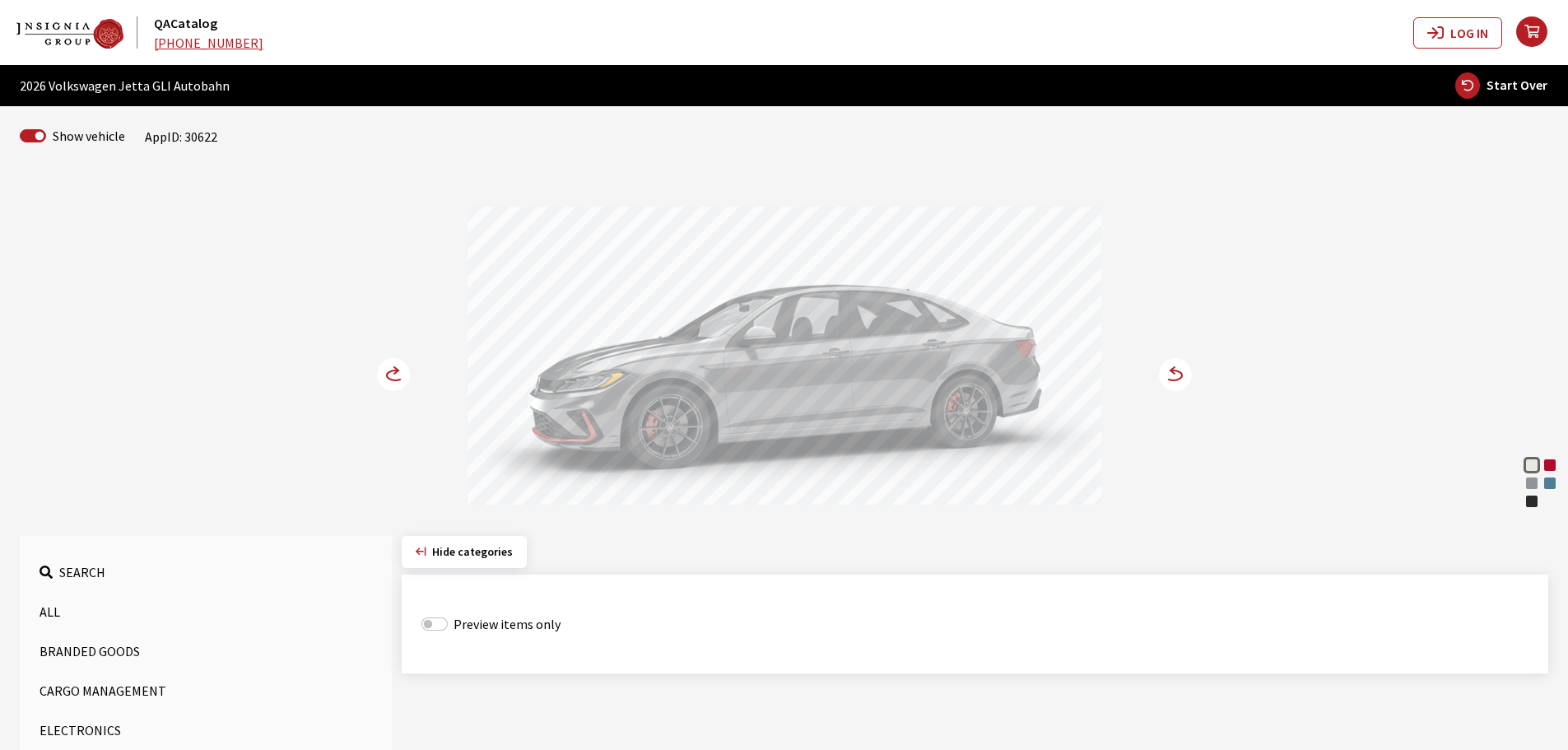
click at [1177, 376] on circle at bounding box center [1175, 375] width 33 height 33
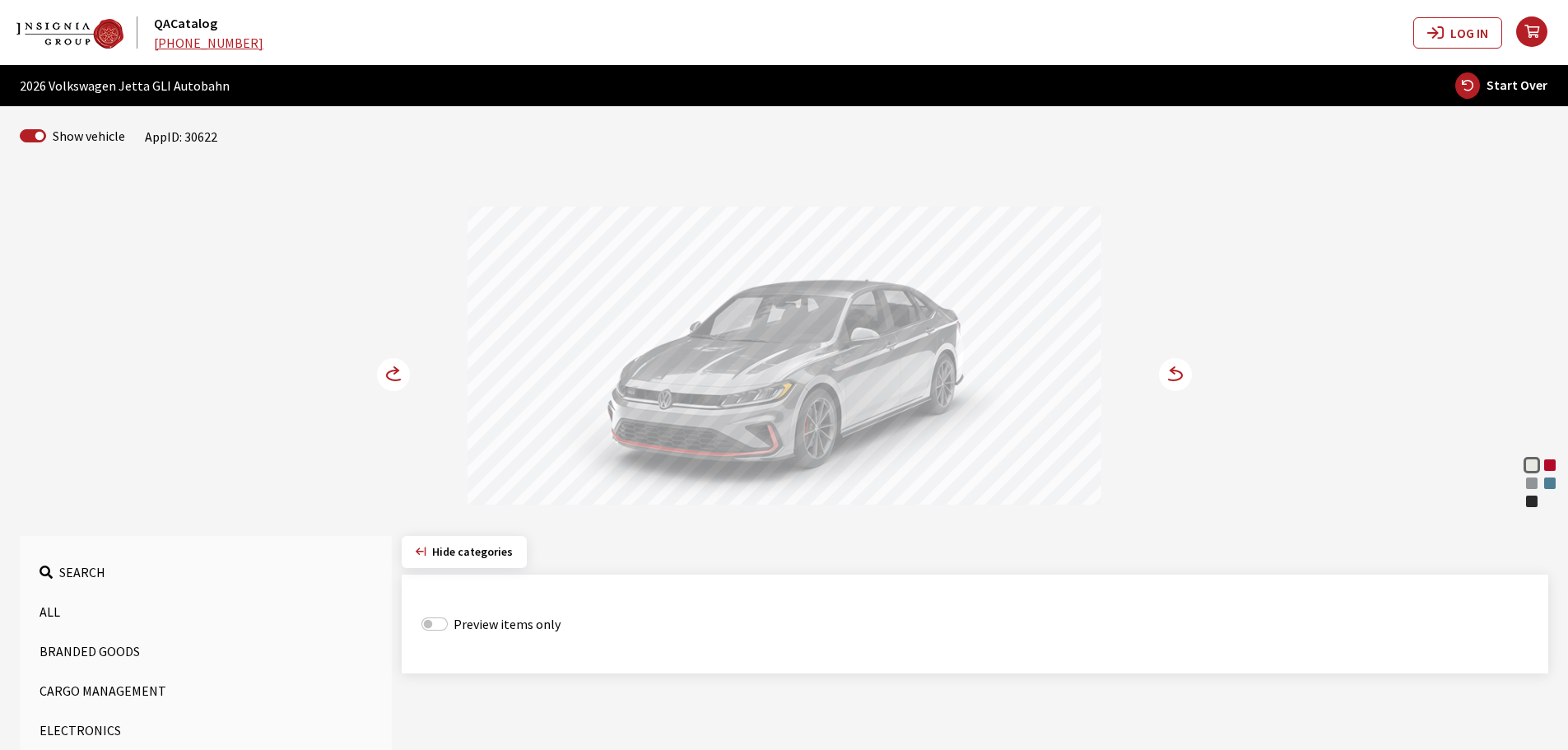
click at [1549, 484] on div "Monterey Blue" at bounding box center [1550, 483] width 16 height 16
click at [1183, 384] on circle at bounding box center [1175, 375] width 33 height 33
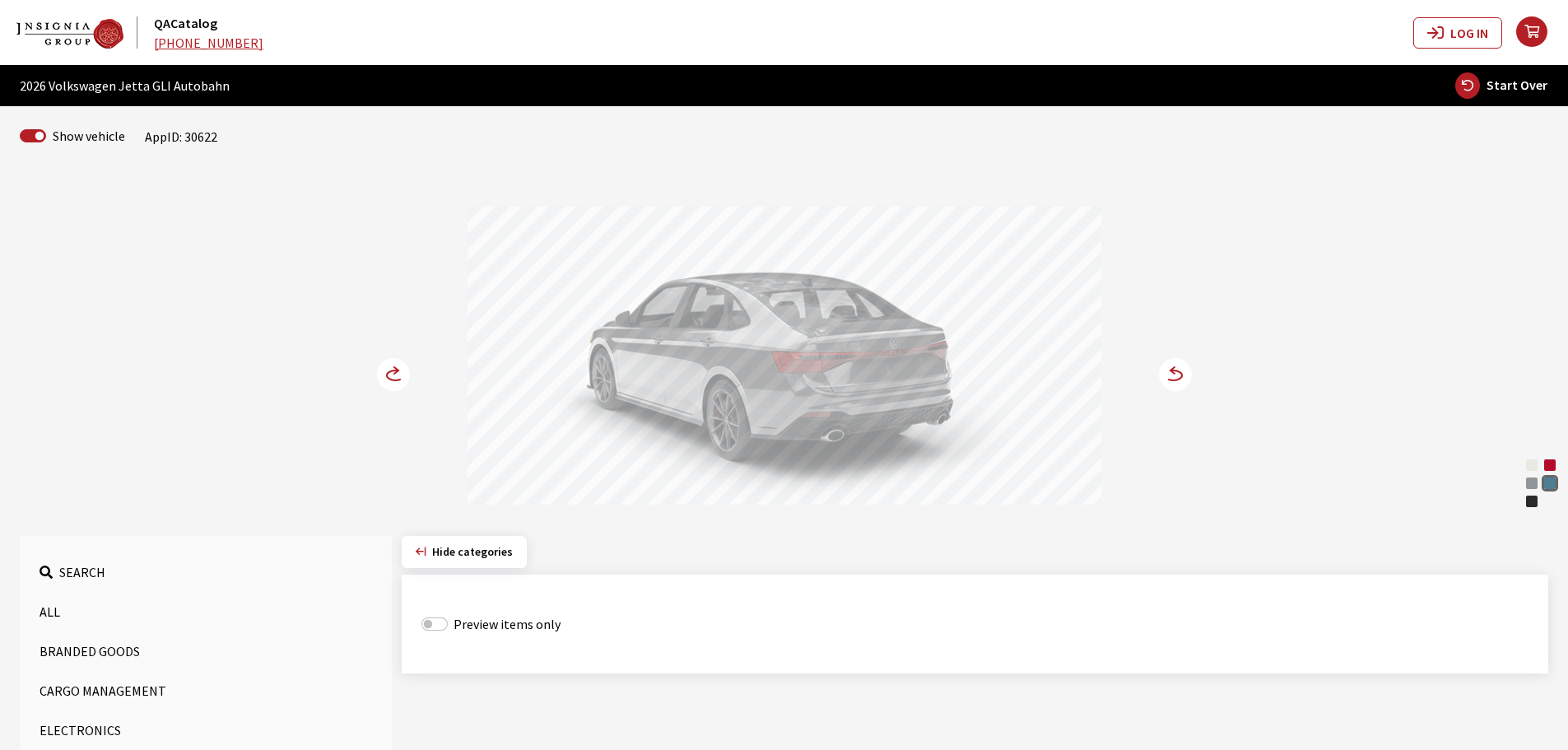
click at [1183, 384] on circle at bounding box center [1175, 375] width 33 height 33
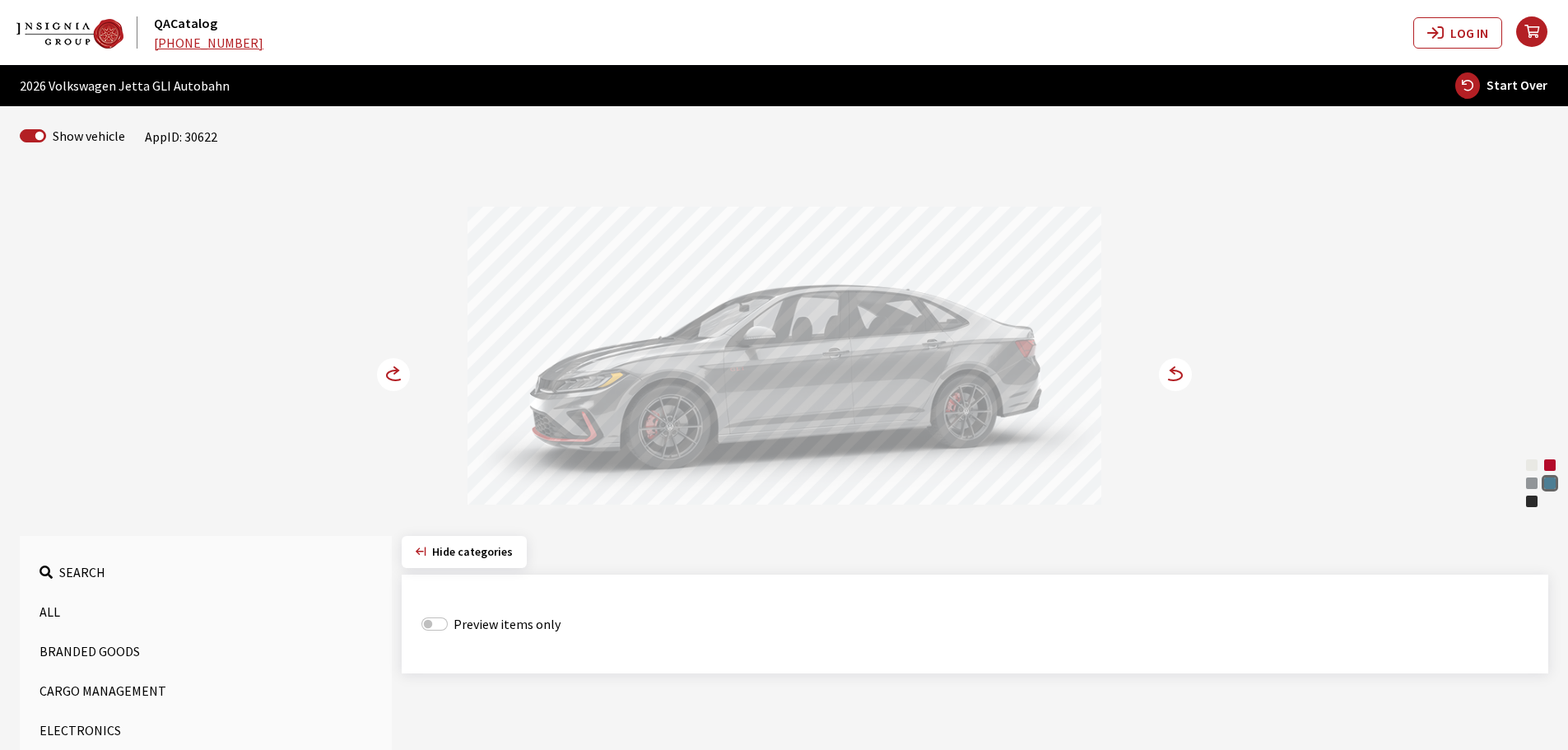
click at [1183, 384] on circle at bounding box center [1175, 375] width 33 height 33
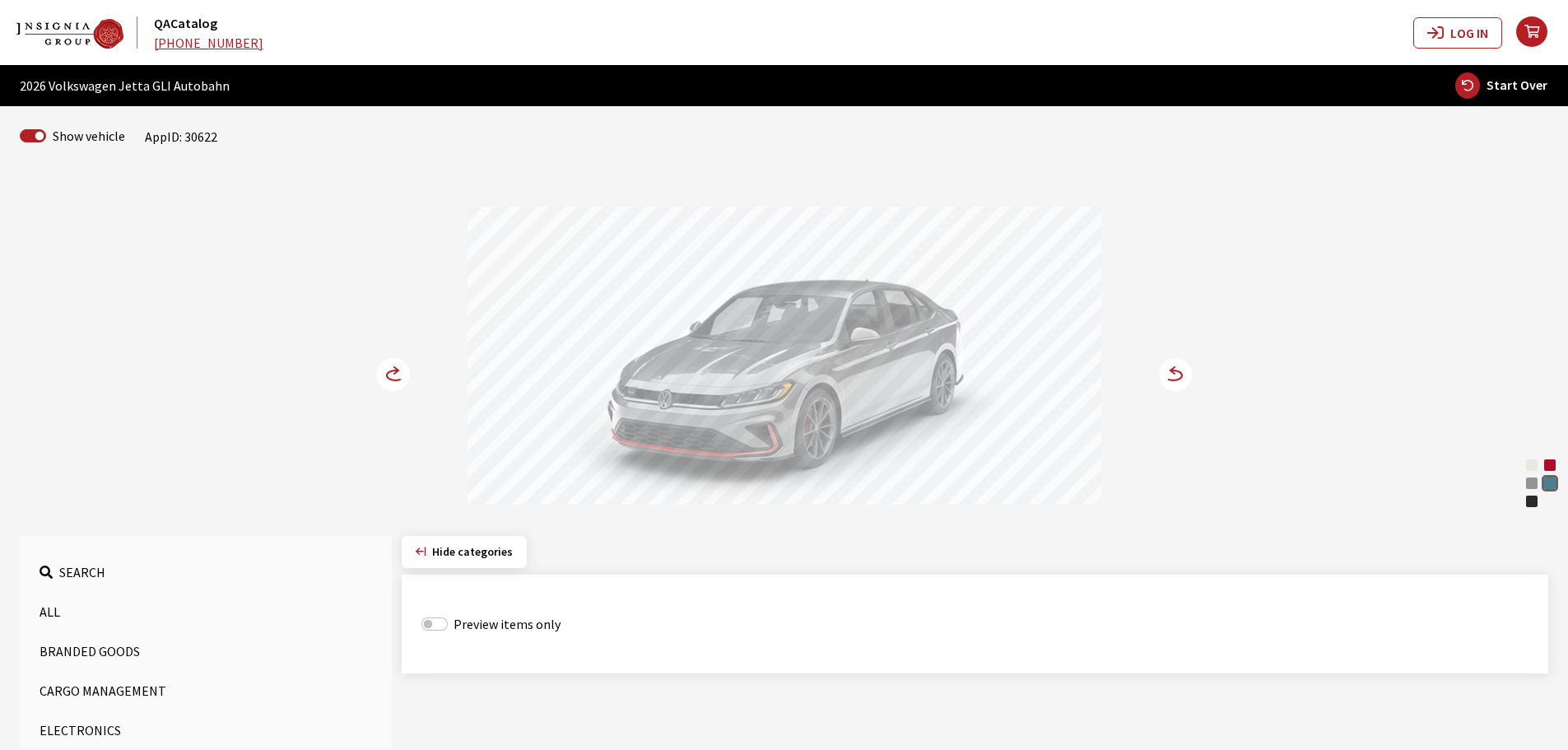
click at [1183, 384] on circle at bounding box center [1175, 375] width 33 height 33
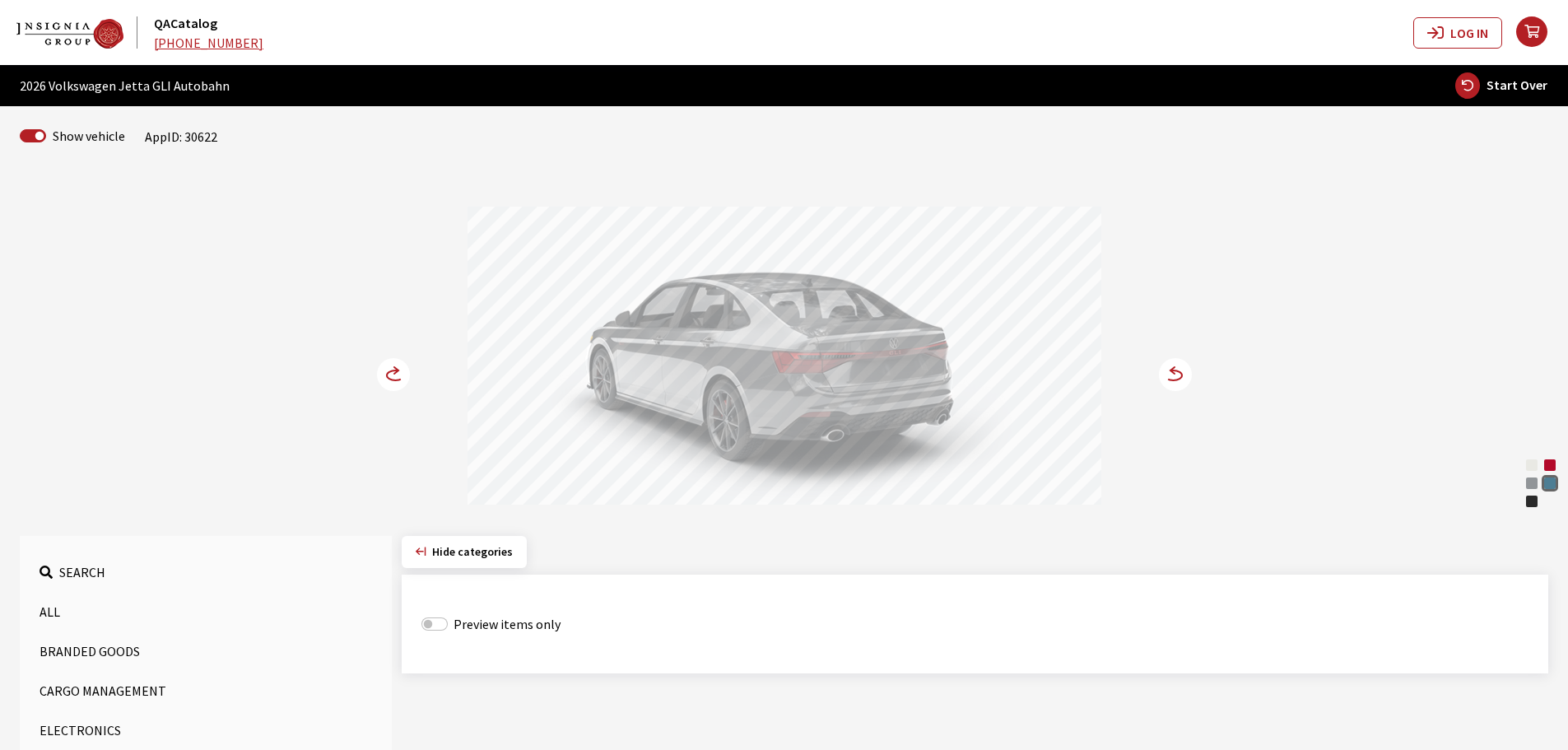
click at [1183, 384] on circle at bounding box center [1175, 375] width 33 height 33
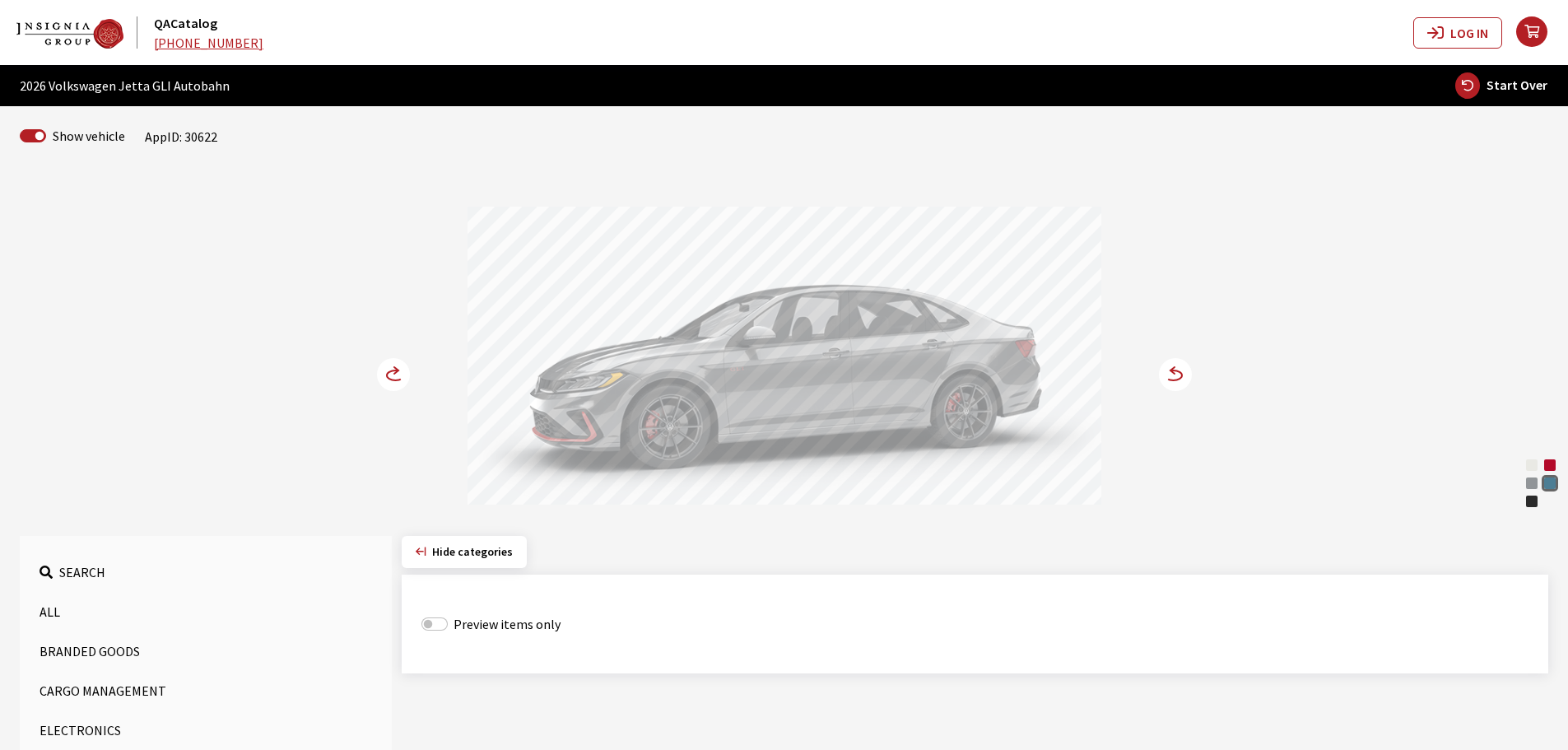
click at [1183, 384] on circle at bounding box center [1175, 375] width 33 height 33
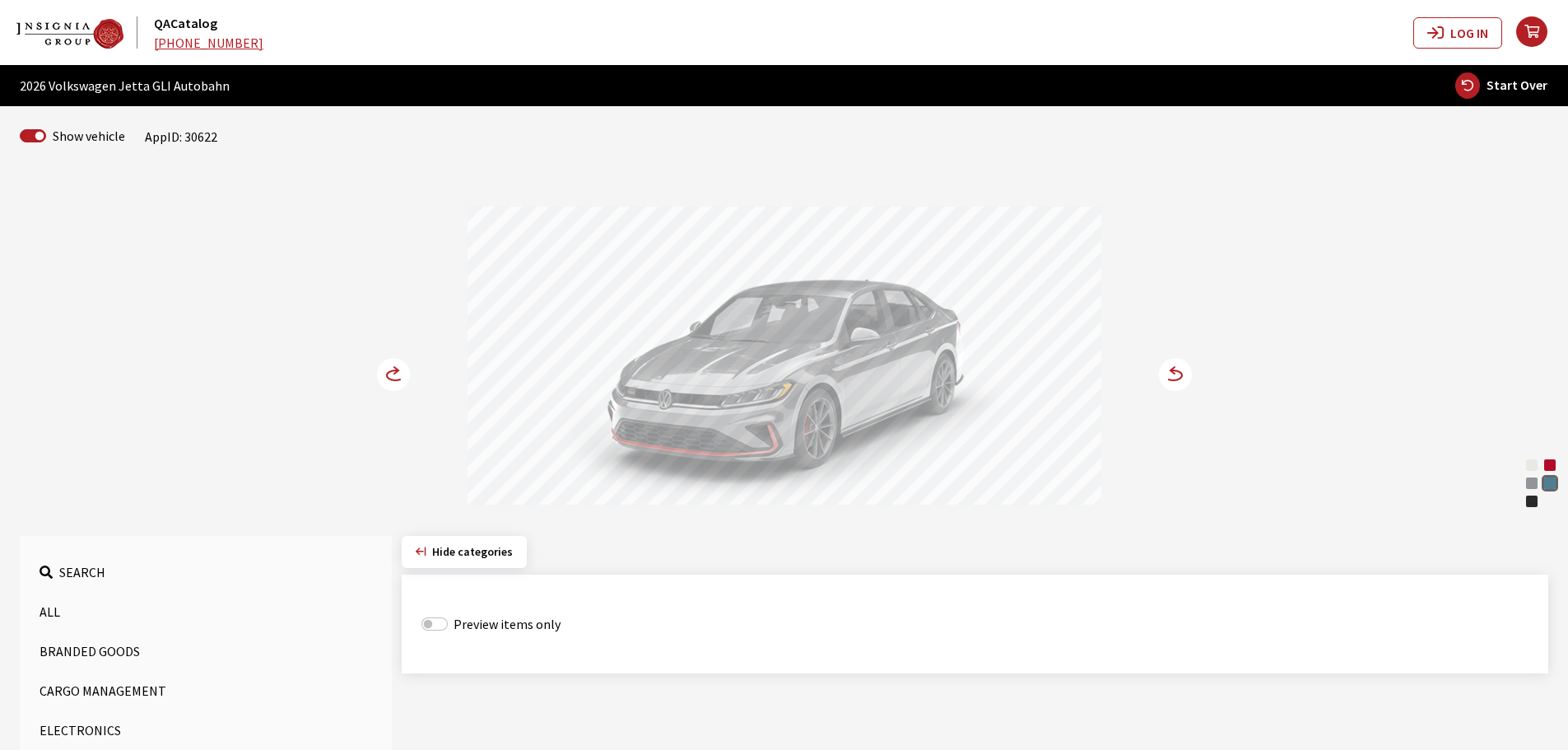
click at [1496, 84] on span "Start Over" at bounding box center [1516, 84] width 61 height 16
select select
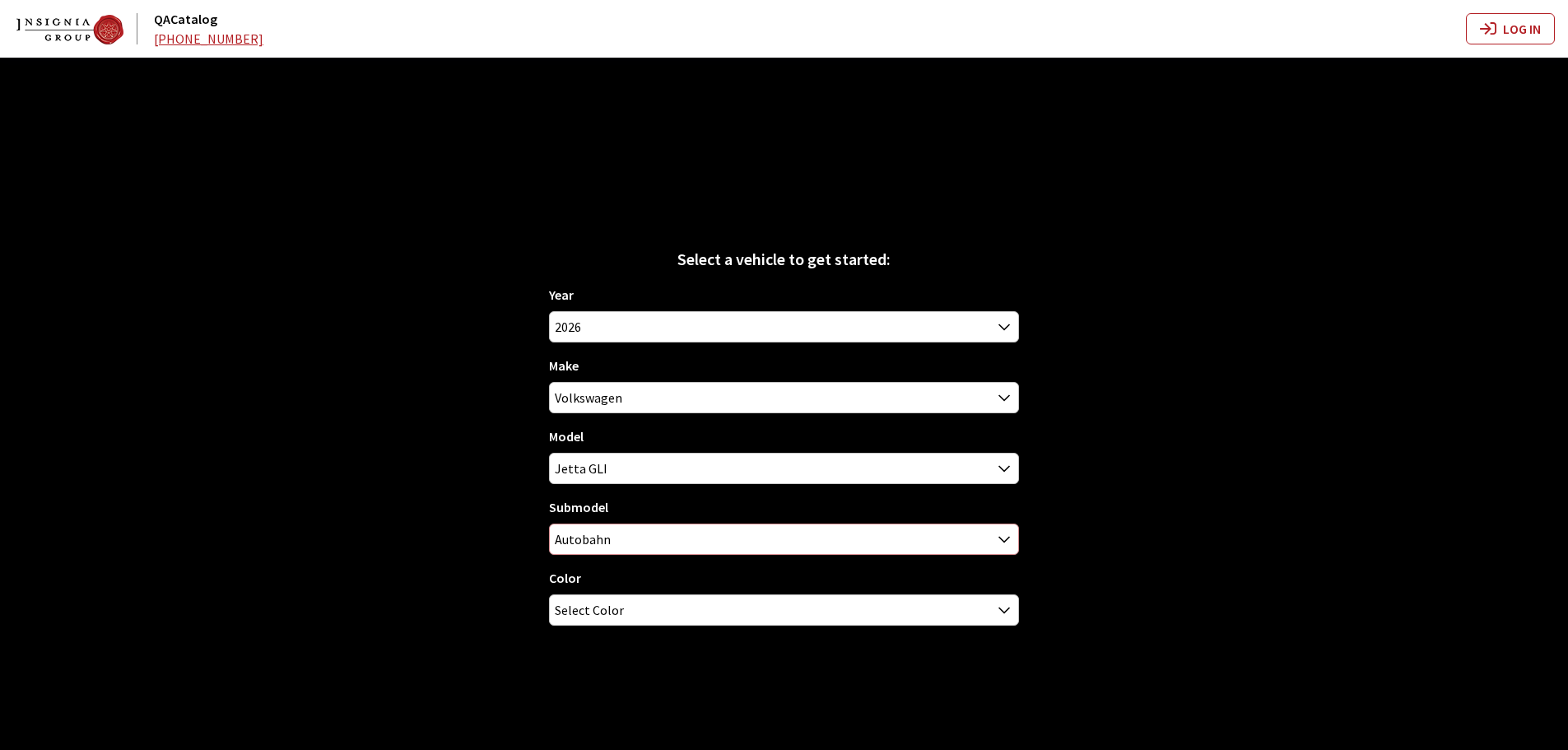
click at [612, 542] on span "Autobahn" at bounding box center [784, 539] width 468 height 30
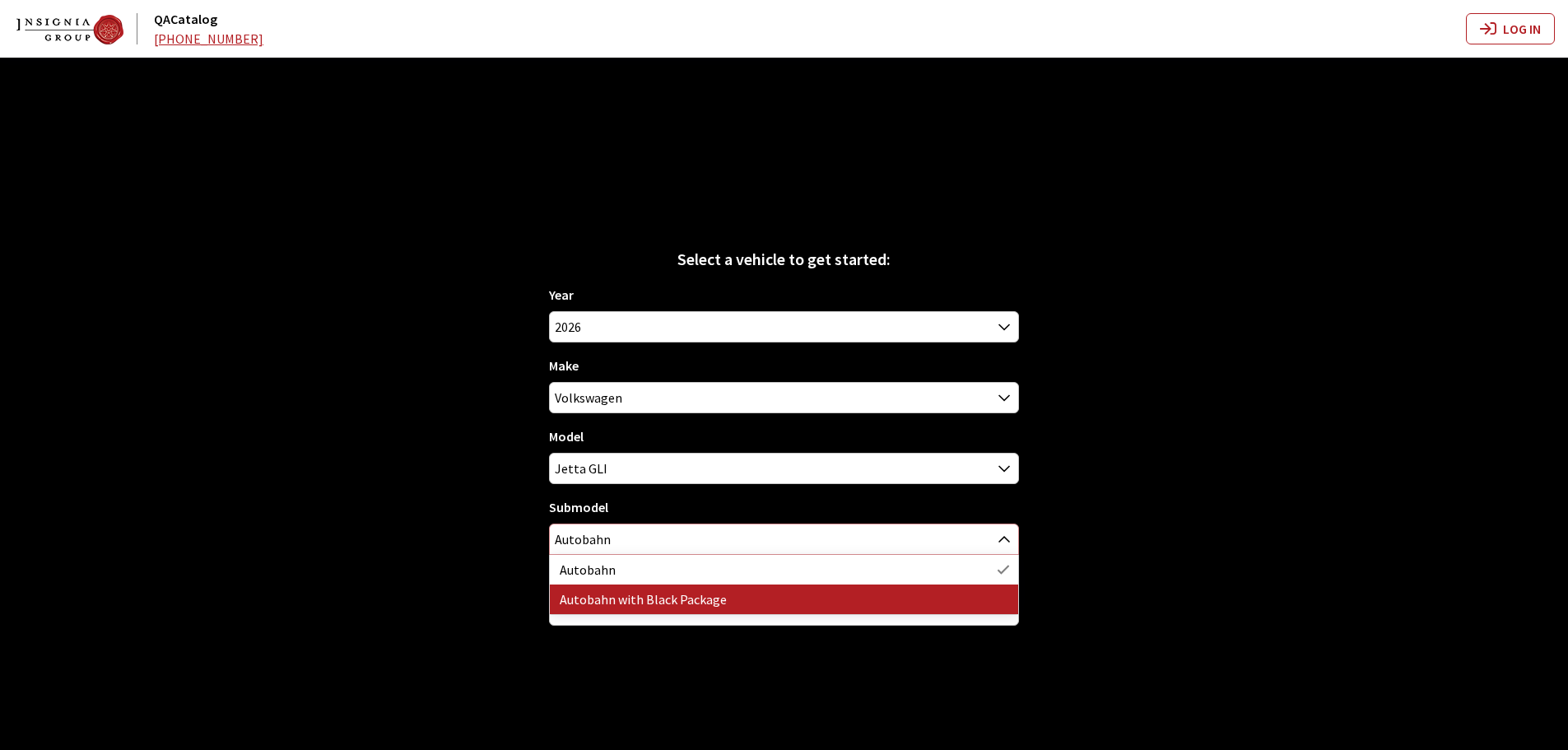
select select "4035"
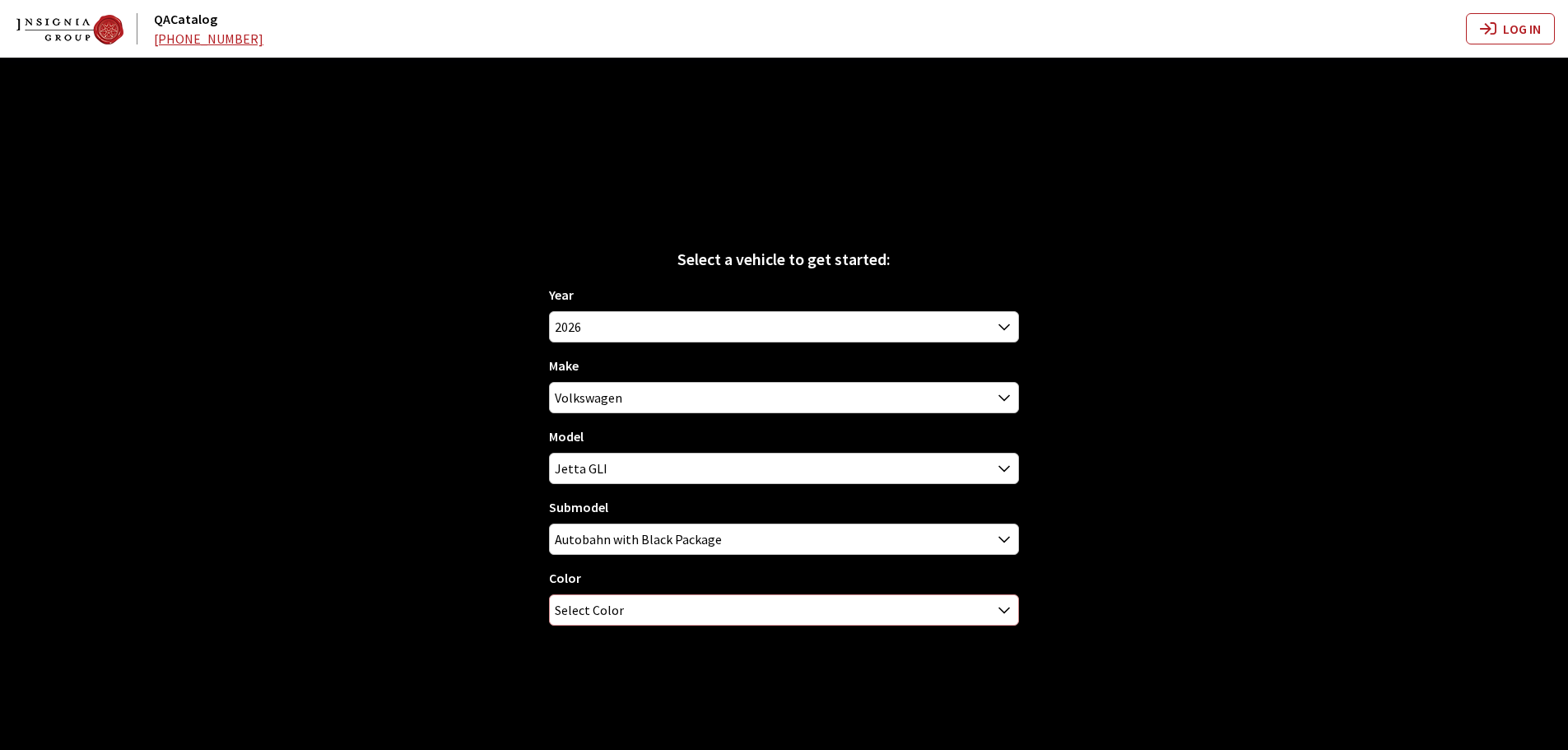
click at [611, 602] on span "Select Color" at bounding box center [589, 609] width 69 height 30
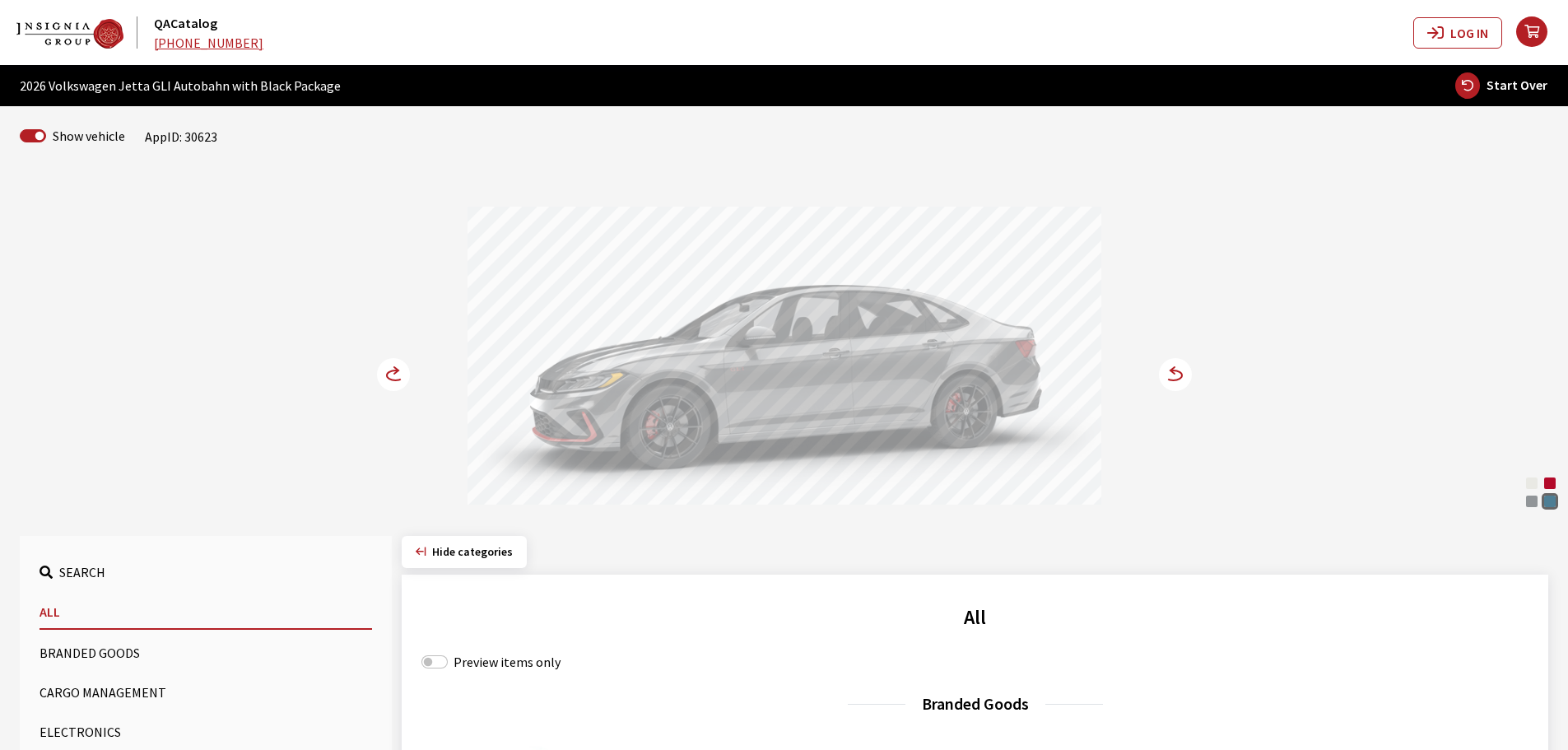
click at [402, 377] on icon at bounding box center [403, 375] width 12 height 14
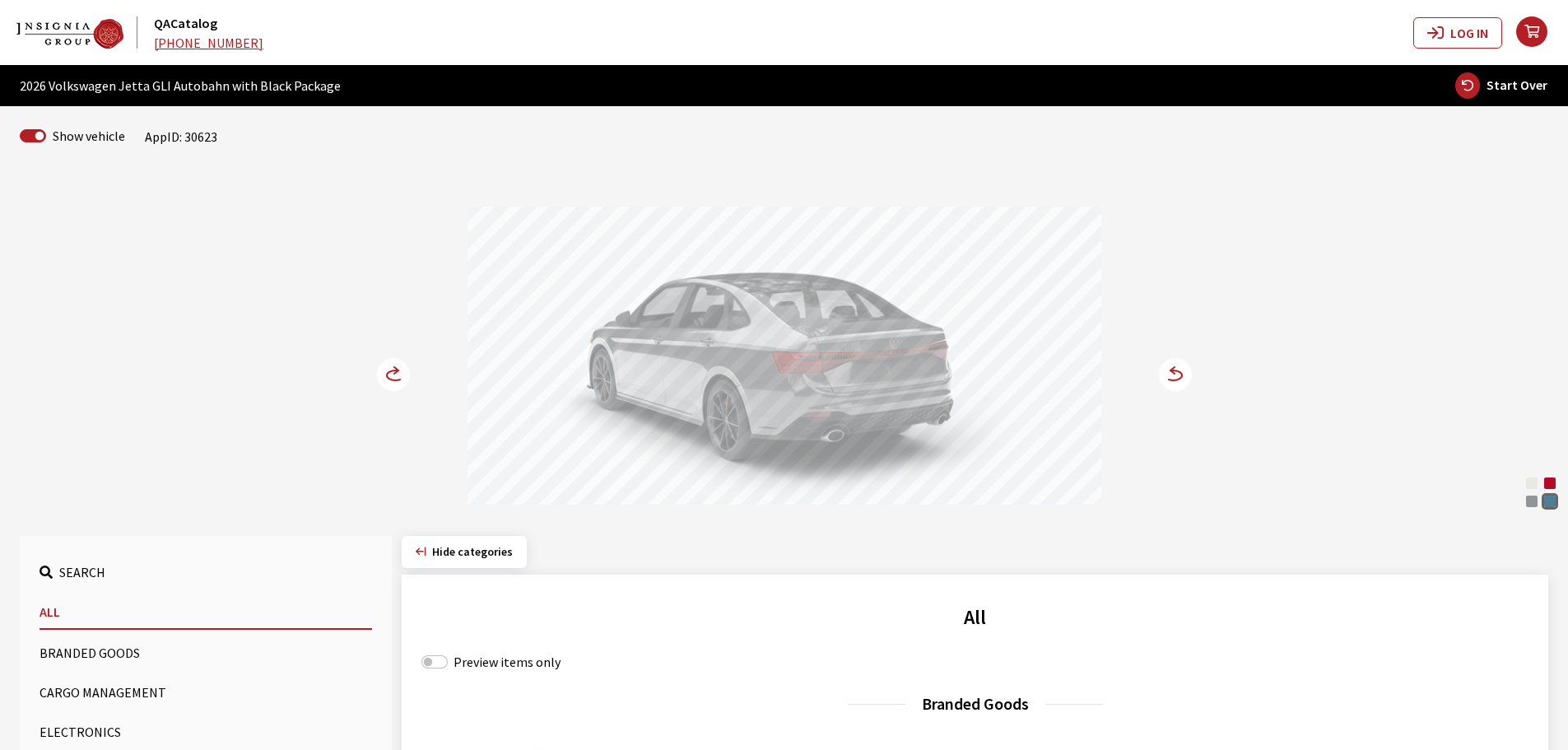
click at [402, 377] on icon at bounding box center [403, 375] width 12 height 14
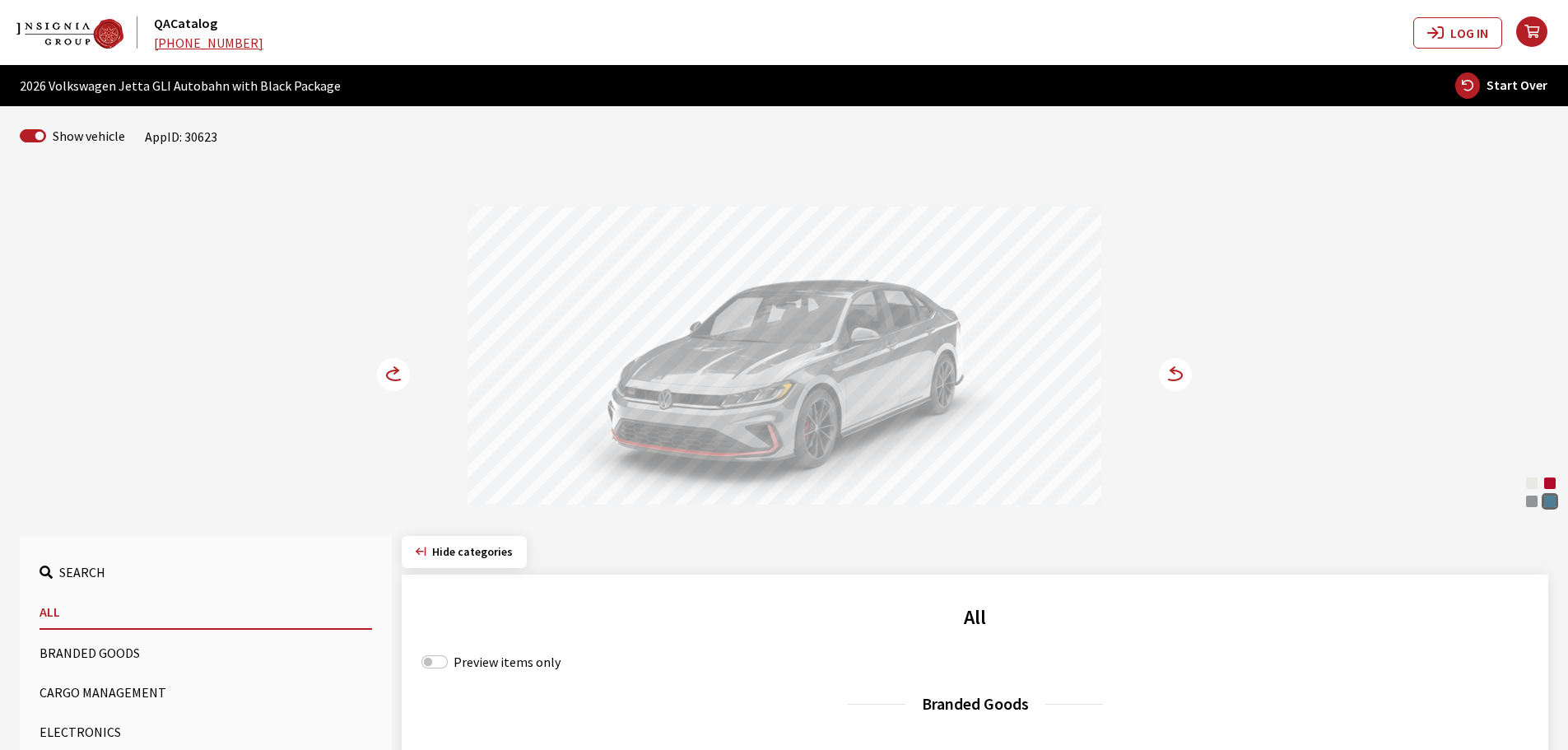
click at [402, 377] on icon at bounding box center [403, 375] width 12 height 14
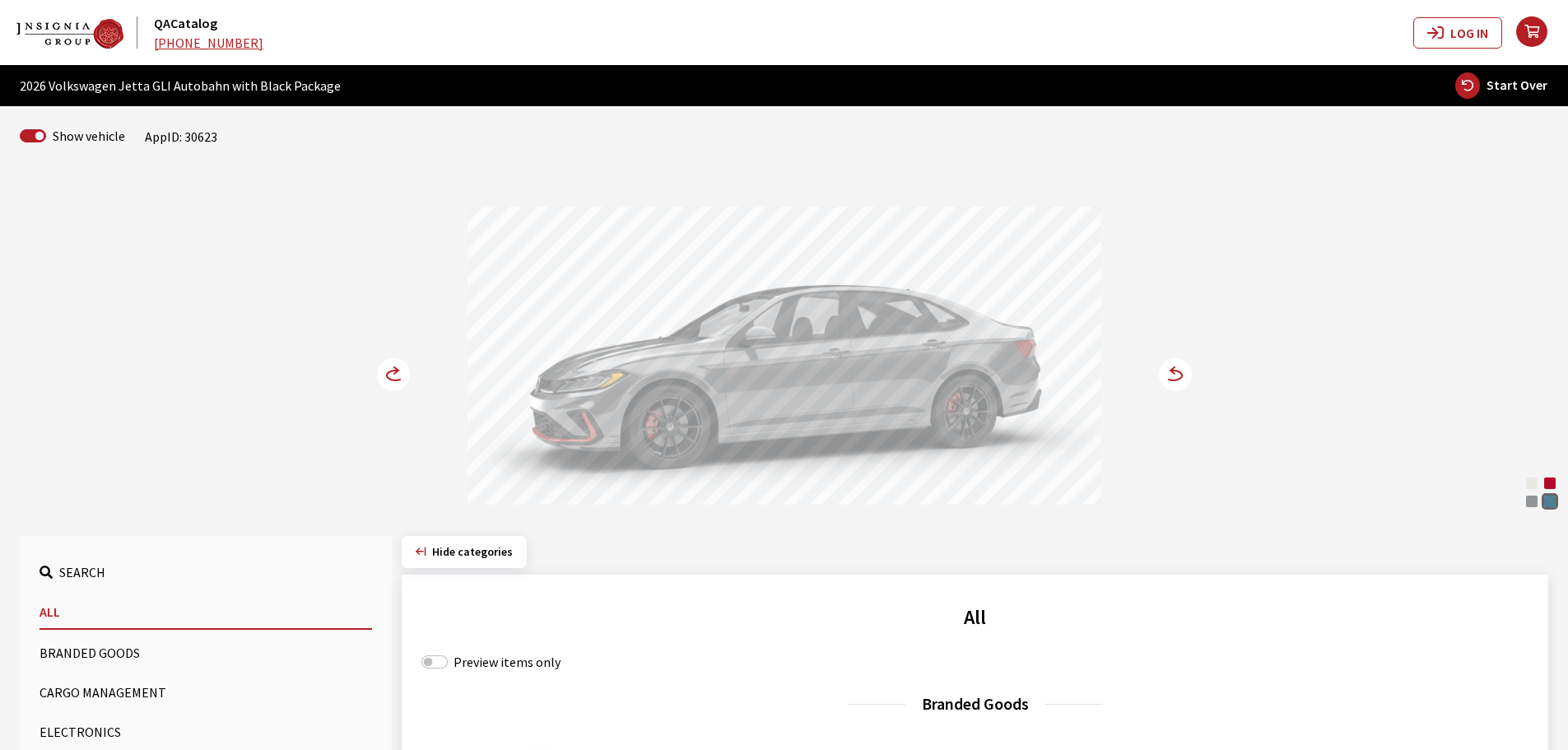
click at [402, 377] on icon at bounding box center [403, 375] width 12 height 14
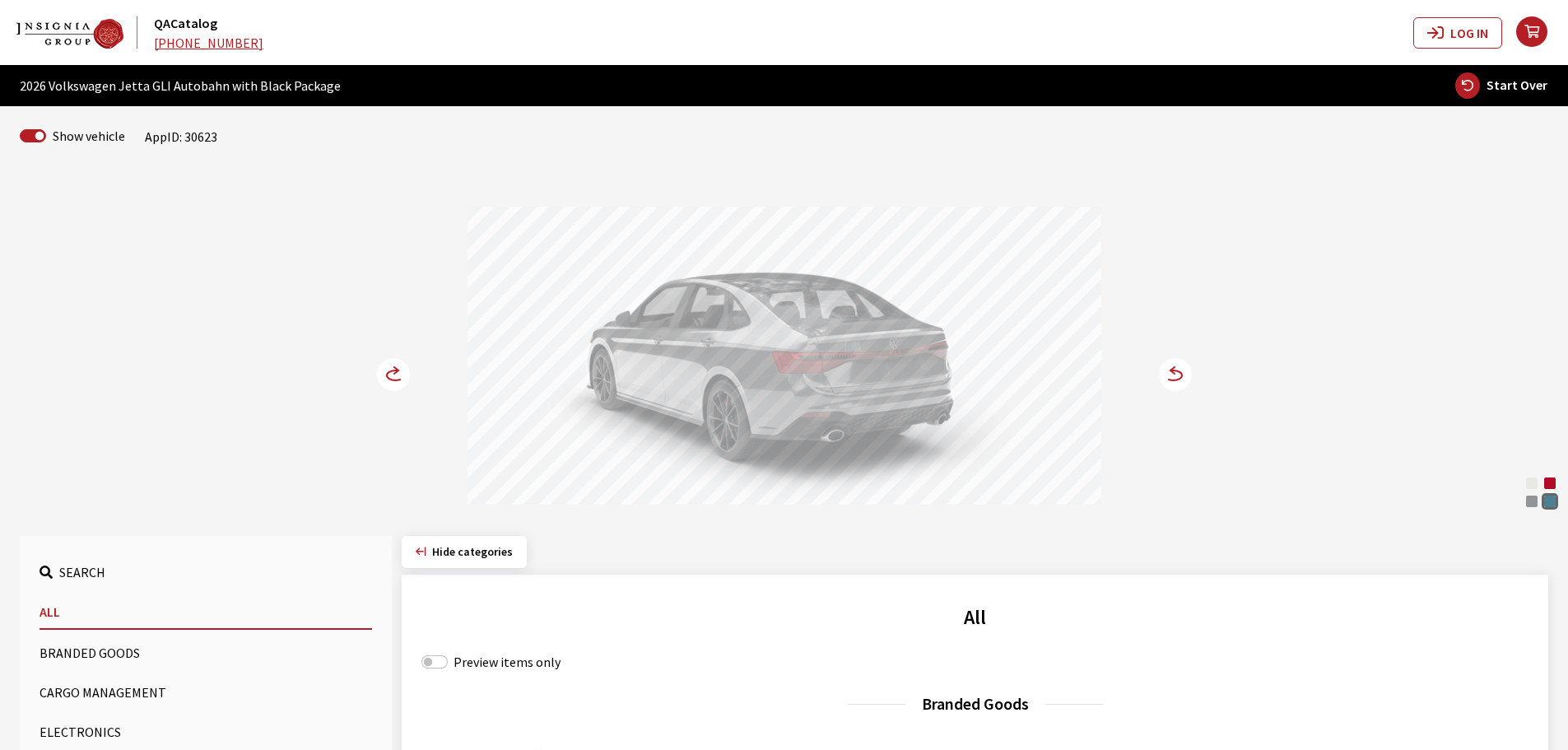
click at [402, 377] on icon at bounding box center [403, 375] width 12 height 14
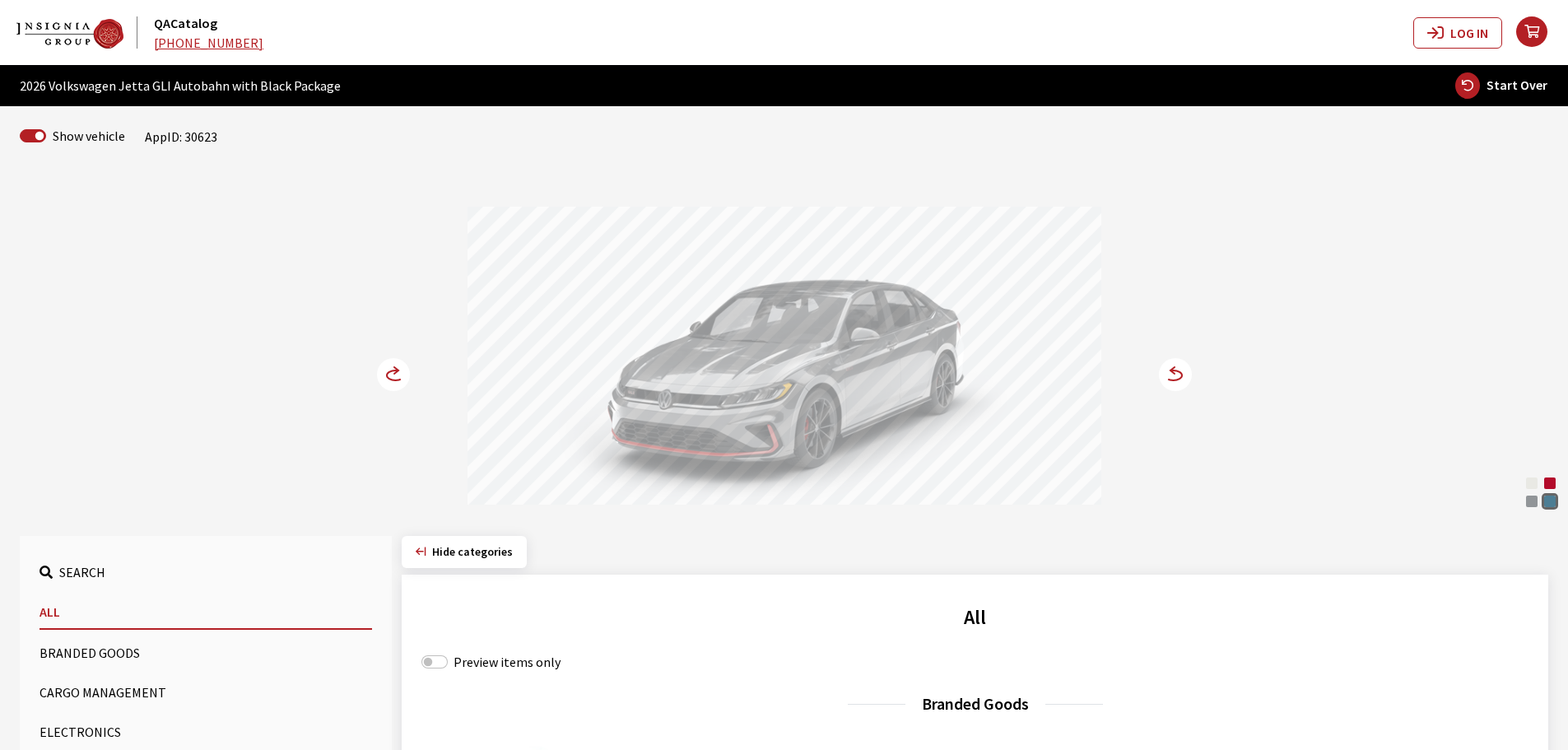
click at [392, 376] on circle at bounding box center [394, 375] width 33 height 33
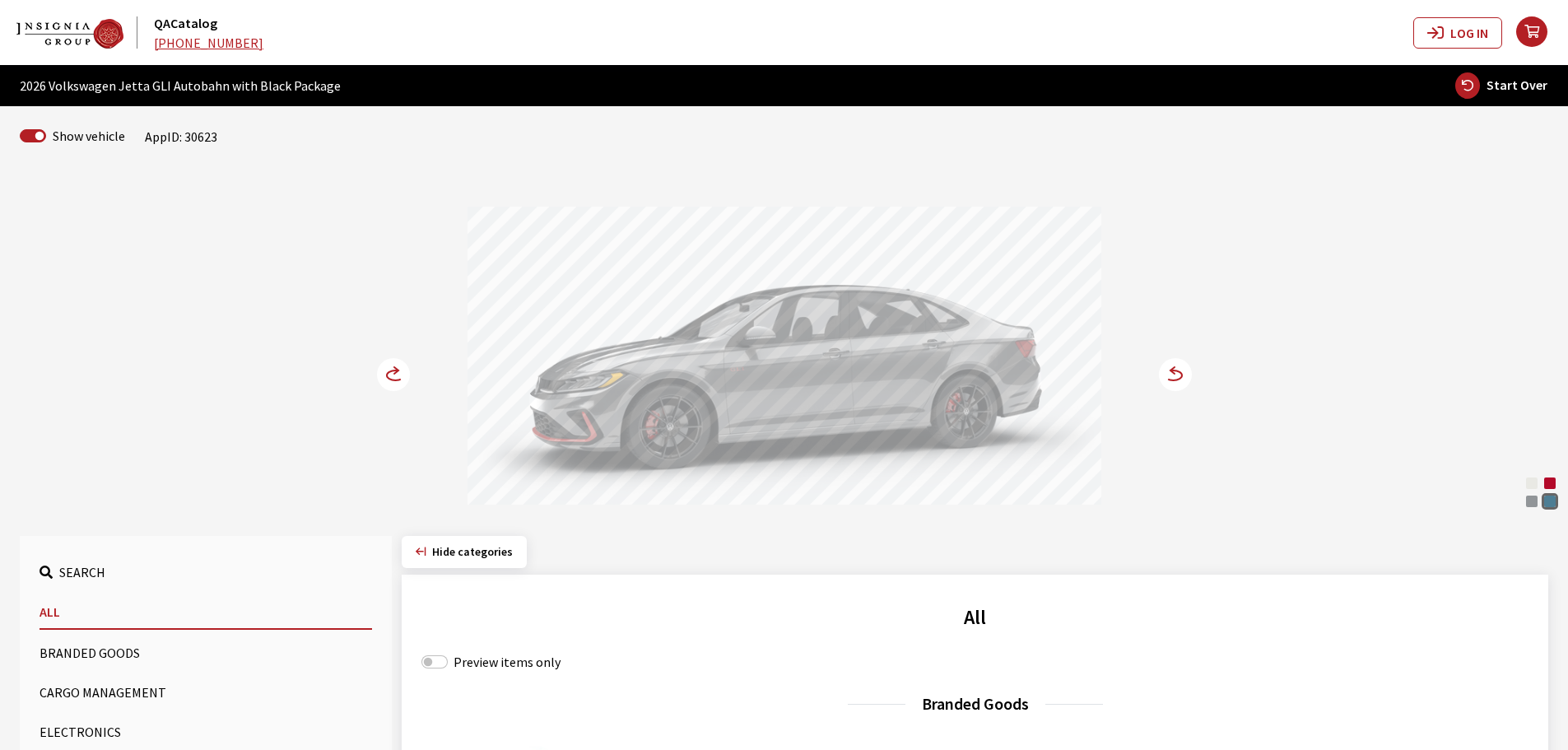
click at [392, 376] on circle at bounding box center [394, 375] width 33 height 33
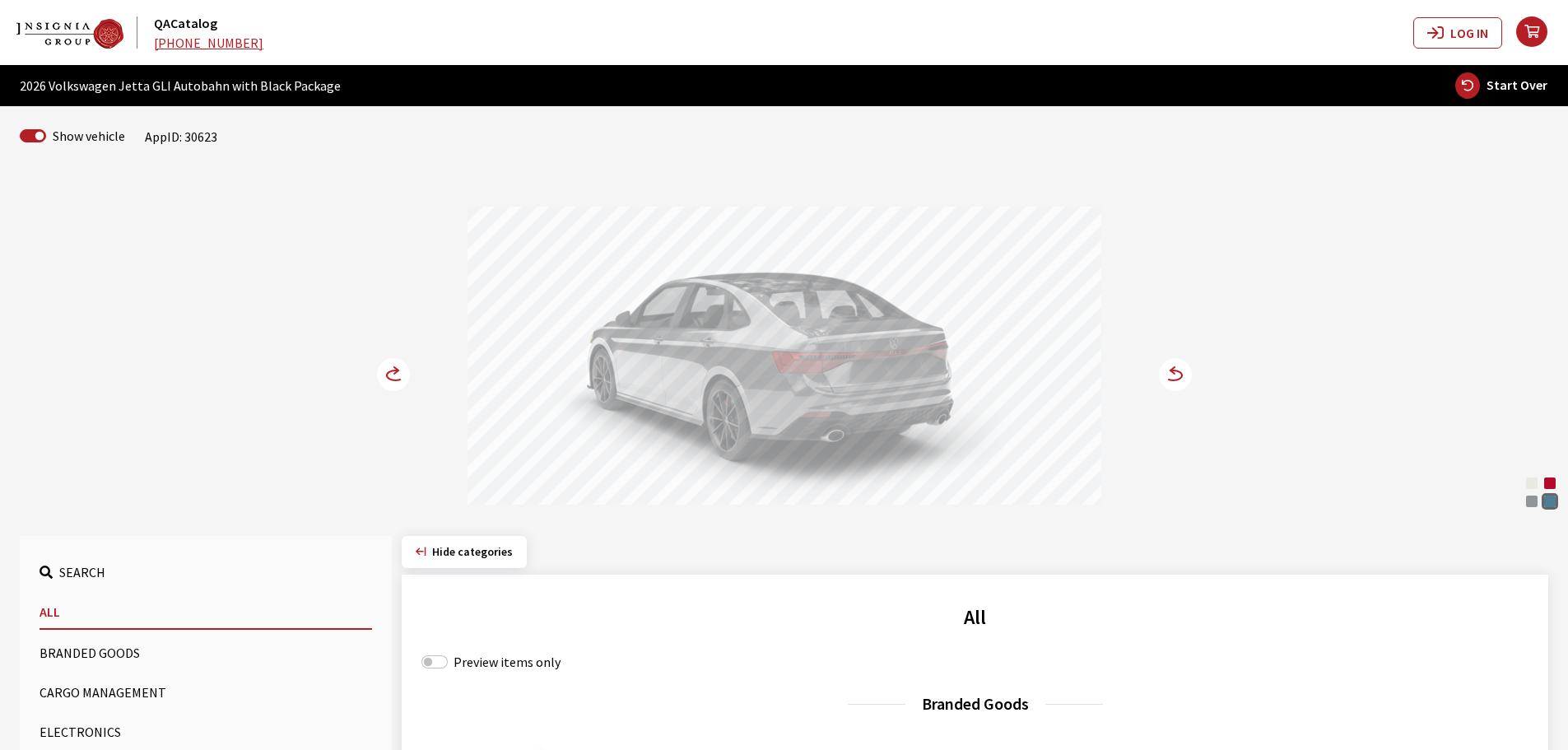
click at [392, 376] on circle at bounding box center [394, 375] width 33 height 33
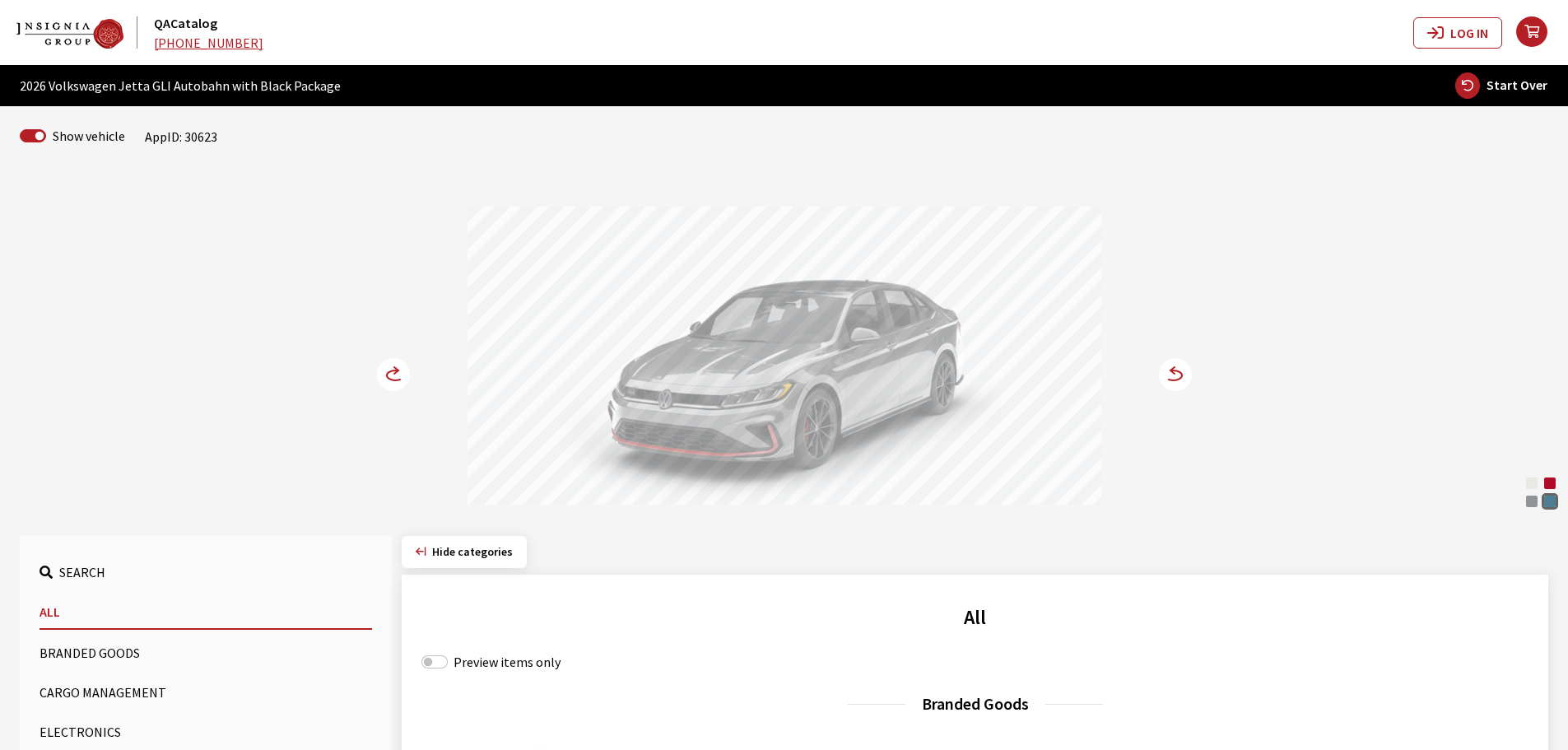
click at [392, 376] on circle at bounding box center [394, 375] width 33 height 33
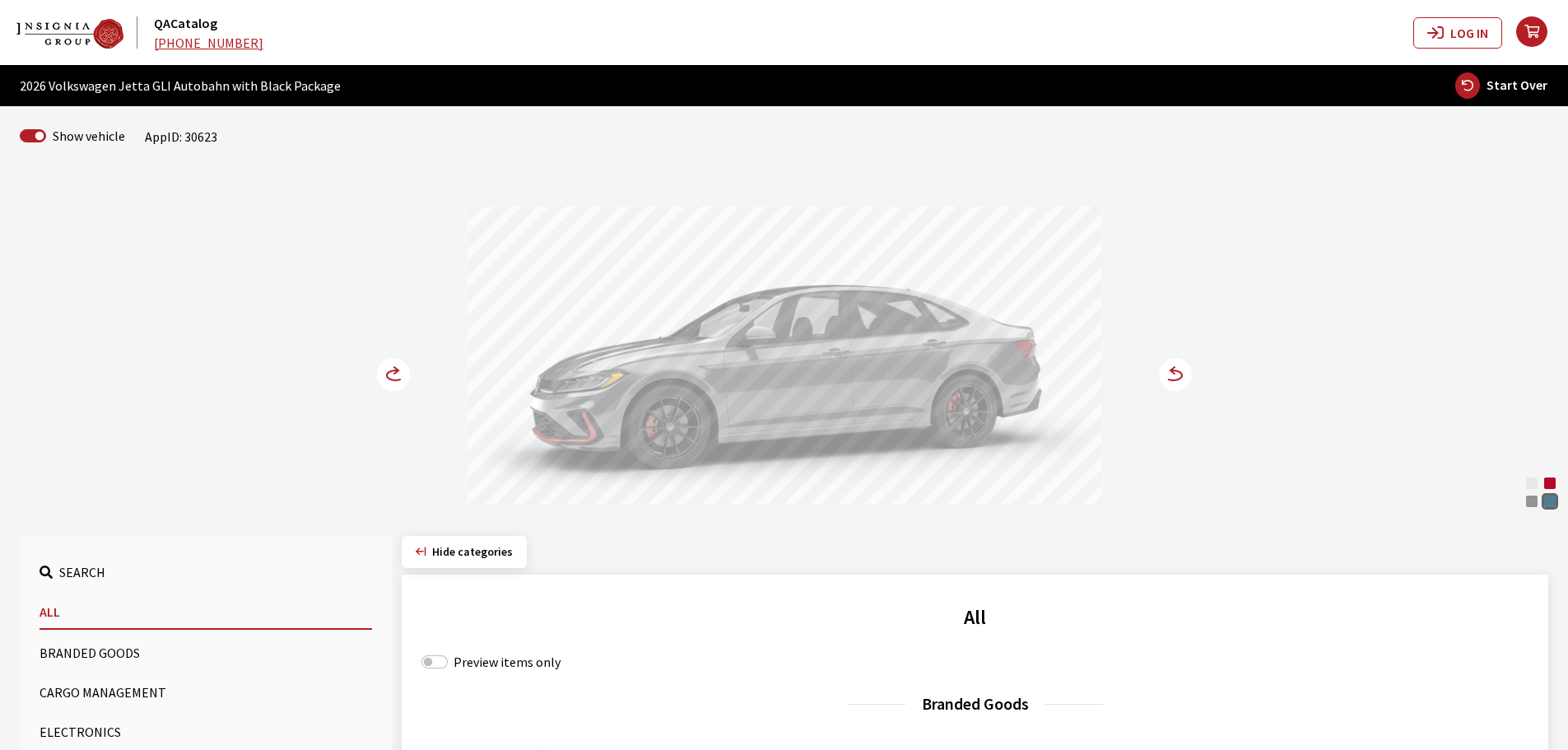
click at [392, 376] on circle at bounding box center [394, 375] width 33 height 33
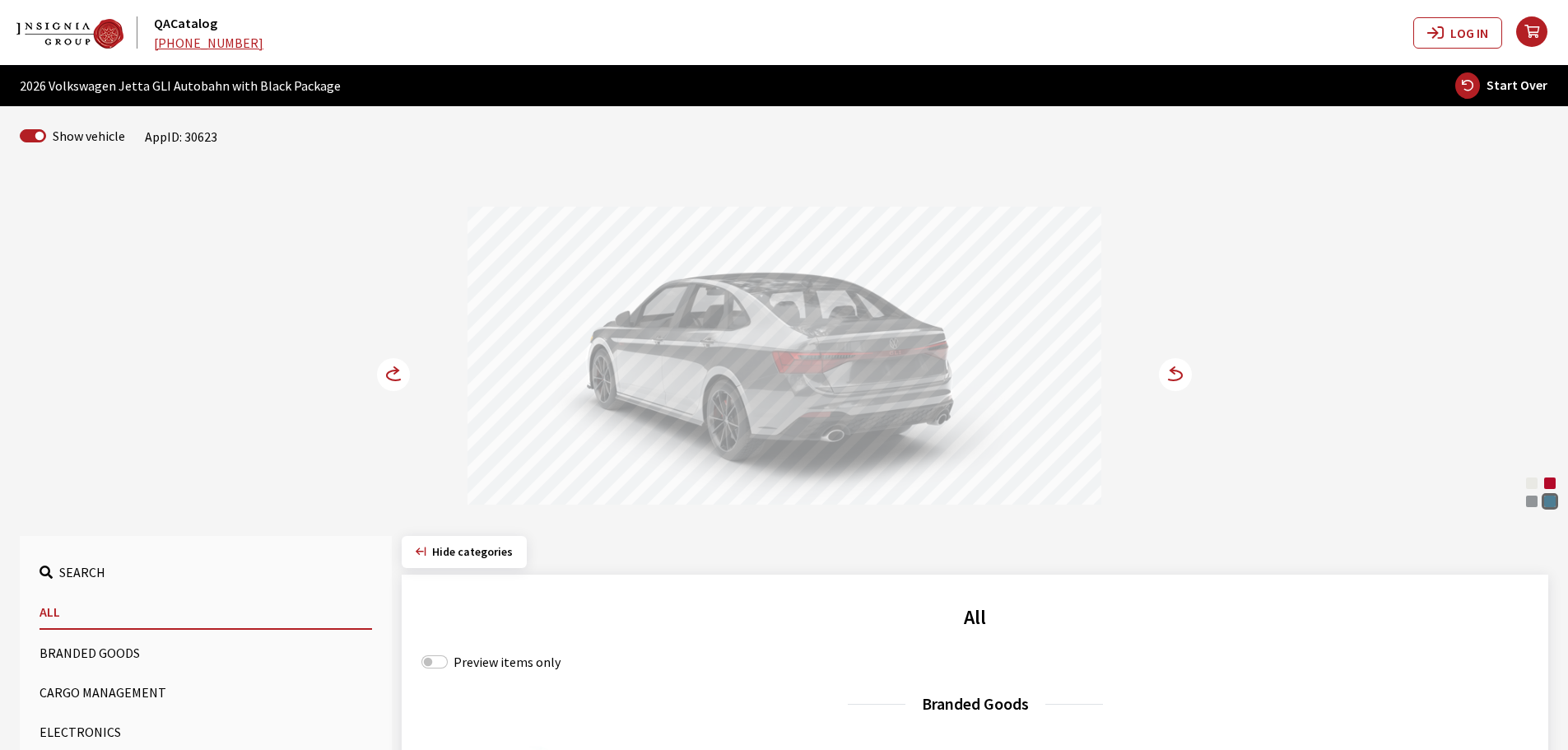
click at [1470, 90] on icon "button" at bounding box center [1466, 85] width 24 height 26
select select
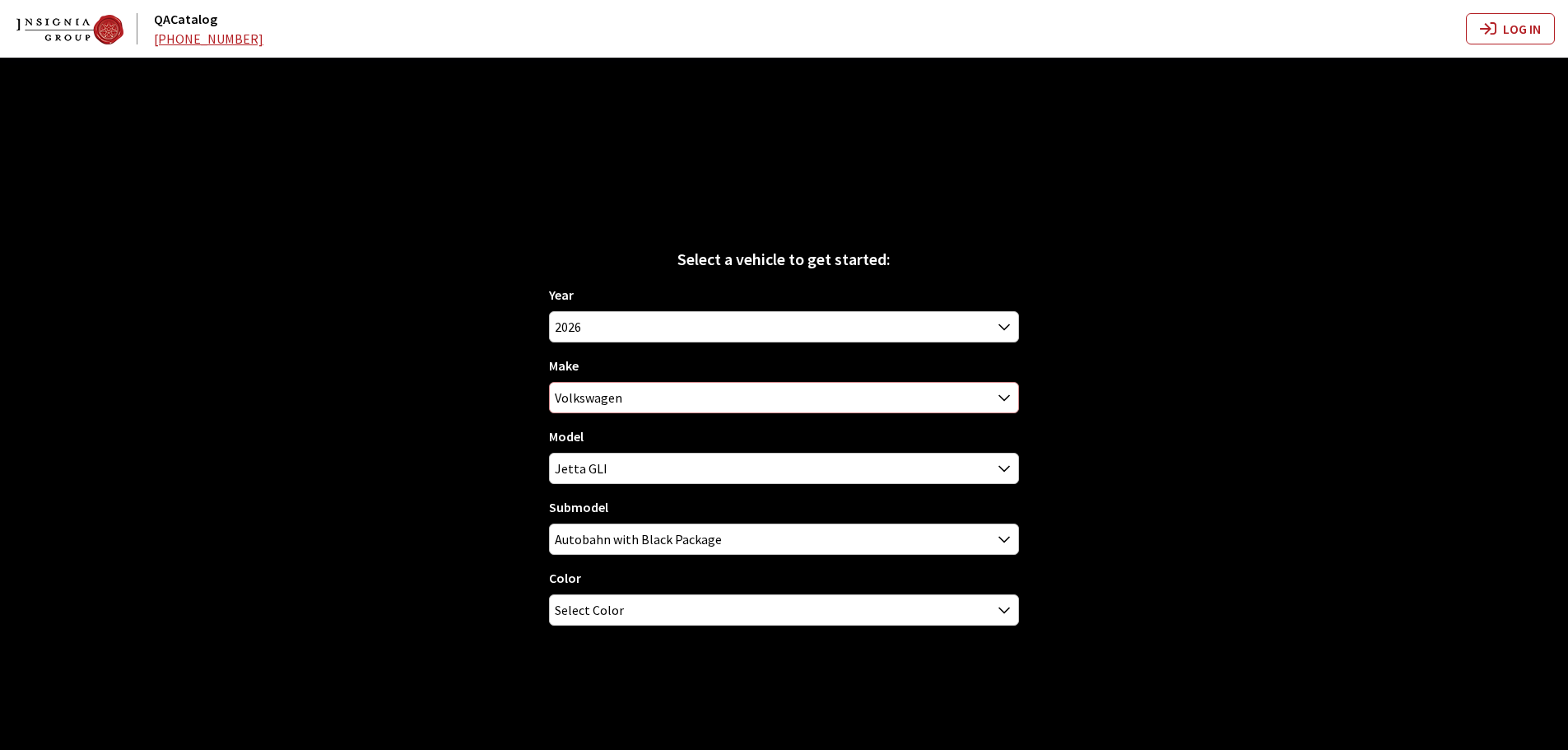
click at [559, 398] on span "Volkswagen" at bounding box center [784, 397] width 468 height 30
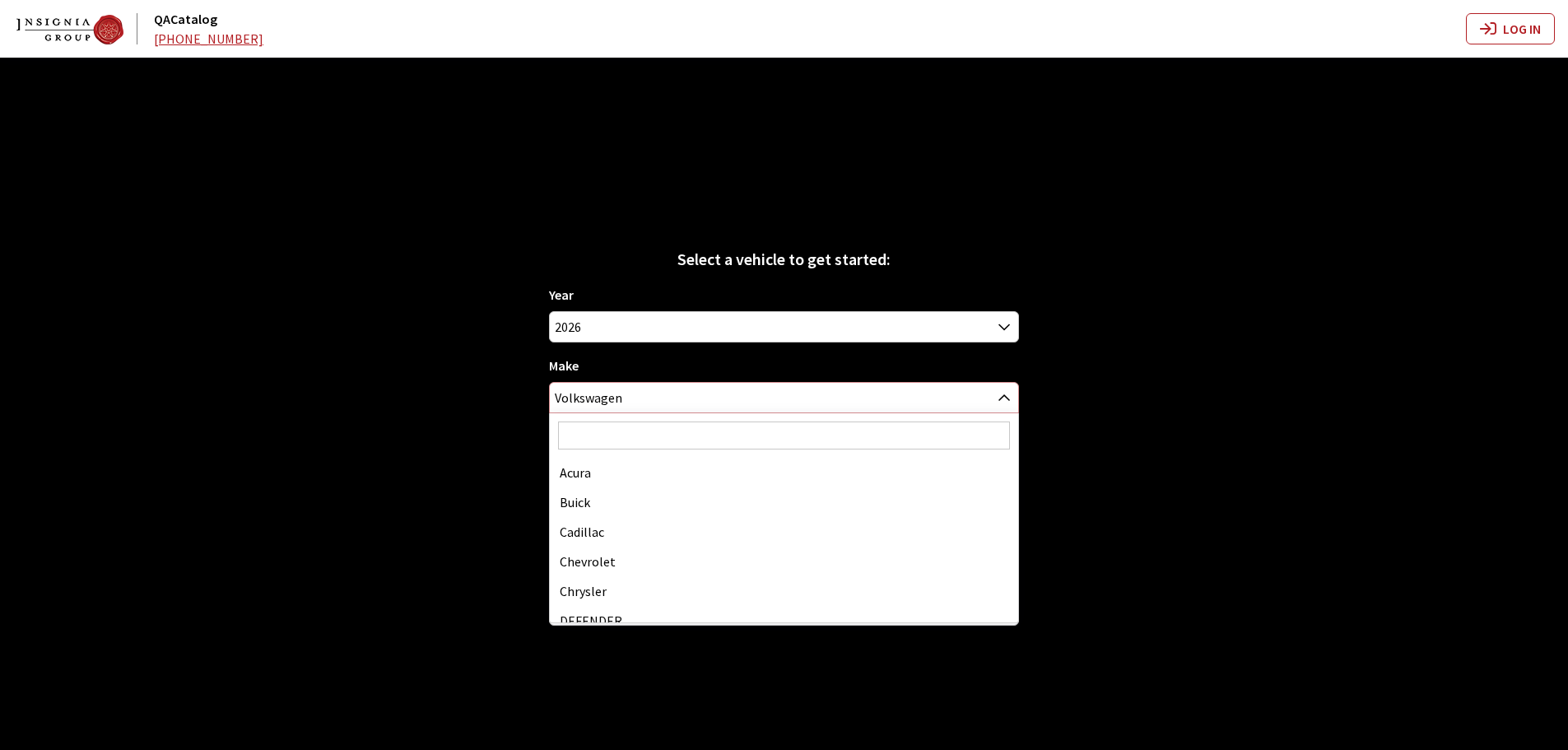
scroll to position [398, 0]
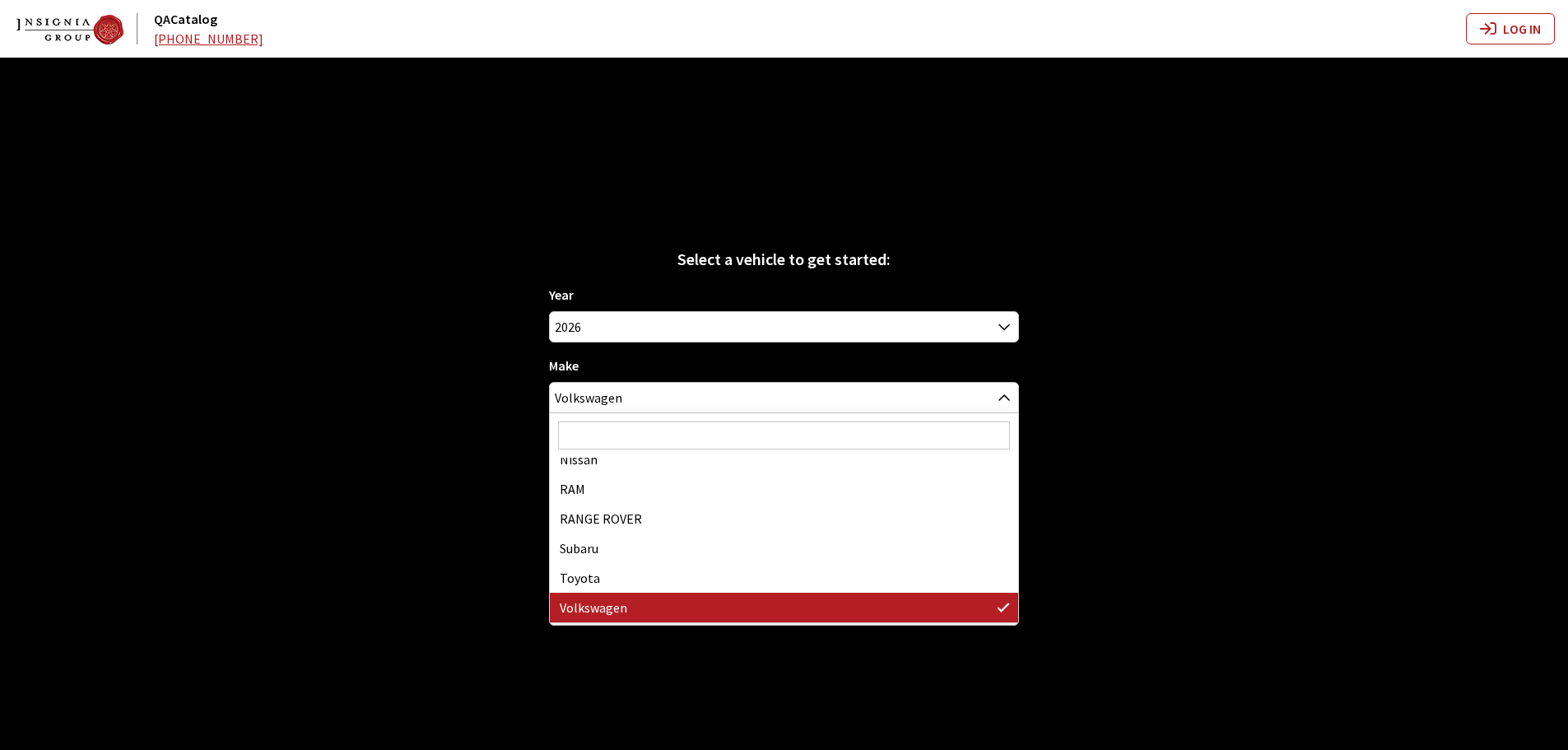
click at [590, 440] on input "Search" at bounding box center [784, 435] width 452 height 28
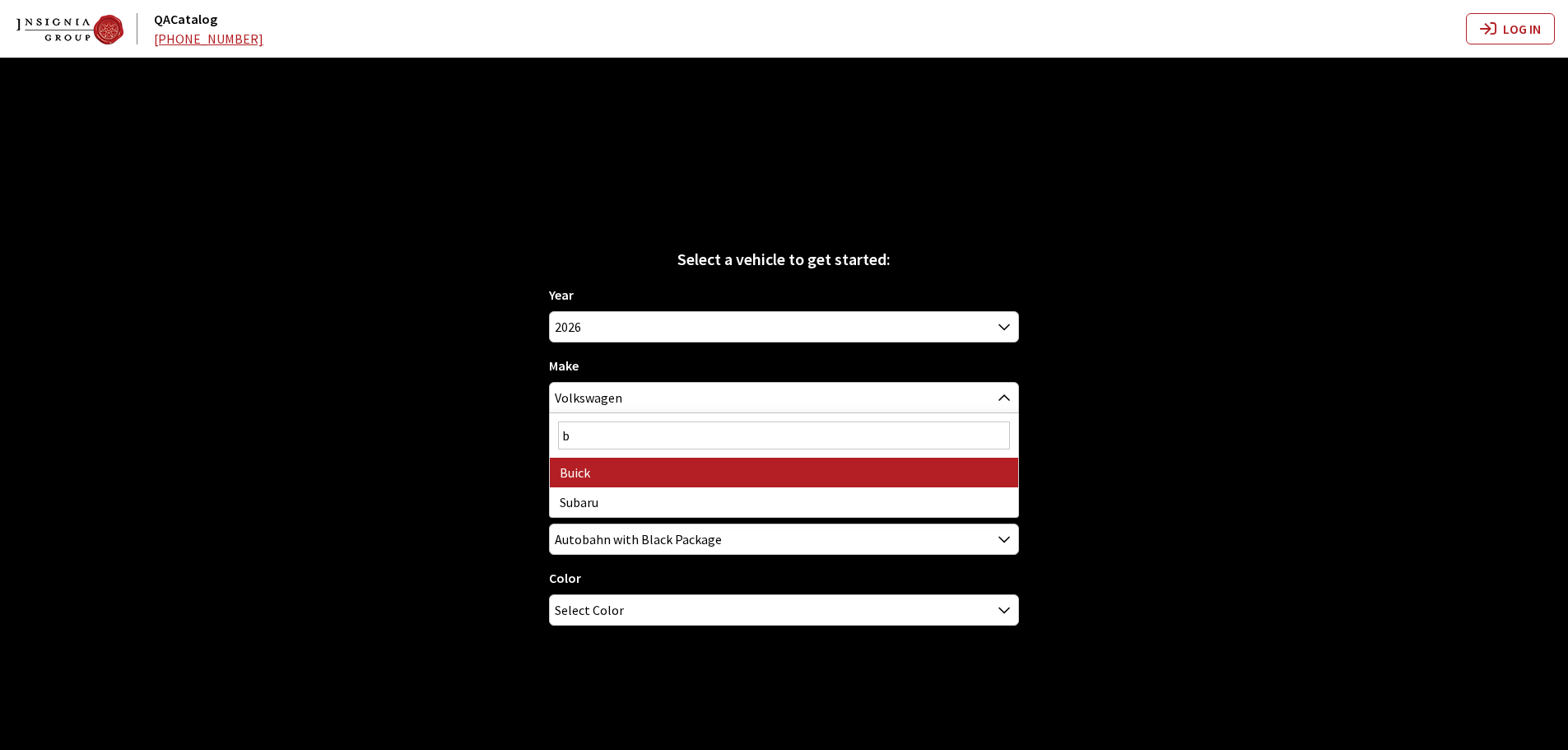
scroll to position [0, 0]
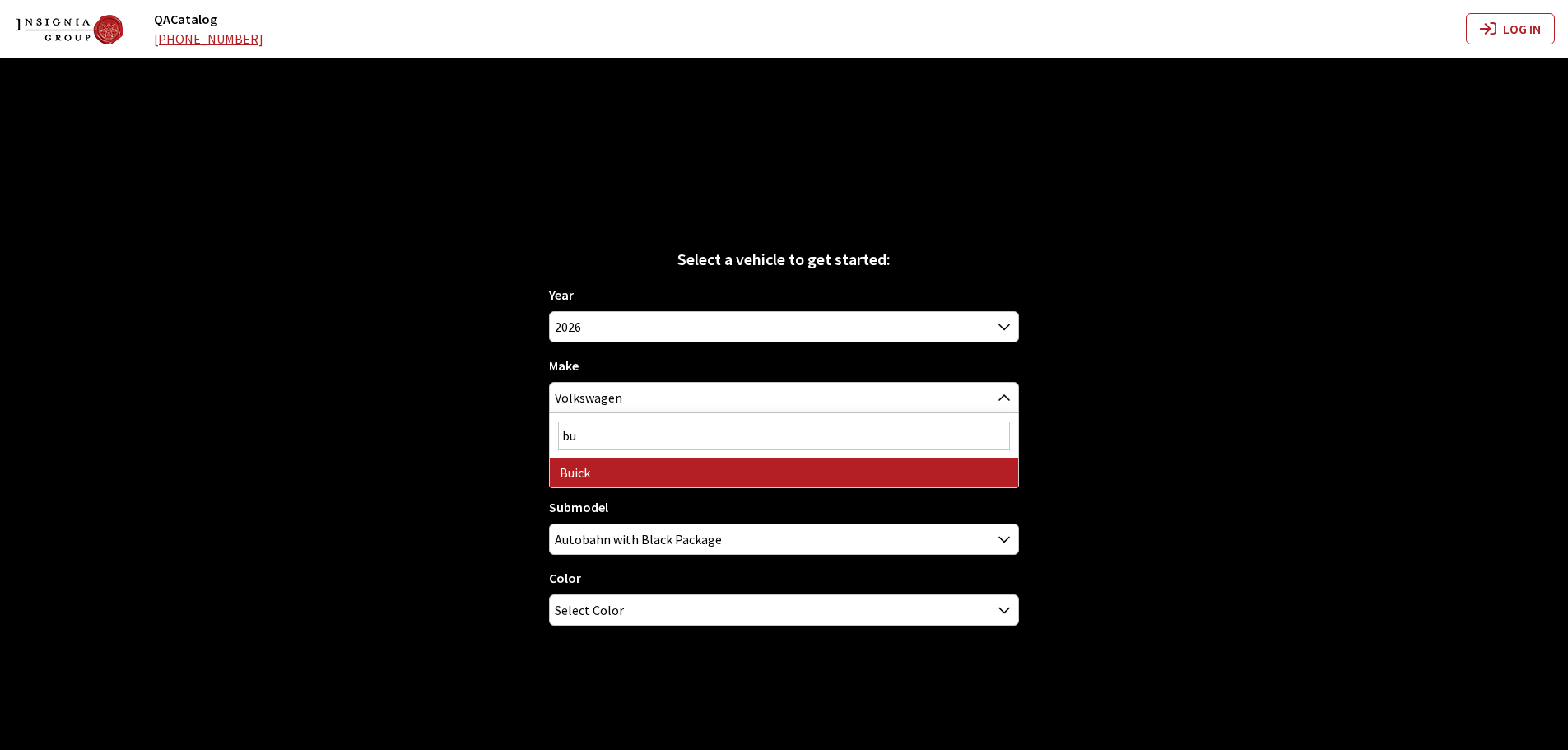
type input "[PERSON_NAME]"
select select "1"
select select
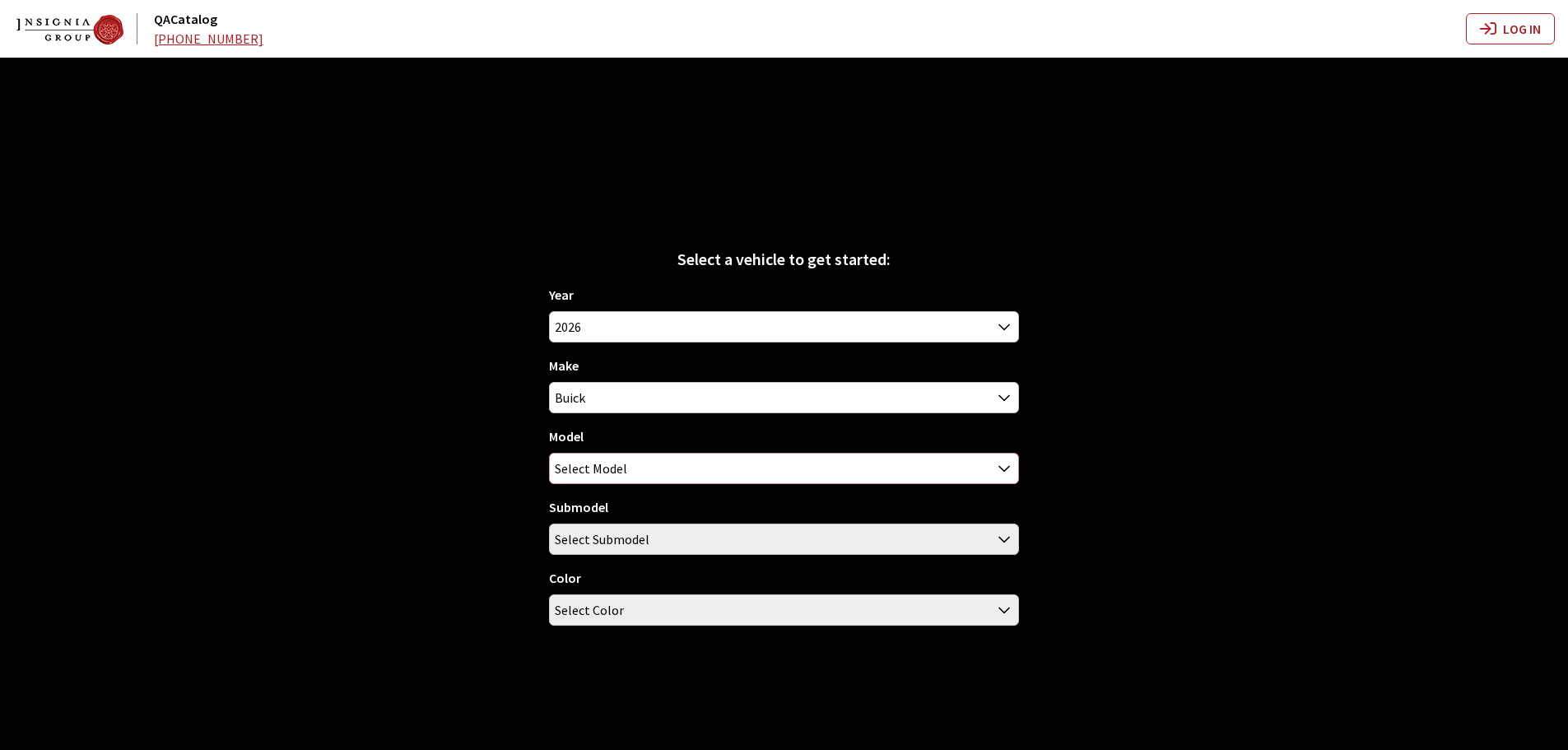
click at [599, 473] on span "Select Model" at bounding box center [591, 468] width 73 height 30
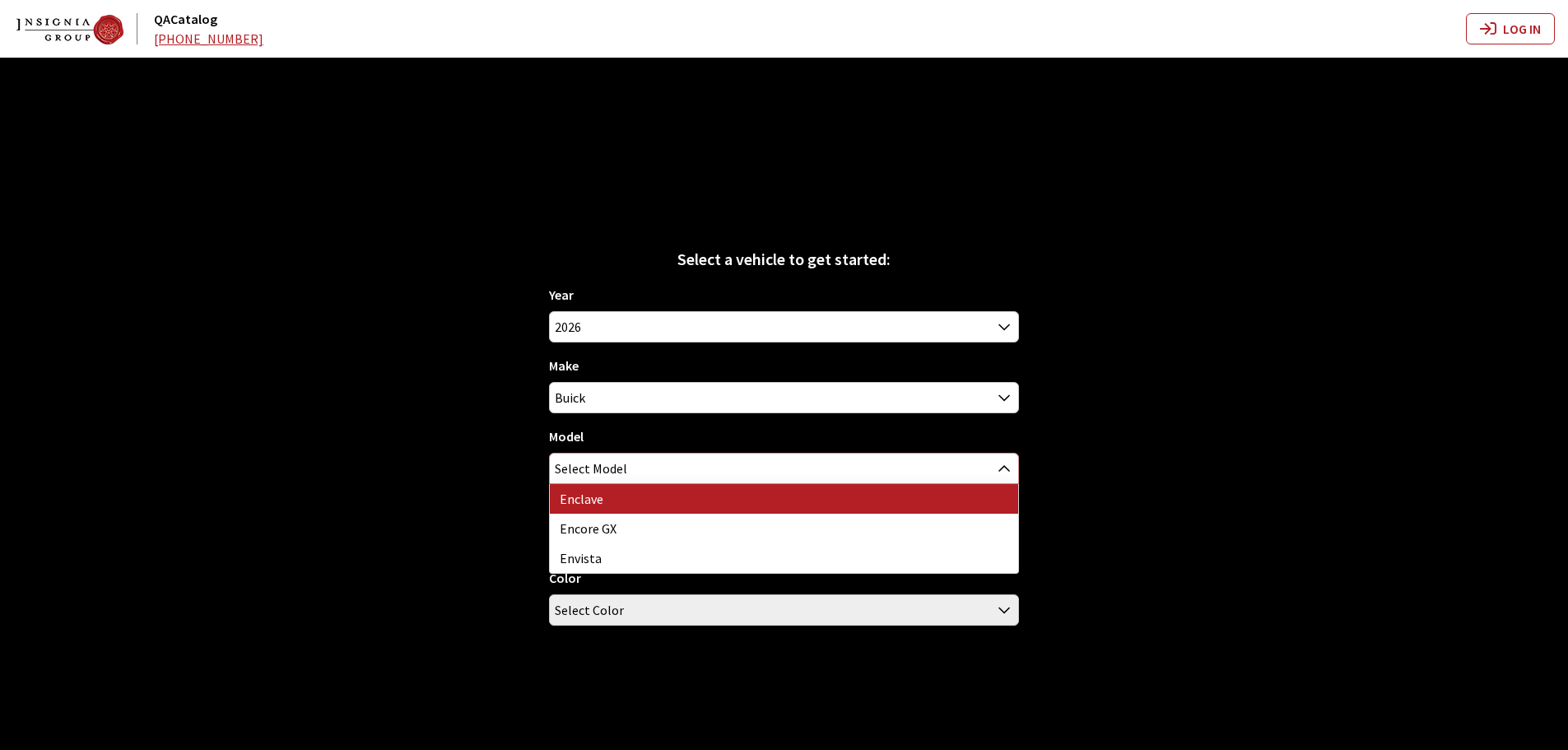
select select "129"
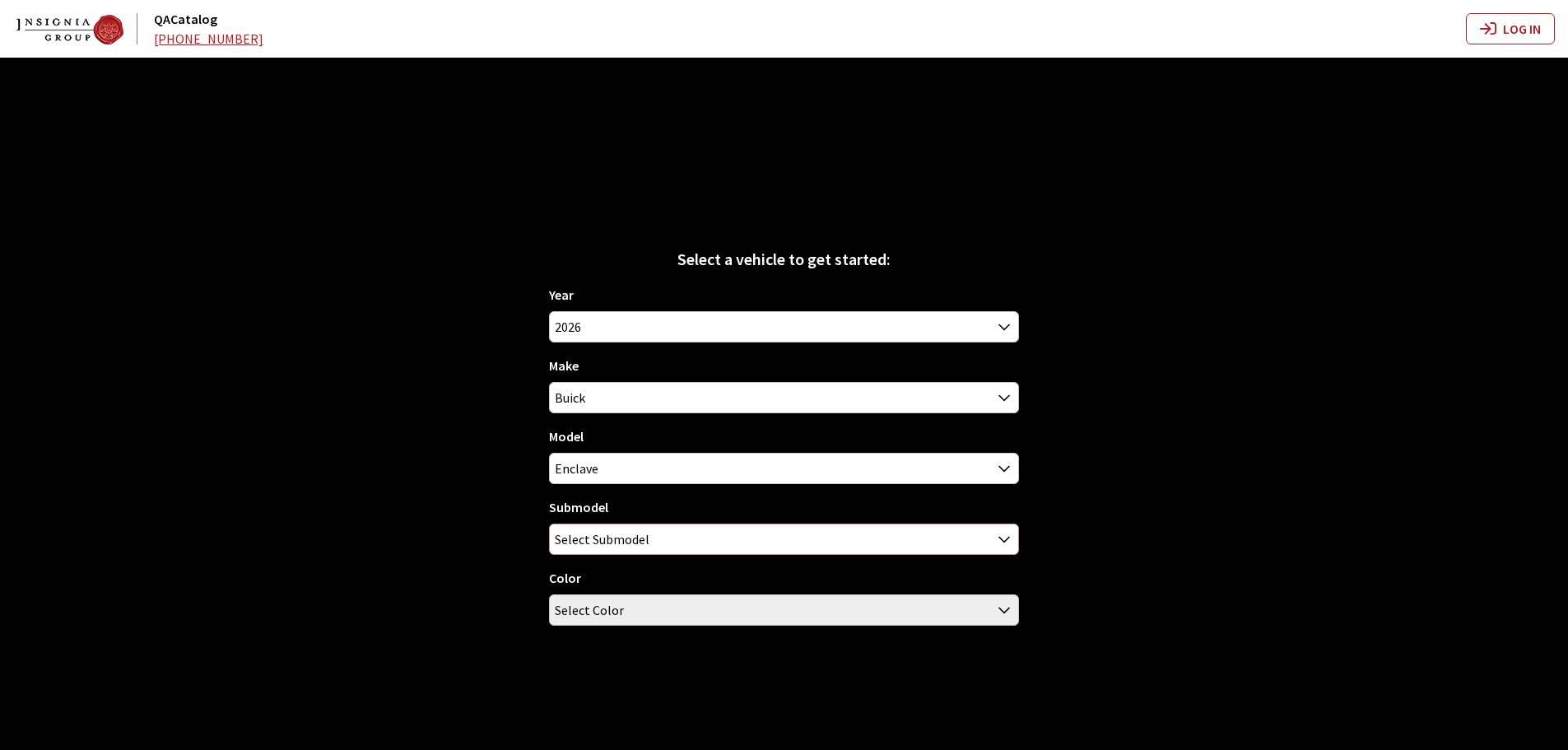
click at [606, 545] on span "Select Submodel" at bounding box center [602, 539] width 94 height 30
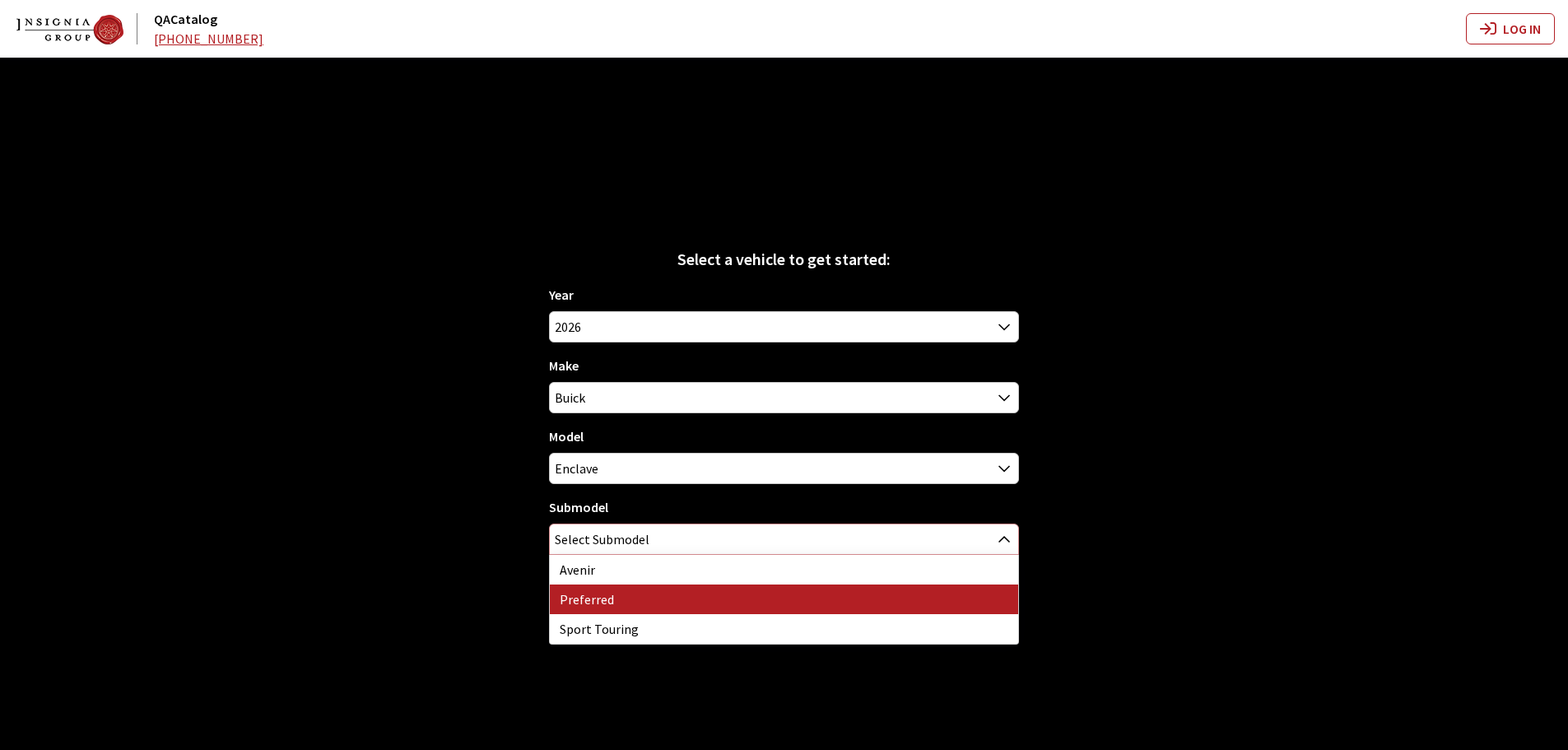
select select "2212"
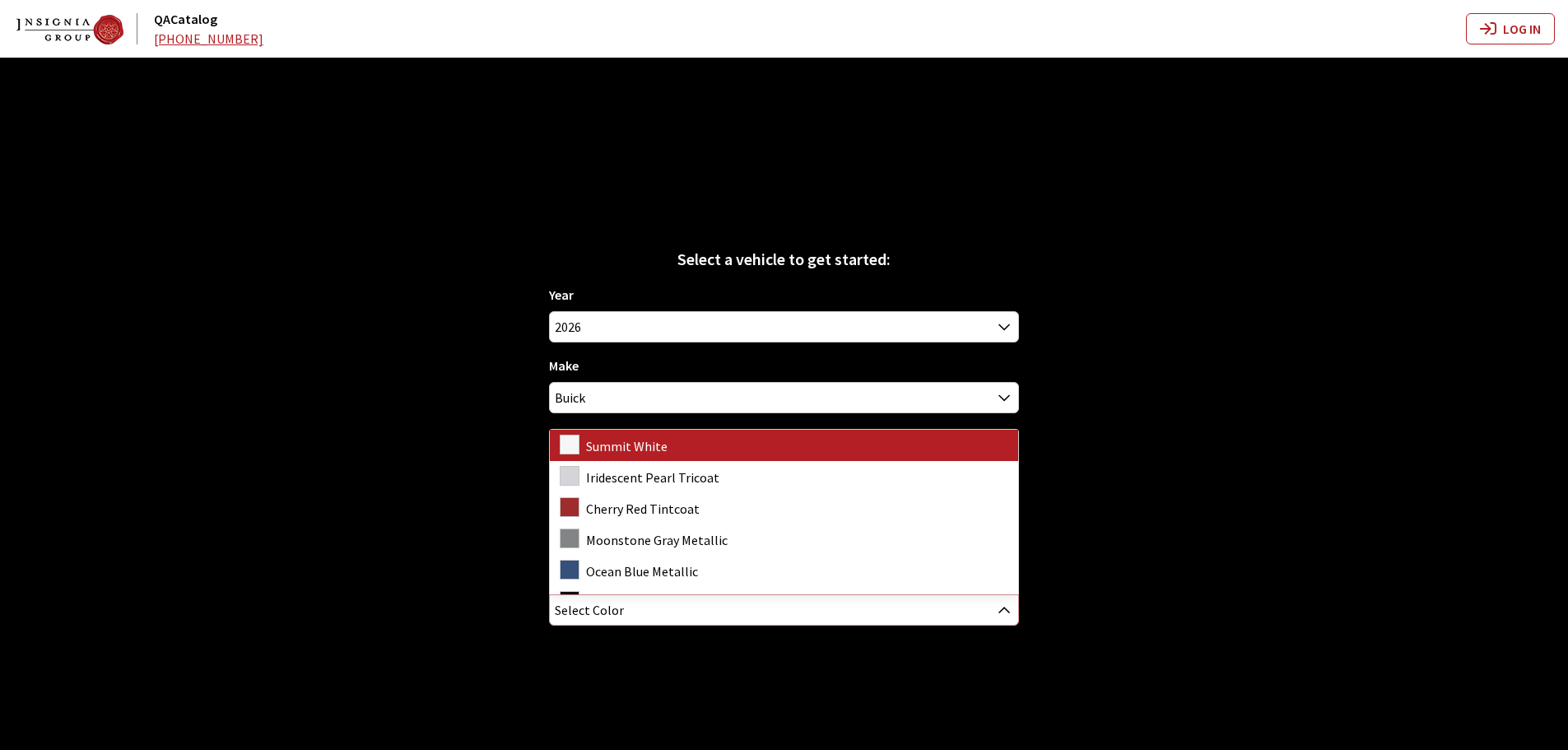
click at [609, 603] on span "Select Color" at bounding box center [589, 609] width 69 height 30
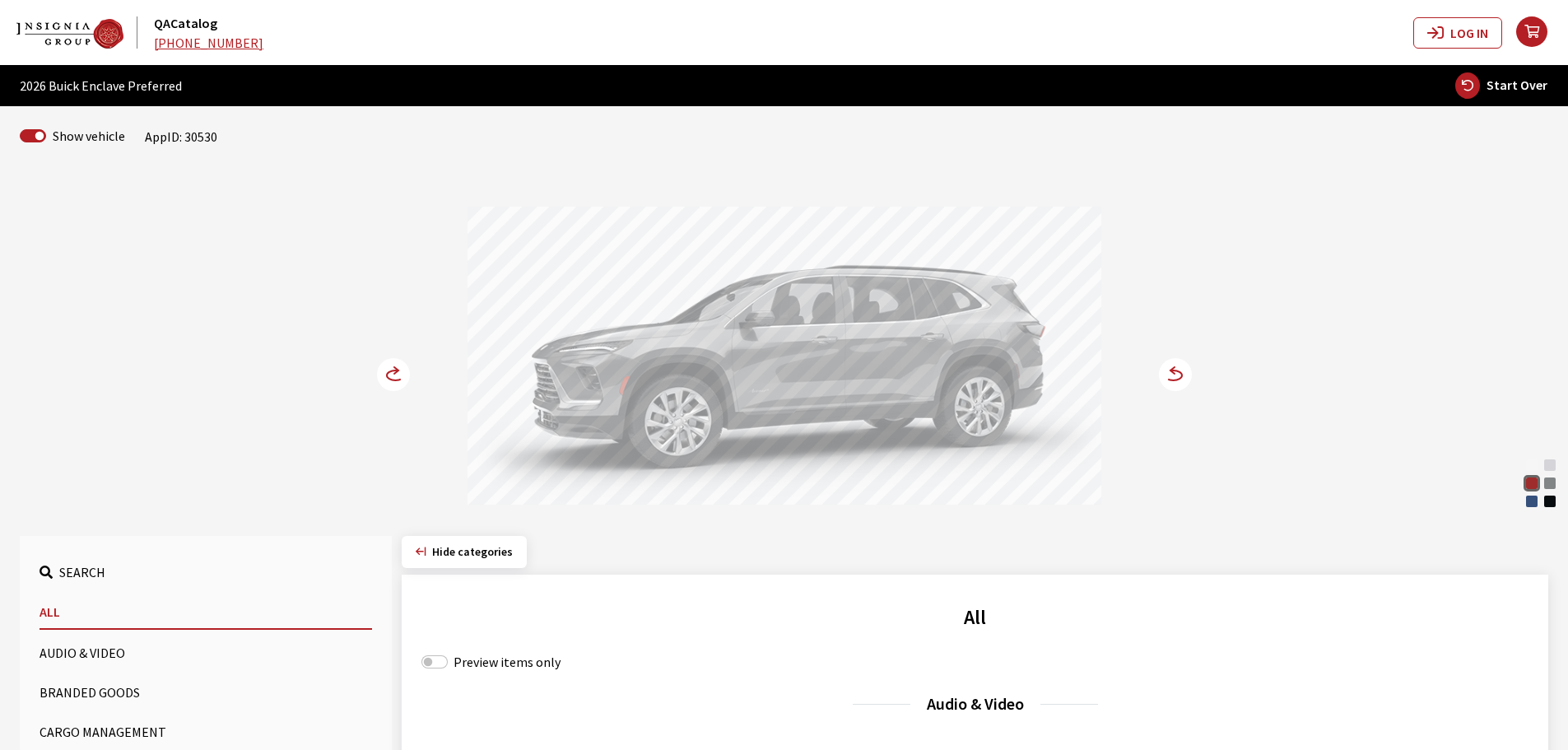
click at [405, 374] on icon at bounding box center [403, 375] width 12 height 14
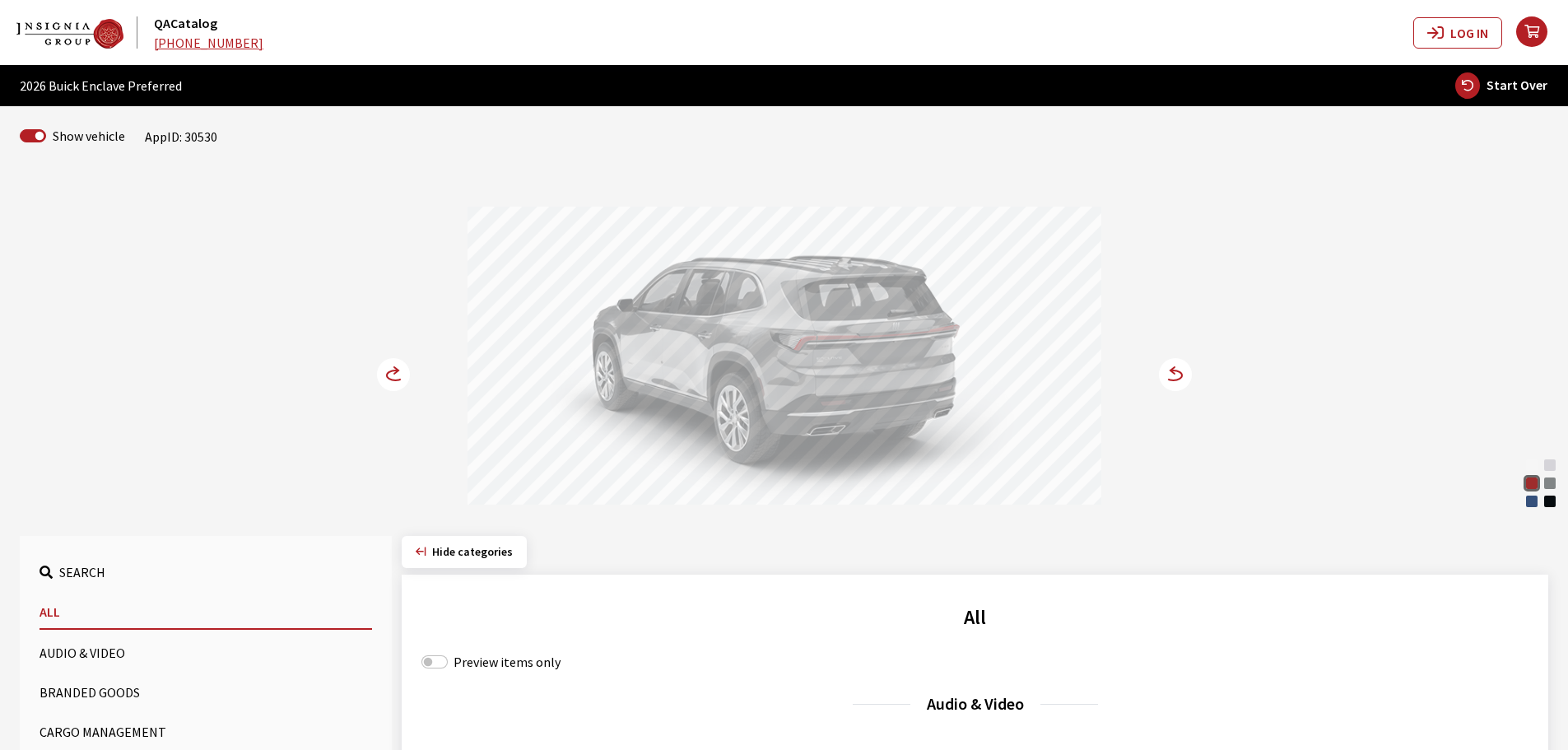
click at [405, 374] on icon at bounding box center [403, 375] width 12 height 14
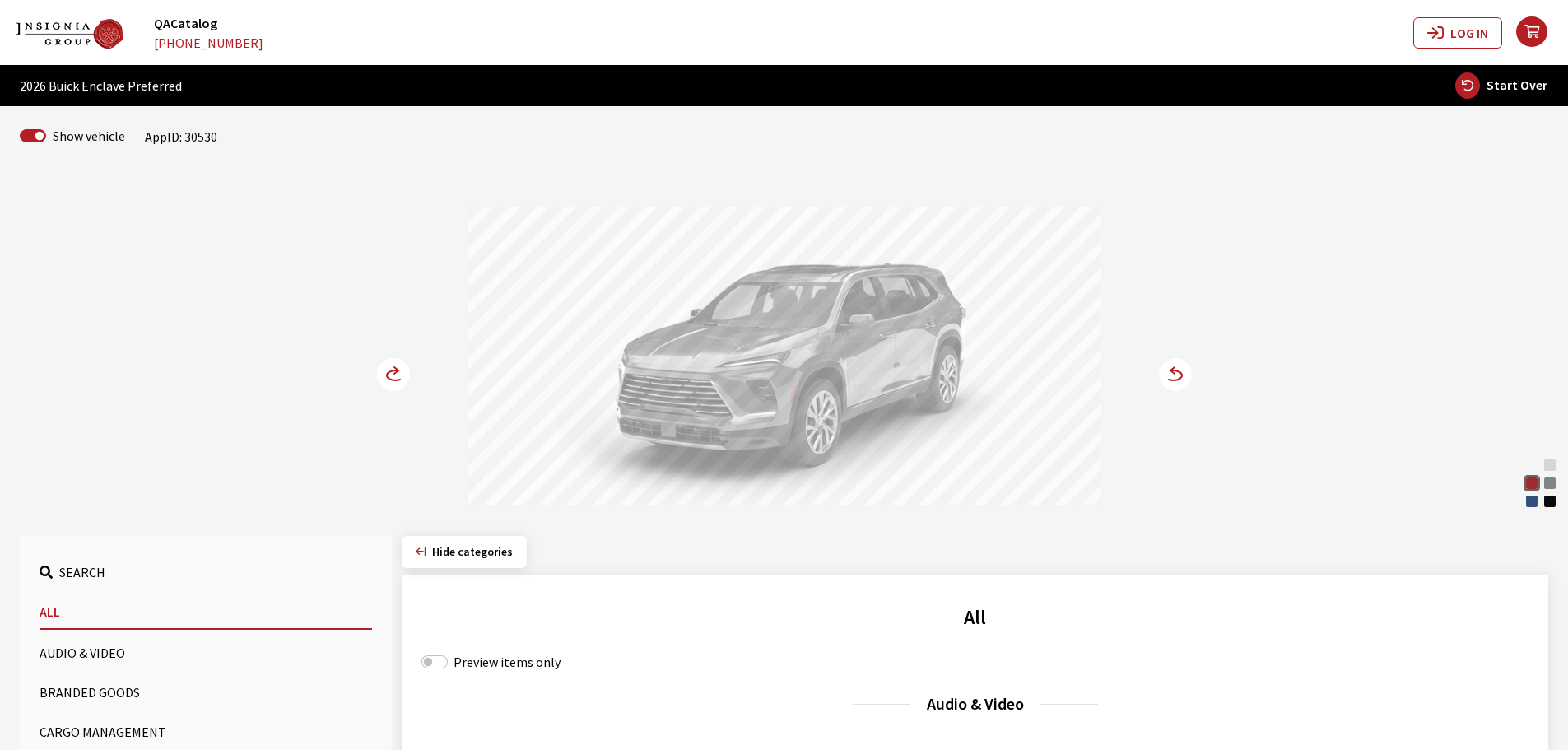
click at [395, 378] on circle at bounding box center [394, 375] width 33 height 33
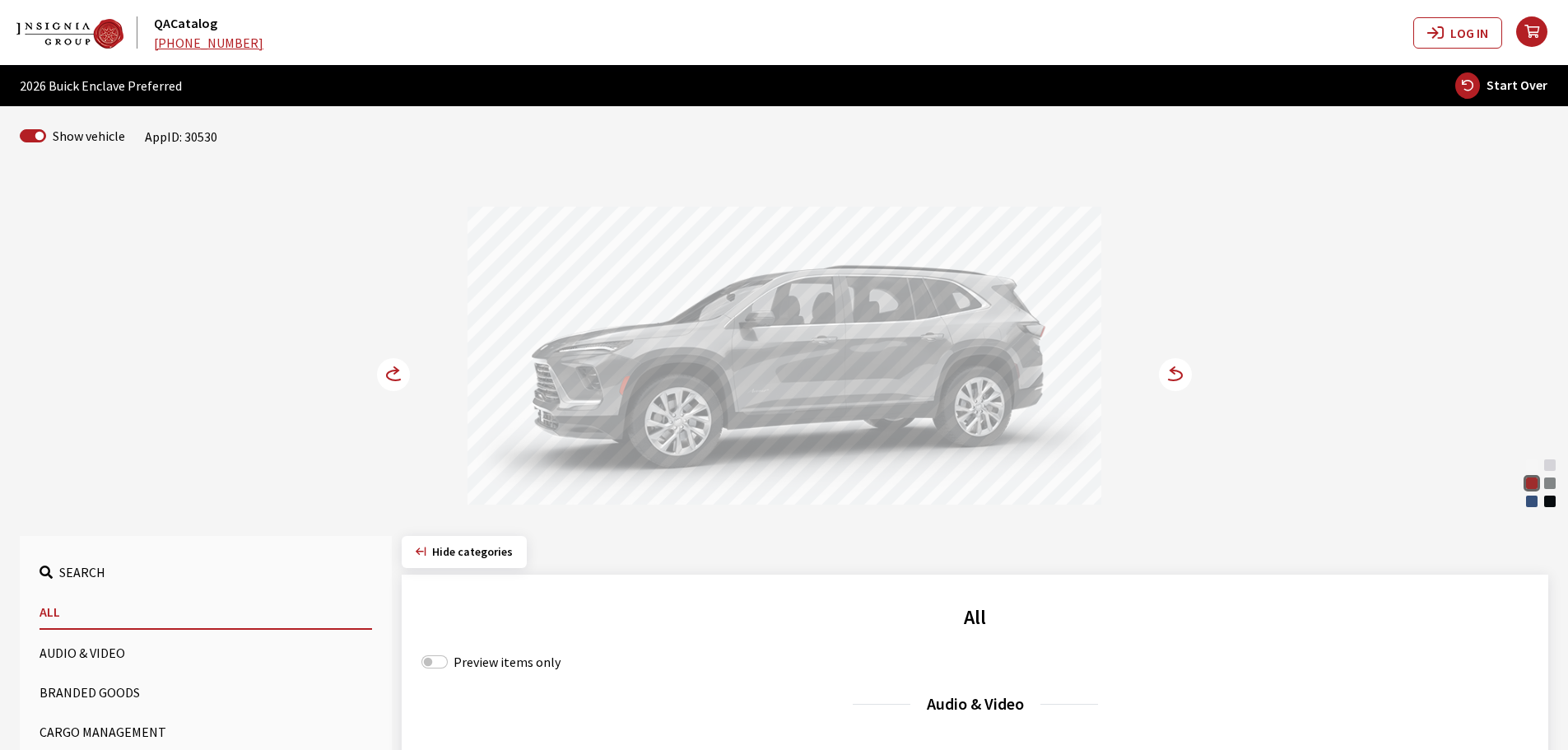
drag, startPoint x: 638, startPoint y: 385, endPoint x: 392, endPoint y: 385, distance: 246.0
click at [428, 386] on div "Summit White Iridescent Pearl Tricoat Cherry Red Tintcoat Moonstone Gray Metall…" at bounding box center [784, 341] width 1086 height 336
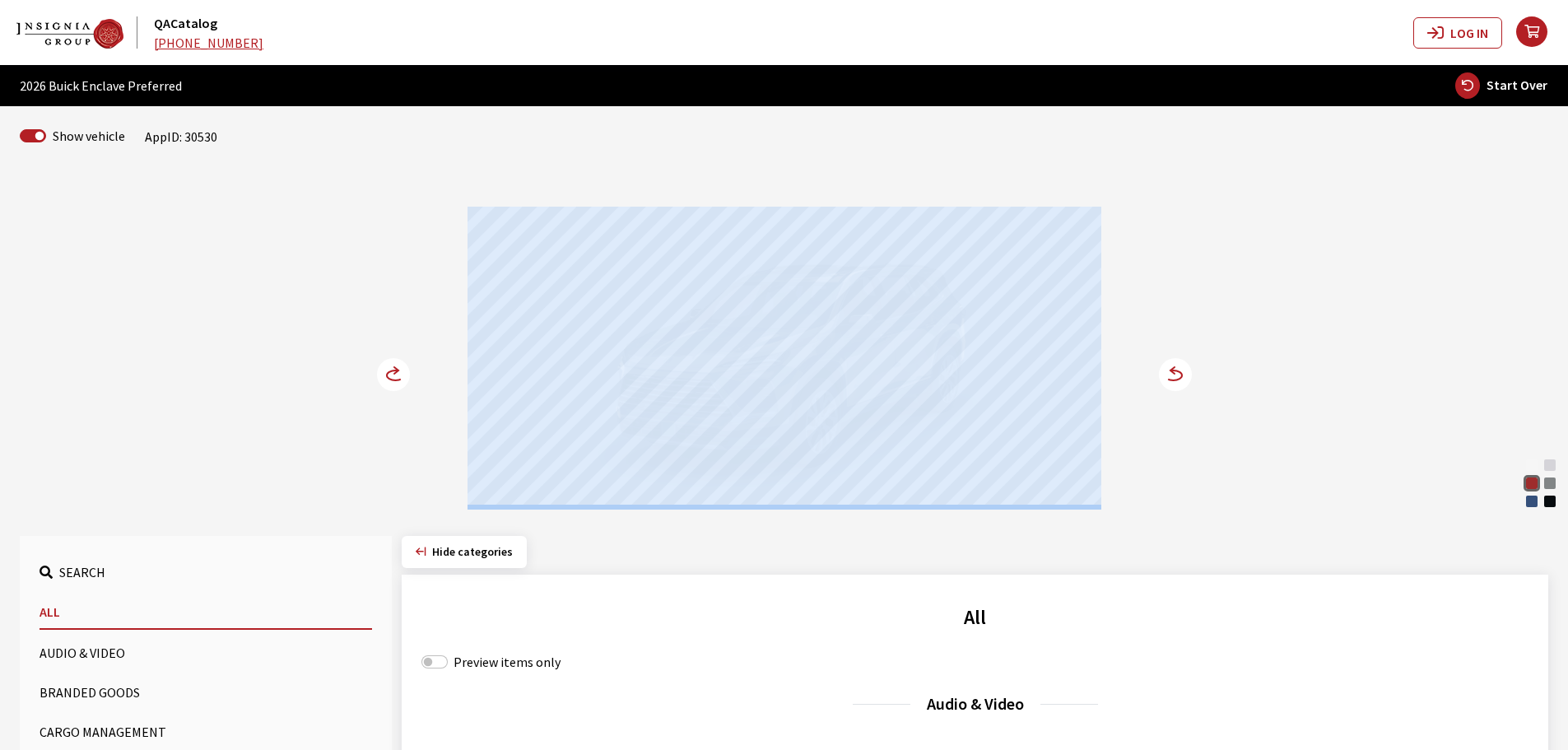
click at [606, 370] on div at bounding box center [784, 358] width 634 height 303
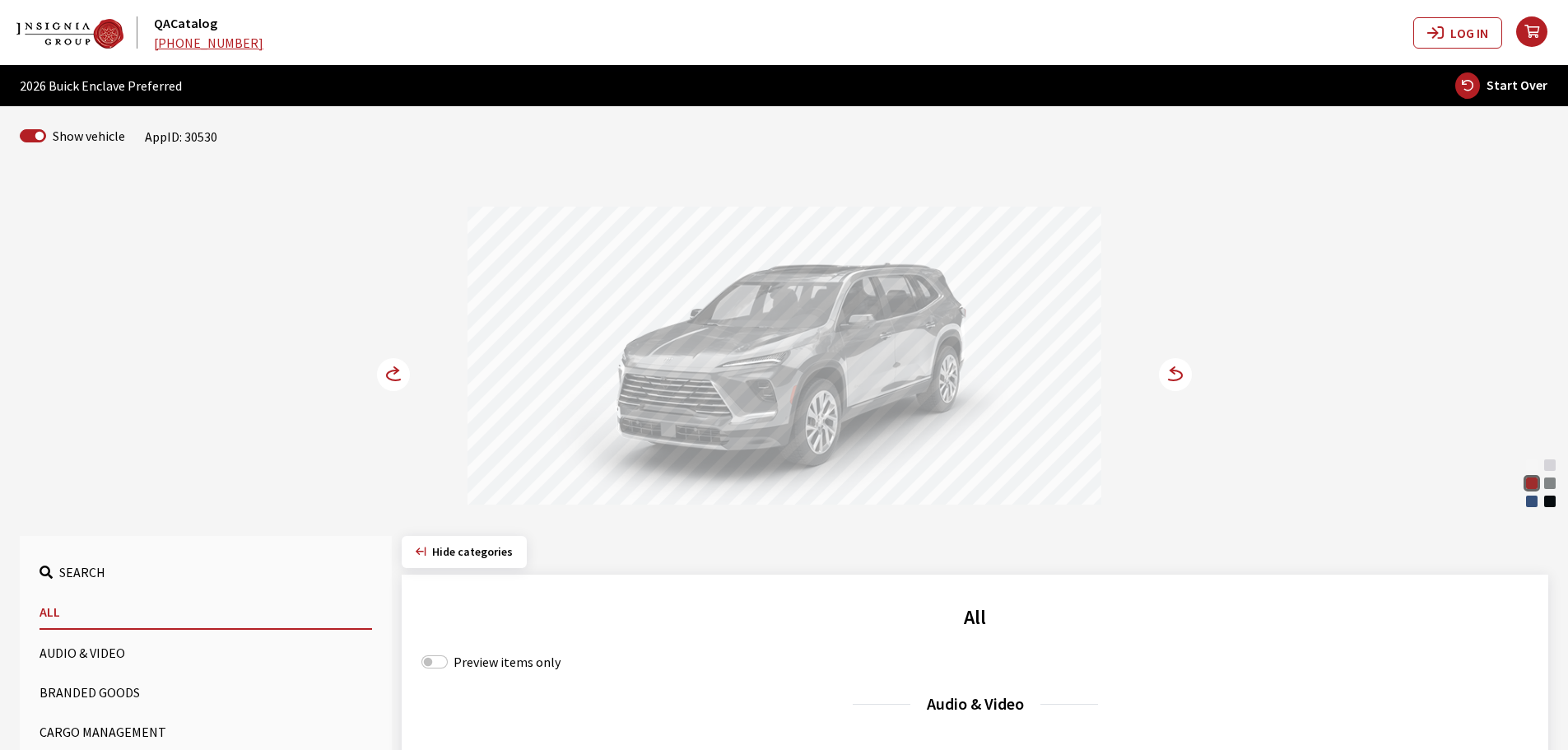
click at [392, 373] on circle at bounding box center [394, 375] width 33 height 33
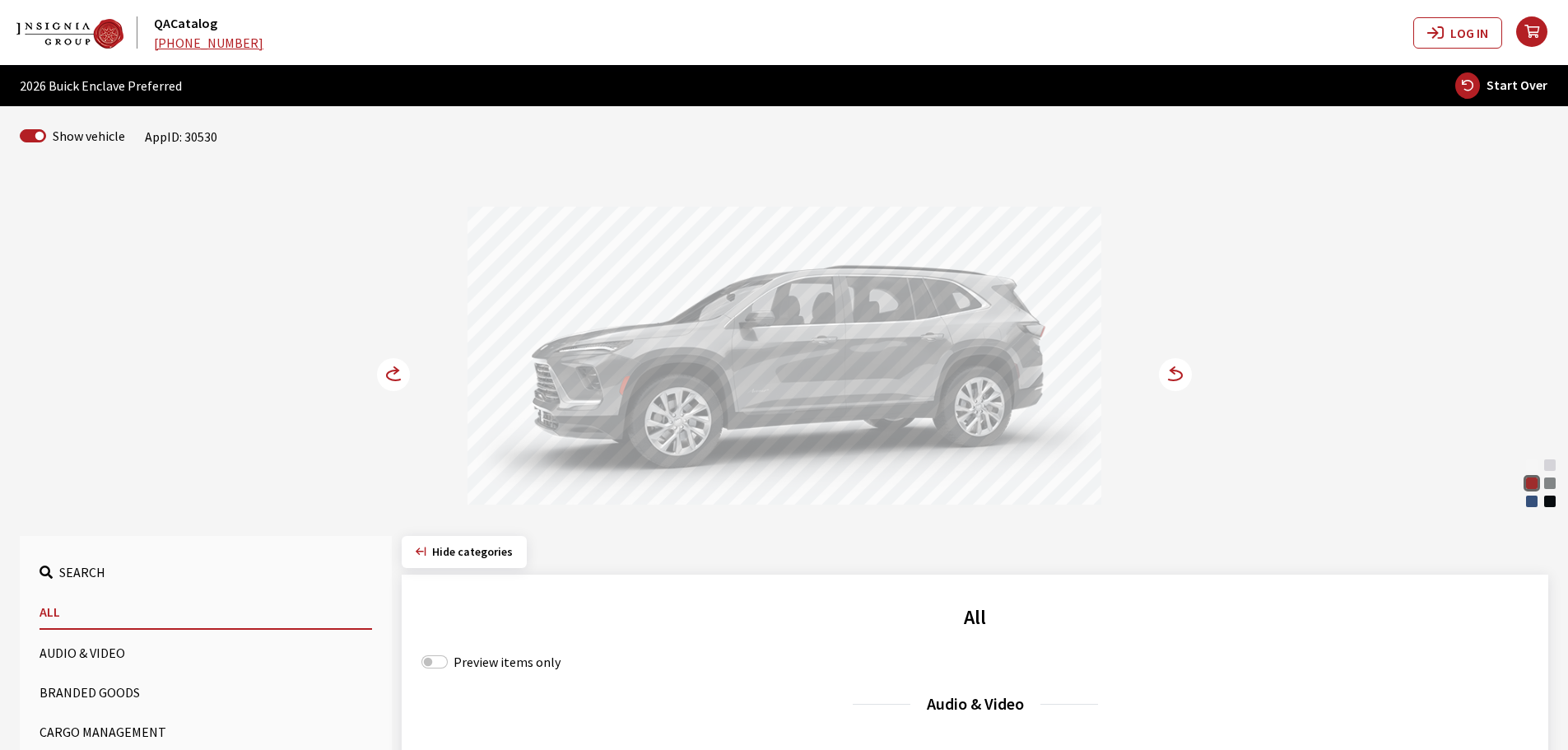
click at [392, 373] on circle at bounding box center [394, 375] width 33 height 33
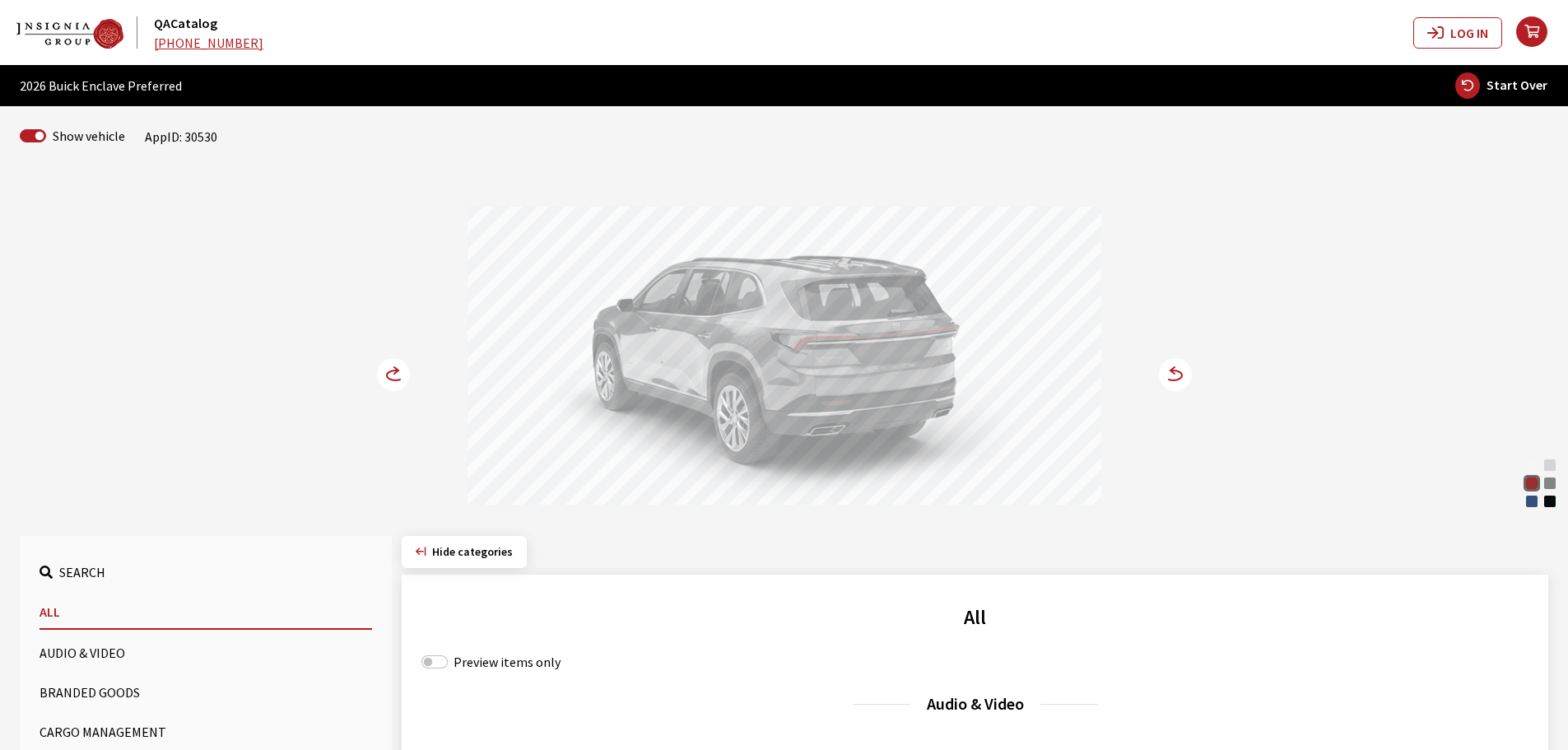
click at [391, 376] on circle at bounding box center [394, 375] width 33 height 33
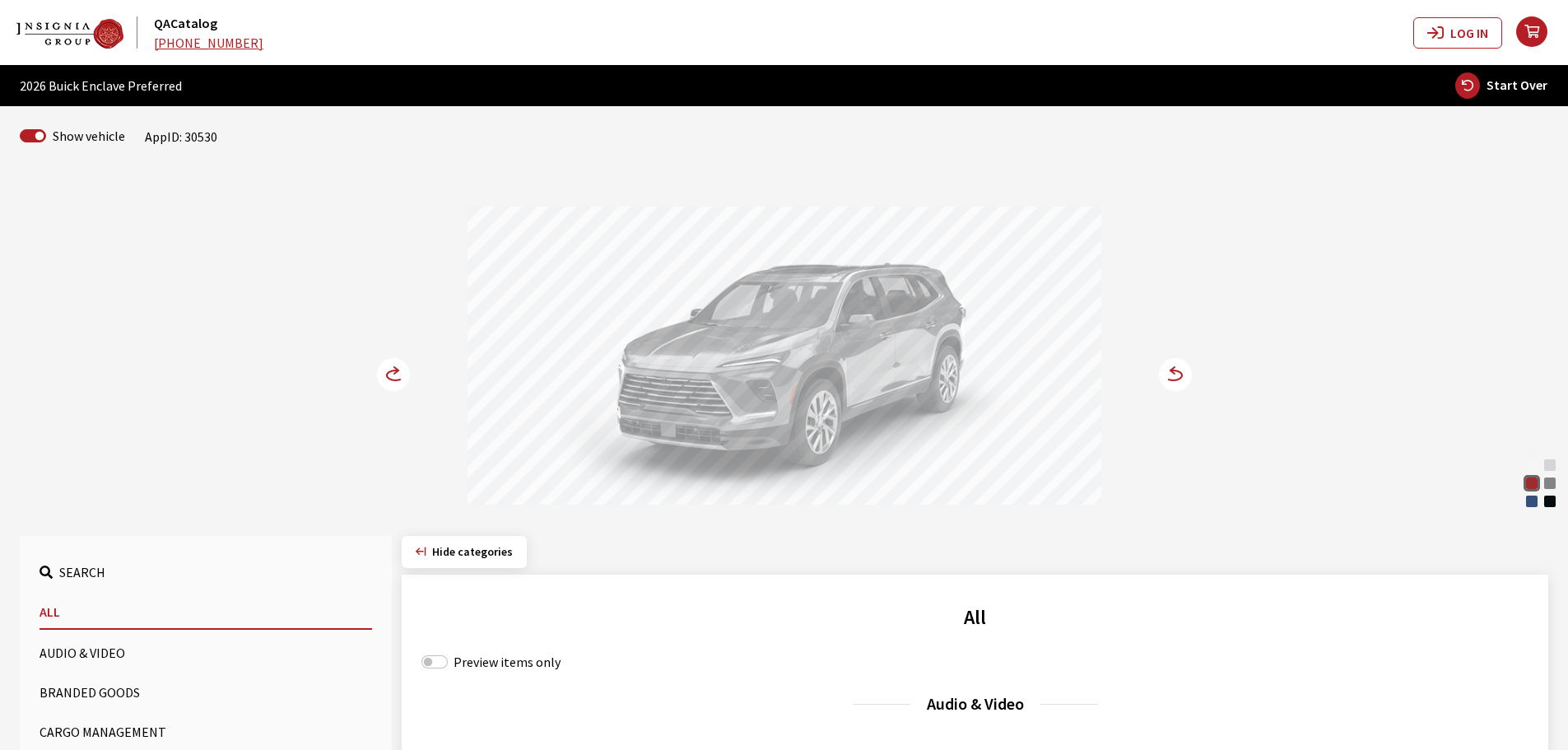
click at [391, 376] on circle at bounding box center [394, 375] width 33 height 33
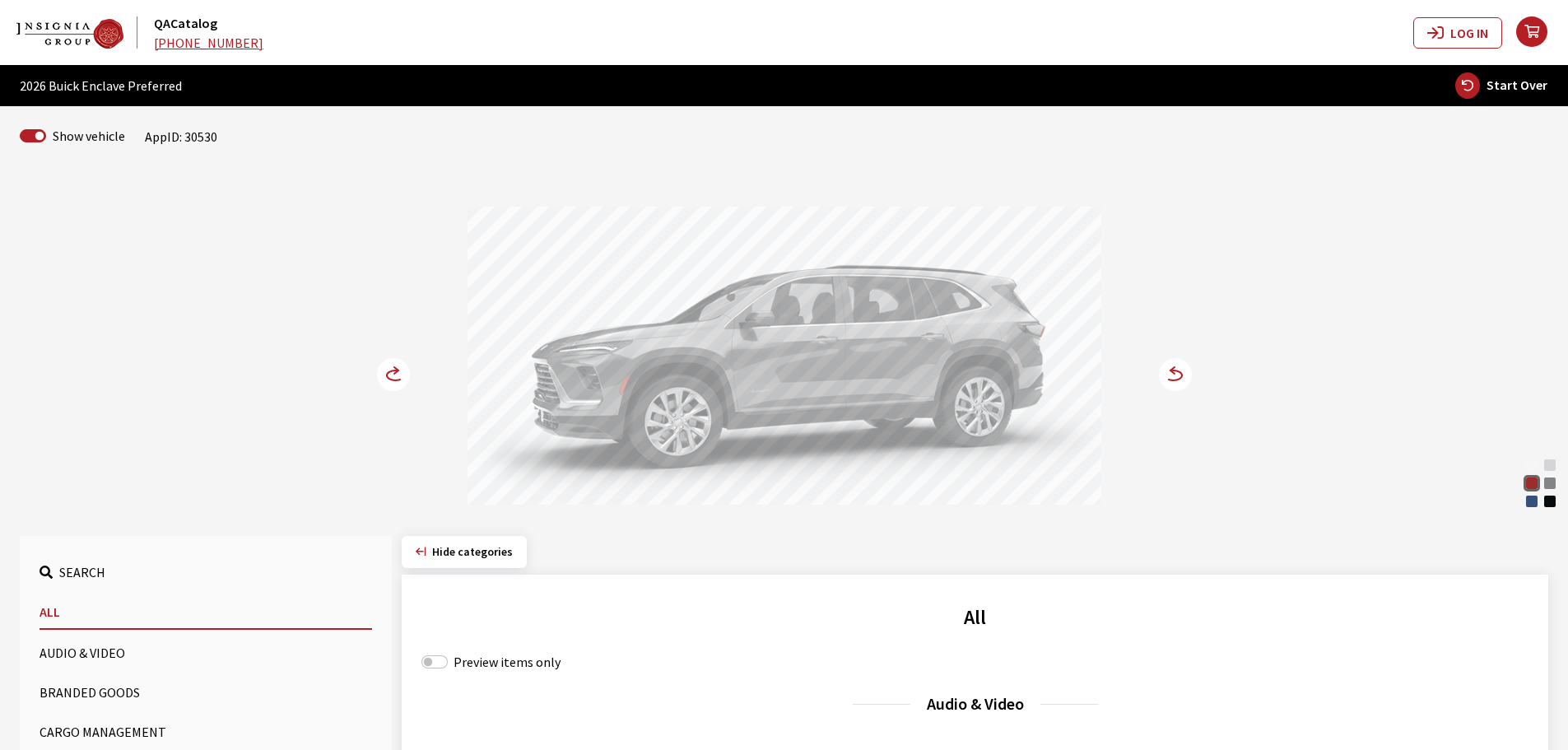
click at [391, 376] on circle at bounding box center [394, 375] width 33 height 33
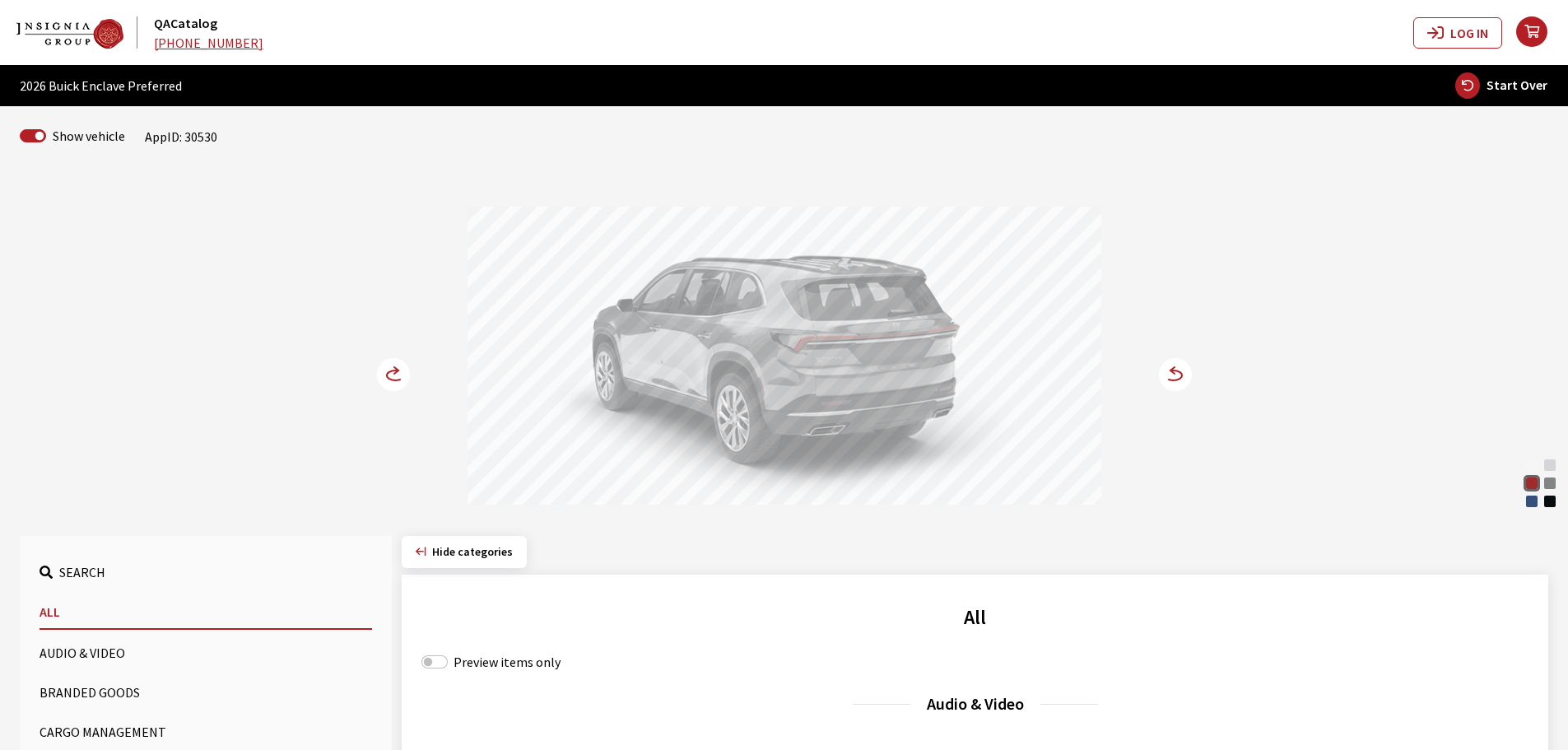
click at [1494, 86] on span "Start Over" at bounding box center [1516, 84] width 61 height 16
select select
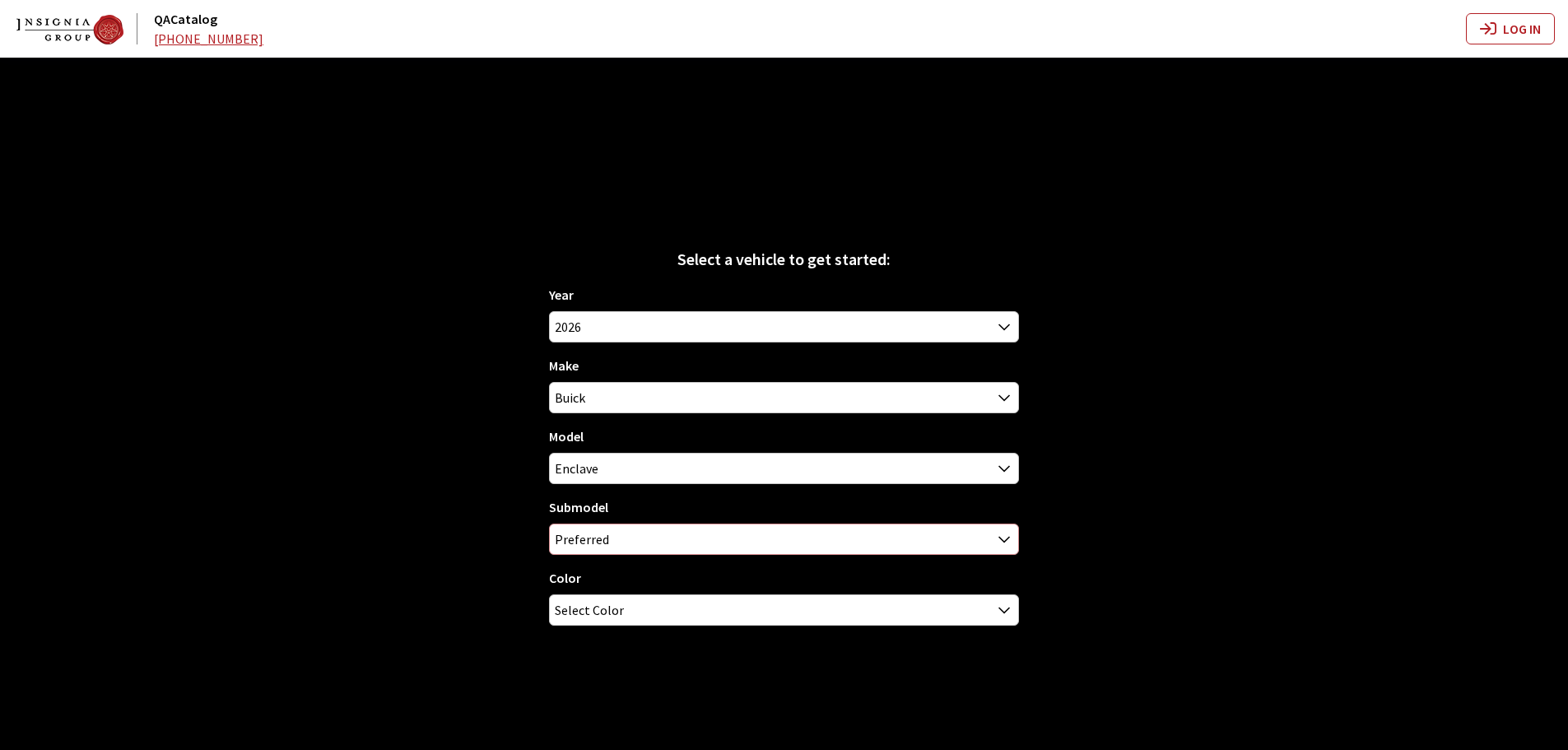
click at [617, 529] on span "Preferred" at bounding box center [784, 539] width 468 height 30
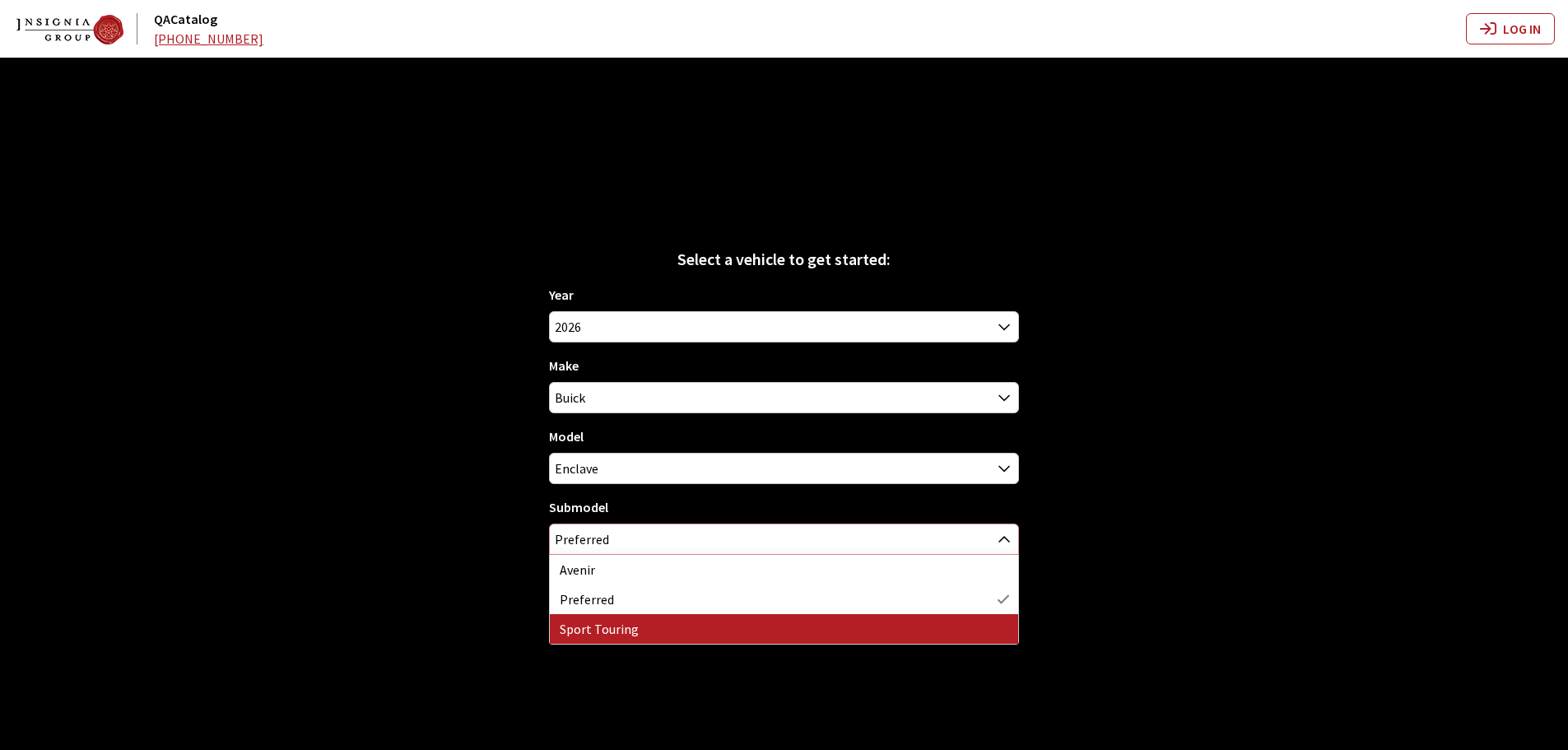
select select "1844"
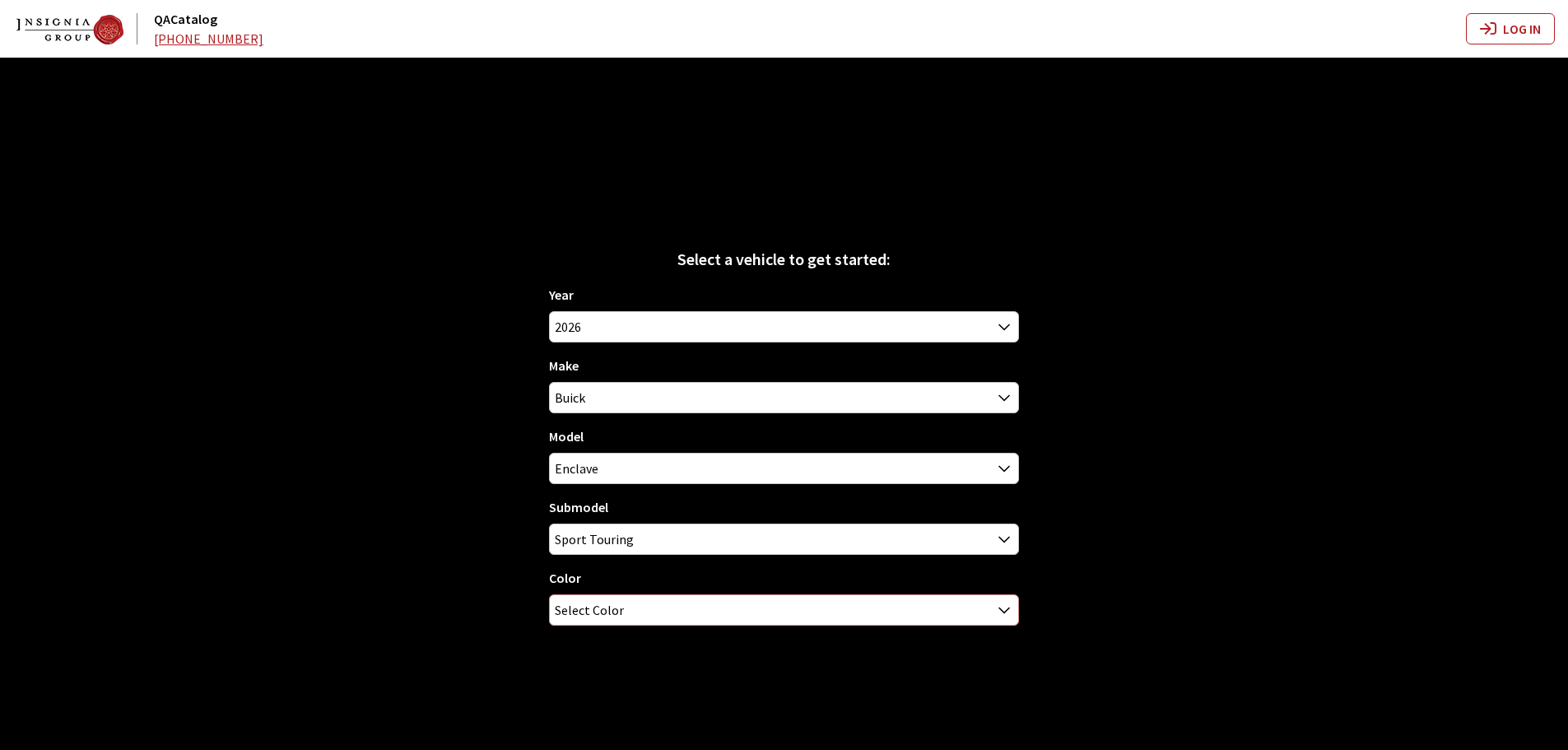
click at [601, 604] on span "Select Color" at bounding box center [589, 609] width 69 height 30
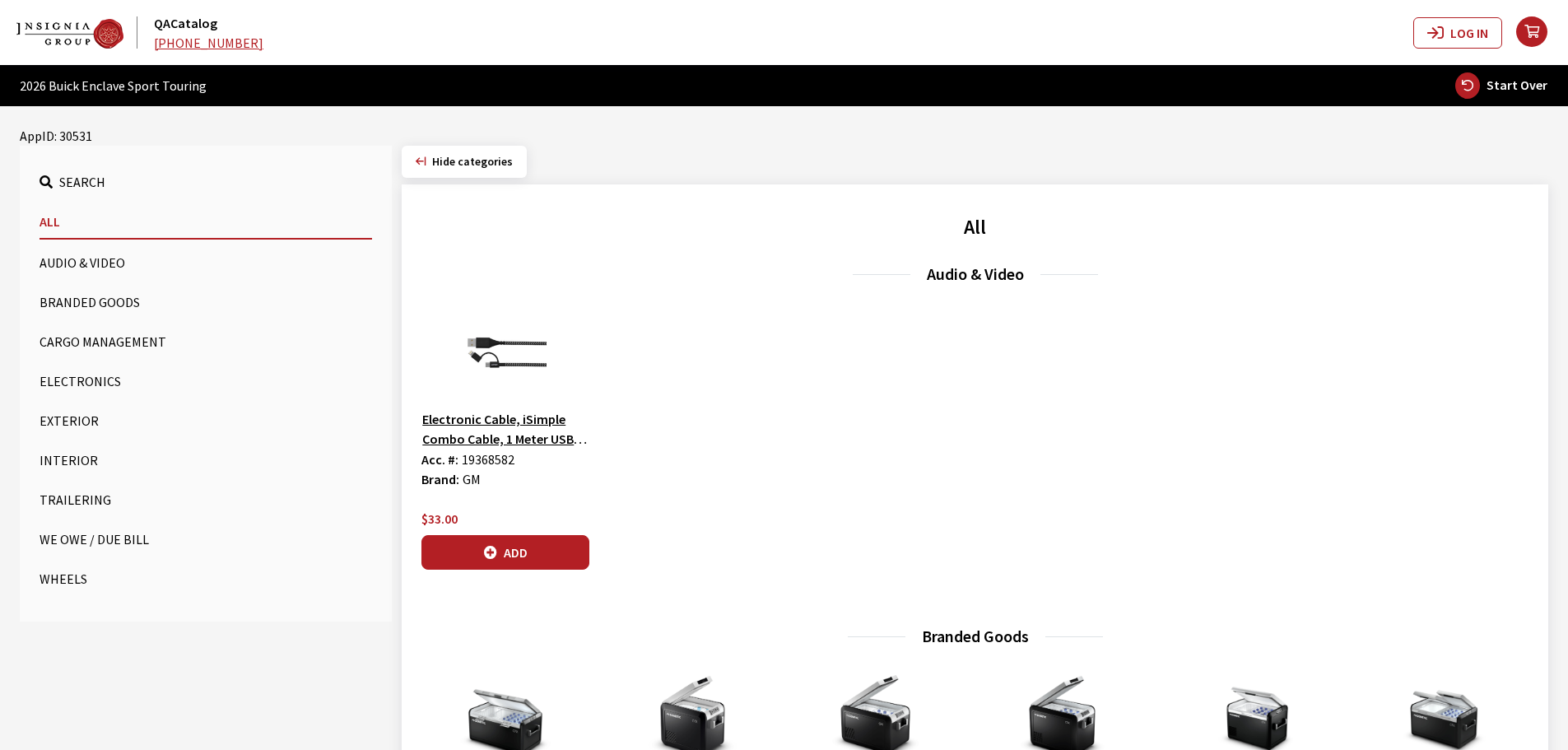
click at [1494, 87] on span "Start Over" at bounding box center [1516, 84] width 61 height 16
select select
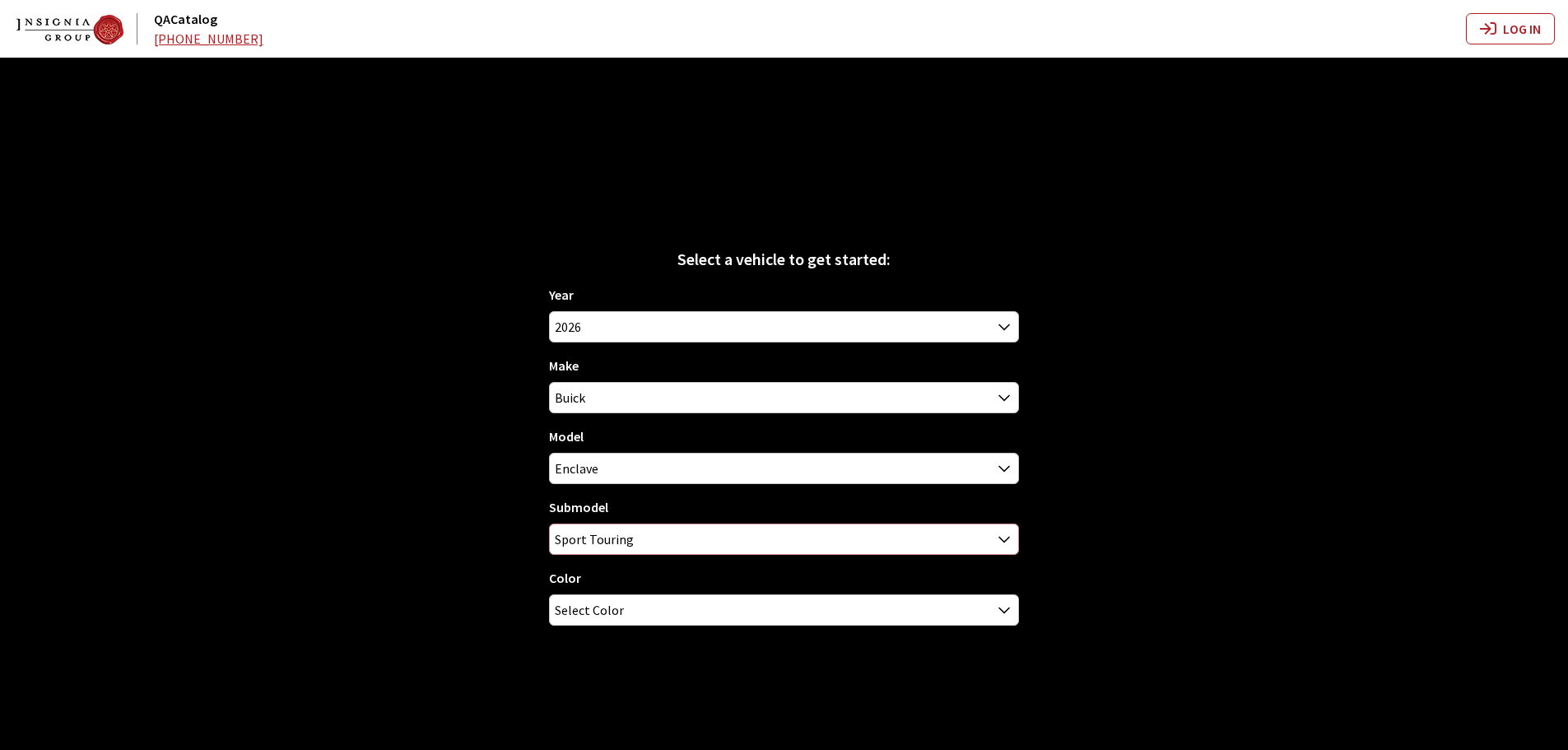
click at [634, 538] on span "Sport Touring" at bounding box center [784, 539] width 468 height 30
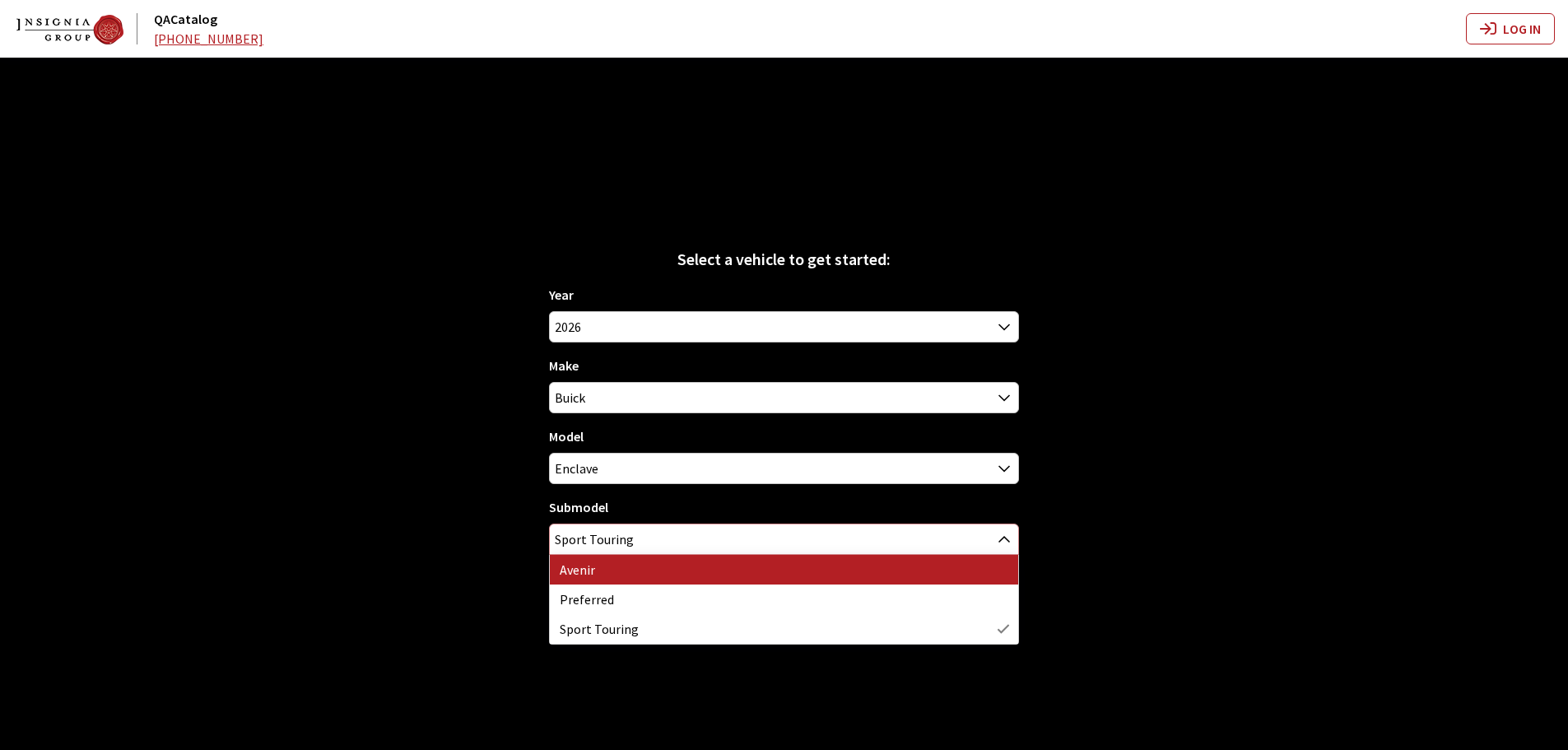
select select "2171"
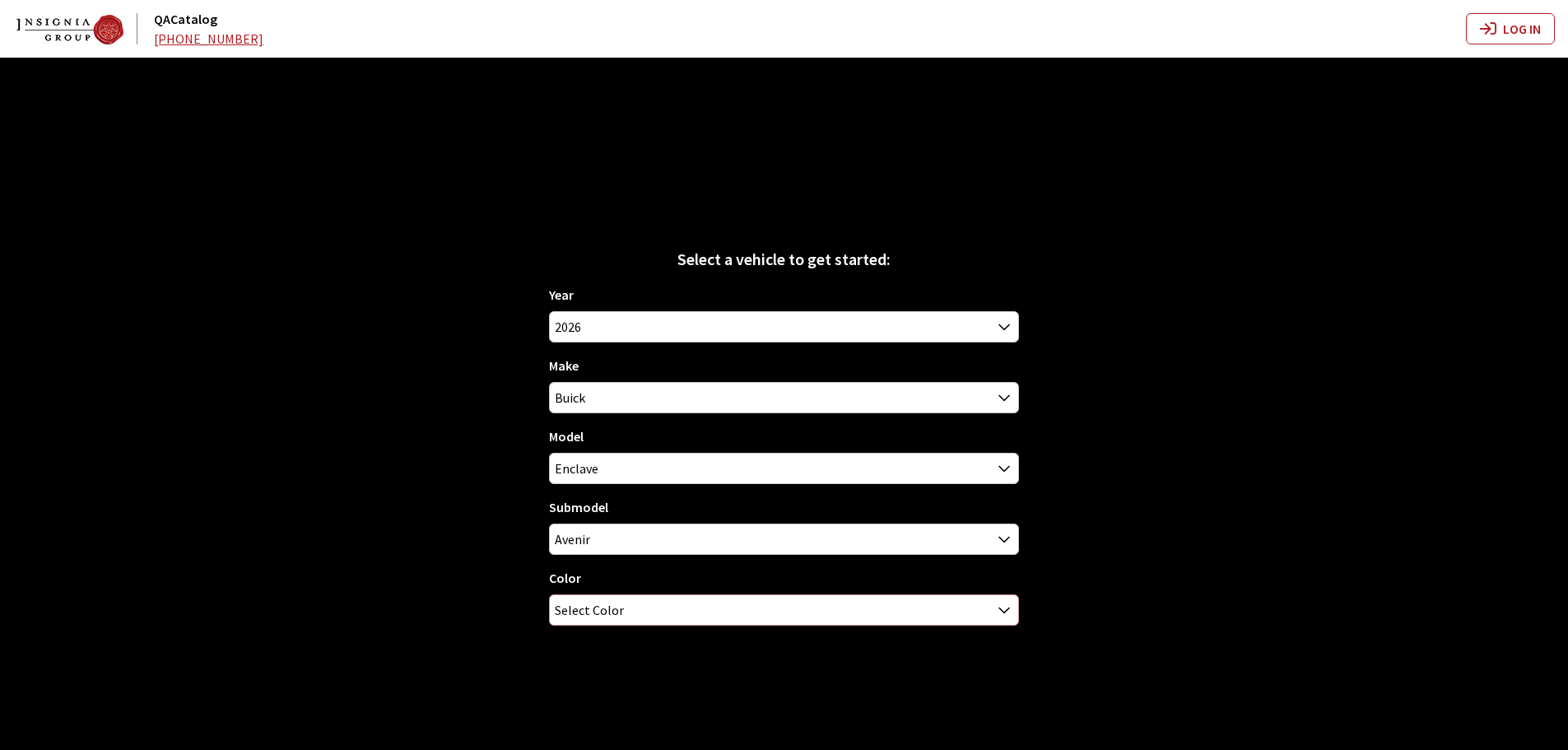
click at [618, 614] on span "Select Color" at bounding box center [589, 609] width 69 height 30
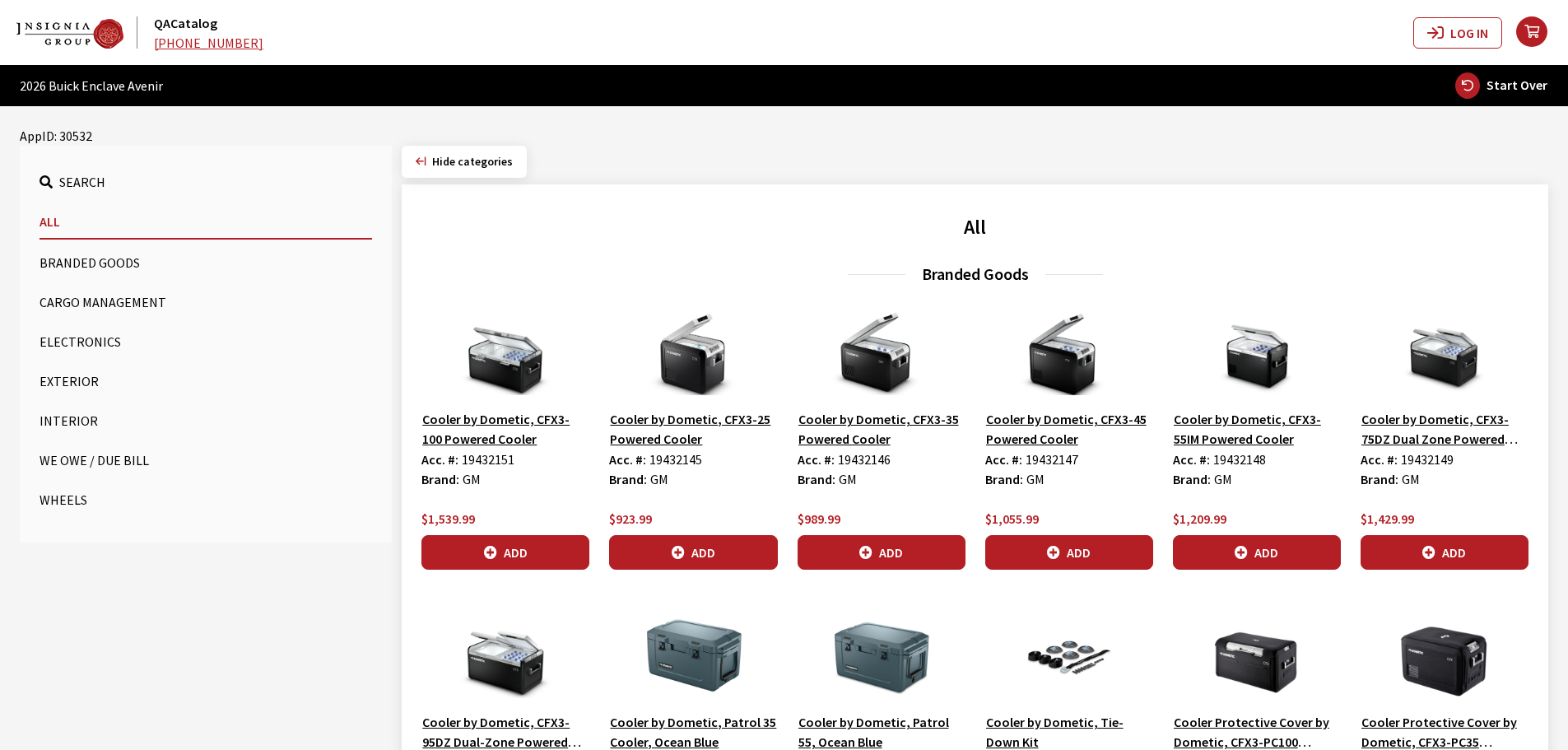
click at [1484, 79] on button "Start Over" at bounding box center [1500, 85] width 93 height 28
select select
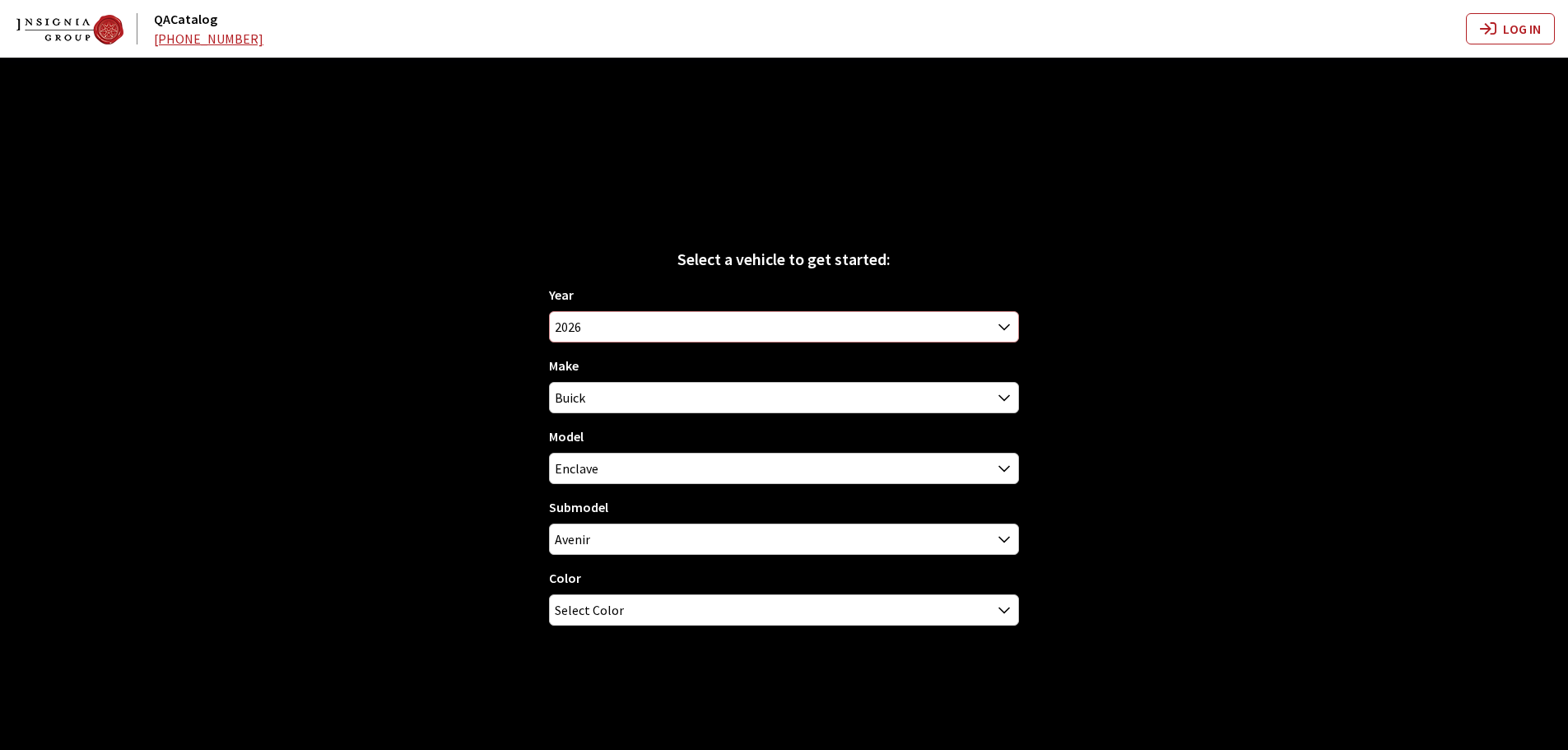
click at [635, 323] on span "2026" at bounding box center [784, 326] width 468 height 30
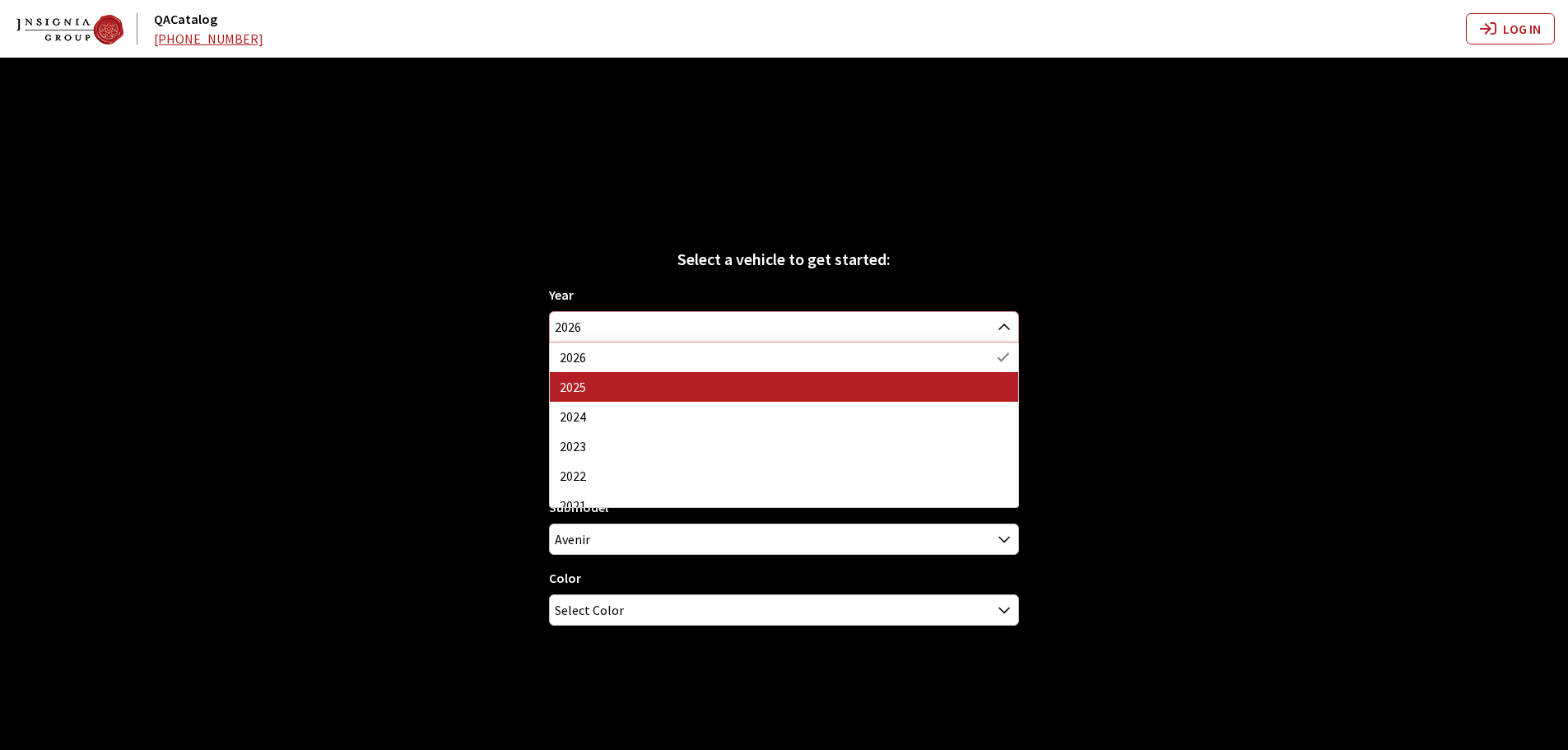
select select "43"
select select "1"
select select "129"
select select "2171"
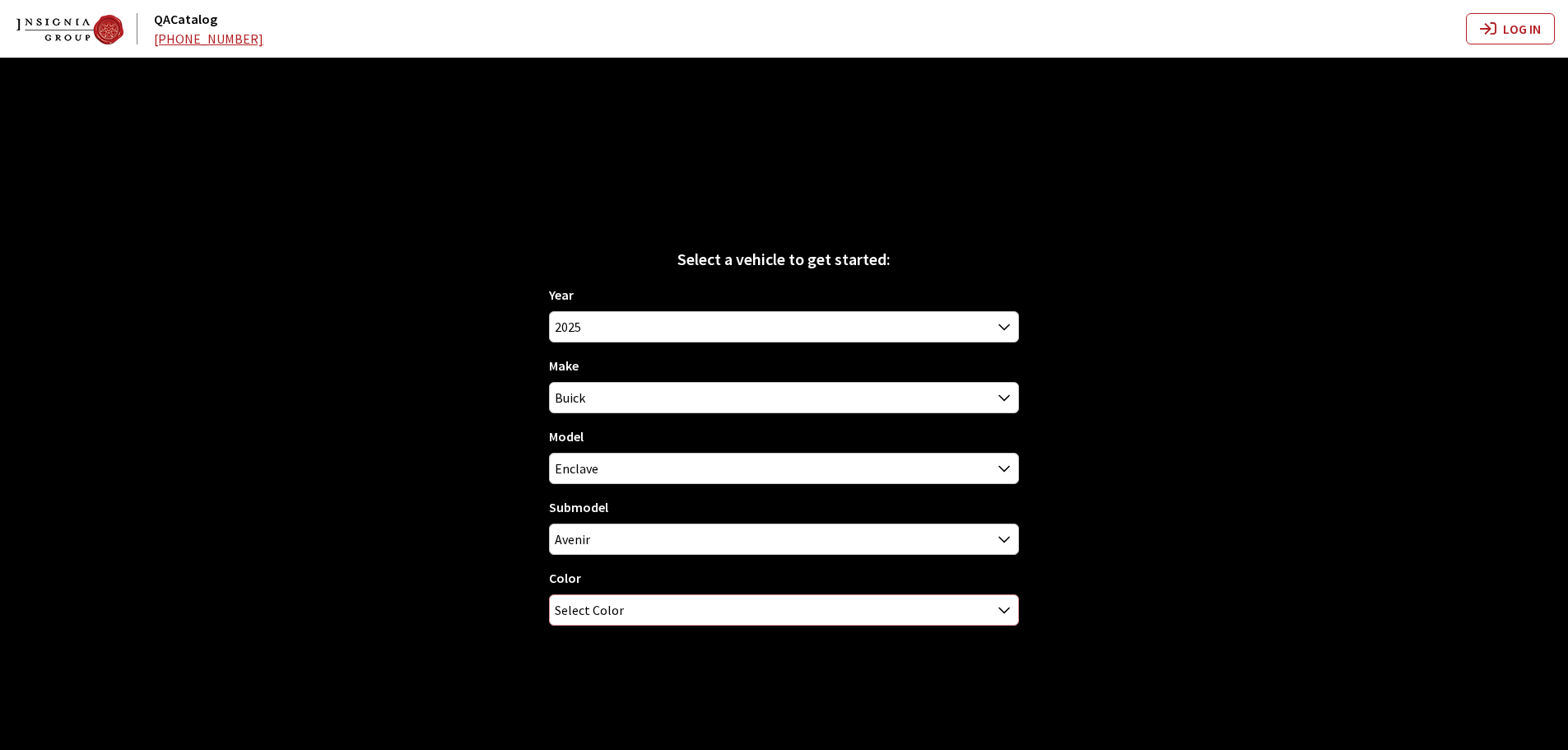
click at [611, 618] on span "Select Color" at bounding box center [589, 609] width 69 height 30
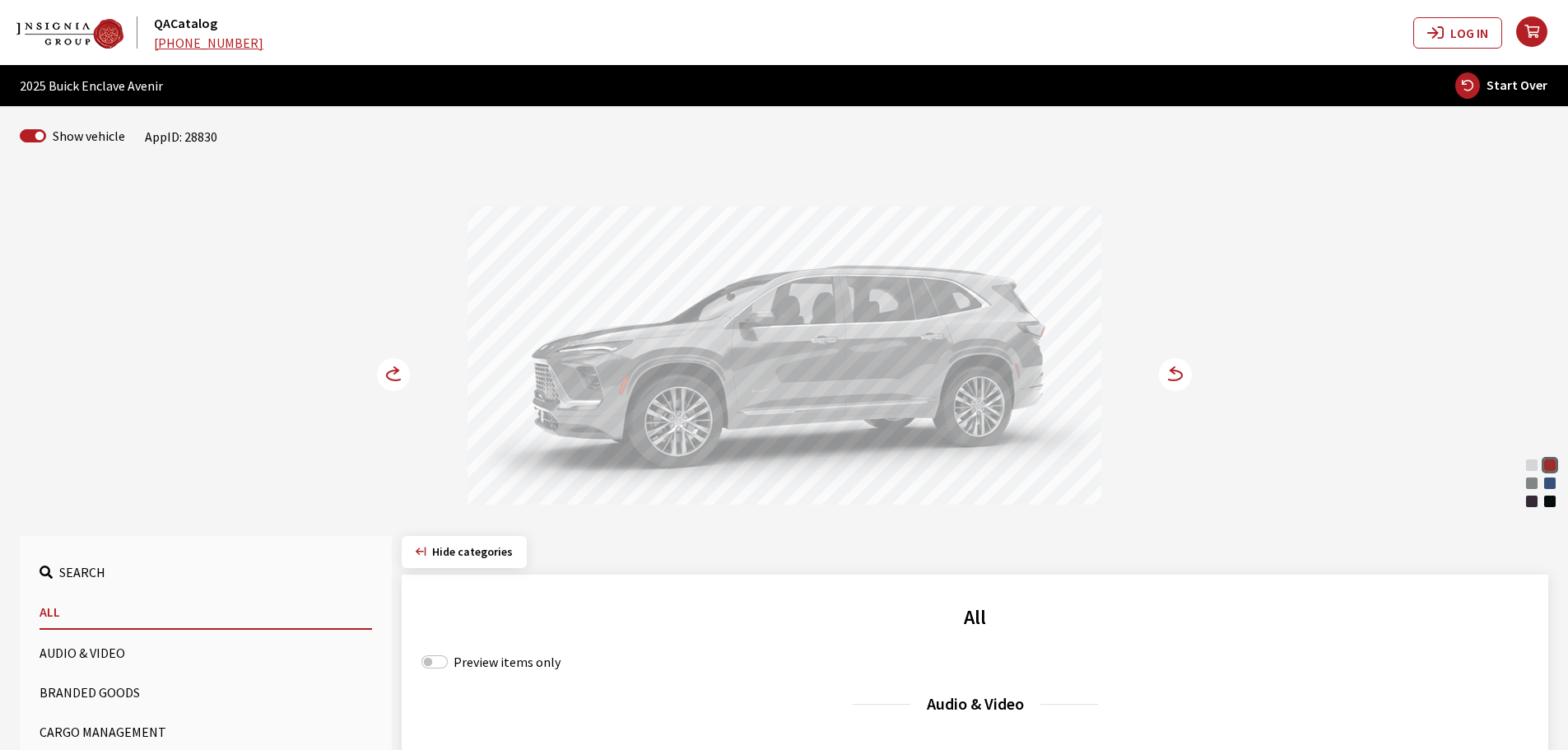
click at [394, 385] on circle at bounding box center [394, 375] width 33 height 33
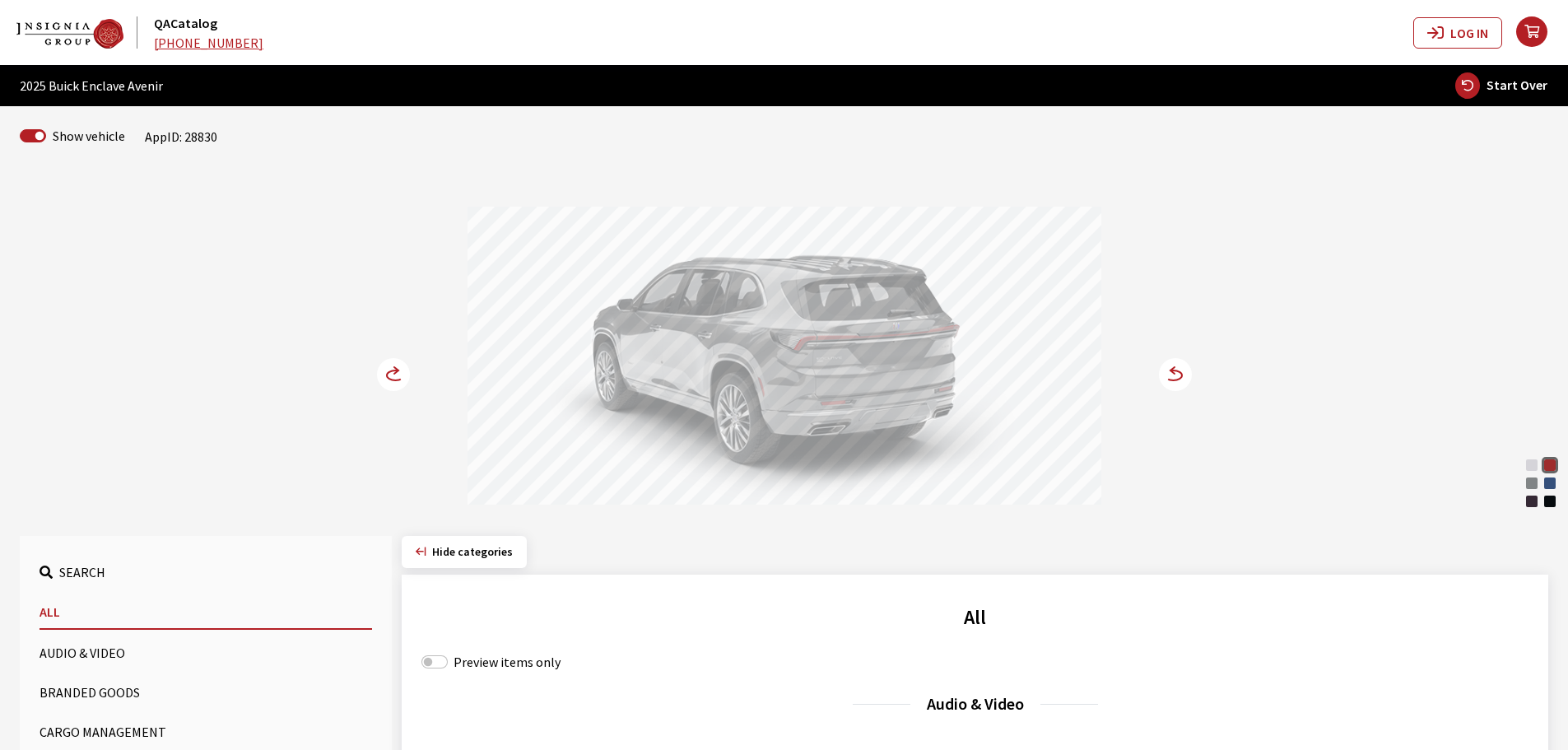
drag, startPoint x: 394, startPoint y: 379, endPoint x: 337, endPoint y: 379, distance: 57.0
click at [394, 379] on circle at bounding box center [394, 375] width 33 height 33
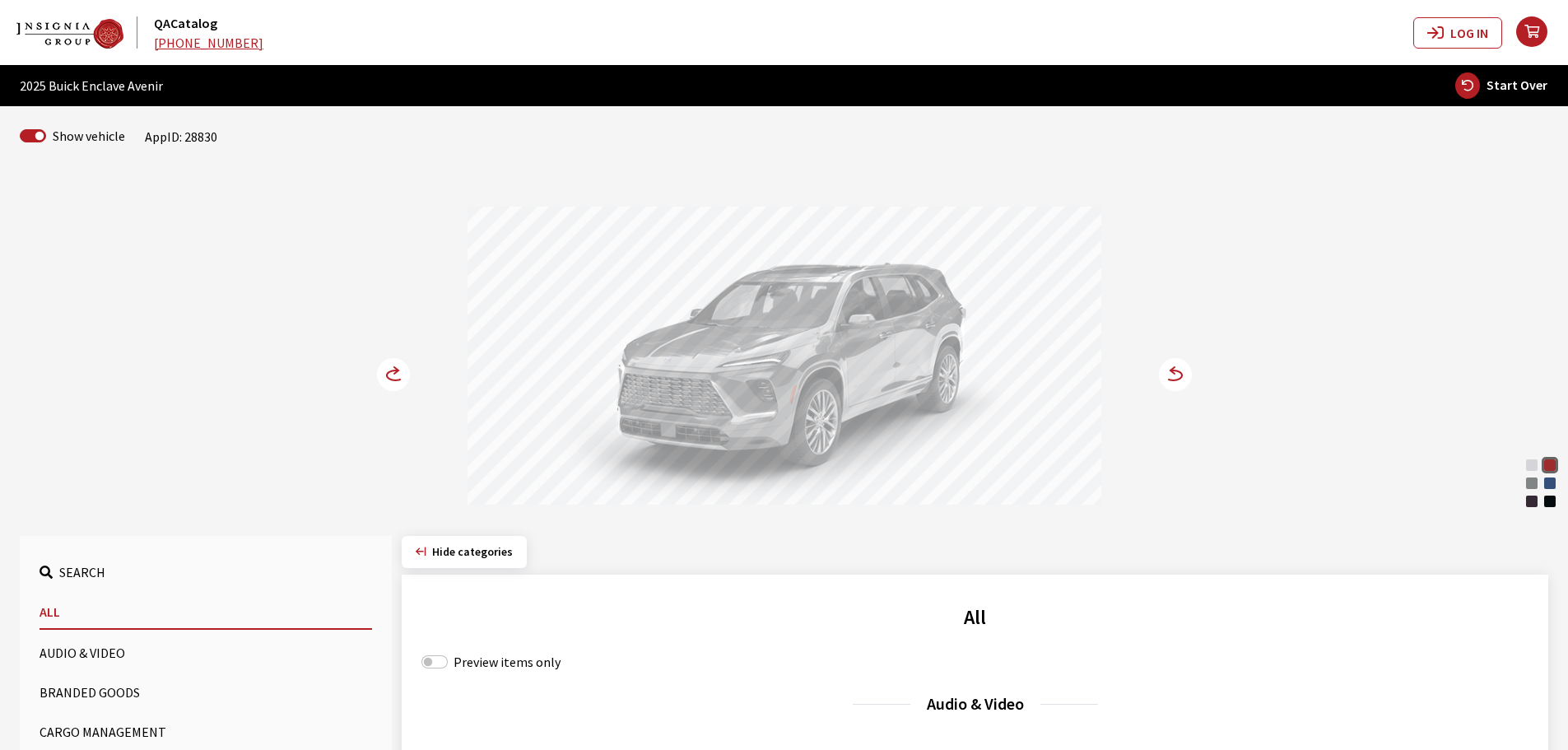
click at [1174, 375] on circle at bounding box center [1175, 375] width 33 height 33
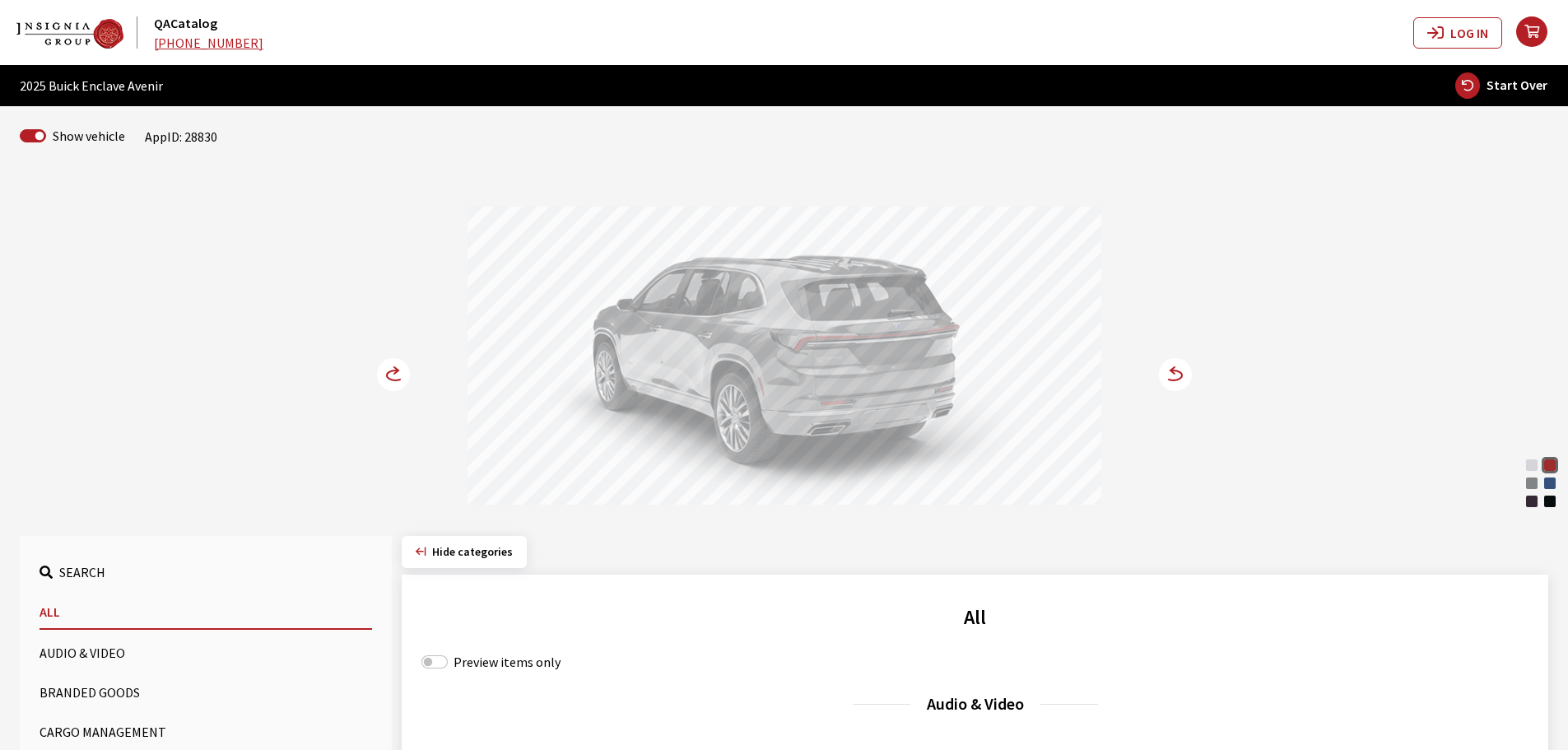
drag, startPoint x: 750, startPoint y: 316, endPoint x: 872, endPoint y: 316, distance: 122.0
click at [872, 316] on div at bounding box center [784, 358] width 634 height 303
click at [400, 376] on icon at bounding box center [403, 375] width 12 height 14
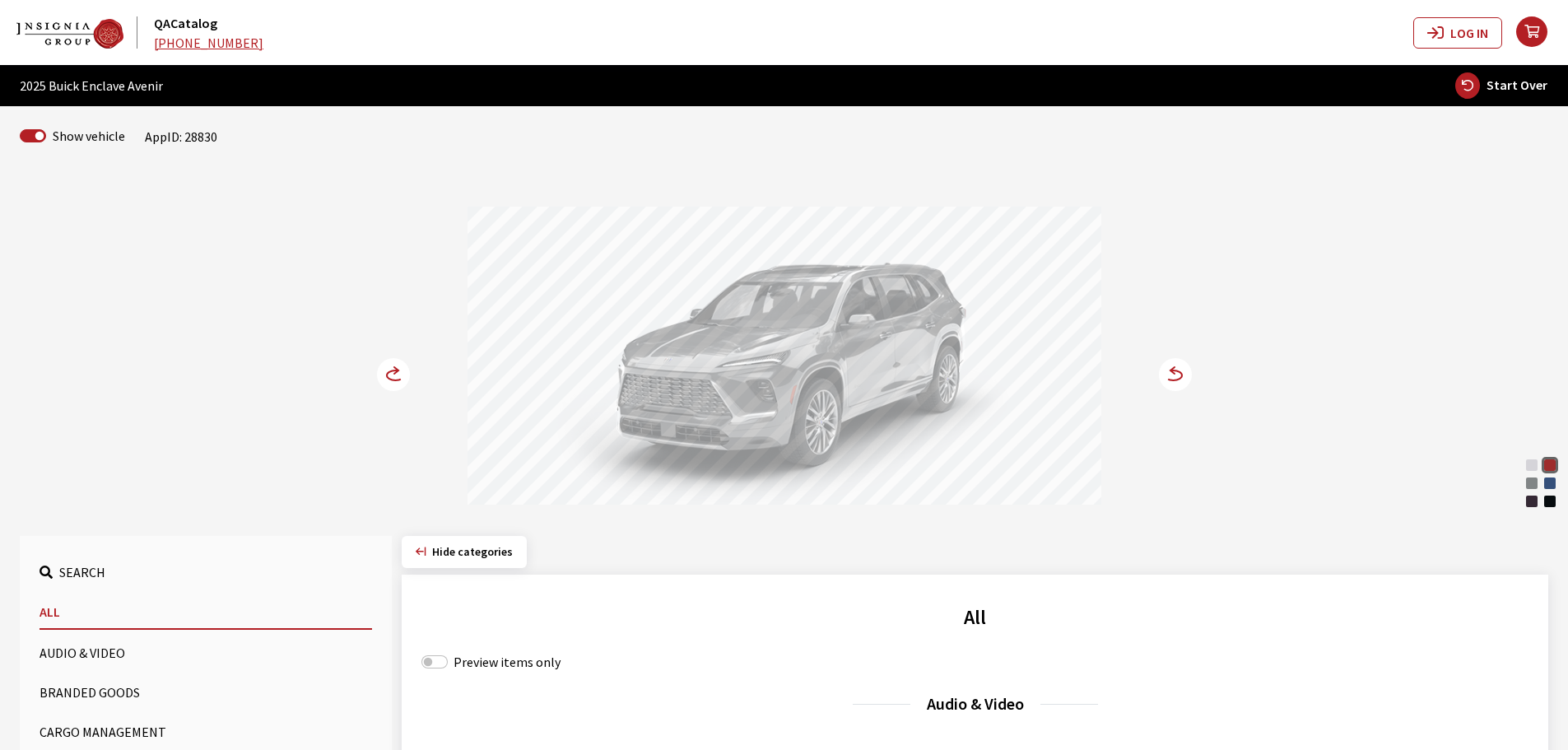
click at [400, 376] on icon at bounding box center [403, 375] width 12 height 14
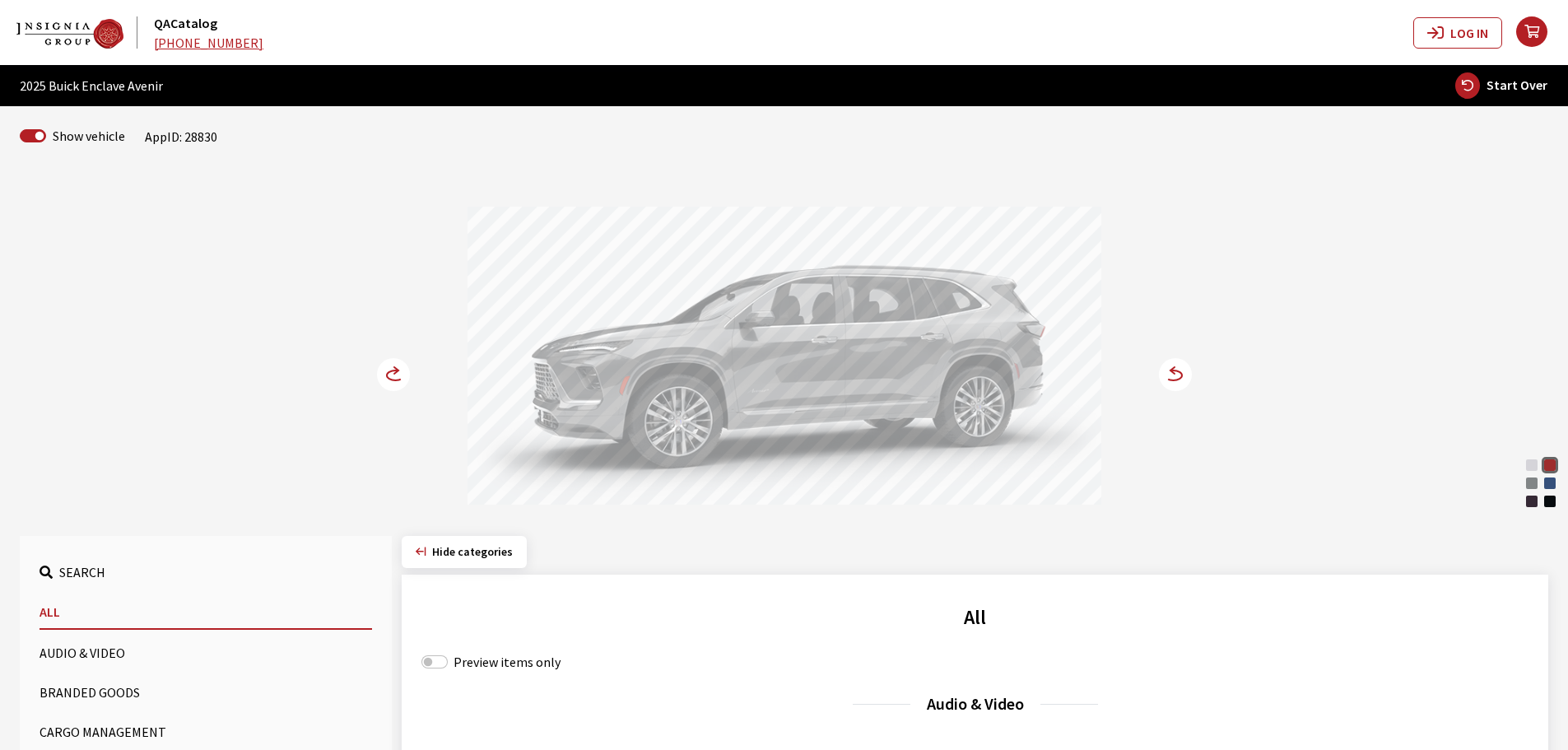
click at [400, 376] on icon at bounding box center [403, 375] width 12 height 14
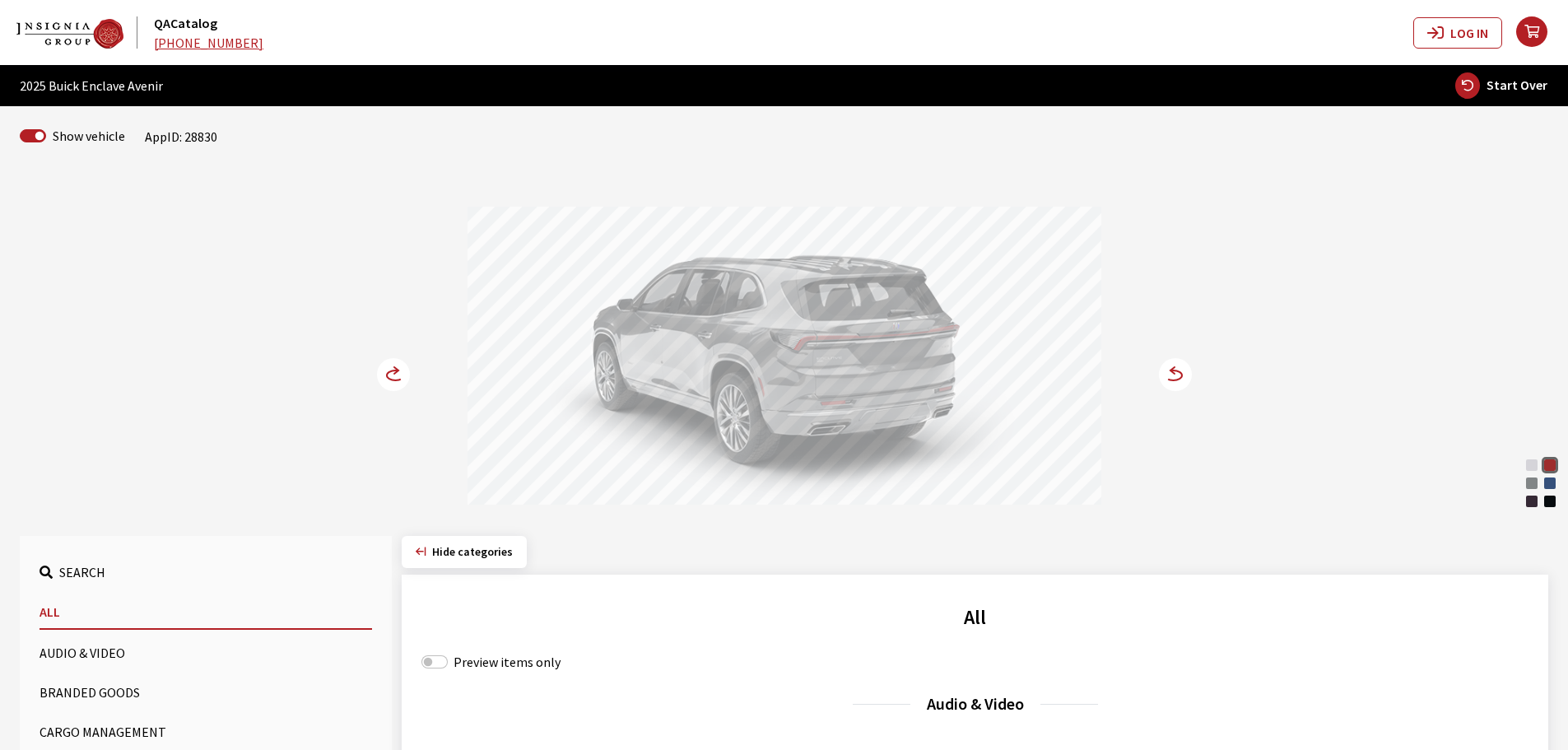
click at [400, 376] on icon at bounding box center [403, 375] width 12 height 14
